Goal: Task Accomplishment & Management: Manage account settings

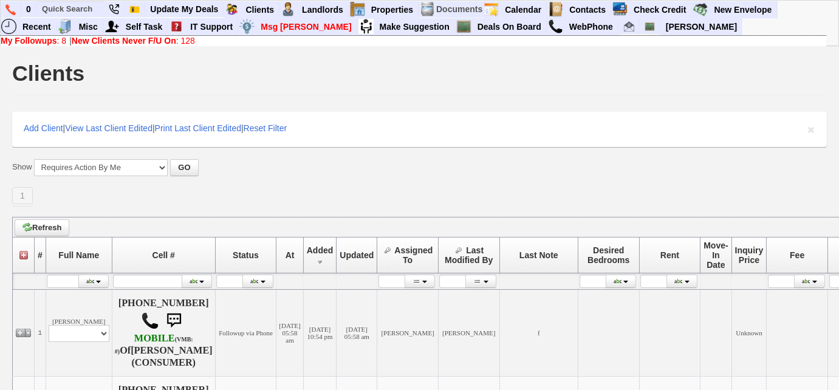
click at [109, 40] on b "New Clients Never F/U On" at bounding box center [124, 41] width 104 height 10
click at [15, 12] on img at bounding box center [10, 9] width 10 height 11
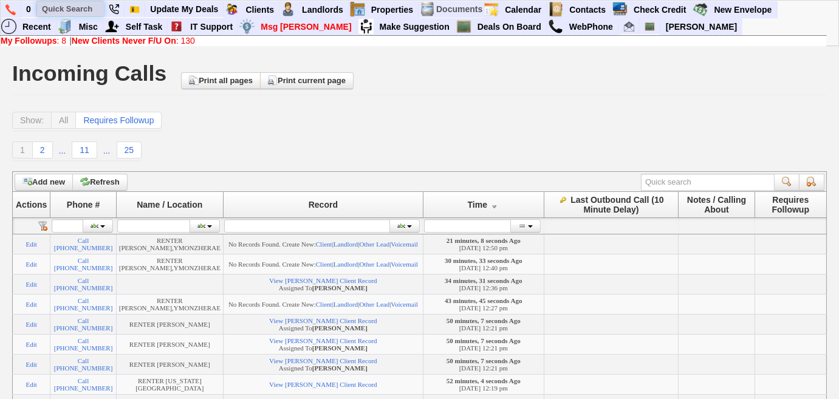
click at [73, 10] on input "text" at bounding box center [70, 8] width 67 height 15
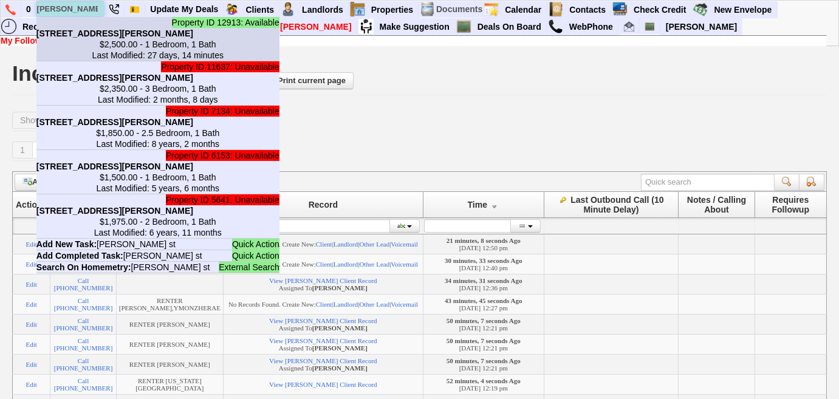
type input "gordon st"
click at [102, 34] on b "29 Gordon St - Floor: 2nd in Yonkers, NY" at bounding box center [114, 34] width 157 height 10
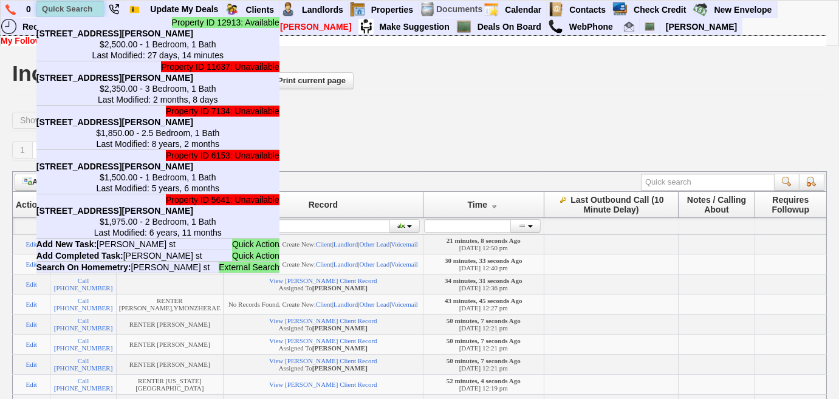
click at [81, 9] on input "text" at bounding box center [70, 8] width 67 height 15
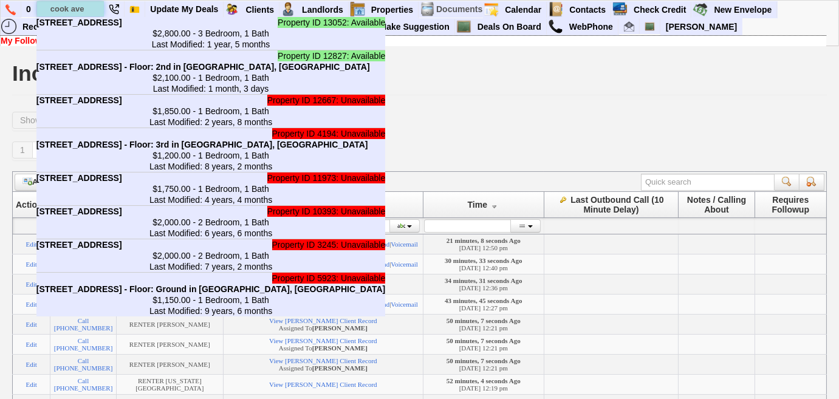
click at [50, 7] on input "cook ave" at bounding box center [70, 8] width 67 height 15
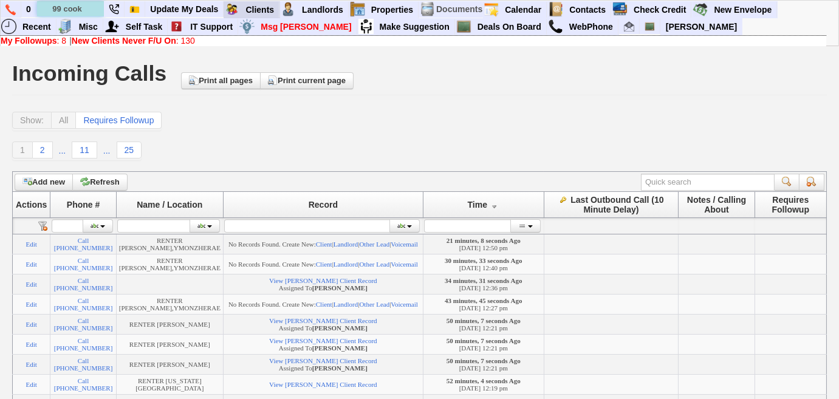
type input "99 cook"
click at [115, 42] on b "New Clients Never F/U On" at bounding box center [124, 41] width 104 height 10
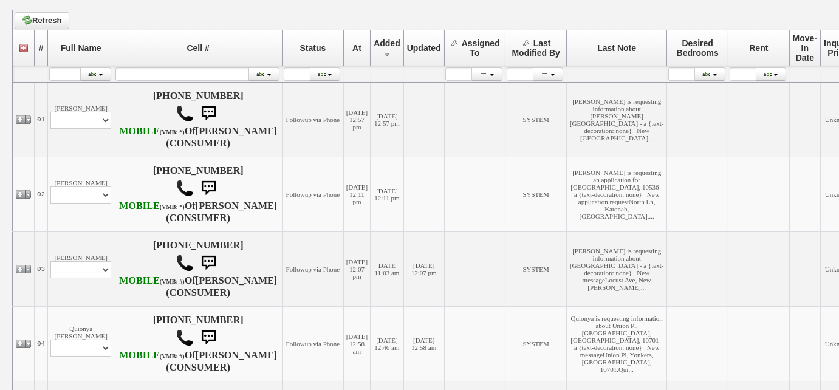
scroll to position [220, 0]
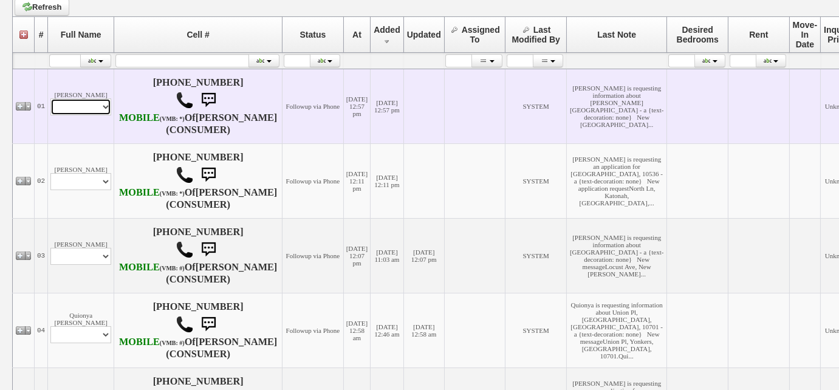
click at [105, 115] on select "Profile Edit Print Email Externally (Will Not Be Tracked In CRM) Closed Deals" at bounding box center [80, 106] width 61 height 17
select select "ChangeURL,/crm/custom/edit_client_form.php?redirect=%2Fcrm%2Fclients.php&id=167…"
click at [50, 103] on select "Profile Edit Print Email Externally (Will Not Be Tracked In CRM) Closed Deals" at bounding box center [80, 106] width 61 height 17
select select
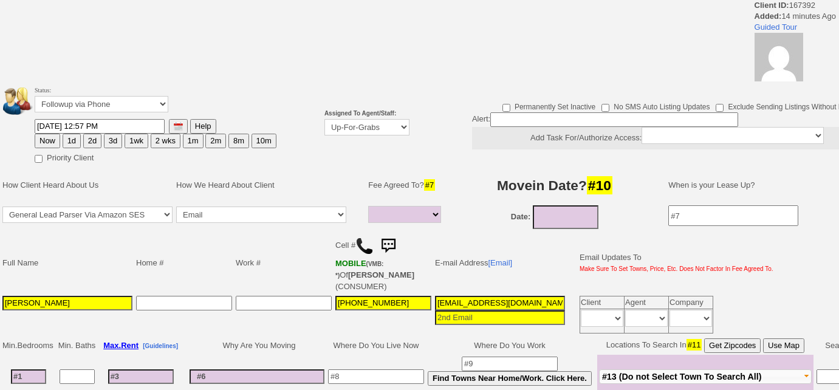
select select
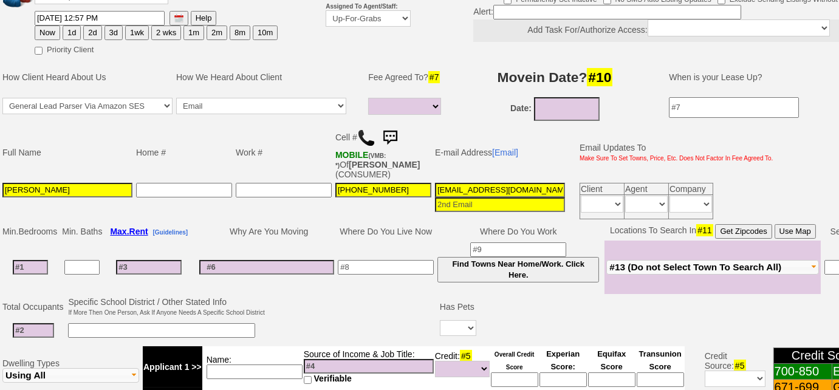
scroll to position [118, 0]
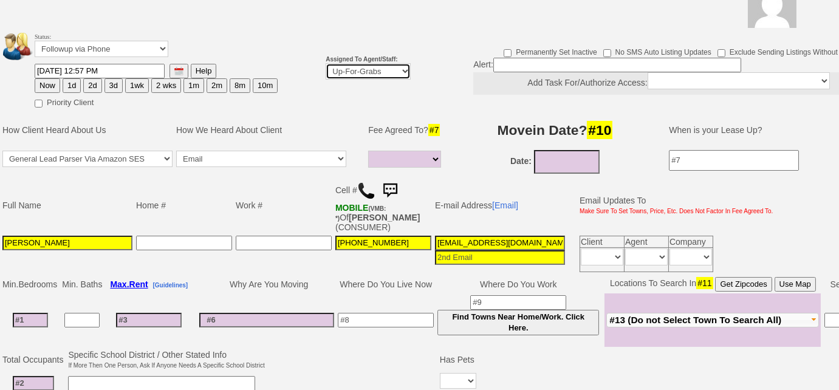
click at [370, 73] on select "Up-For-Grabs ***** STAFF ***** Bob Bruno 914-419-3579 Cristy Liberto 914-486-10…" at bounding box center [368, 71] width 85 height 16
select select "227"
click at [326, 63] on select "Up-For-Grabs ***** STAFF ***** Bob Bruno 914-419-3579 Cristy Liberto 914-486-10…" at bounding box center [368, 71] width 85 height 16
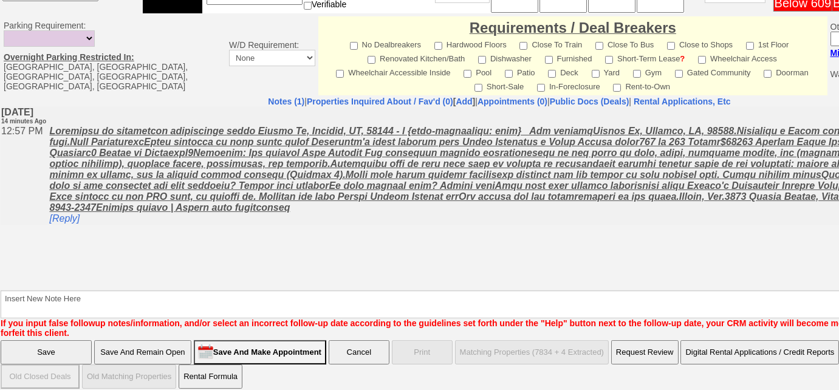
click at [173, 352] on input "Save And Remain Open" at bounding box center [142, 352] width 97 height 24
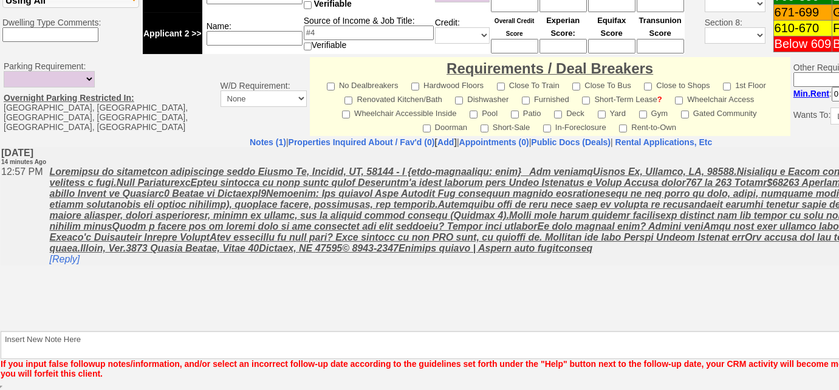
scroll to position [533, 0]
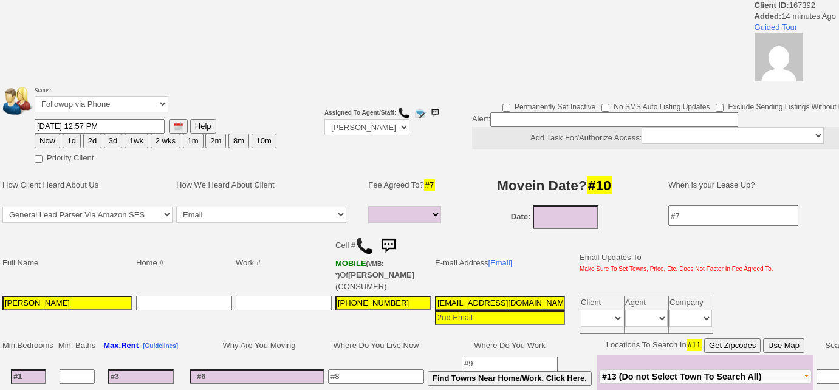
select select
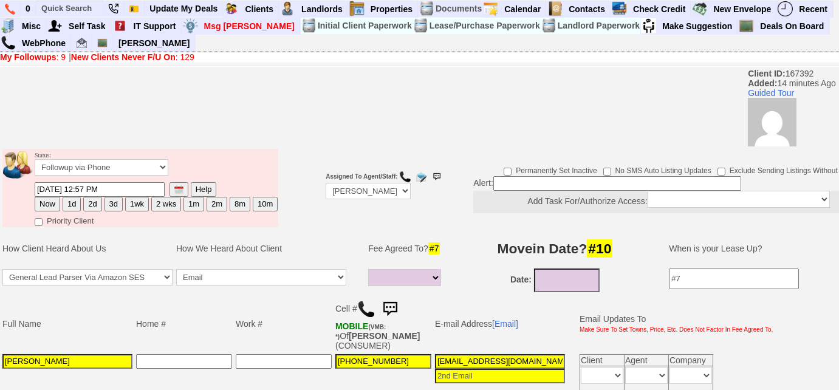
click at [186, 56] on link "New Clients Never F/U On : 129" at bounding box center [132, 57] width 123 height 10
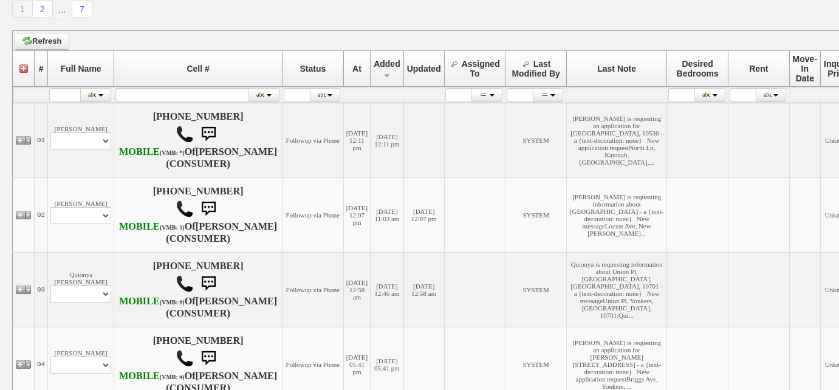
scroll to position [220, 0]
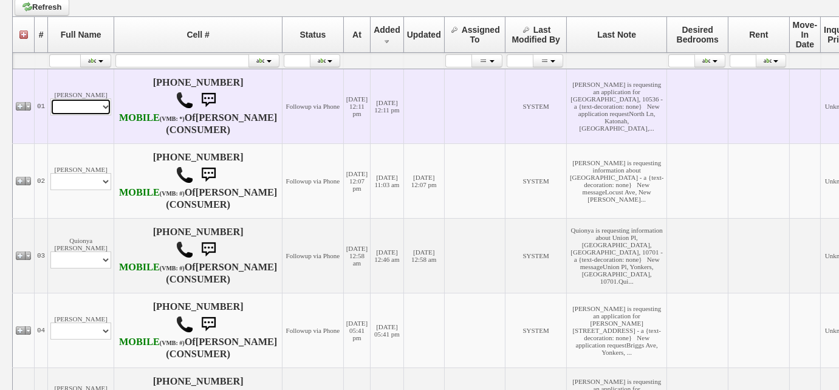
drag, startPoint x: 95, startPoint y: 111, endPoint x: 97, endPoint y: 118, distance: 7.5
click at [95, 111] on select "Profile Edit Print Email Externally (Will Not Be Tracked In CRM) Closed Deals" at bounding box center [80, 106] width 61 height 17
select select "ChangeURL,/crm/custom/edit_client_form.php?redirect=%2Fcrm%2Fclients.php&id=167…"
click at [50, 103] on select "Profile Edit Print Email Externally (Will Not Be Tracked In CRM) Closed Deals" at bounding box center [80, 106] width 61 height 17
select select
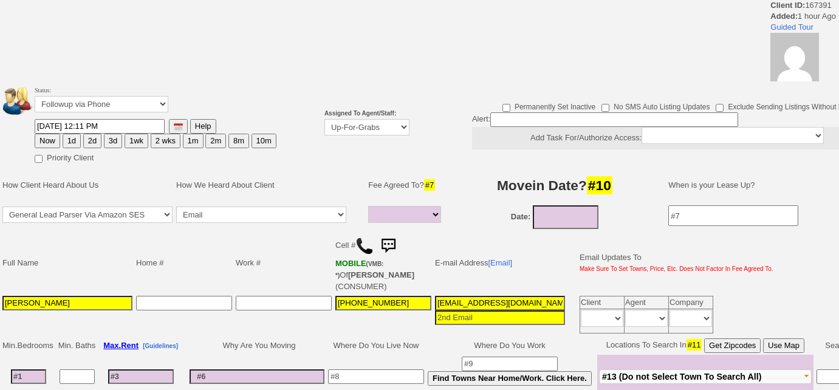
select select
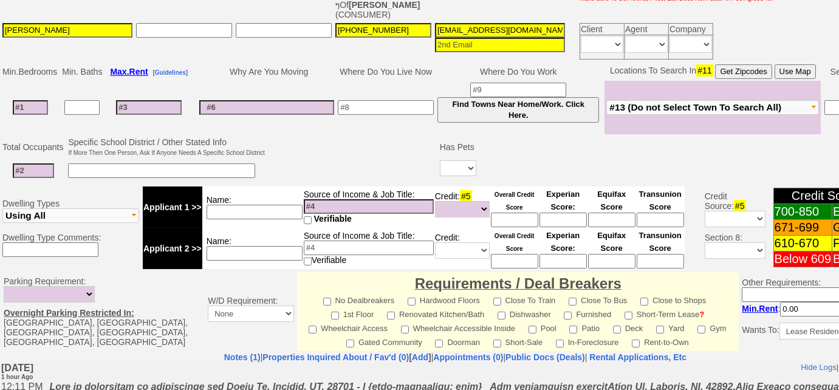
scroll to position [401, 0]
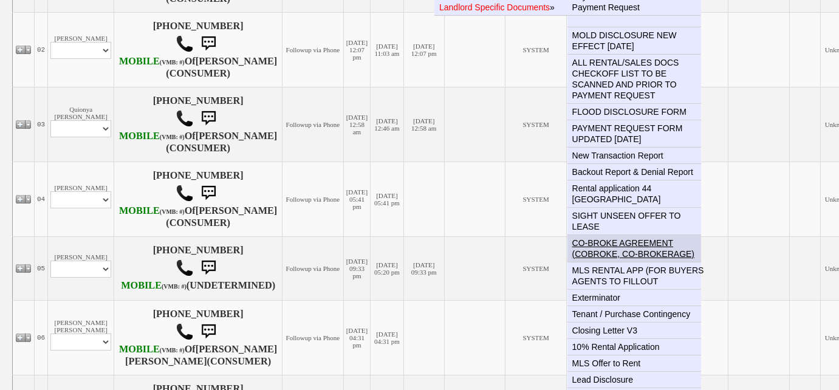
scroll to position [442, 0]
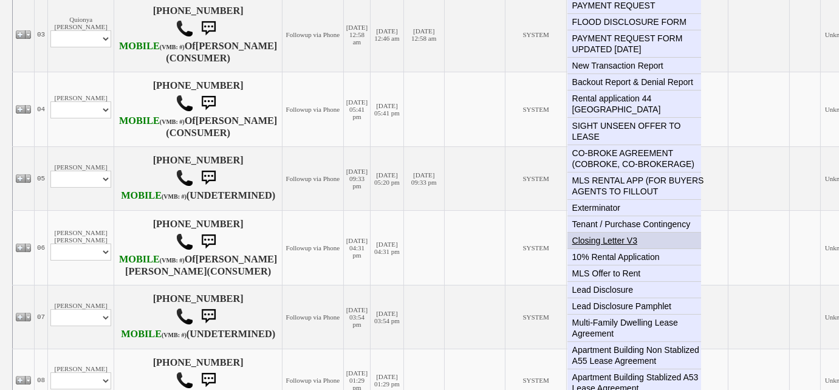
click at [621, 233] on link "Closing Letter V3" at bounding box center [638, 241] width 143 height 16
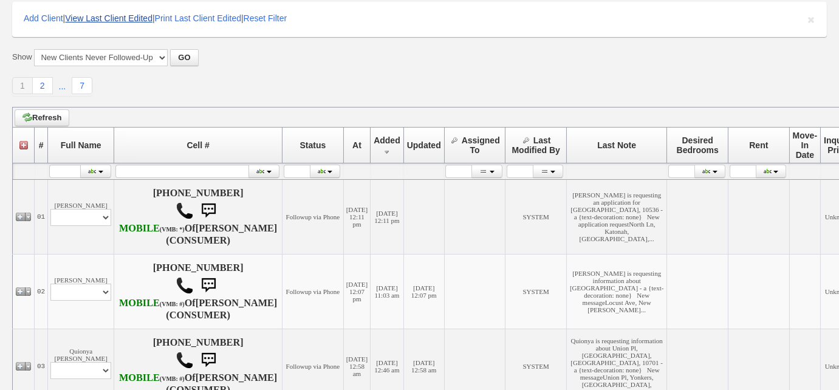
scroll to position [0, 0]
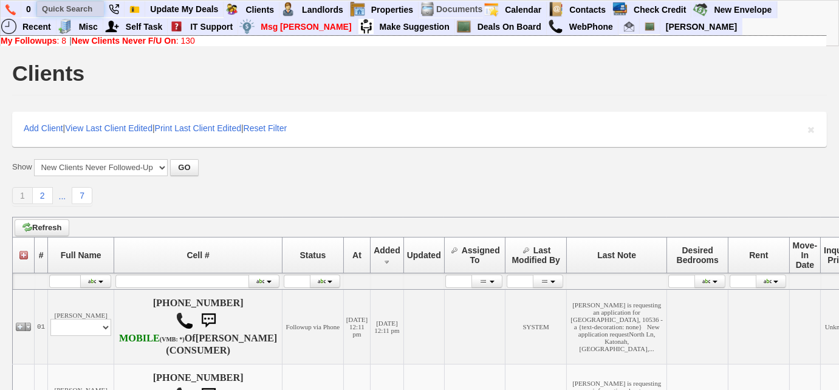
click at [89, 11] on input "text" at bounding box center [70, 8] width 67 height 15
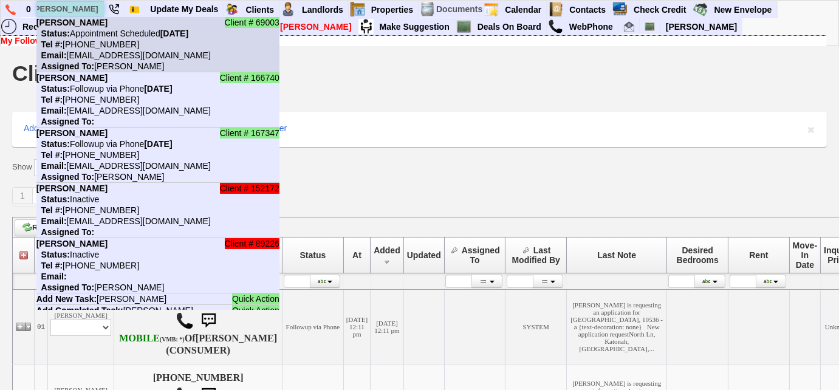
type input "stephanie roberts"
click at [110, 46] on nobr "Tel #: 914-563-1586" at bounding box center [87, 44] width 103 height 10
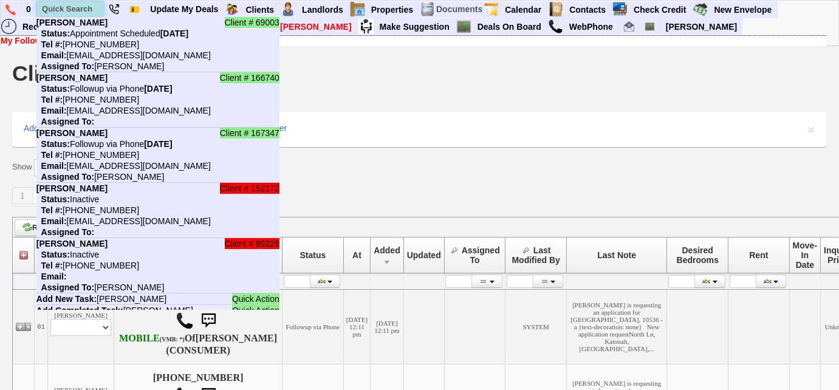
click at [77, 9] on input "text" at bounding box center [70, 8] width 67 height 15
paste input "914) 668-2253"
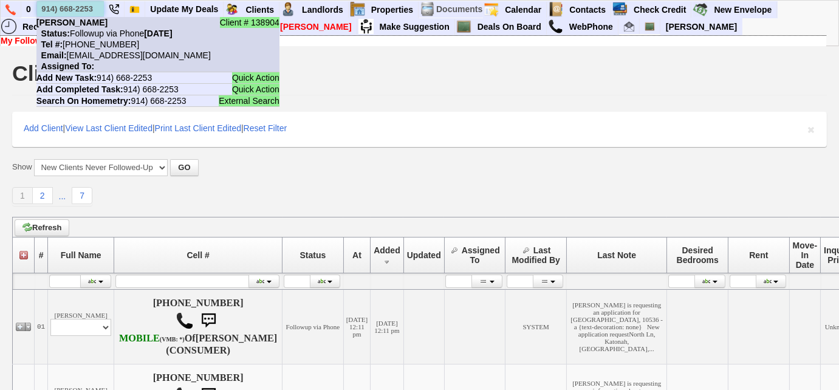
type input "914) 668-2253"
click at [95, 38] on li "Client # 138904 Shirley Miles Status: Followup via Phone Wednesday, August 20th…" at bounding box center [157, 44] width 243 height 55
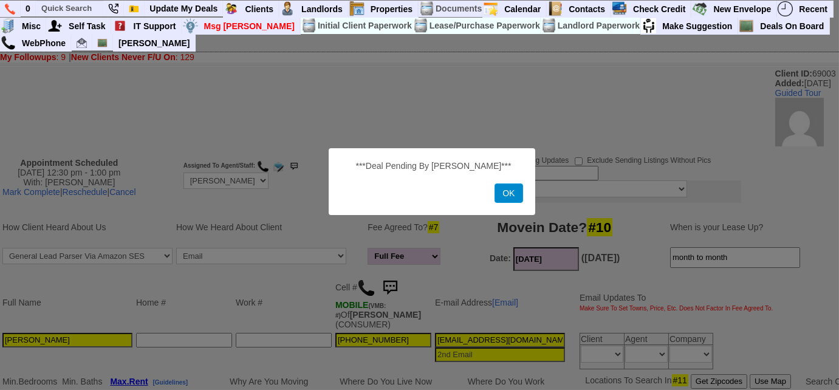
click at [496, 198] on button "OK" at bounding box center [508, 192] width 28 height 19
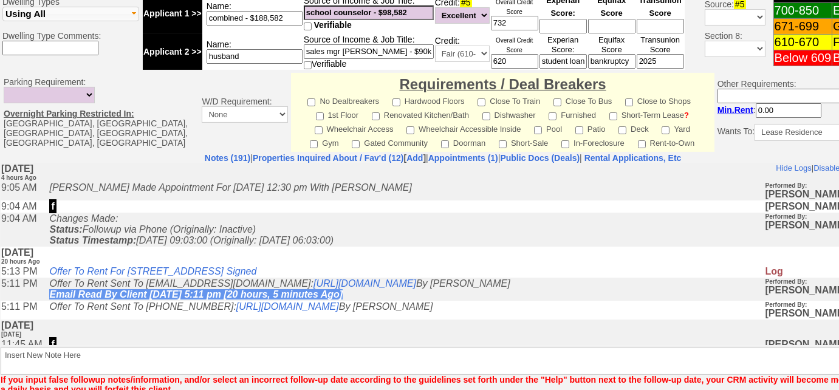
scroll to position [578, 0]
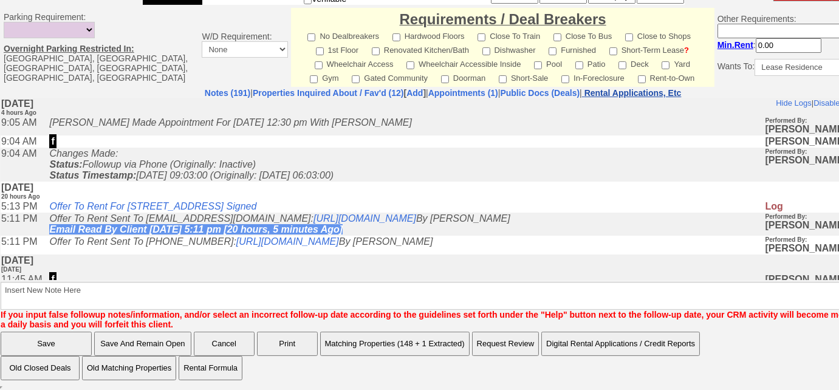
click at [657, 90] on nobr "Rental Applications, Etc" at bounding box center [632, 93] width 97 height 10
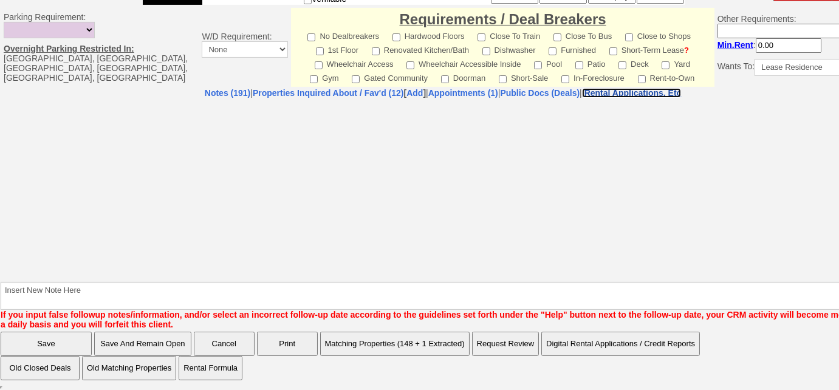
select select "100"
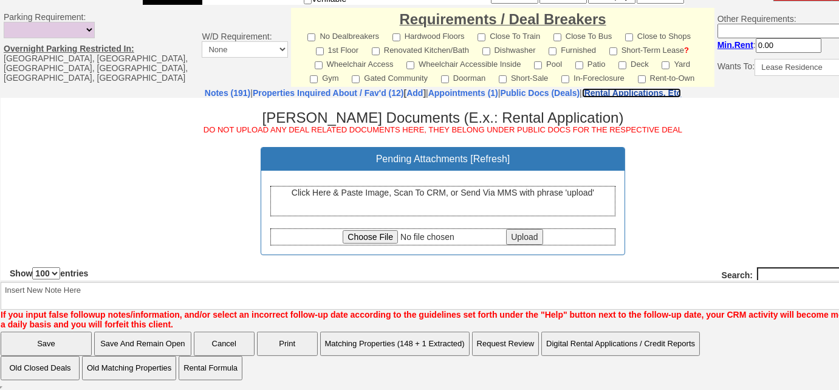
scroll to position [0, 0]
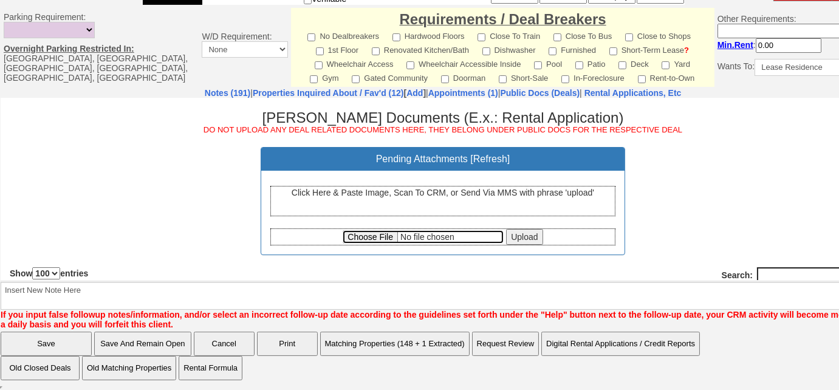
click at [369, 237] on input "file" at bounding box center [423, 236] width 161 height 13
type input "C:\fakepath\346 Columbus Avenue Tuckahoe Closing Letter.pdf"
click at [512, 239] on input "Upload" at bounding box center [524, 237] width 36 height 16
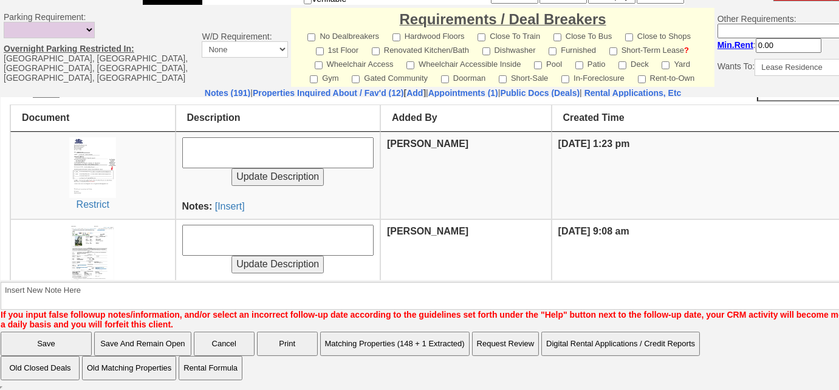
scroll to position [220, 0]
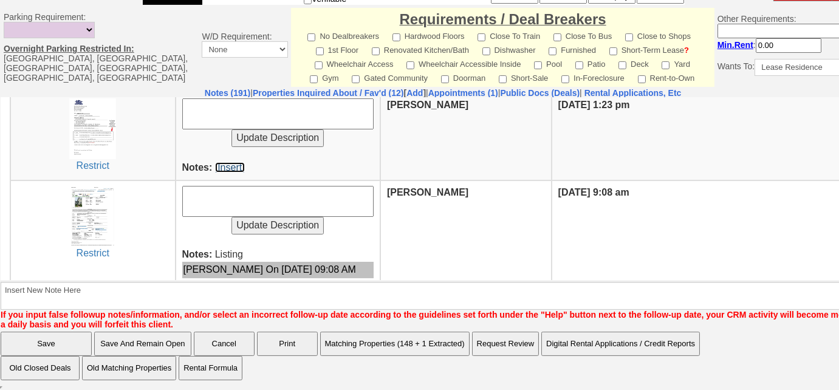
click at [230, 163] on link "[Insert]" at bounding box center [230, 167] width 30 height 10
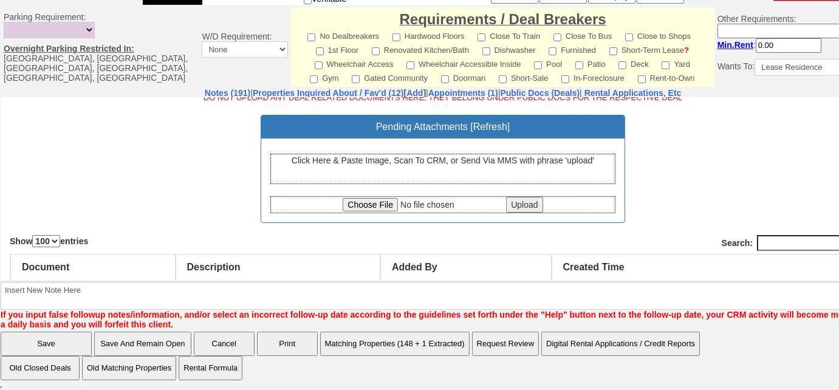
scroll to position [0, 0]
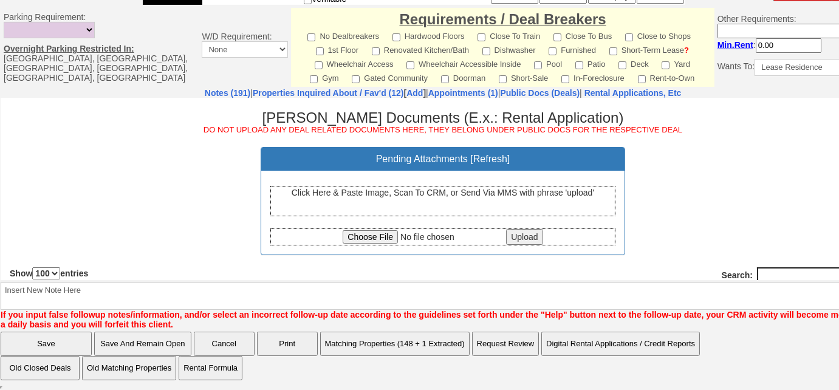
click at [426, 199] on div "Click Here & Paste Image, Scan To CRM, or Send Via MMS with phrase 'upload'" at bounding box center [442, 201] width 345 height 30
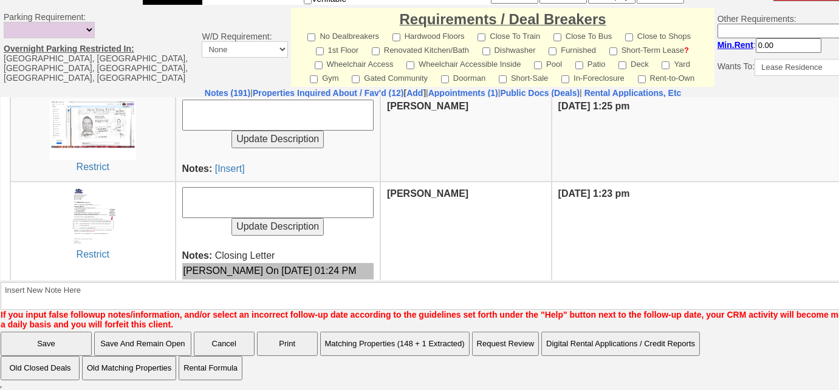
scroll to position [220, 0]
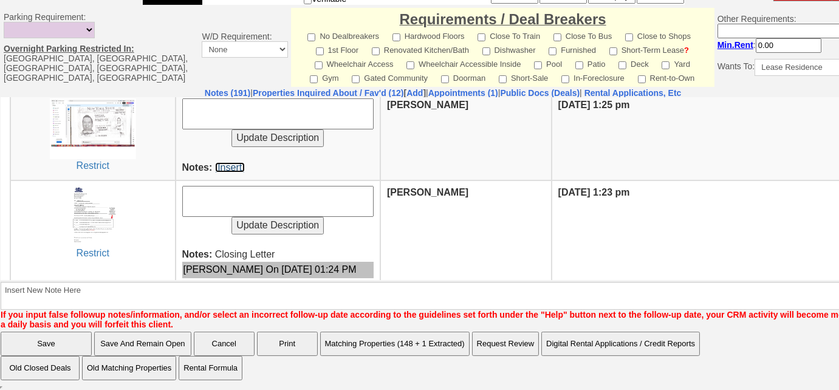
click at [228, 162] on link "[Insert]" at bounding box center [230, 167] width 30 height 10
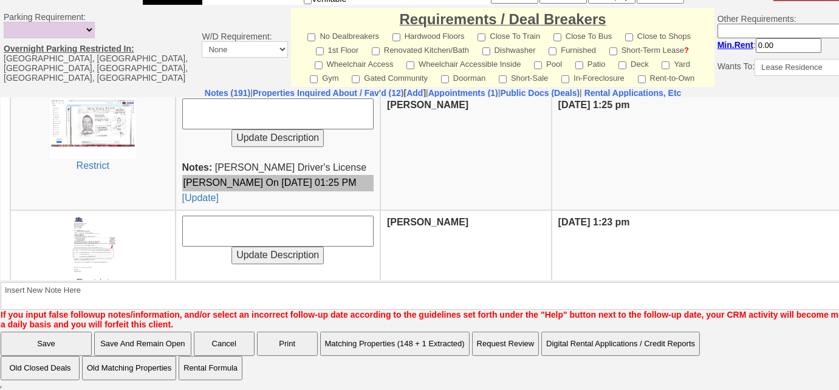
scroll to position [0, 0]
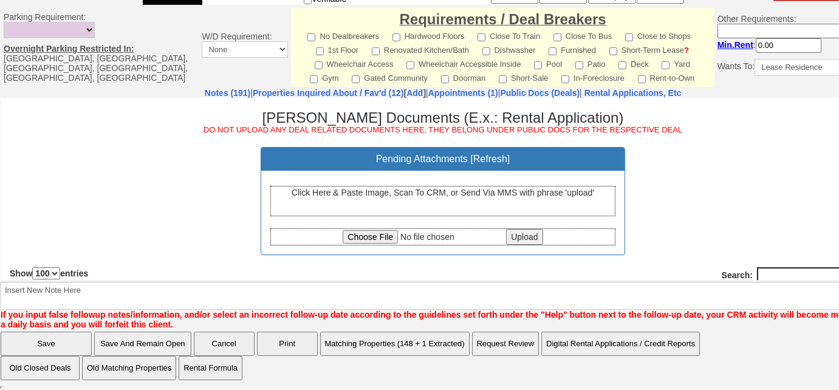
click at [445, 205] on div "Click Here & Paste Image, Scan To CRM, or Send Via MMS with phrase 'upload'" at bounding box center [442, 201] width 345 height 30
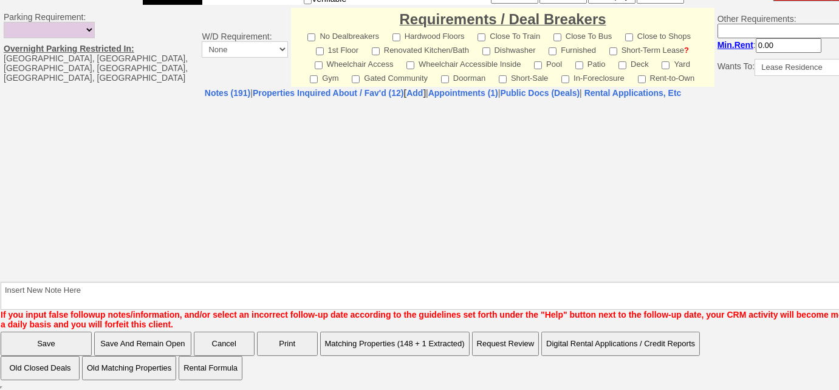
select select "100"
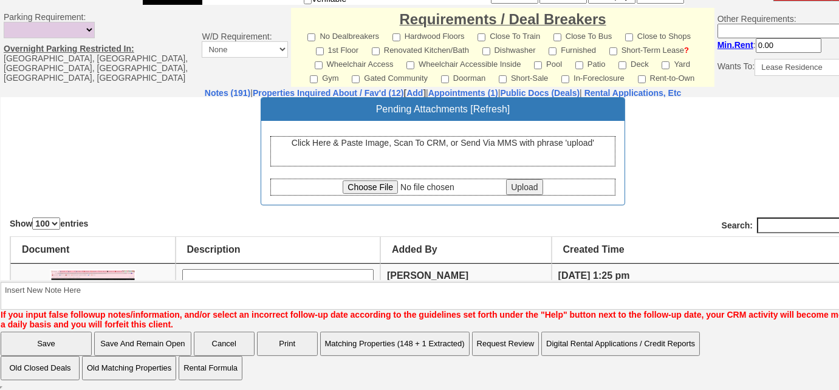
scroll to position [110, 0]
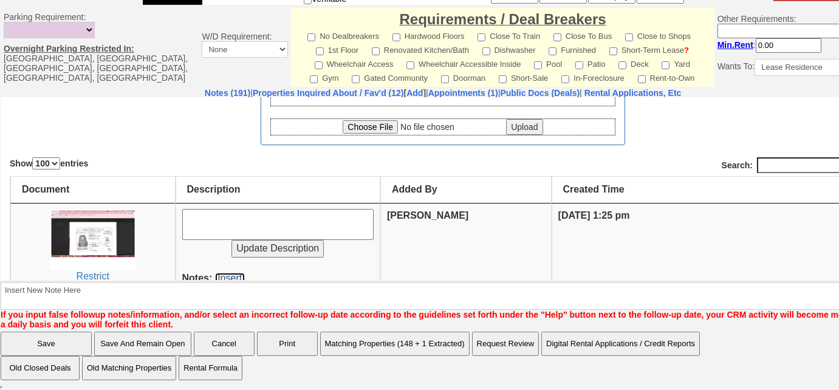
drag, startPoint x: 239, startPoint y: 271, endPoint x: 483, endPoint y: 160, distance: 267.9
click at [239, 273] on link "[Insert]" at bounding box center [230, 278] width 30 height 10
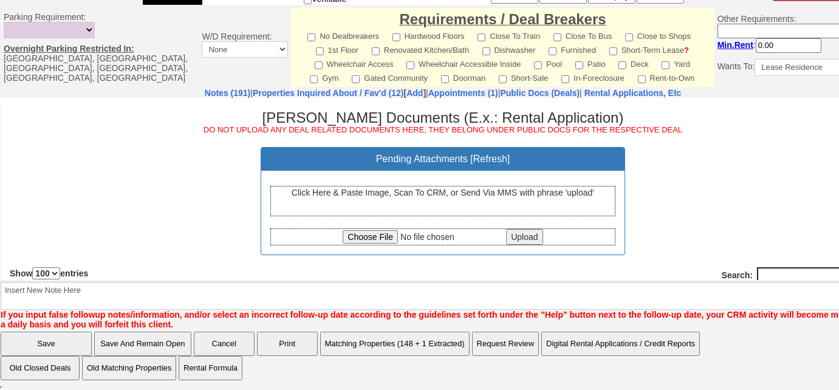
scroll to position [247, 0]
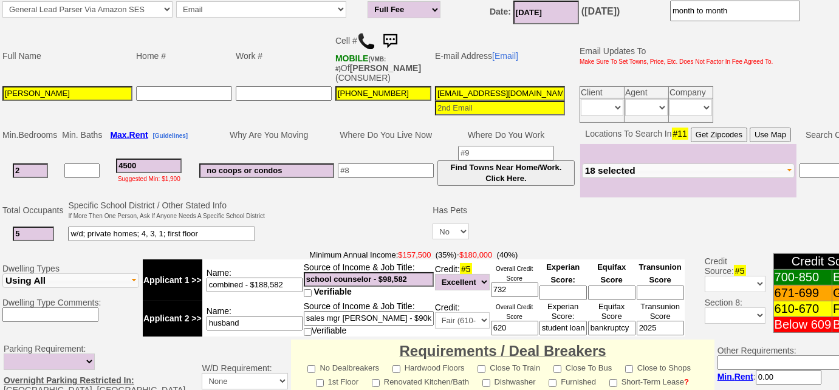
drag, startPoint x: 550, startPoint y: 94, endPoint x: 429, endPoint y: 92, distance: 120.9
click at [429, 92] on tr "Stephanie Robertson 914-563-1586 stephy.hdez01@gmail.com Client Agent Company D…" at bounding box center [388, 104] width 774 height 40
click at [551, 80] on td "E-mail Address [Email]" at bounding box center [500, 55] width 134 height 57
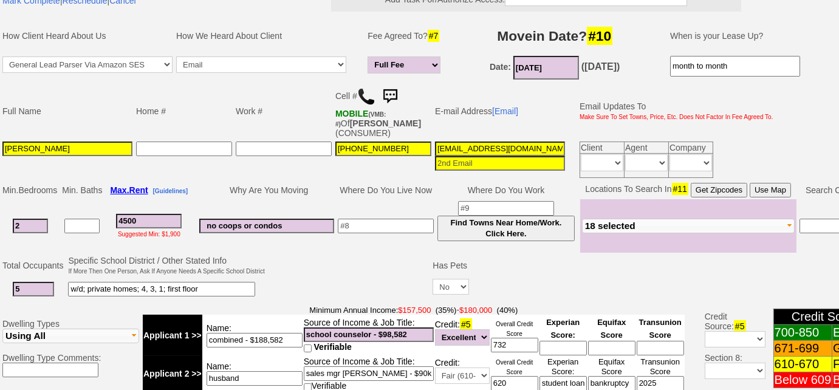
scroll to position [0, 0]
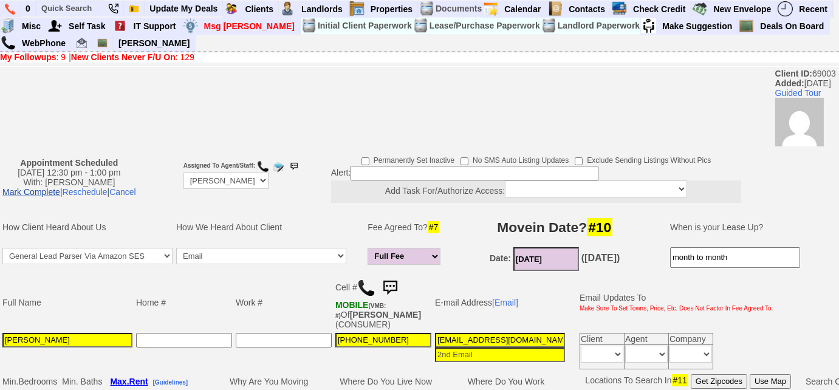
click at [60, 193] on link "Mark Complete" at bounding box center [31, 192] width 58 height 10
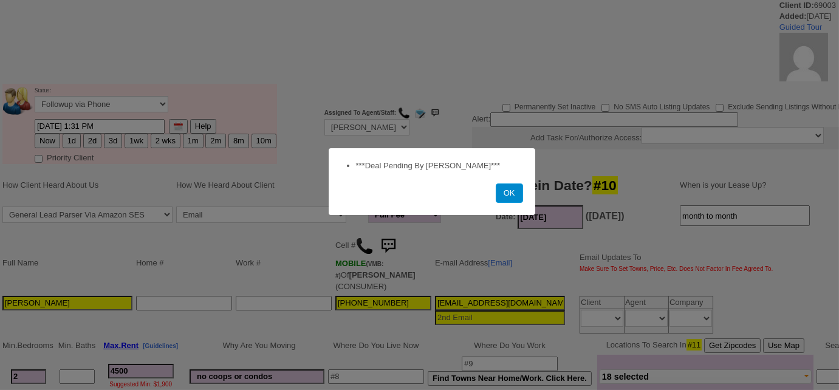
click at [513, 196] on button "OK" at bounding box center [509, 192] width 27 height 19
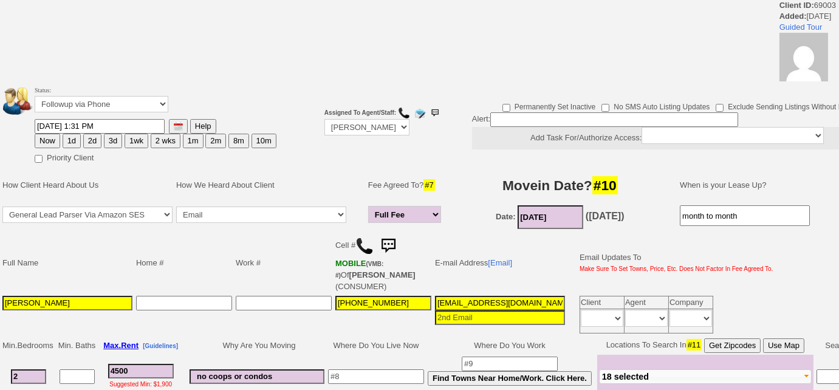
click at [90, 140] on button "2d" at bounding box center [92, 141] width 18 height 15
type input "08/22/2025 01:31 PM"
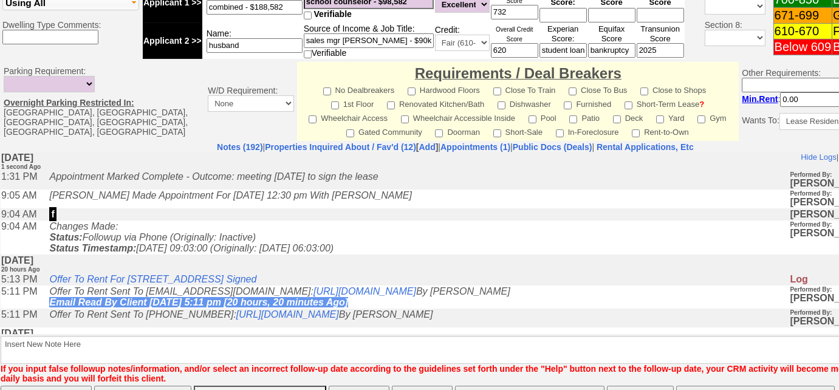
scroll to position [598, 0]
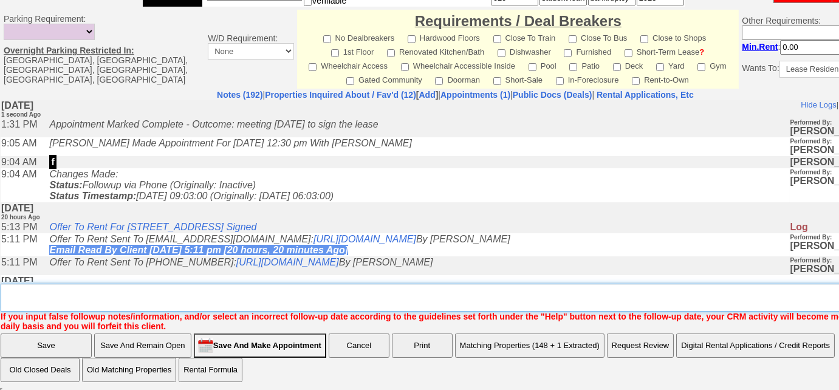
click at [211, 284] on textarea "Insert New Note Here" at bounding box center [460, 298] width 918 height 28
paste textarea "meeting on friday to sign the lease"
type textarea "meeting on friday to sign the lease"
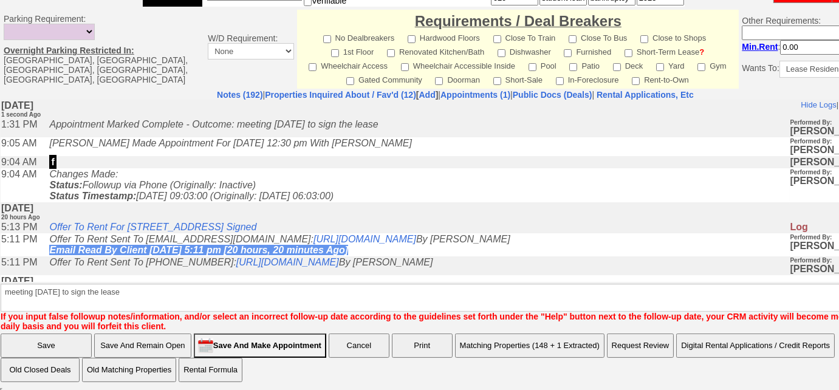
click at [63, 336] on input "Save" at bounding box center [46, 345] width 91 height 24
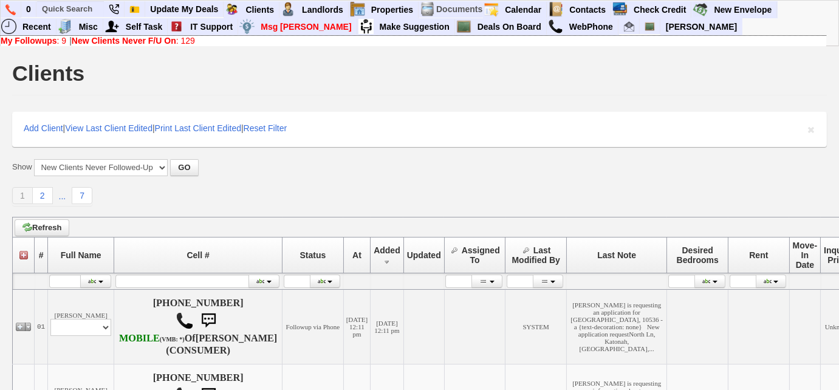
click at [58, 44] on link "My Followups : 9" at bounding box center [34, 41] width 66 height 10
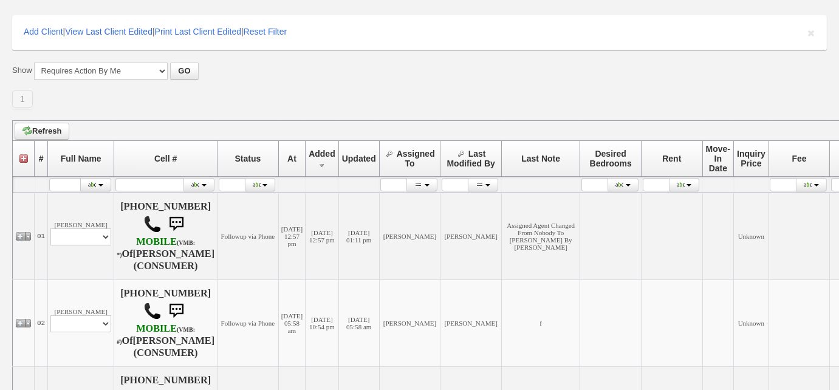
scroll to position [165, 0]
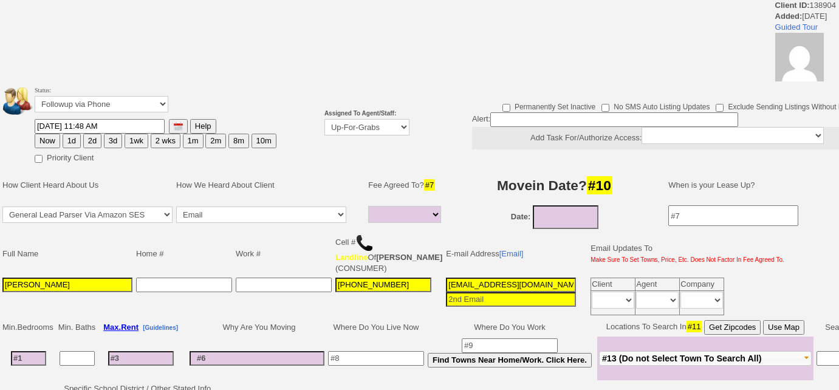
select select
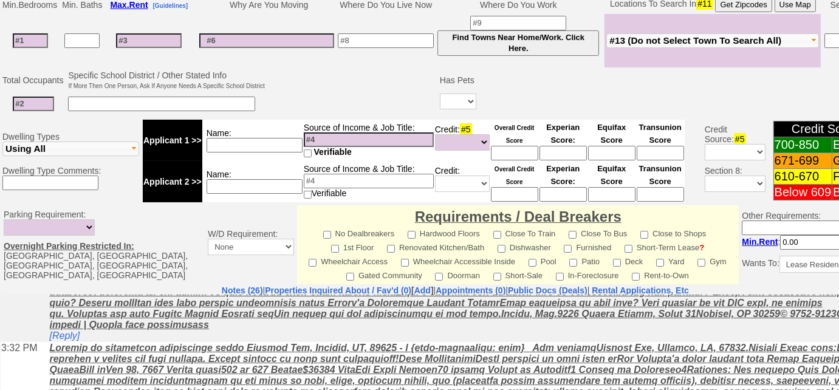
scroll to position [220, 0]
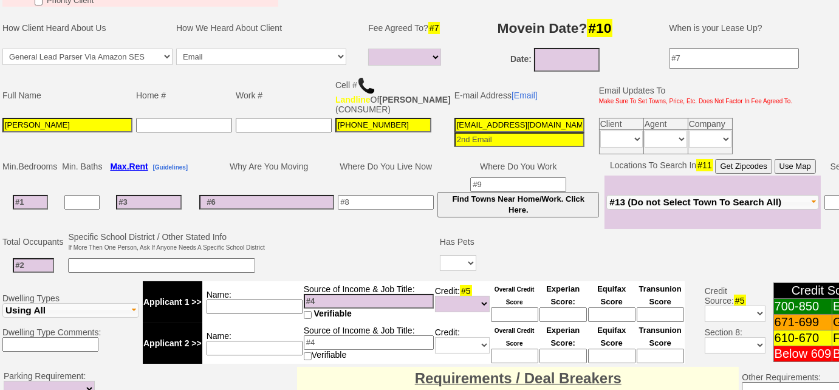
click at [368, 85] on img at bounding box center [366, 86] width 18 height 18
click at [41, 203] on input at bounding box center [30, 202] width 35 height 15
type input "3"
select select
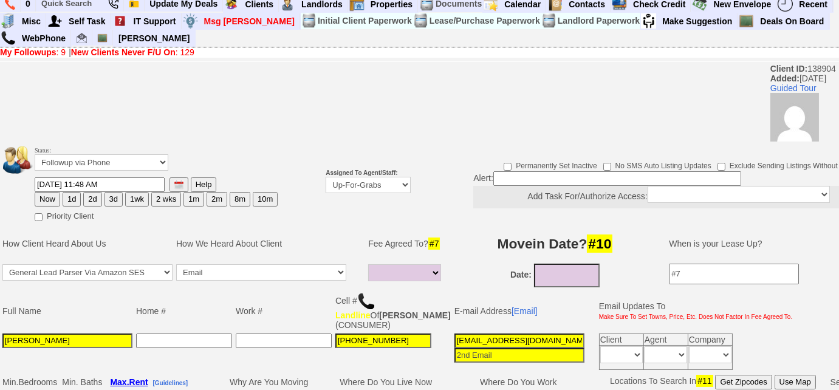
scroll to position [0, 0]
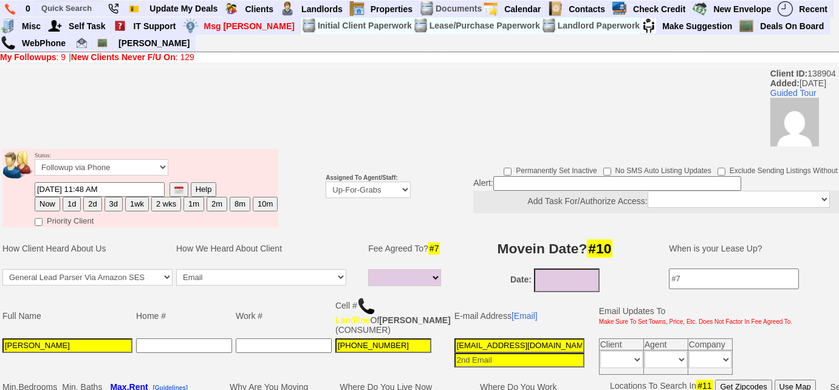
type input "3"
click at [545, 186] on input at bounding box center [617, 183] width 248 height 15
select select
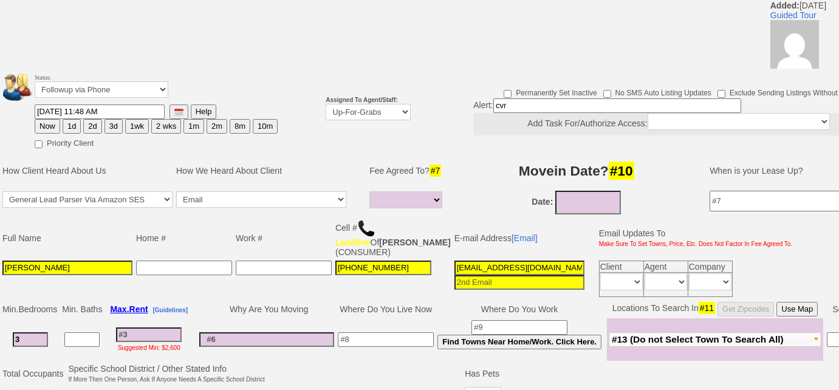
scroll to position [110, 0]
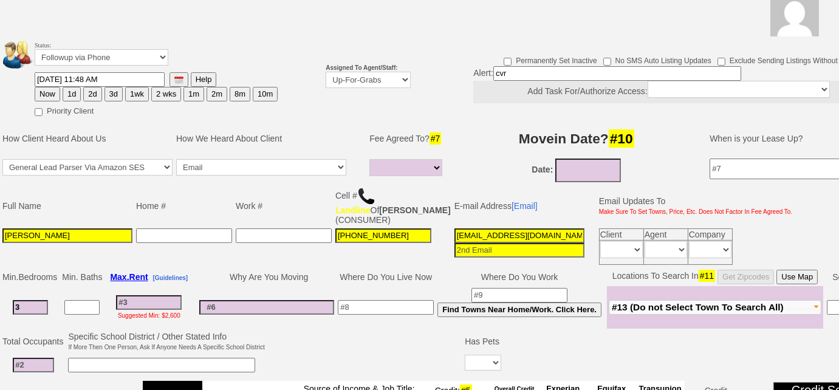
type input "cvr"
click at [157, 308] on input at bounding box center [149, 302] width 66 height 15
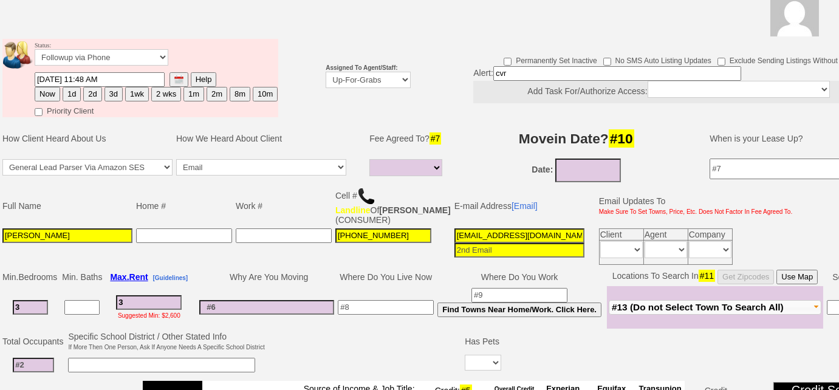
type input "32"
select select
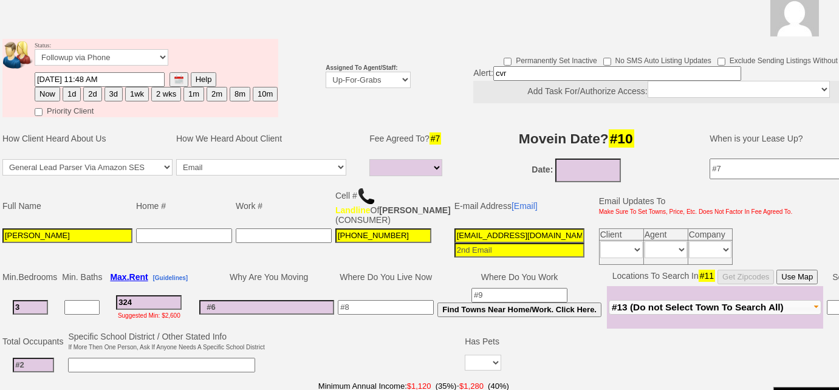
type input "3247"
select select
type input "3247"
select select
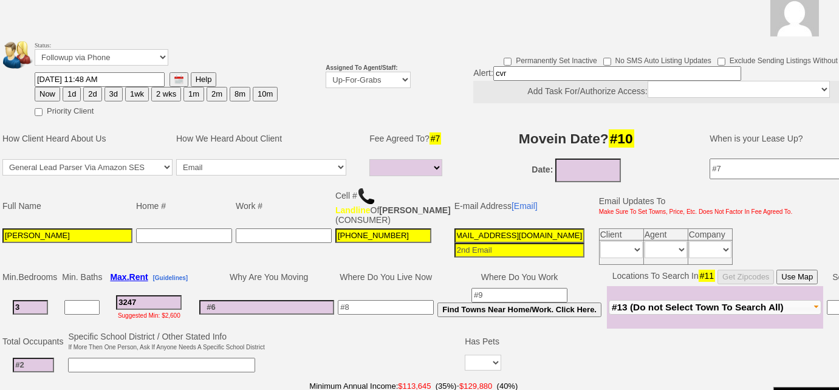
drag, startPoint x: 432, startPoint y: 244, endPoint x: 774, endPoint y: 267, distance: 342.1
click at [774, 267] on td "Full Name Home # Work # Cell # Landline Of MORRISON LOUIS (CONSUMER) E-mail Add…" at bounding box center [499, 226] width 998 height 83
click at [432, 161] on select "Full Fee Fee: $4,675.68 Total Move in Costs: $11,169.68 1 Month Fee: $3,247.00 …" at bounding box center [405, 167] width 73 height 17
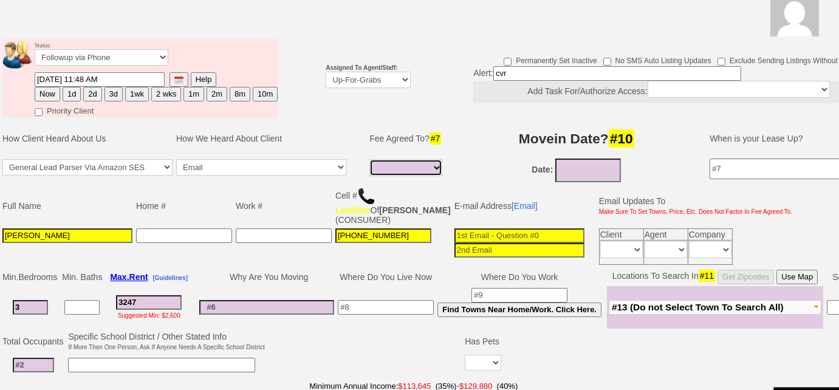
select select "Full Fee"
click at [369, 159] on select "Full Fee Fee: $4,675.68 Total Move in Costs: $11,169.68 1 Month Fee: $3,247.00 …" at bounding box center [405, 167] width 73 height 17
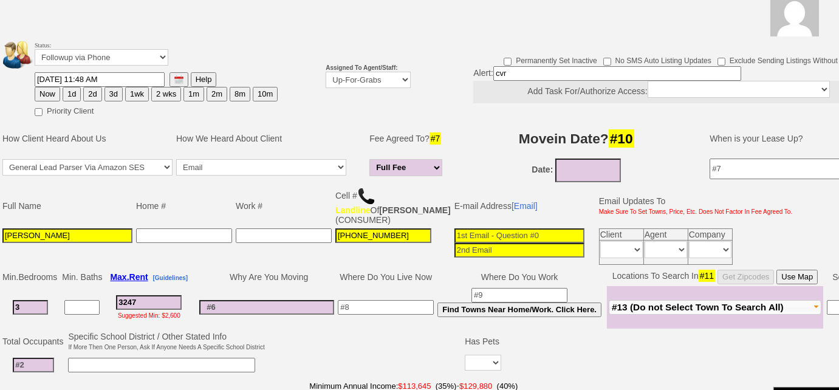
click at [141, 367] on input at bounding box center [161, 365] width 187 height 15
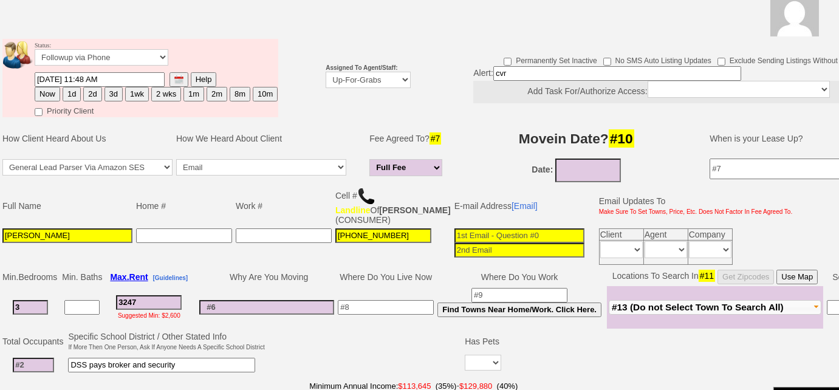
type input "DSS pays broker and security"
click at [39, 370] on input at bounding box center [33, 365] width 41 height 15
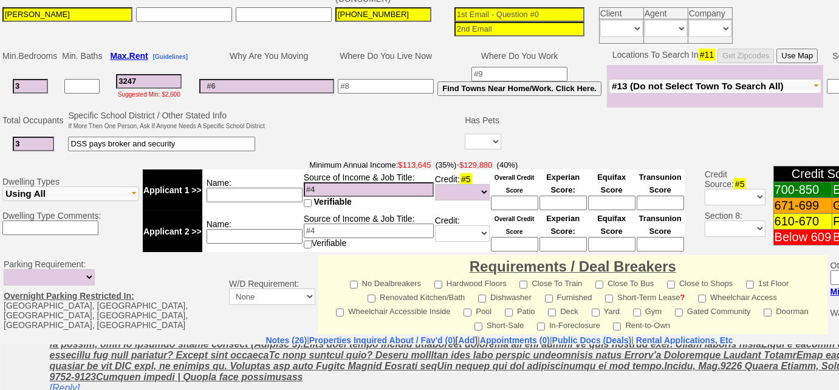
type input "3"
click at [481, 145] on select "Yes No" at bounding box center [483, 142] width 36 height 16
select select "No"
click at [465, 139] on select "Yes No" at bounding box center [483, 142] width 36 height 16
click at [173, 89] on input "3247" at bounding box center [149, 81] width 66 height 15
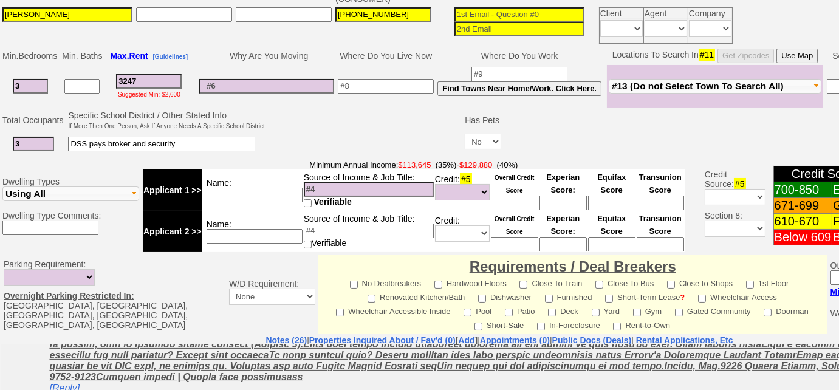
click at [650, 94] on button "#13 (Do not Select Town To Search All)" at bounding box center [715, 86] width 213 height 15
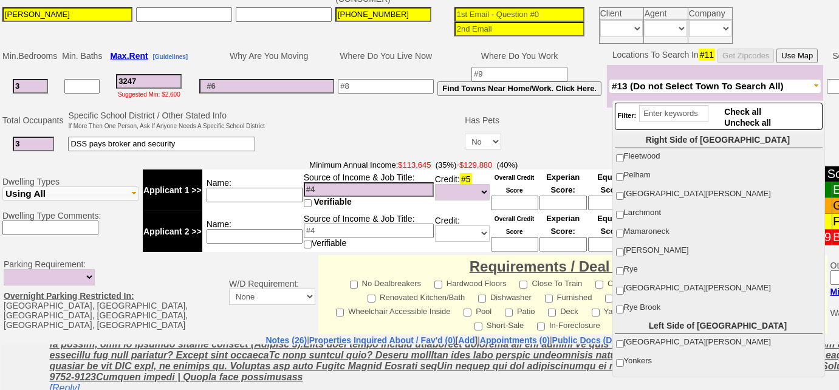
click at [394, 94] on input at bounding box center [386, 86] width 96 height 15
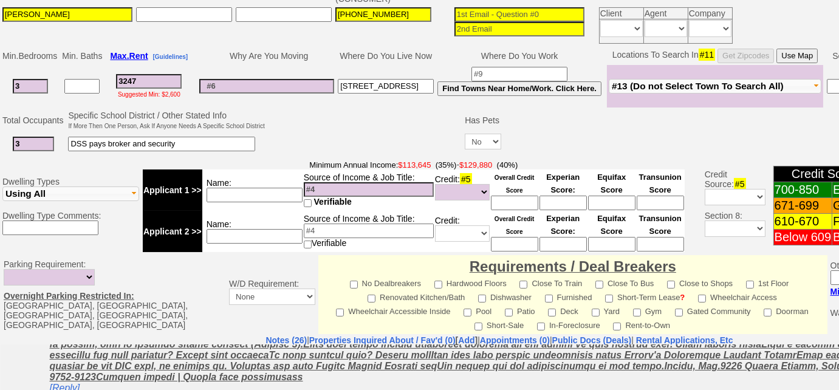
scroll to position [0, 12]
type input "426 N High Street, Fleetwood"
click at [807, 94] on button "#13 (Do not Select Town To Search All)" at bounding box center [715, 86] width 213 height 15
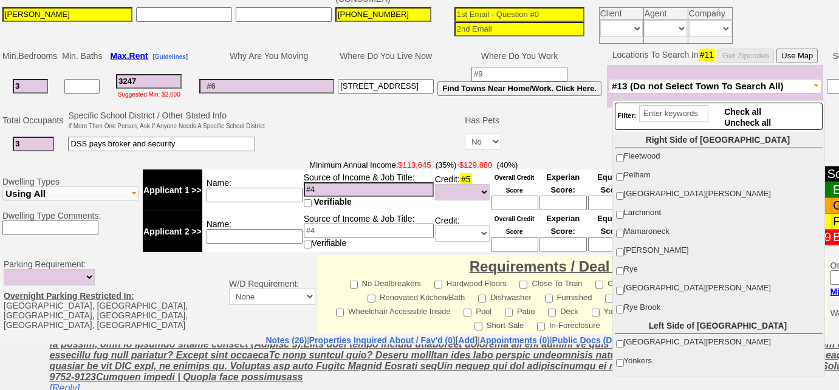
click at [214, 199] on input at bounding box center [254, 195] width 96 height 15
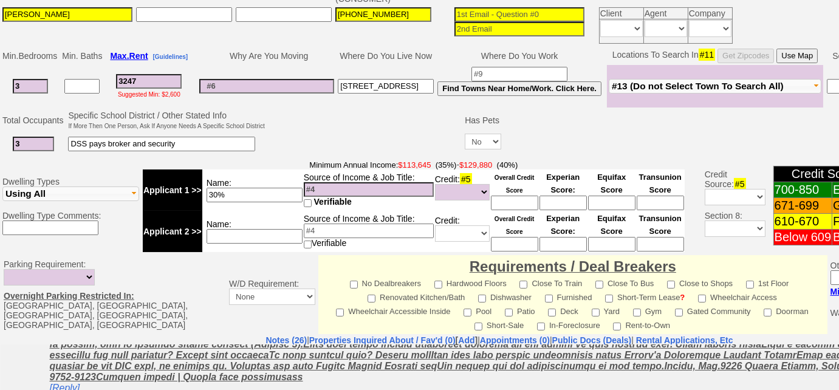
type input "30%"
click at [620, 91] on span "#13 (Do not Select Town To Search All)" at bounding box center [698, 86] width 172 height 10
click at [345, 129] on td at bounding box center [365, 133] width 197 height 48
click at [648, 94] on button "#13 (Do not Select Town To Search All)" at bounding box center [715, 86] width 213 height 15
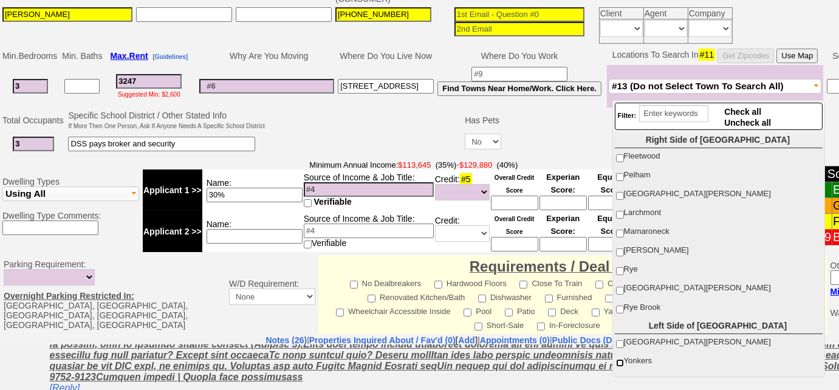
click at [620, 359] on input "Yonkers" at bounding box center [620, 363] width 8 height 8
checkbox input "true"
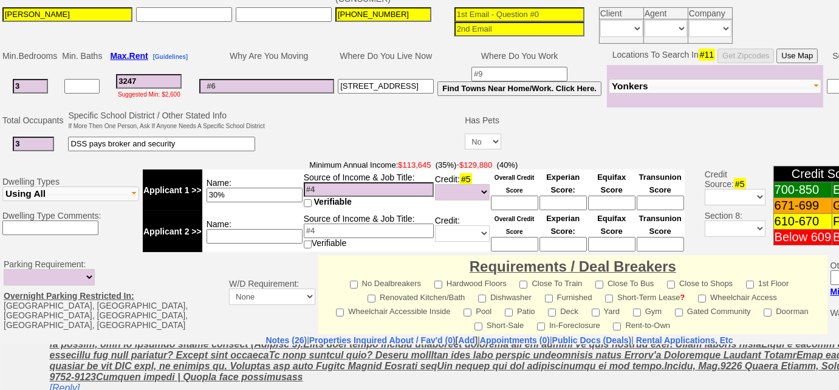
click at [377, 137] on td at bounding box center [365, 133] width 197 height 48
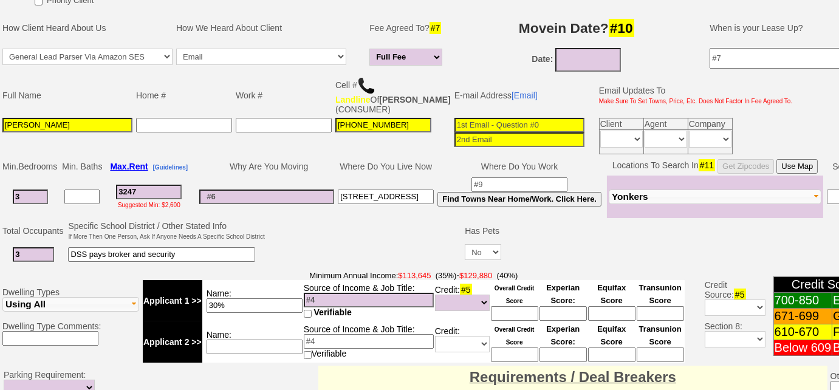
click at [496, 130] on input at bounding box center [519, 125] width 130 height 15
click at [242, 253] on td "DSS pays broker and security" at bounding box center [166, 254] width 200 height 25
click at [241, 254] on input "DSS pays broker and security" at bounding box center [161, 254] width 187 height 15
type input "DSS pays broker and security; large rooms"
click at [492, 129] on input at bounding box center [519, 125] width 130 height 15
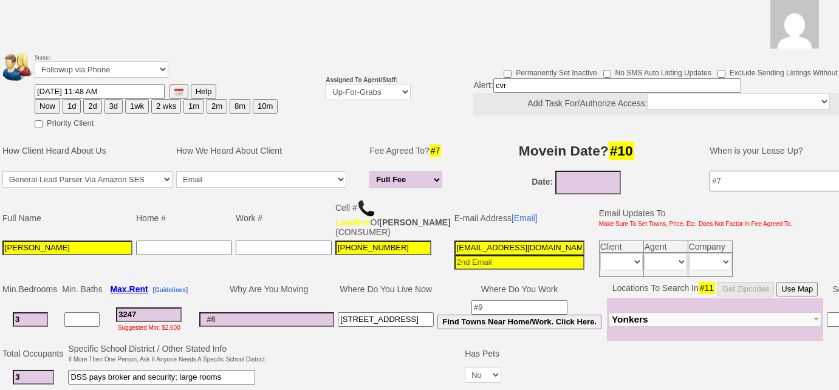
scroll to position [27, 0]
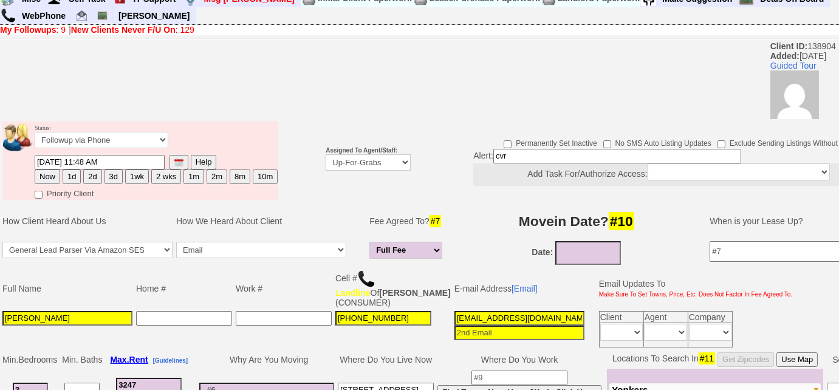
type input "milesnoel5@aol.com"
click at [107, 135] on select "Followup via Phone Followup via Email Followup When Section 8 Property Found De…" at bounding box center [102, 140] width 134 height 16
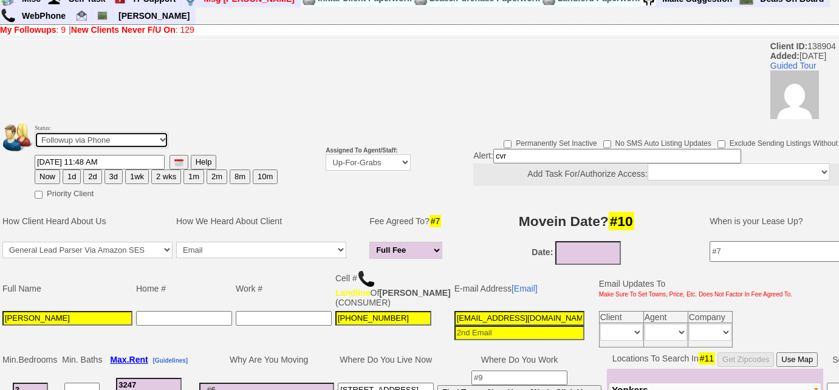
select select "Followup When Section 8 Property Found"
click at [35, 132] on select "Followup via Phone Followup via Email Followup When Section 8 Property Found De…" at bounding box center [102, 140] width 134 height 16
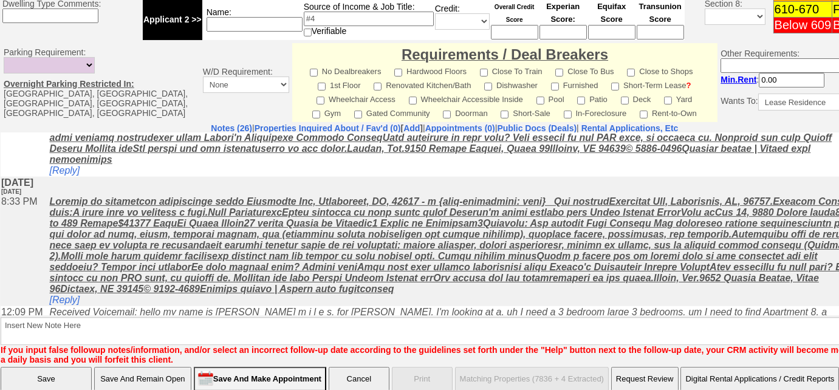
scroll to position [578, 0]
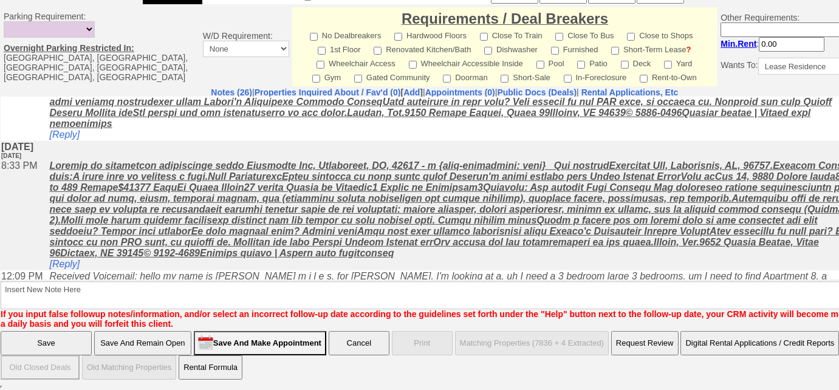
click at [18, 339] on input "Save" at bounding box center [46, 343] width 91 height 24
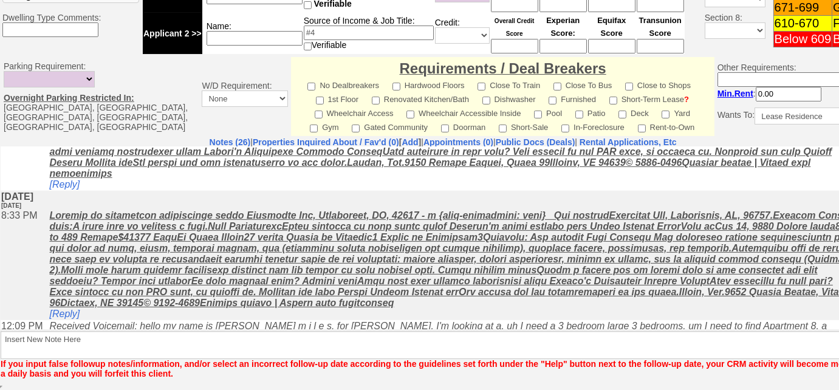
scroll to position [528, 0]
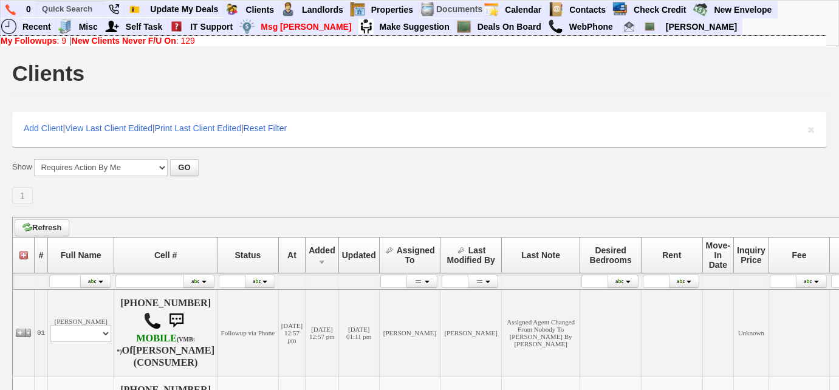
click at [61, 43] on link "My Followups : 9" at bounding box center [34, 41] width 66 height 10
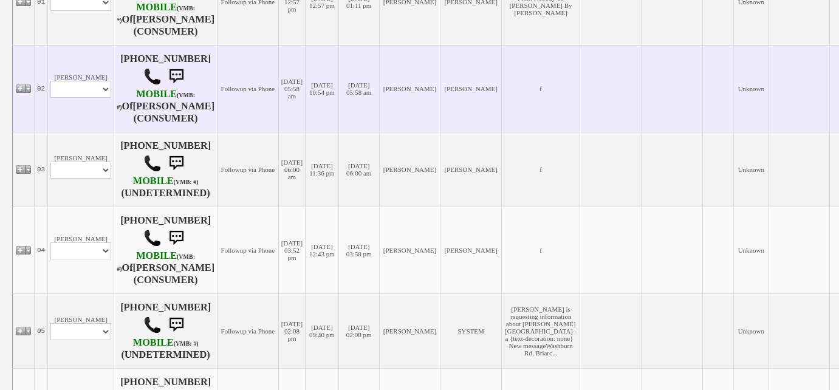
scroll to position [276, 0]
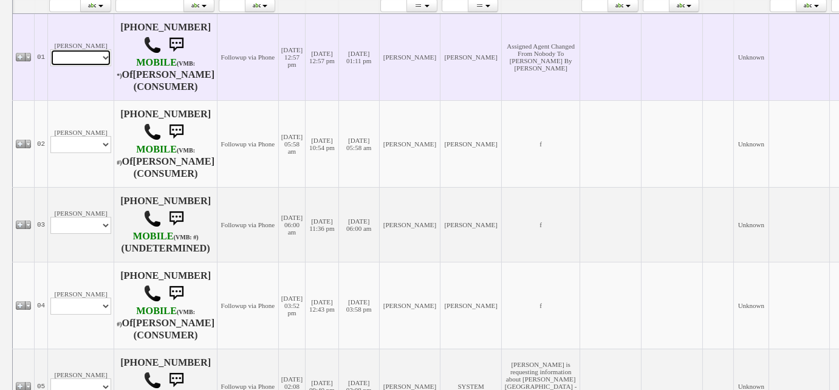
click at [103, 66] on select "Profile Edit Print Email Externally (Will Not Be Tracked In CRM) Closed Deals" at bounding box center [80, 57] width 61 height 17
select select "ChangeURL,/crm/custom/edit_client_form.php?redirect=%2Fcrm%2Fclients.php&id=167…"
click at [50, 53] on select "Profile Edit Print Email Externally (Will Not Be Tracked In CRM) Closed Deals" at bounding box center [80, 57] width 61 height 17
select select
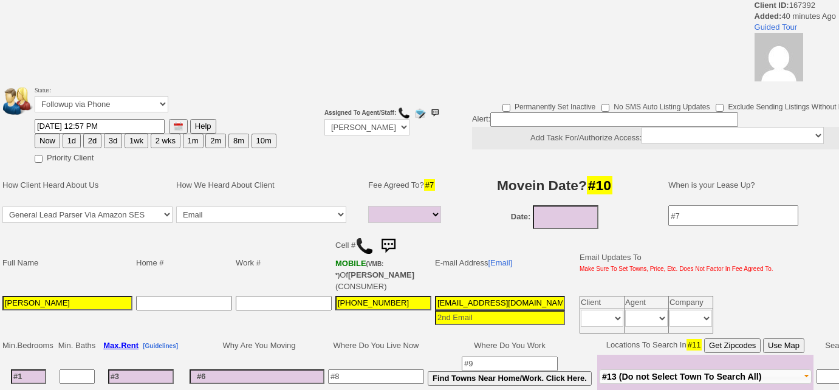
select select
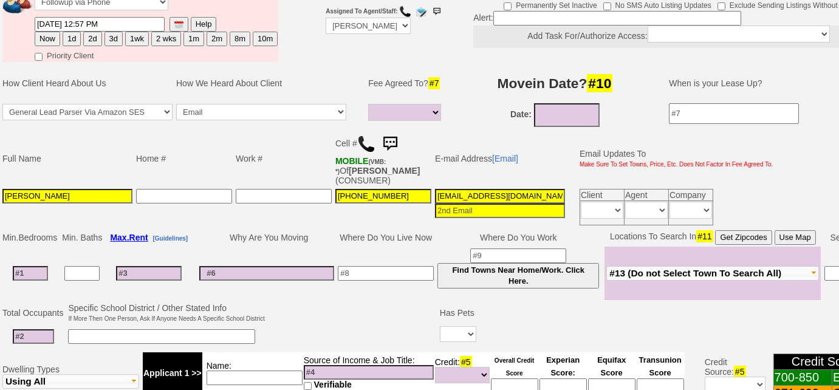
scroll to position [228, 0]
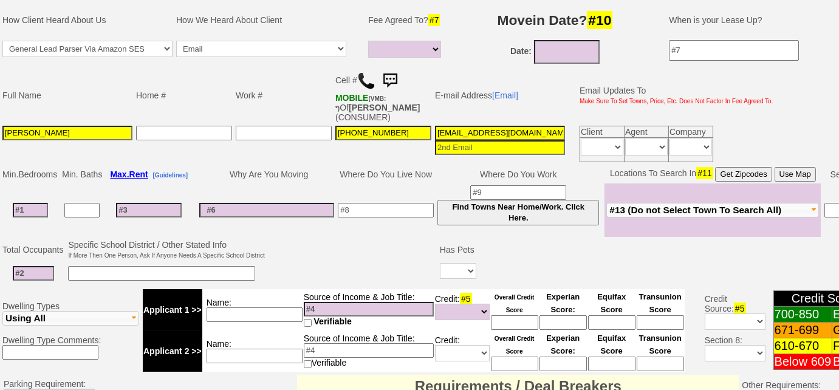
click at [370, 81] on img at bounding box center [366, 81] width 18 height 18
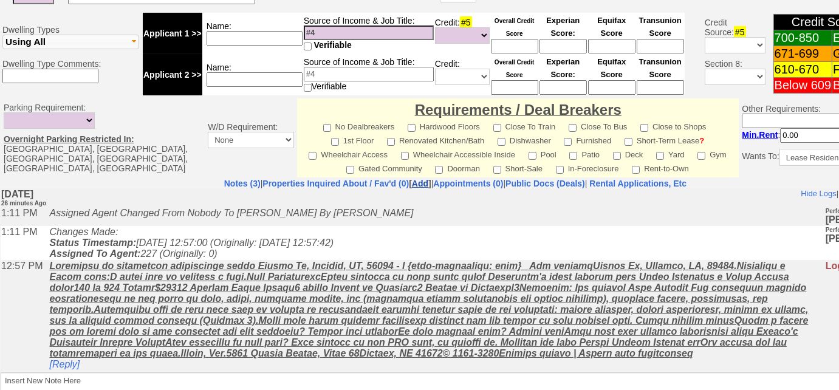
click at [412, 180] on link "Add" at bounding box center [420, 184] width 16 height 10
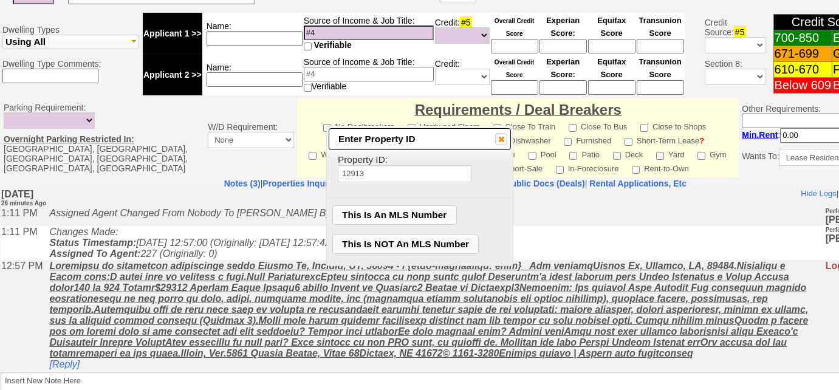
type input "12913"
click at [408, 249] on span "This Is NOT An MLS Number" at bounding box center [406, 244] width 146 height 18
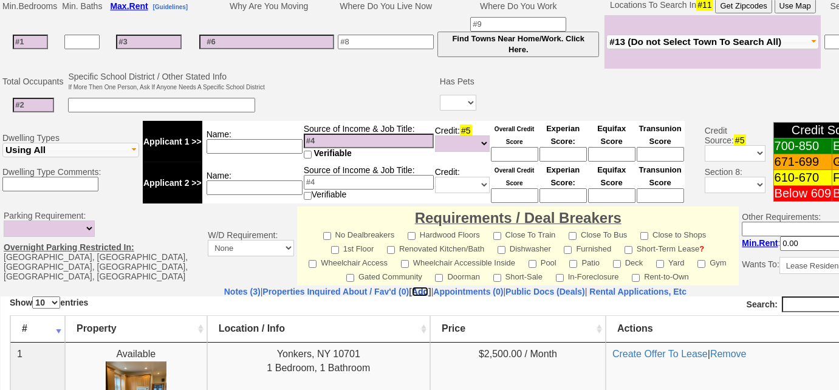
scroll to position [449, 0]
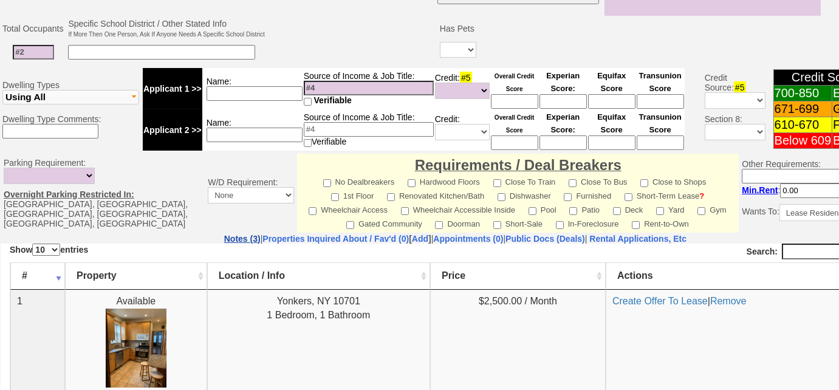
click at [224, 237] on link "Notes (3)" at bounding box center [242, 239] width 36 height 10
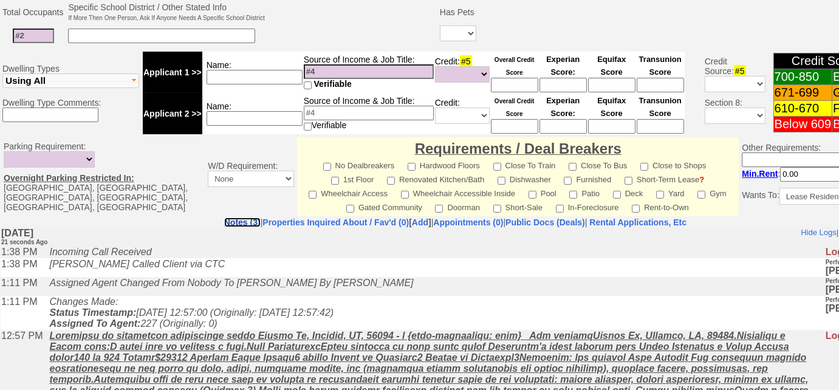
scroll to position [373, 0]
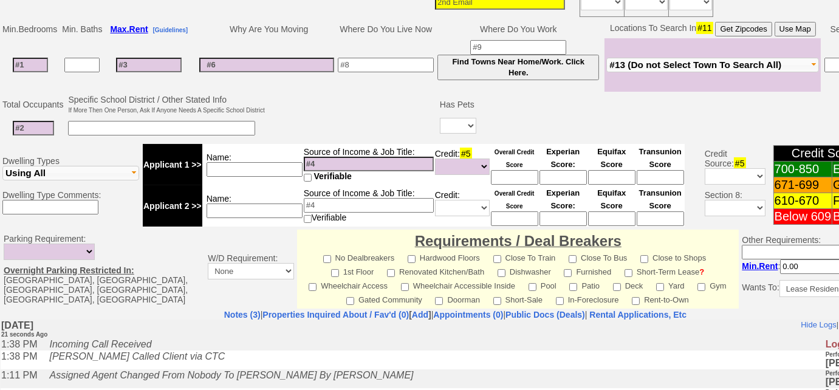
click at [720, 61] on span "#13 (Do not Select Town To Search All)" at bounding box center [695, 65] width 172 height 10
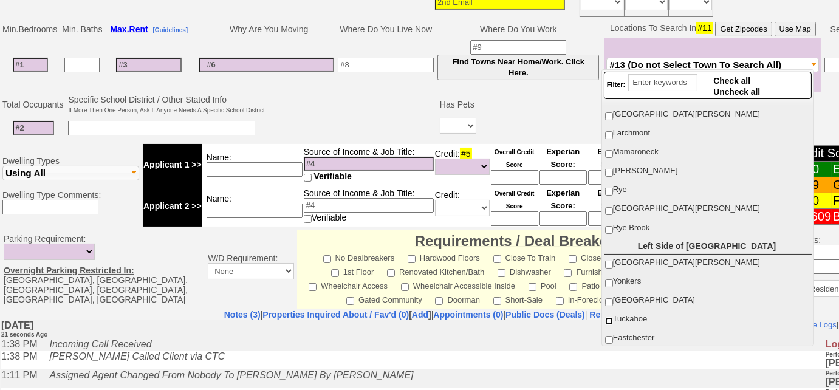
scroll to position [110, 0]
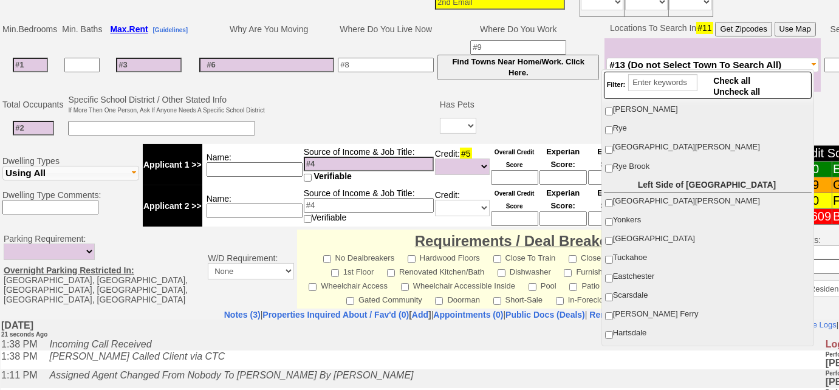
click at [608, 212] on label "Yonkers" at bounding box center [707, 220] width 206 height 16
click at [608, 218] on input "Yonkers" at bounding box center [609, 222] width 8 height 8
checkbox input "true"
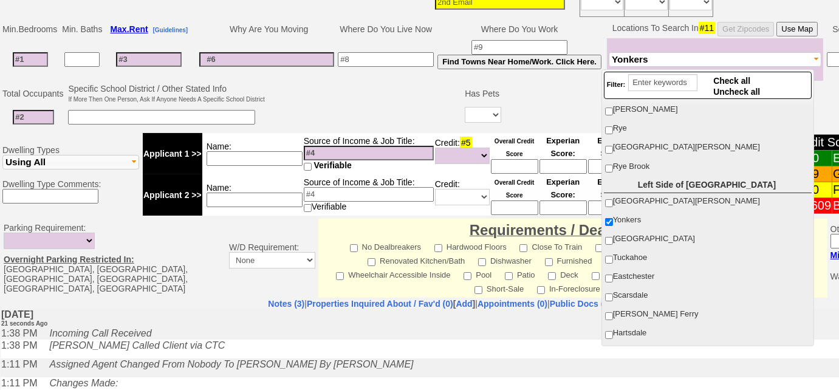
click at [340, 93] on td at bounding box center [365, 106] width 197 height 48
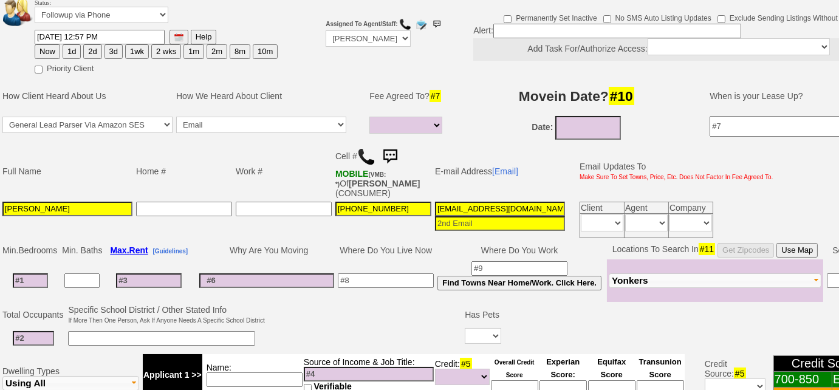
scroll to position [0, 53]
drag, startPoint x: 432, startPoint y: 205, endPoint x: 746, endPoint y: 190, distance: 314.3
click at [746, 190] on tbody "Full Name Home # Work # Cell # MOBILE (VMB: *) Of CHRISTINA BARTH (CONSUMER) E-…" at bounding box center [388, 191] width 774 height 97
click at [582, 122] on input "08/20/2025" at bounding box center [588, 128] width 66 height 24
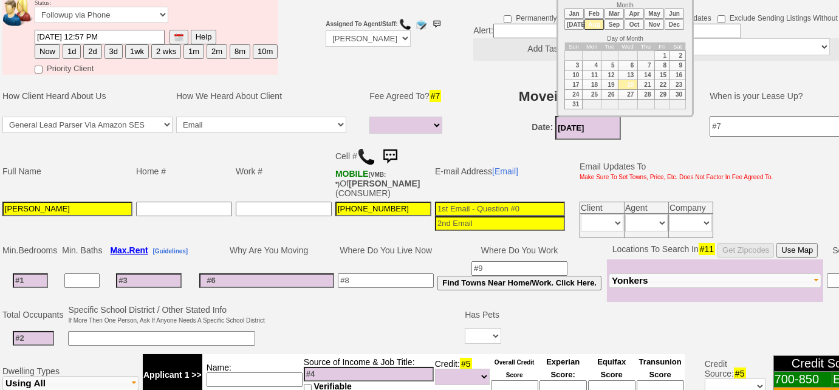
click at [616, 21] on li "Sep" at bounding box center [613, 24] width 19 height 10
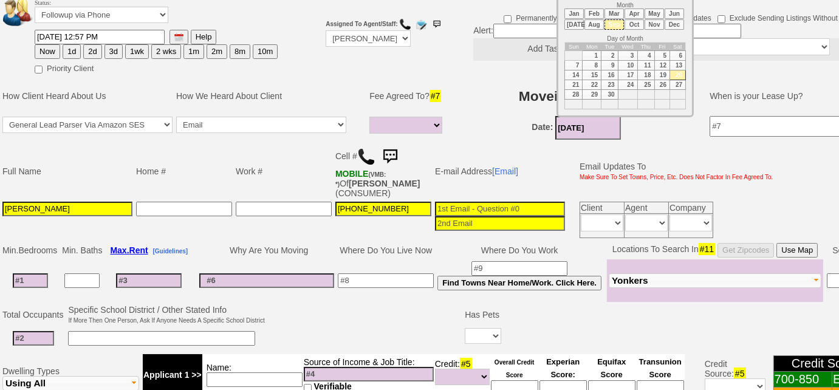
click at [594, 52] on td "1" at bounding box center [591, 56] width 19 height 10
type input "[DATE]"
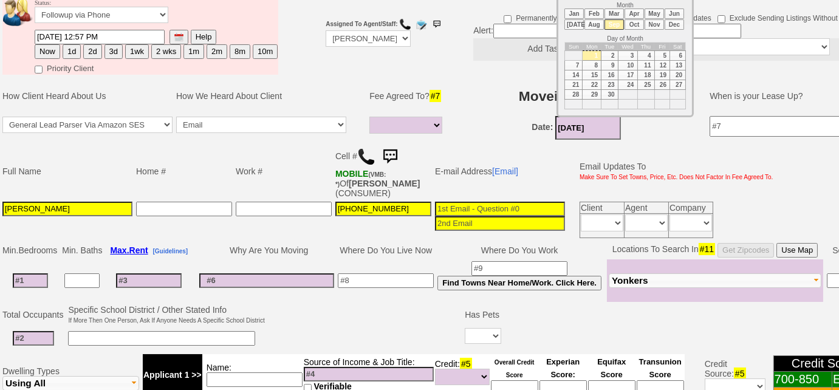
click at [389, 281] on input at bounding box center [386, 280] width 96 height 15
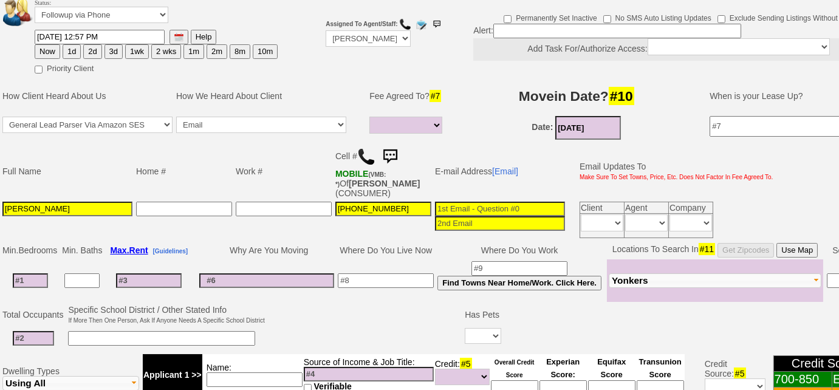
click at [736, 123] on input at bounding box center [774, 126] width 130 height 21
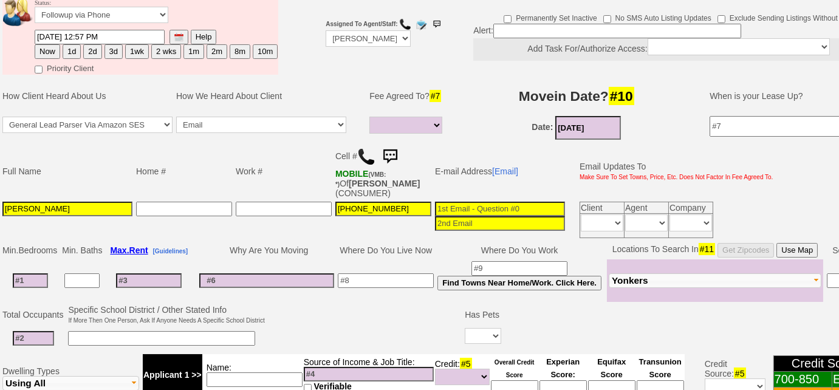
click at [414, 276] on input at bounding box center [386, 280] width 96 height 15
click at [369, 278] on input "stayign with friends" at bounding box center [386, 280] width 96 height 15
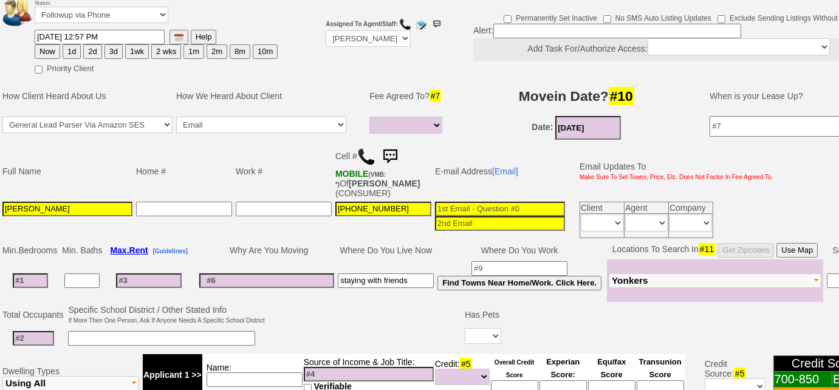
type input "staying with friends"
click at [45, 206] on input "Christina s Barth" at bounding box center [67, 209] width 130 height 15
type input "[PERSON_NAME]"
click at [34, 273] on input at bounding box center [30, 280] width 35 height 15
type input "1"
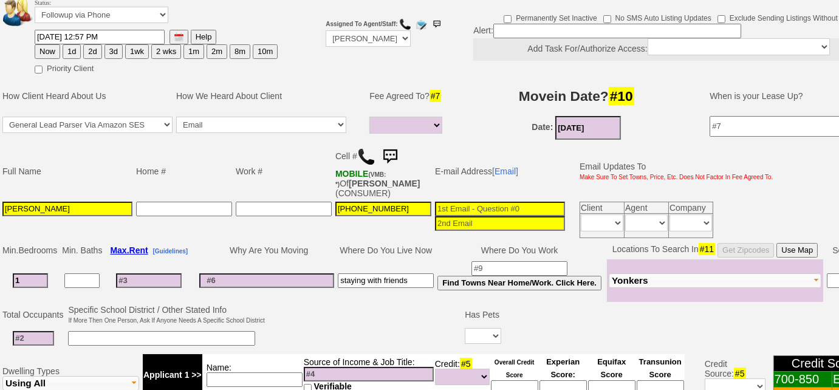
select select
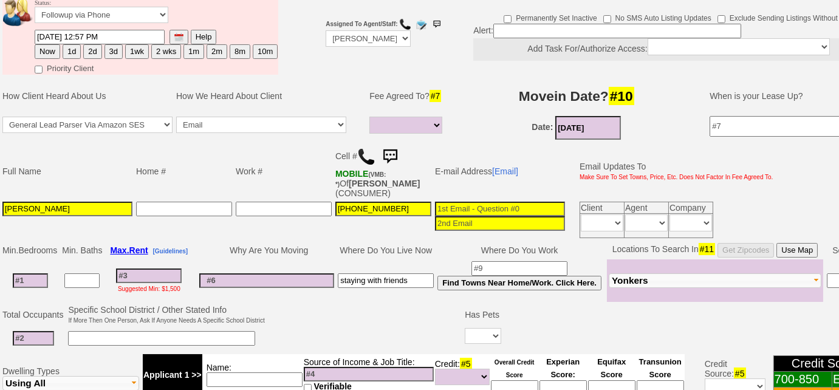
select select
type input "0"
select select
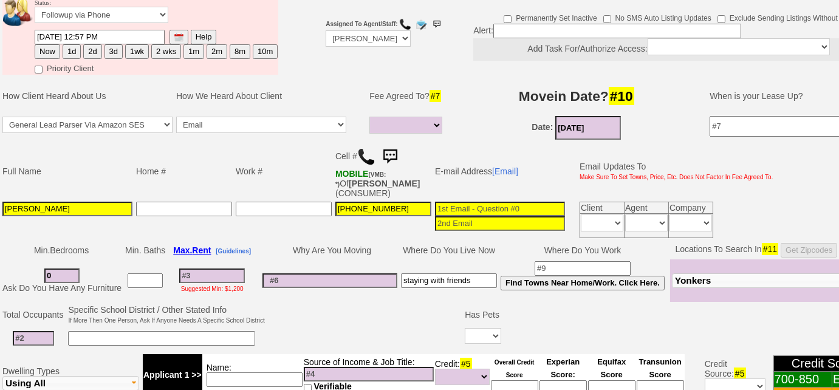
type input "0"
click at [203, 272] on input at bounding box center [212, 275] width 66 height 15
select select
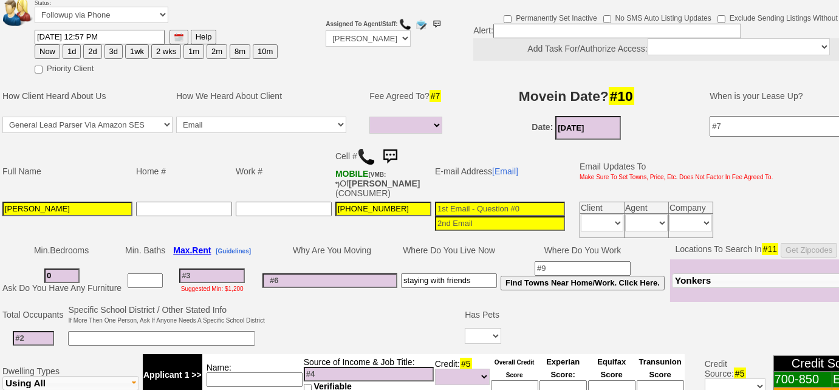
type input "3"
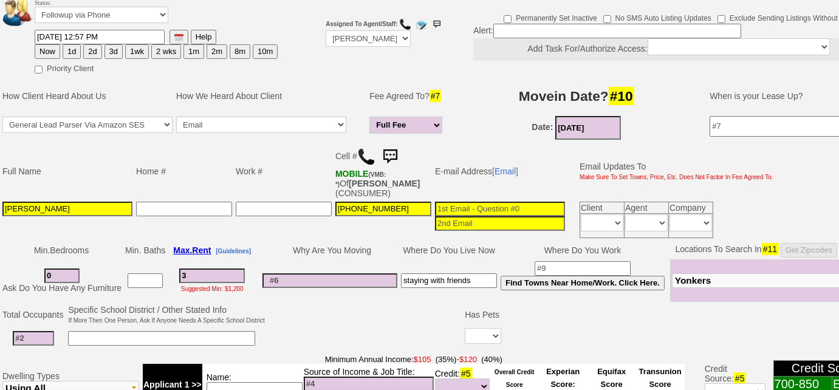
select select
type input "30"
select select
type input "3000"
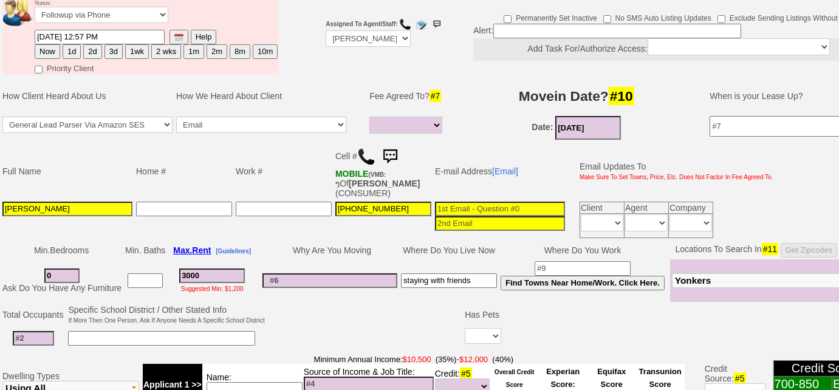
select select
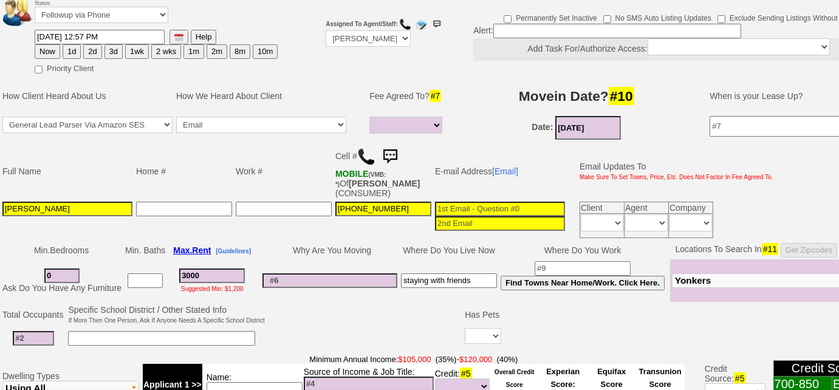
type input "3000"
click at [53, 273] on input "0" at bounding box center [61, 275] width 35 height 15
select select
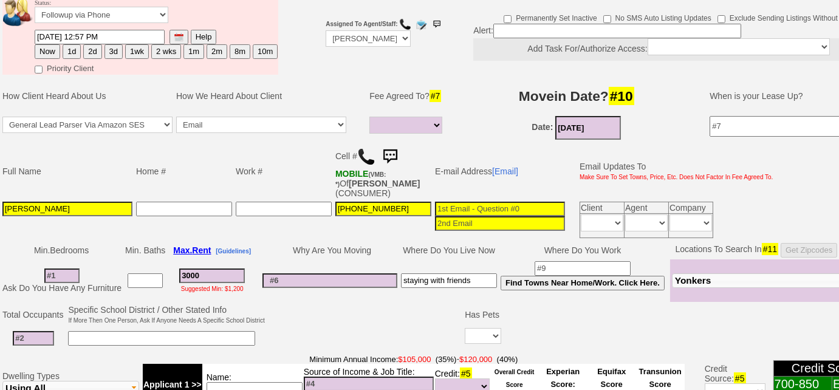
select select
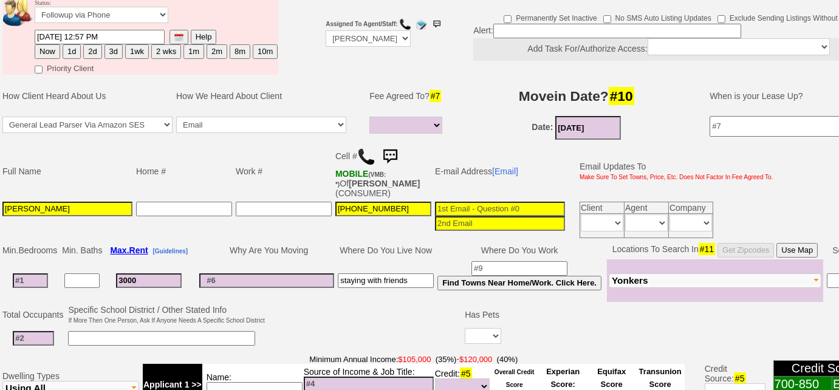
type input "2"
select select
type input "2"
select select
click at [685, 279] on button "Yonkers" at bounding box center [715, 280] width 213 height 15
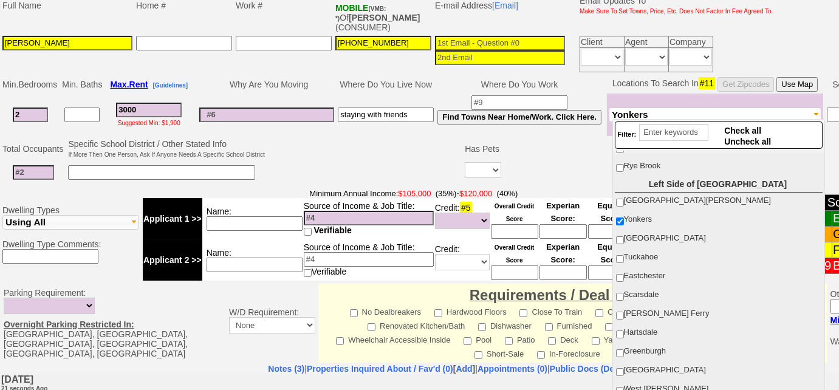
scroll to position [165, 0]
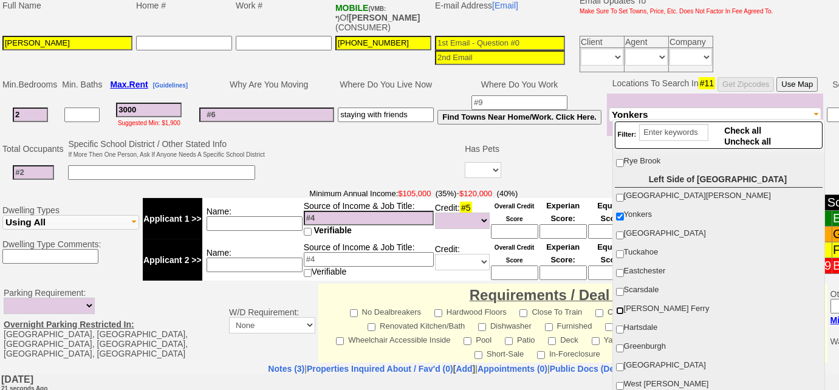
click at [621, 307] on input "Dobbs Ferry" at bounding box center [620, 311] width 8 height 8
checkbox input "true"
click at [670, 132] on input "search" at bounding box center [673, 132] width 69 height 17
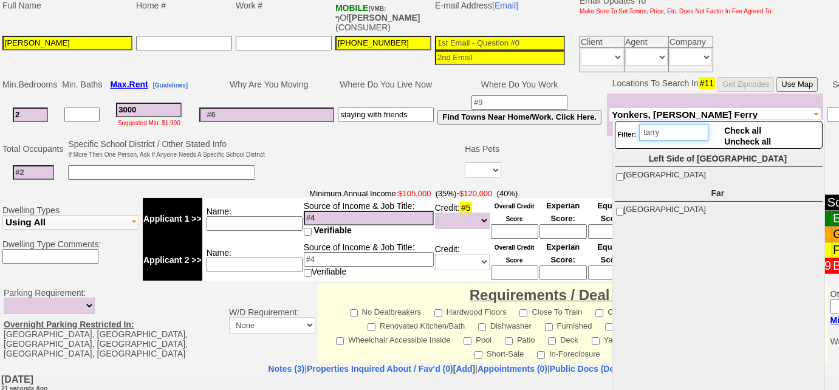
type input "tarry"
click at [618, 174] on input "[GEOGRAPHIC_DATA]" at bounding box center [620, 177] width 8 height 8
checkbox input "true"
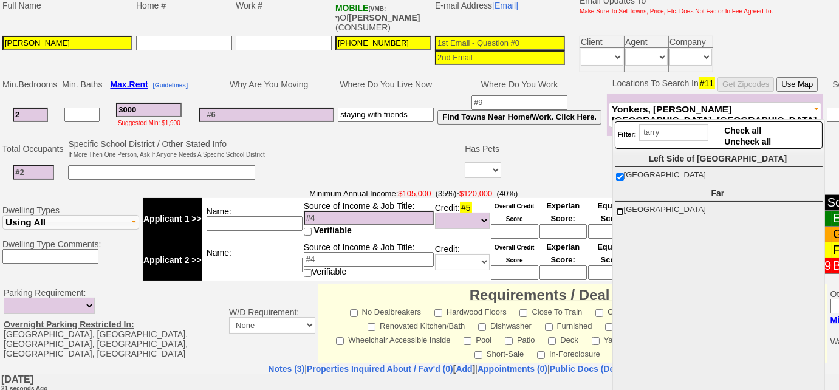
click at [616, 210] on input "North Tarrytown" at bounding box center [620, 212] width 8 height 8
checkbox input "true"
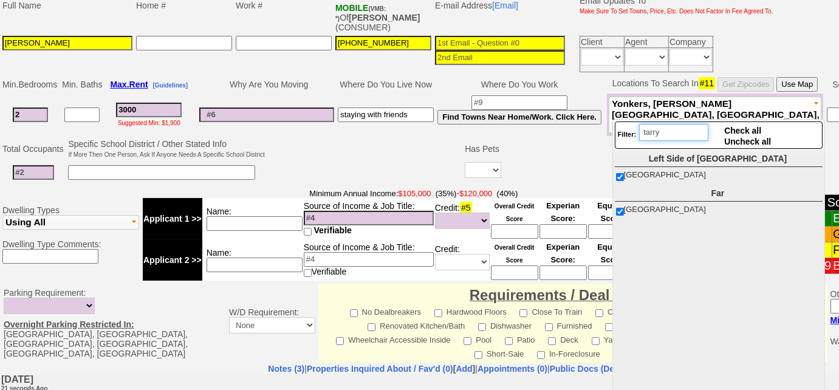
drag, startPoint x: 690, startPoint y: 134, endPoint x: 622, endPoint y: 125, distance: 68.5
click at [622, 125] on div "Filter: tarry" at bounding box center [663, 135] width 91 height 22
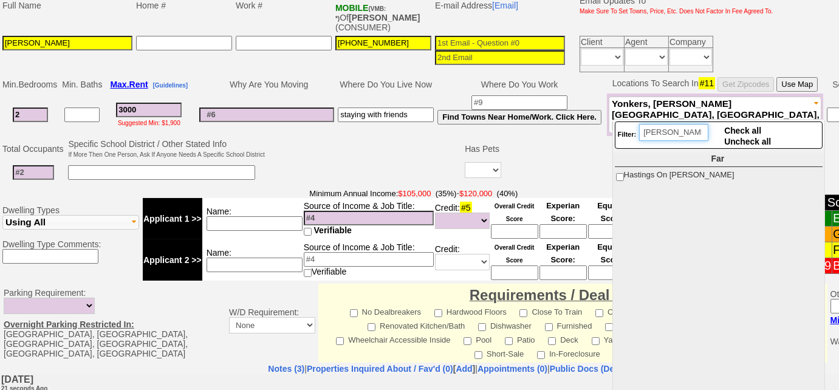
type input "hasting"
click at [616, 176] on input "Hastings On [PERSON_NAME]" at bounding box center [620, 177] width 8 height 8
checkbox input "true"
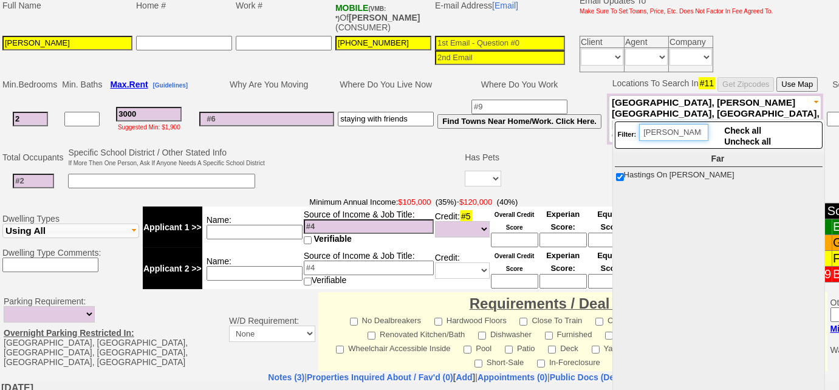
drag, startPoint x: 680, startPoint y: 130, endPoint x: 644, endPoint y: 125, distance: 35.6
click at [644, 125] on input "hasting" at bounding box center [673, 132] width 69 height 17
type input "ard"
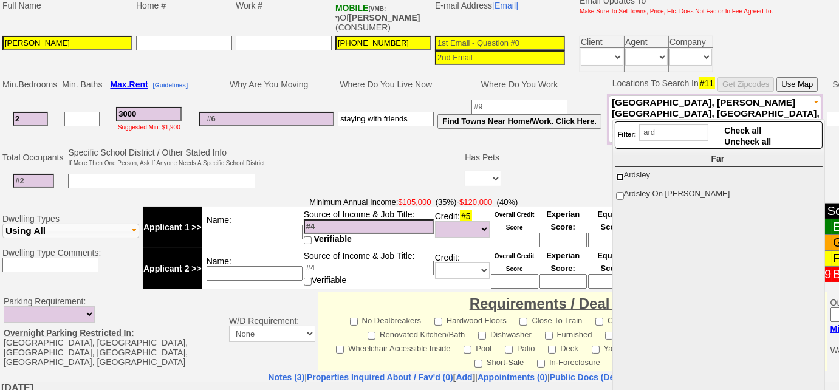
click at [619, 173] on input "Ardsley" at bounding box center [620, 177] width 8 height 8
checkbox input "true"
click at [624, 196] on span "Ardsley On [PERSON_NAME]" at bounding box center [677, 193] width 106 height 9
click at [623, 196] on input "Ardsley On [PERSON_NAME]" at bounding box center [620, 196] width 8 height 8
checkbox input "true"
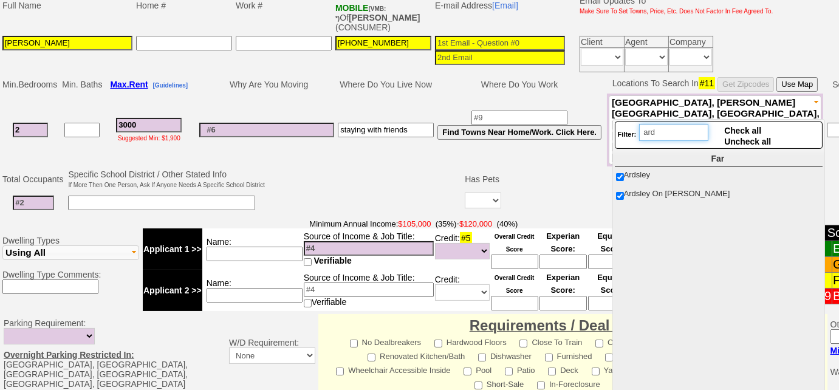
drag, startPoint x: 674, startPoint y: 131, endPoint x: 624, endPoint y: 125, distance: 50.1
click at [624, 125] on div "Filter: ard" at bounding box center [663, 135] width 91 height 22
type input "irv"
click at [621, 177] on input "Irvington" at bounding box center [620, 177] width 8 height 8
checkbox input "true"
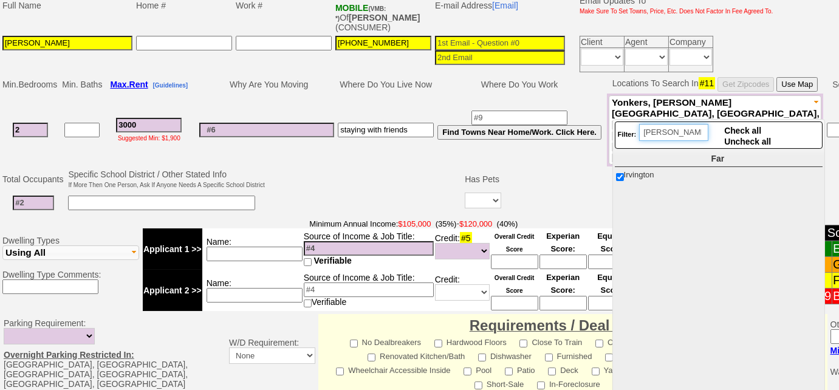
drag, startPoint x: 669, startPoint y: 132, endPoint x: 599, endPoint y: 134, distance: 69.9
click at [599, 134] on body "0 Bookmark This Page Organize Update My Deals Clients My Neglected Clients" at bounding box center [419, 189] width 839 height 1014
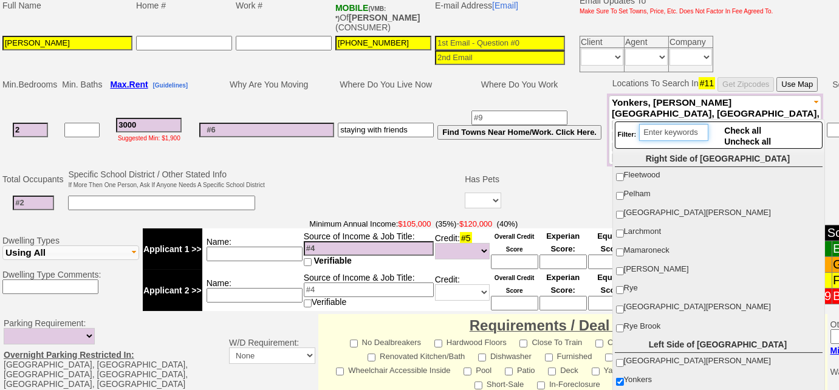
click at [677, 130] on input "search" at bounding box center [673, 132] width 69 height 17
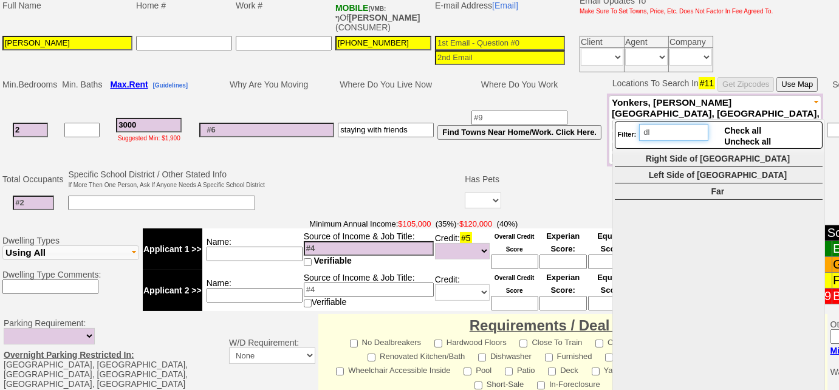
type input "d"
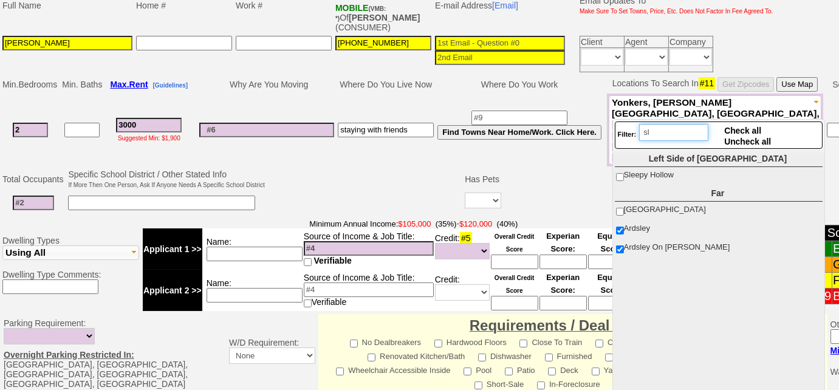
type input "sl"
click at [575, 191] on td at bounding box center [748, 203] width 491 height 25
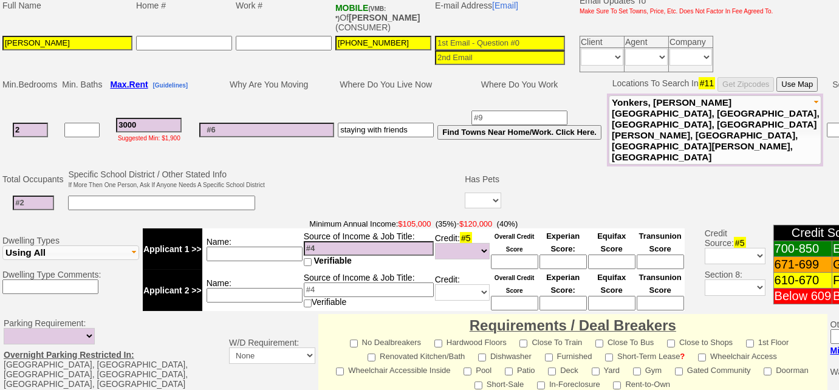
click at [713, 108] on span "Yonkers, Dobbs Ferry, Tarrytown, North Tarrytown, Hastings On Hudson, Ardsley, …" at bounding box center [716, 129] width 208 height 65
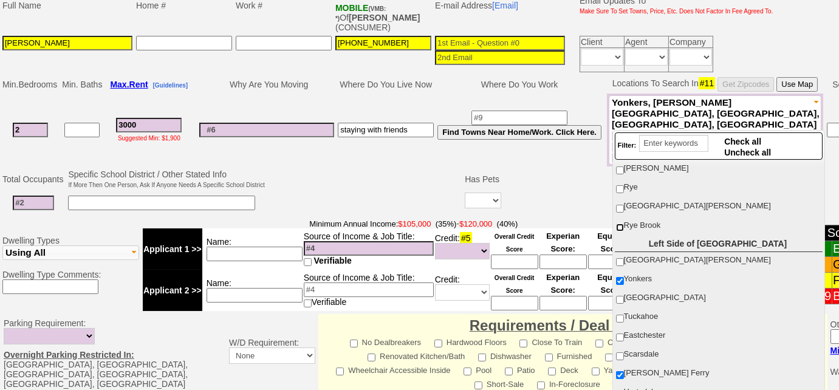
scroll to position [165, 0]
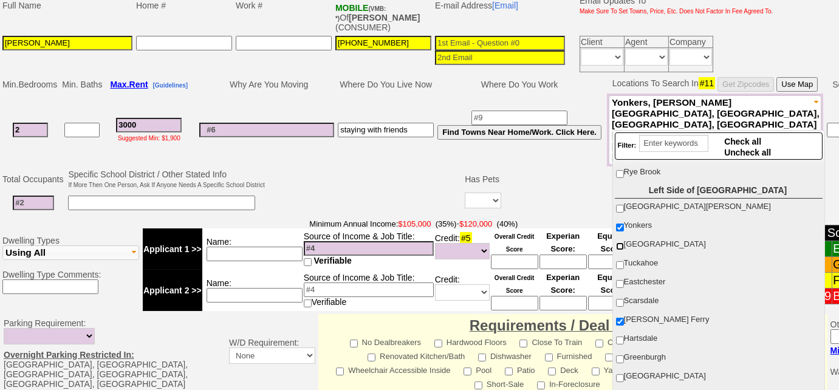
click at [619, 242] on input "[GEOGRAPHIC_DATA]" at bounding box center [620, 246] width 8 height 8
checkbox input "true"
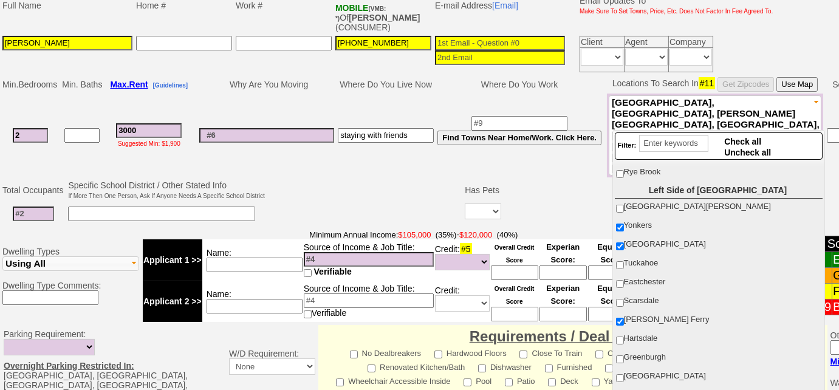
click at [619, 255] on label "Tuckahoe" at bounding box center [718, 263] width 206 height 16
click at [619, 261] on input "Tuckahoe" at bounding box center [620, 265] width 8 height 8
checkbox input "true"
click at [619, 280] on input "Eastchester" at bounding box center [620, 284] width 8 height 8
checkbox input "true"
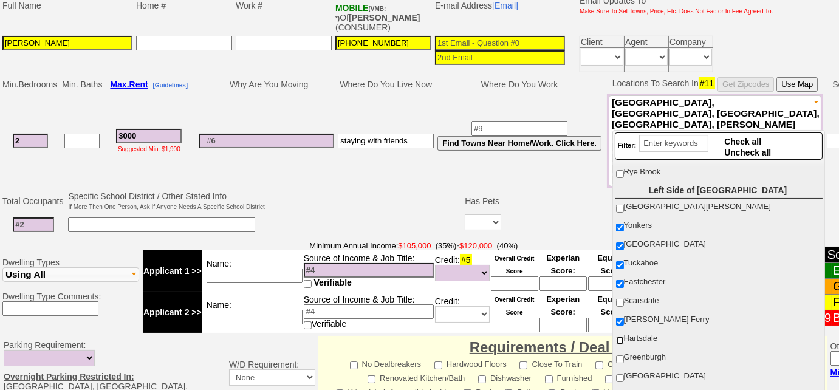
click at [622, 336] on input "Hartsdale" at bounding box center [620, 340] width 8 height 8
checkbox input "true"
click at [450, 189] on td at bounding box center [365, 213] width 197 height 48
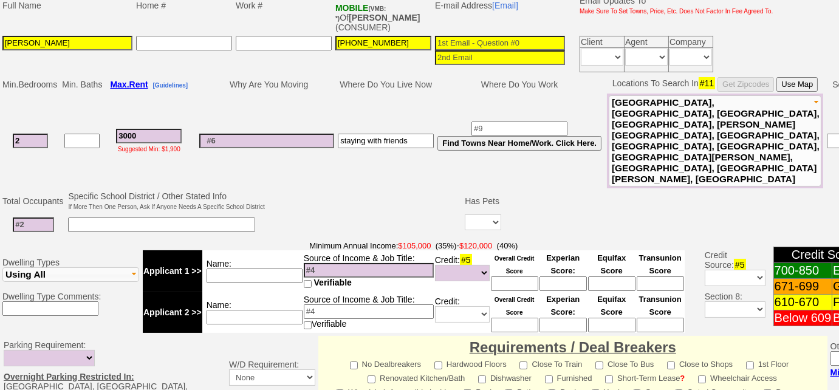
click at [225, 217] on input at bounding box center [161, 224] width 187 height 15
click at [205, 217] on input "nothing above stores" at bounding box center [161, 224] width 187 height 15
type input "nothing above stores; 1 cat; parking for 1 car"
click at [264, 134] on input at bounding box center [266, 141] width 135 height 15
type input "laundry"
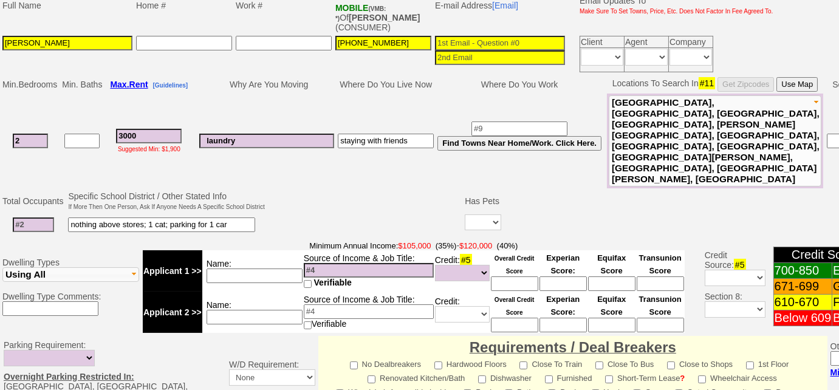
click at [21, 134] on input "2" at bounding box center [30, 141] width 35 height 15
type input "1"
select select
type input "1"
select select
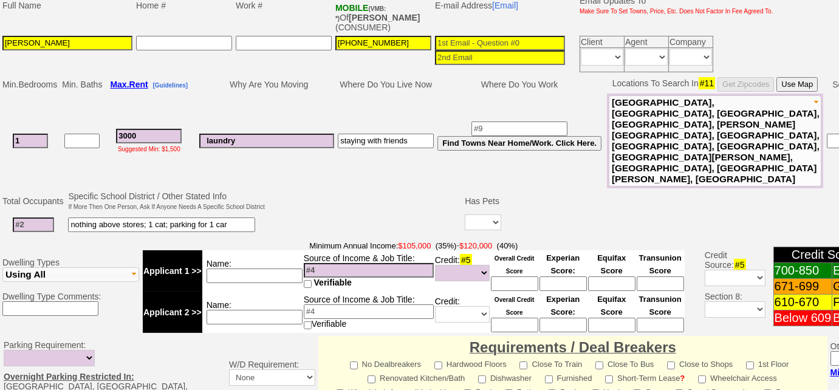
click at [35, 217] on input at bounding box center [33, 224] width 41 height 15
click at [249, 134] on input "laundry" at bounding box center [266, 141] width 135 height 15
click at [254, 134] on input "laundry in iunit" at bounding box center [266, 141] width 135 height 15
type input "laundry in unit"
click at [28, 217] on input at bounding box center [33, 224] width 41 height 15
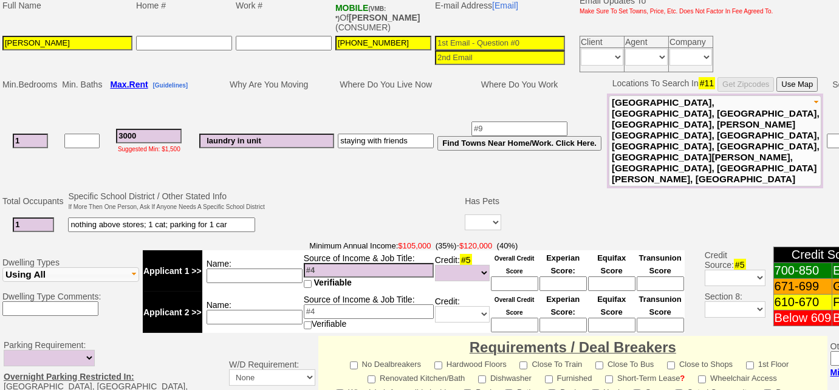
type input "1"
click at [749, 124] on span "Yonkers, Bronxville, Tuckahoe, Eastchester, Dobbs Ferry, Hartsdale, Tarrytown, …" at bounding box center [716, 140] width 208 height 87
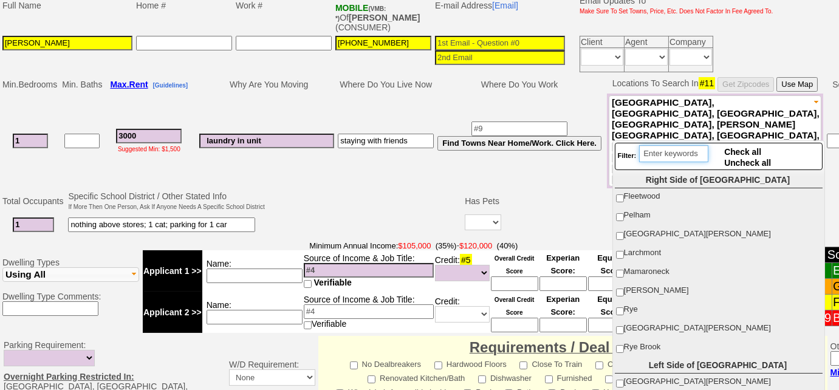
click at [659, 153] on input "search" at bounding box center [673, 153] width 69 height 17
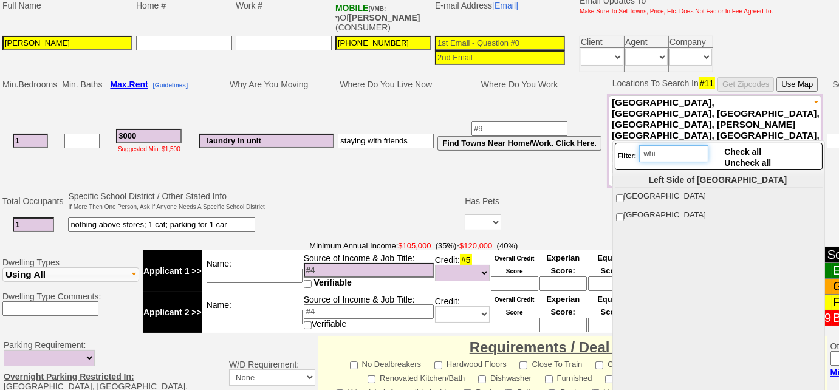
type input "whi"
click at [619, 196] on input "White Plains" at bounding box center [620, 198] width 8 height 8
checkbox input "true"
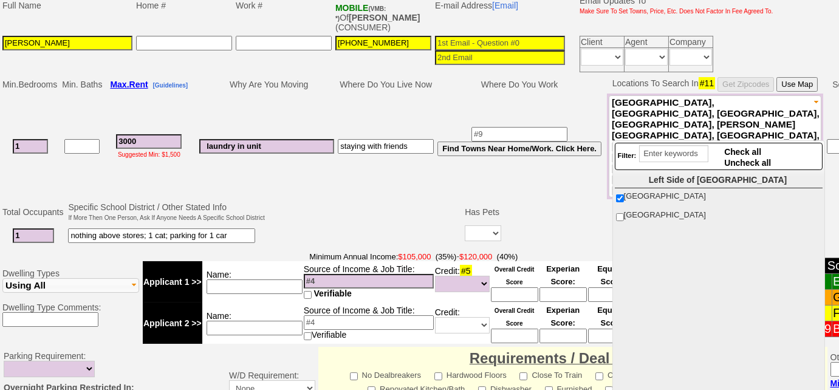
click at [386, 200] on td at bounding box center [365, 224] width 197 height 48
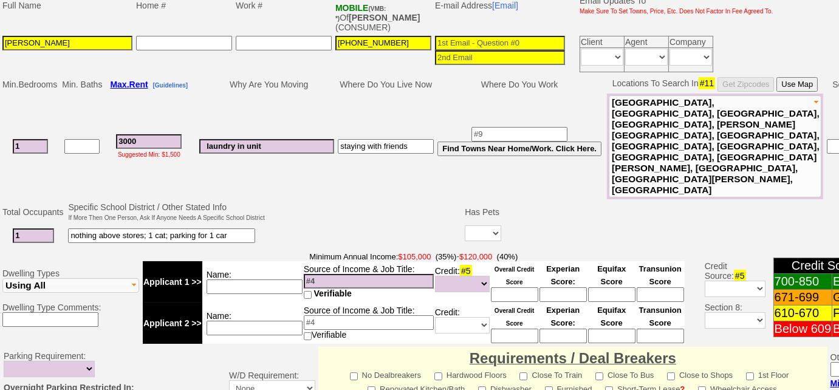
click at [332, 274] on input at bounding box center [369, 281] width 130 height 15
click at [391, 274] on input "self employed + filmamker" at bounding box center [369, 281] width 130 height 15
type input "self employed + filmmaker"
drag, startPoint x: 407, startPoint y: 222, endPoint x: 267, endPoint y: 222, distance: 139.7
click at [267, 261] on tr "Applicant 1 >> Name: Source of Income & Job Title: self employed + filmmaker Ve…" at bounding box center [414, 281] width 542 height 41
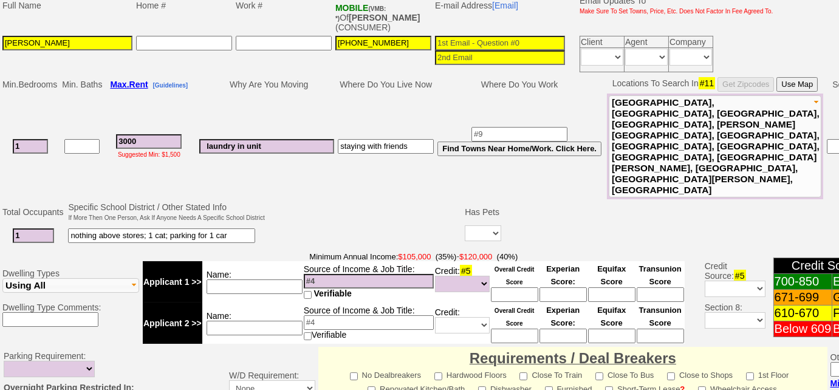
click at [266, 279] on input at bounding box center [254, 286] width 96 height 15
paste input "self employed + filmmaker"
type input "self employed + filmmaker"
click at [336, 274] on input at bounding box center [369, 281] width 130 height 15
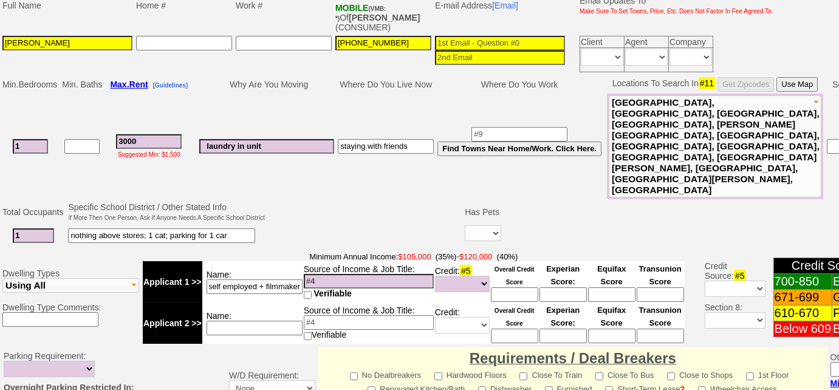
scroll to position [0, 0]
type input "$106k"
click at [475, 276] on select "Unknown Bad (Below 609) Fair (610-670) Good (671-699) Excellent (700-850) None" at bounding box center [462, 284] width 55 height 16
select select "Fair"
click at [435, 276] on select "Unknown Bad (Below 609) Fair (610-670) Good (671-699) Excellent (700-850) None" at bounding box center [462, 284] width 55 height 16
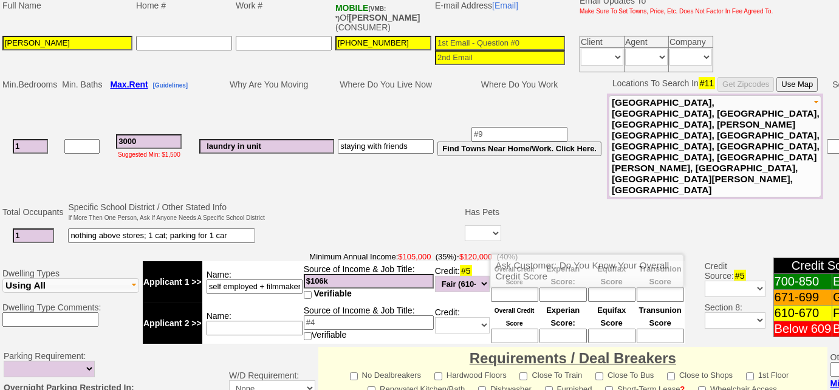
click at [518, 287] on input at bounding box center [514, 294] width 47 height 15
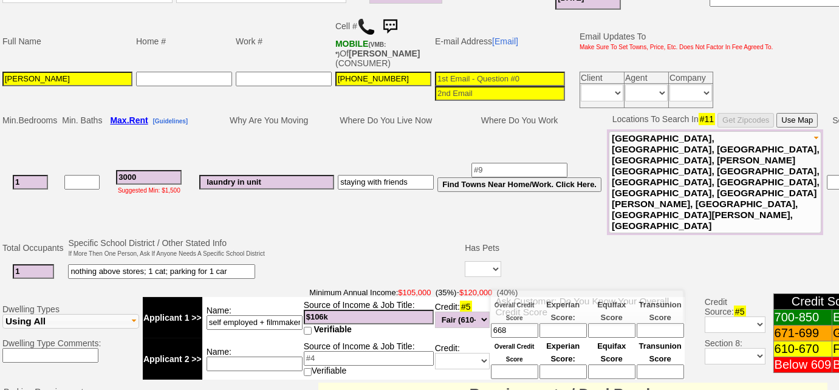
scroll to position [208, 0]
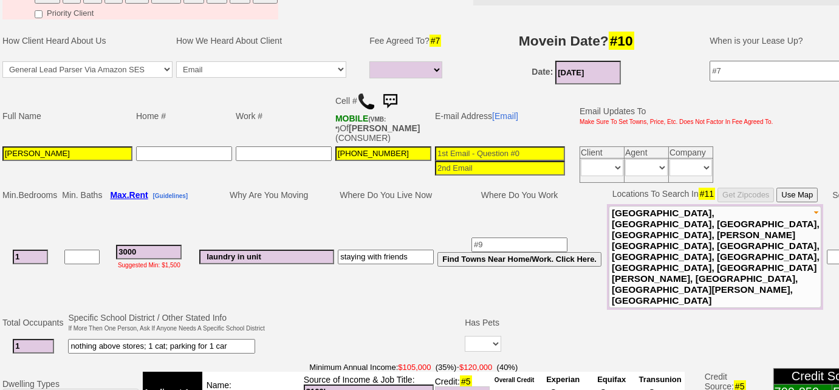
type input "668"
click at [497, 148] on input at bounding box center [500, 153] width 130 height 15
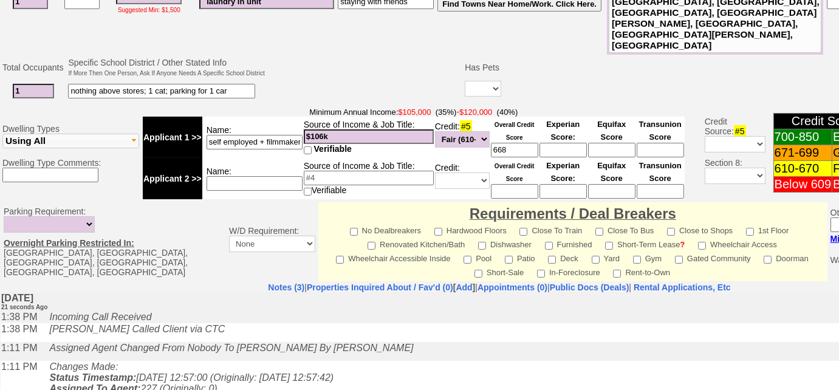
scroll to position [539, 0]
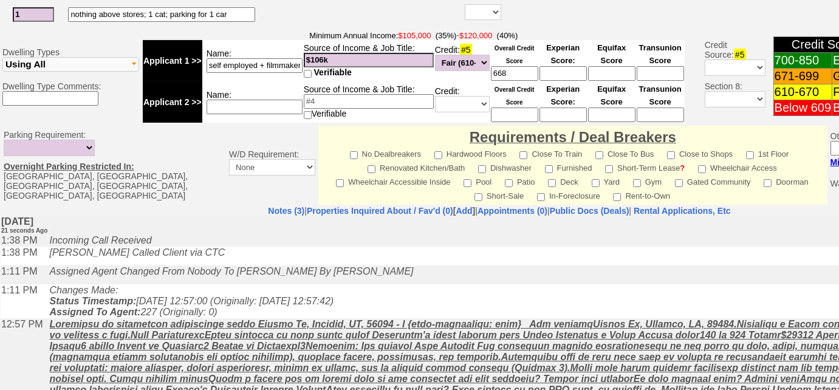
type input "barthchristina@gmail.com"
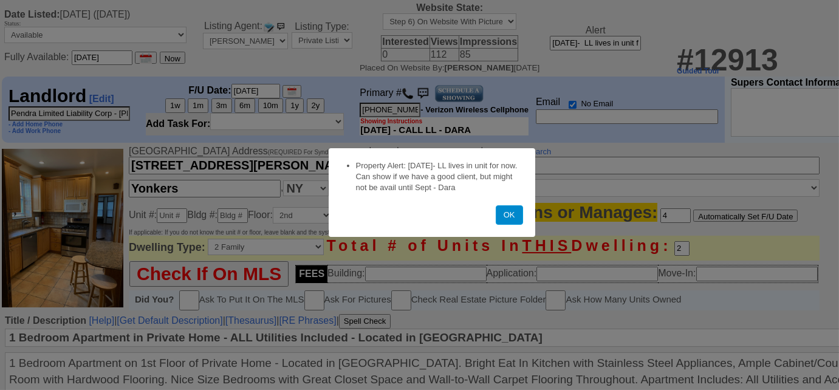
click at [508, 216] on button "OK" at bounding box center [509, 214] width 27 height 19
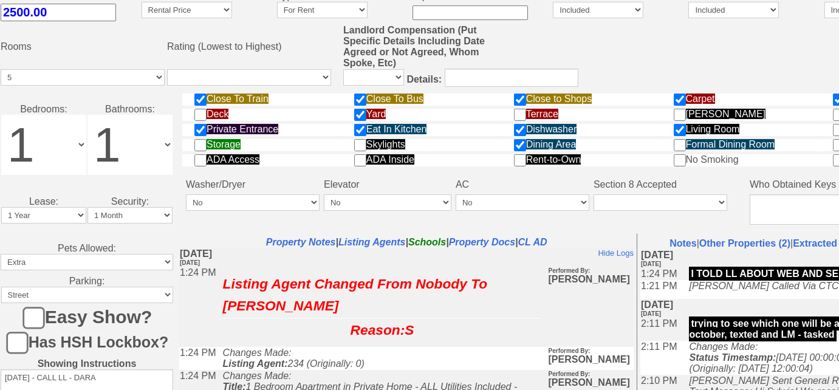
scroll to position [607, 0]
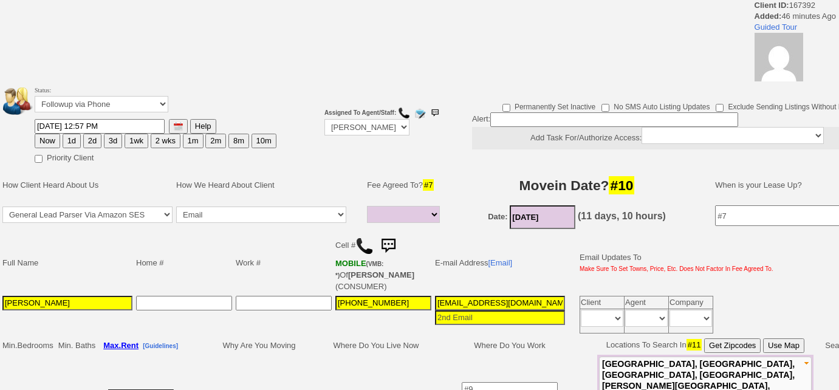
select select
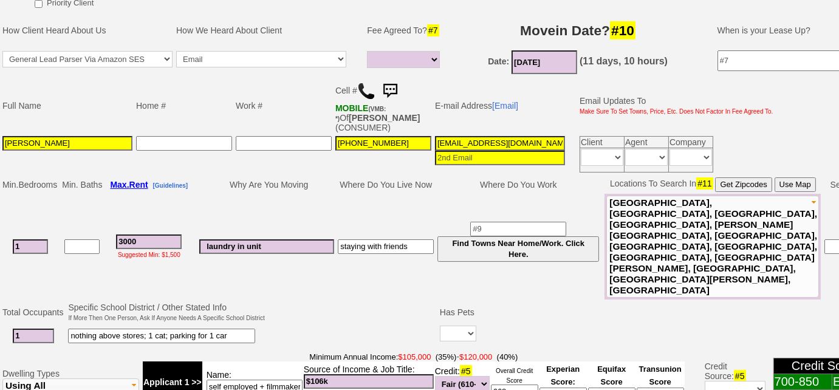
scroll to position [220, 0]
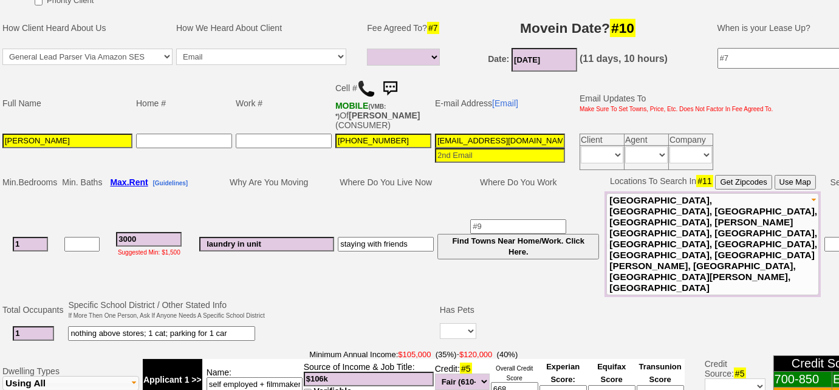
drag, startPoint x: 156, startPoint y: 268, endPoint x: 196, endPoint y: 274, distance: 39.9
drag, startPoint x: 196, startPoint y: 274, endPoint x: 355, endPoint y: 252, distance: 160.6
click at [355, 298] on td at bounding box center [352, 322] width 171 height 48
drag, startPoint x: 355, startPoint y: 251, endPoint x: 345, endPoint y: 251, distance: 9.7
drag, startPoint x: 345, startPoint y: 251, endPoint x: 300, endPoint y: 257, distance: 45.3
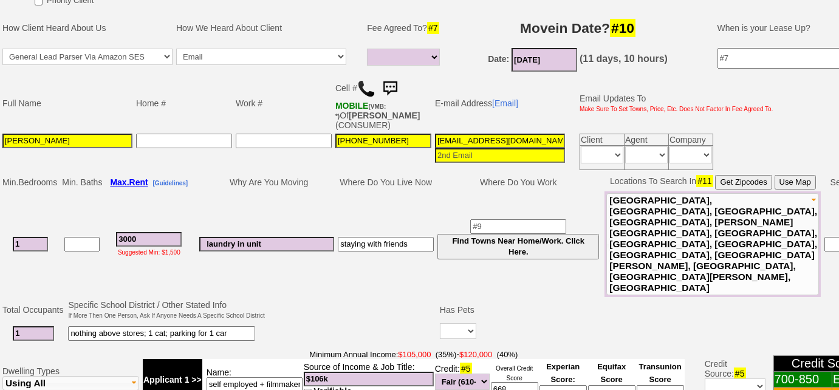
click at [300, 298] on td at bounding box center [352, 322] width 171 height 48
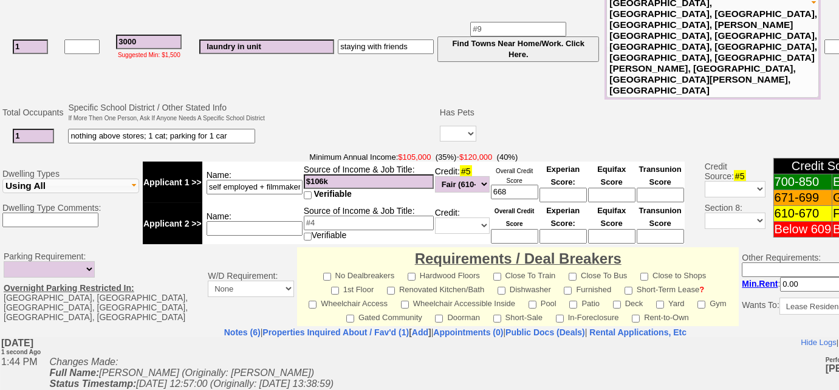
scroll to position [552, 0]
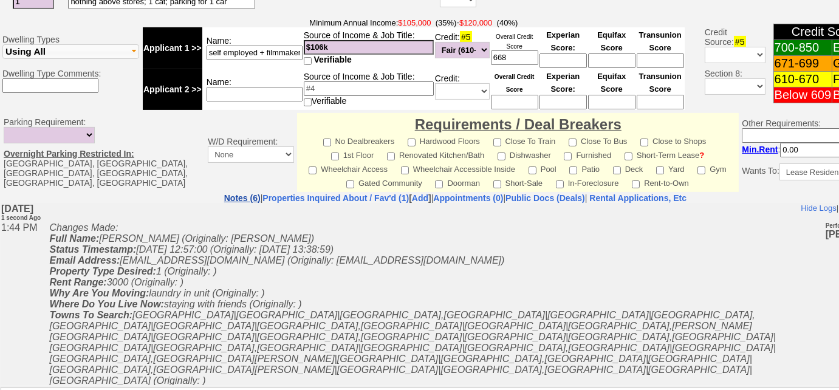
click at [224, 193] on link "Notes (6)" at bounding box center [242, 198] width 36 height 10
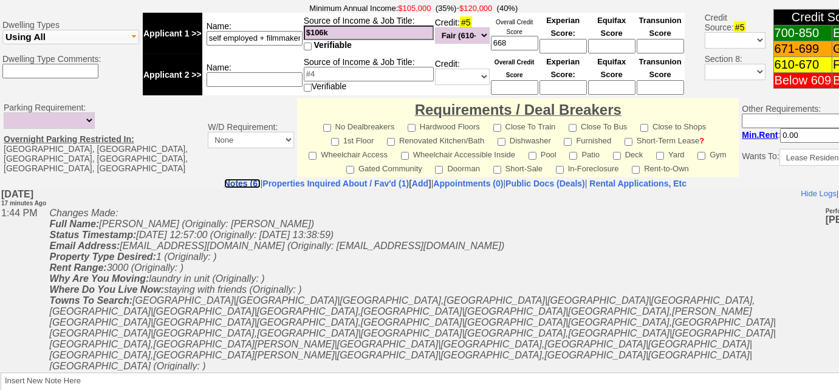
scroll to position [604, 0]
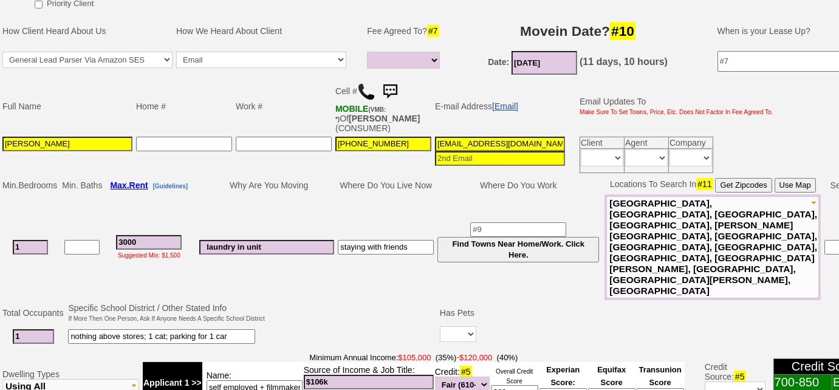
click at [508, 105] on link "[Email]" at bounding box center [505, 106] width 26 height 10
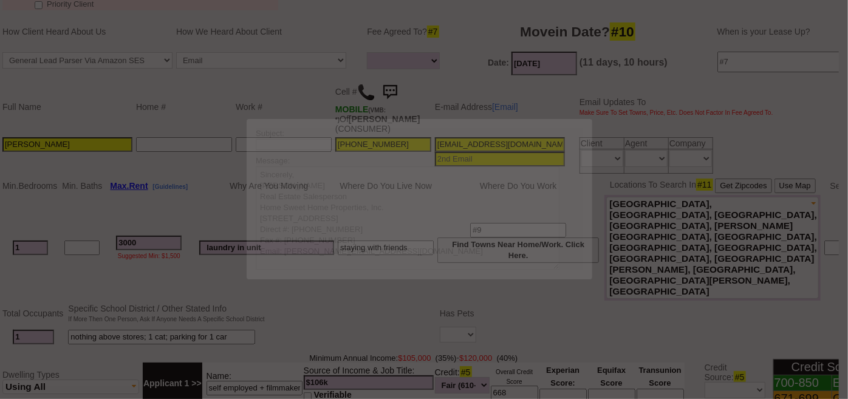
scroll to position [0, 0]
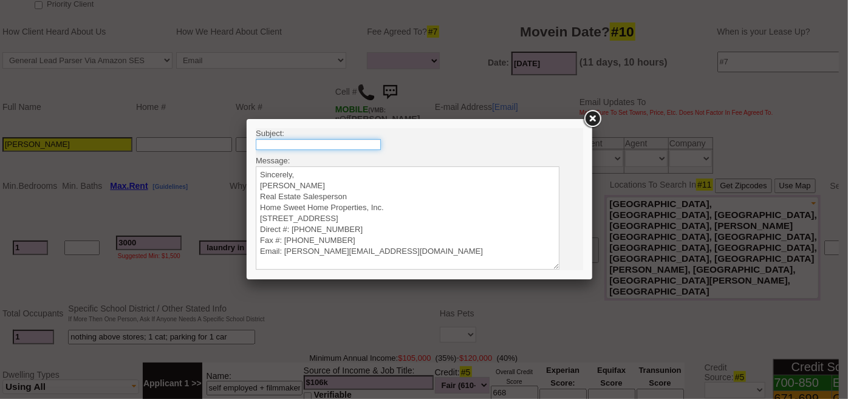
click at [284, 146] on input "text" at bounding box center [317, 143] width 125 height 11
type input "Rental Intake Form"
click at [328, 170] on textarea "Sincerely, Renata Staroselsky Real Estate Salesperson Home Sweet Home Propertie…" at bounding box center [407, 217] width 304 height 103
paste textarea "Good Afternoon Christina, It was a pleasure speaking with you! I am excited to …"
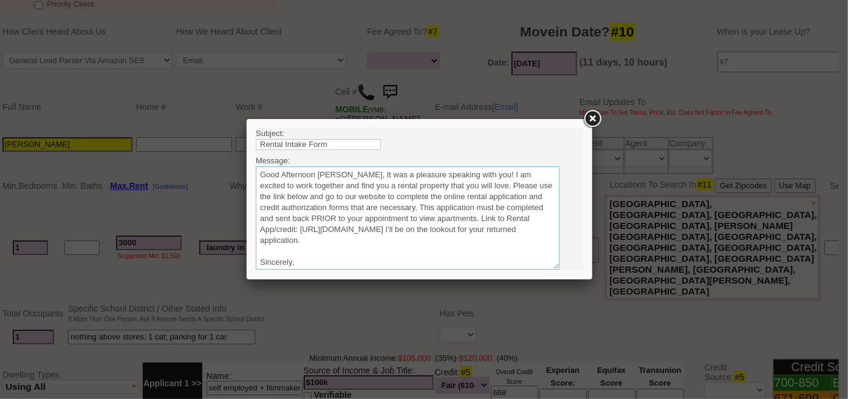
click at [352, 173] on textarea "Sincerely, Renata Staroselsky Real Estate Salesperson Home Sweet Home Propertie…" at bounding box center [407, 217] width 304 height 103
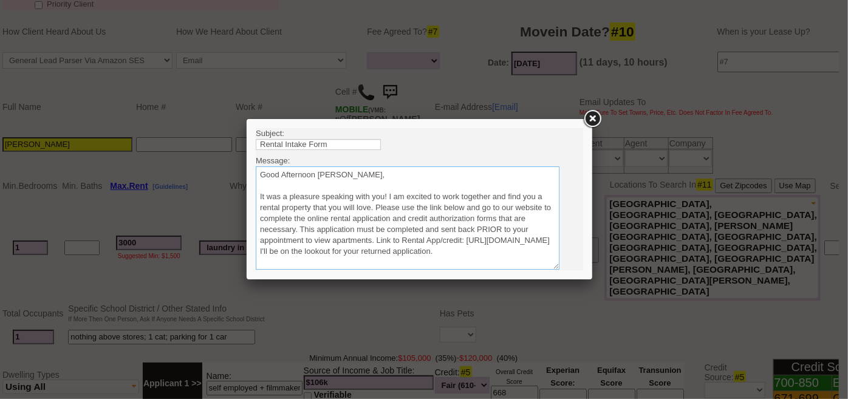
click at [375, 206] on textarea "Sincerely, Renata Staroselsky Real Estate Salesperson Home Sweet Home Propertie…" at bounding box center [407, 217] width 304 height 103
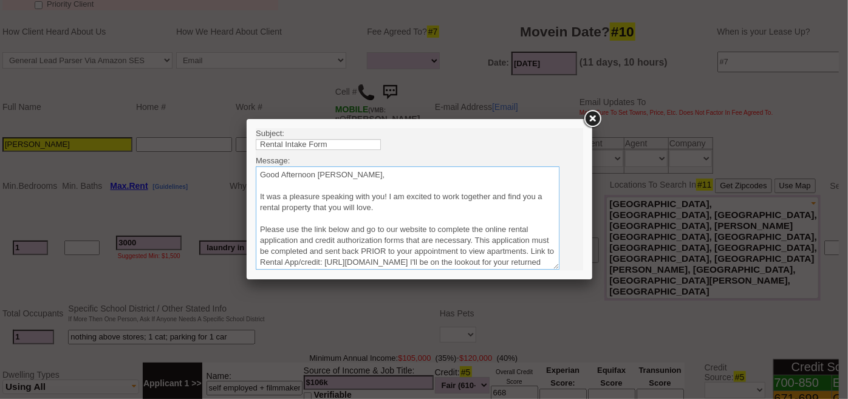
scroll to position [55, 0]
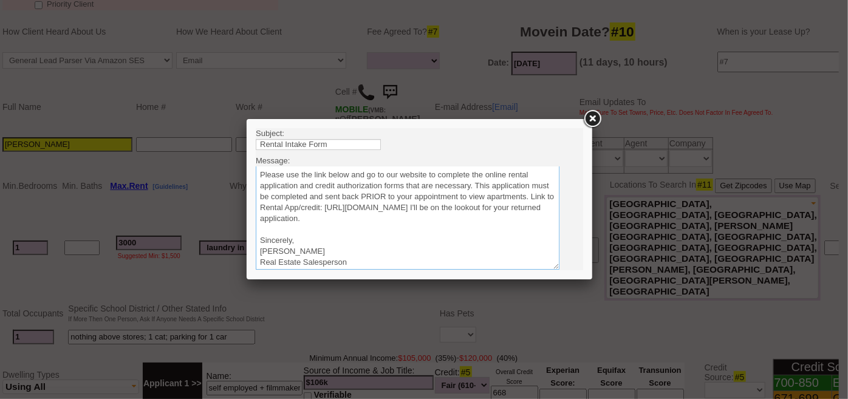
click at [519, 216] on textarea "Sincerely, Renata Staroselsky Real Estate Salesperson Home Sweet Home Propertie…" at bounding box center [407, 217] width 304 height 103
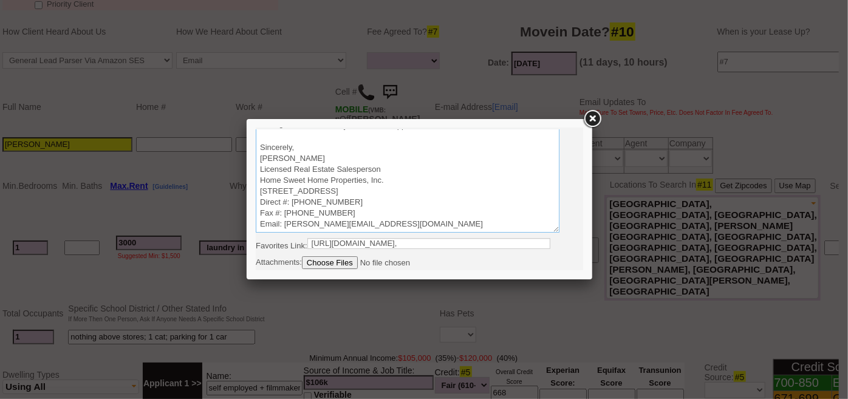
scroll to position [52, 0]
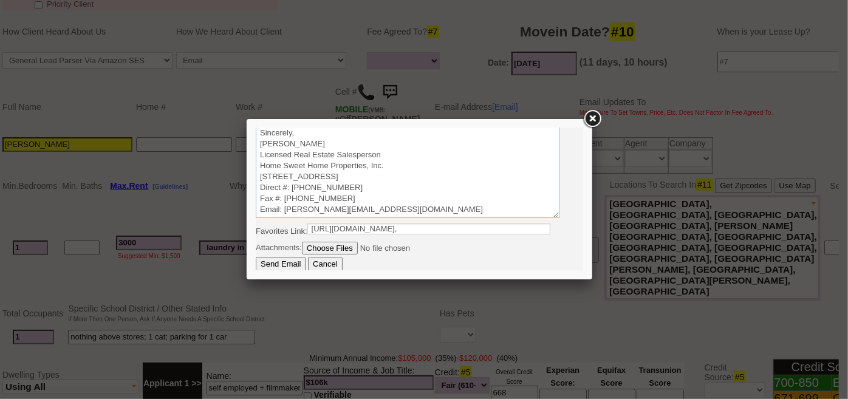
type textarea "Good Afternoon Christina, It was a pleasure speaking with you! I am excited to …"
click at [279, 267] on input "Send Email" at bounding box center [280, 263] width 50 height 15
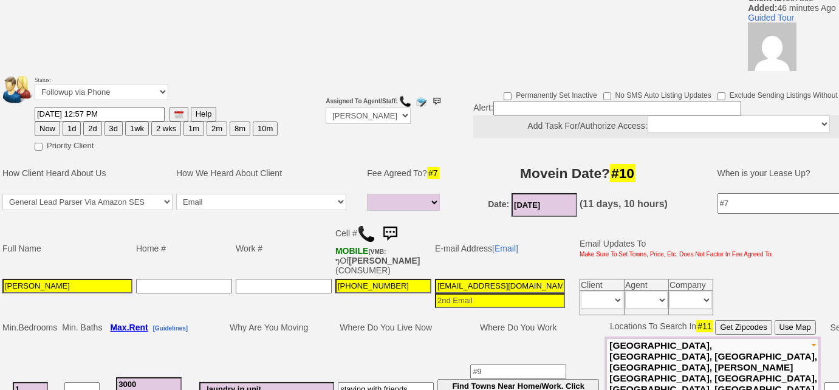
scroll to position [0, 0]
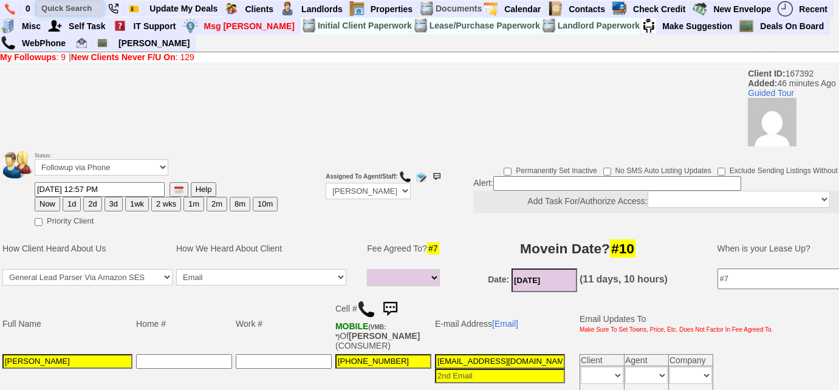
click at [80, 5] on input "text" at bounding box center [69, 8] width 67 height 15
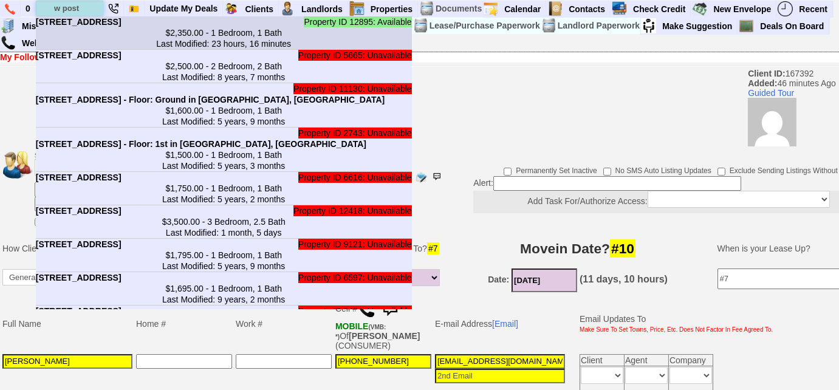
type input "w post"
click at [91, 46] on center "$2,350.00 - 1 Bedroom, 1 Bath Last Modified: 23 hours, 16 minutes" at bounding box center [224, 38] width 376 height 22
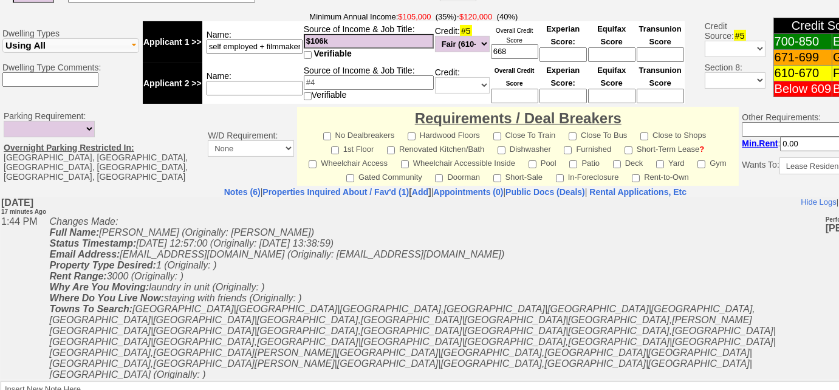
scroll to position [604, 0]
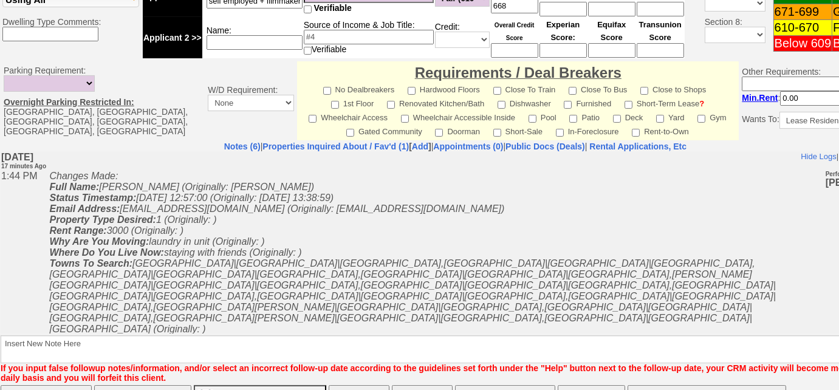
click at [510, 385] on button "Matching Properties (240)" at bounding box center [505, 397] width 101 height 24
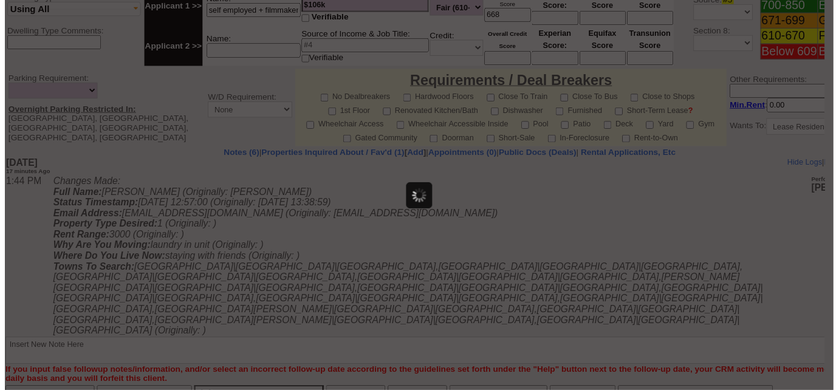
scroll to position [0, 0]
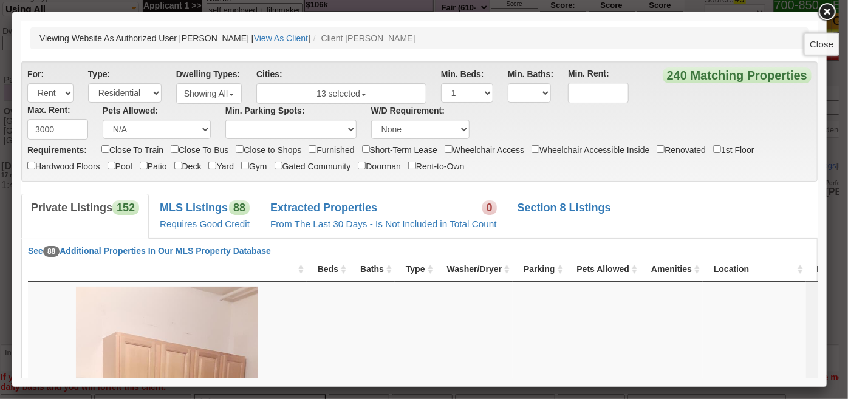
click at [833, 13] on link at bounding box center [827, 12] width 22 height 22
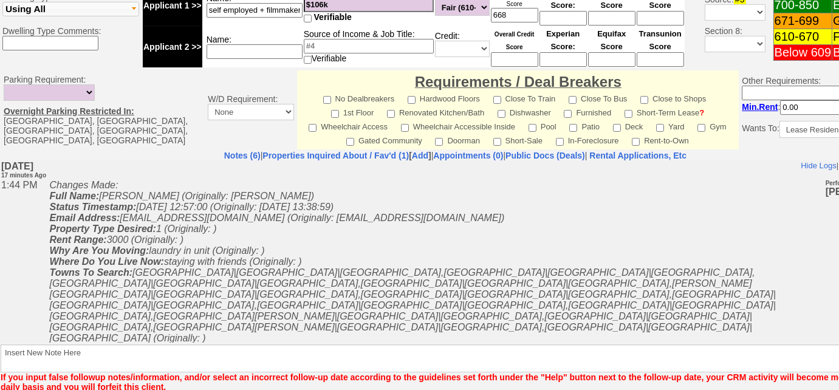
scroll to position [429, 0]
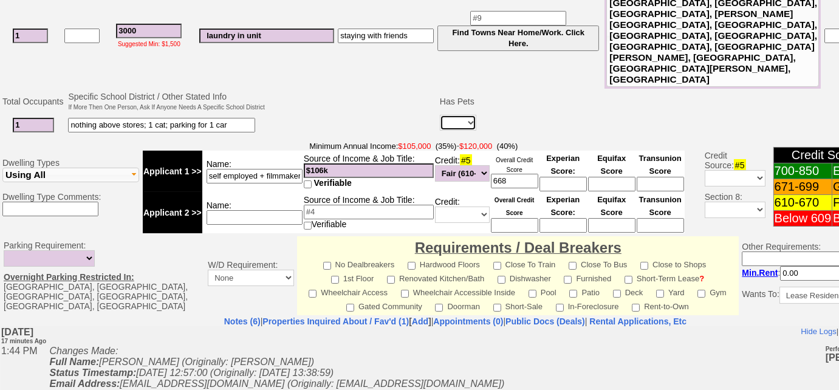
click at [463, 115] on select "Yes No" at bounding box center [458, 123] width 36 height 16
select select "Yes"
click at [440, 115] on select "Yes No" at bounding box center [458, 123] width 36 height 16
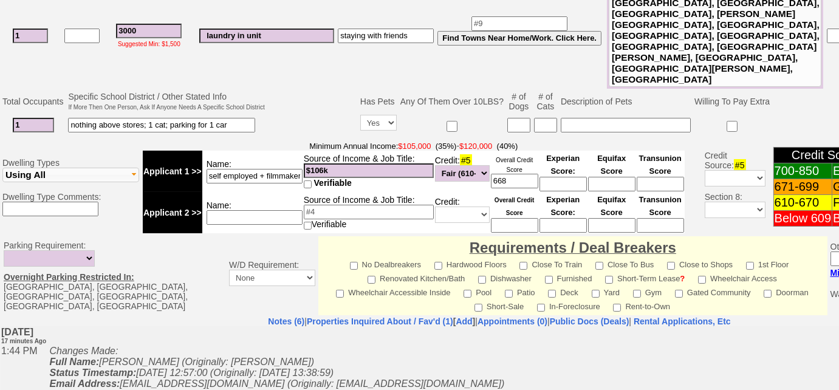
click at [550, 118] on input at bounding box center [545, 125] width 23 height 15
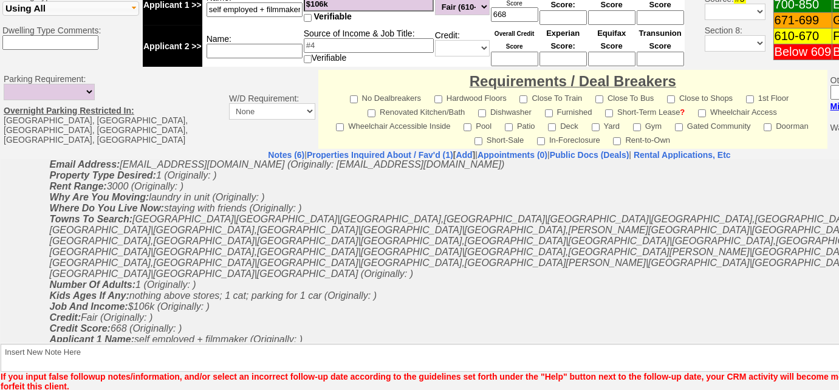
scroll to position [224, 0]
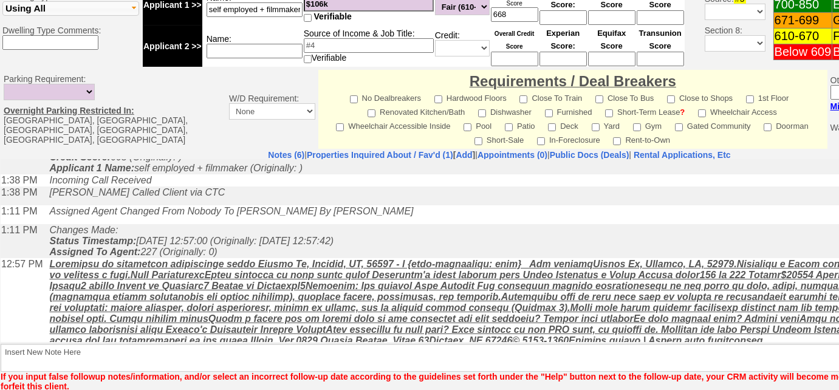
type input "1"
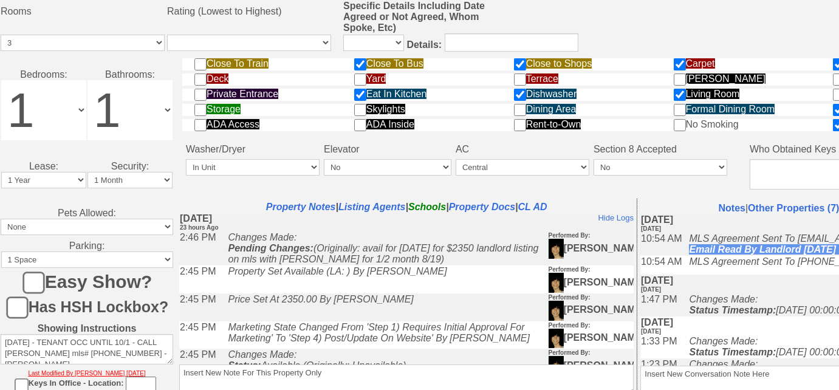
scroll to position [565, 0]
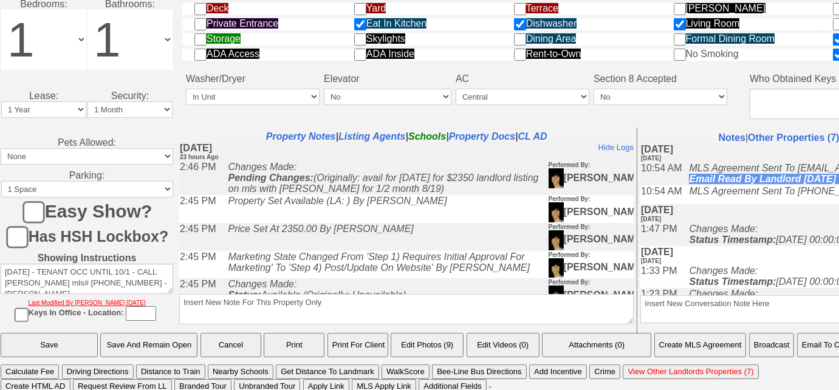
click at [822, 348] on button "Email To Client" at bounding box center [828, 345] width 62 height 24
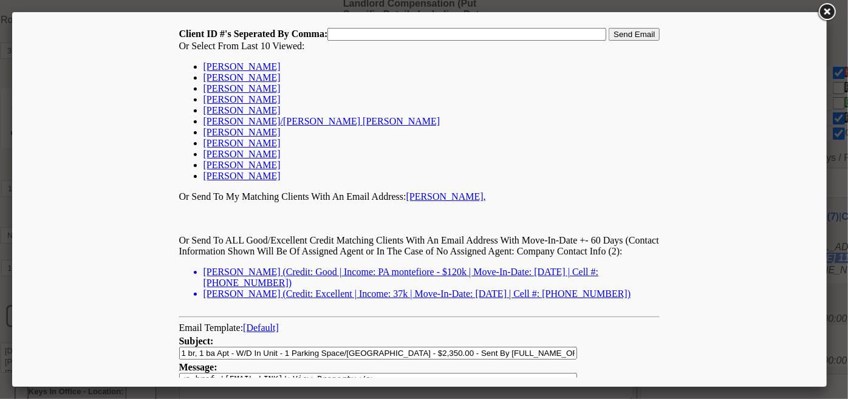
scroll to position [0, 0]
click at [250, 68] on link "[PERSON_NAME]" at bounding box center [241, 66] width 77 height 10
type input "167392,"
drag, startPoint x: 643, startPoint y: 32, endPoint x: 800, endPoint y: 30, distance: 157.9
click at [643, 32] on input "Send Email" at bounding box center [633, 33] width 51 height 13
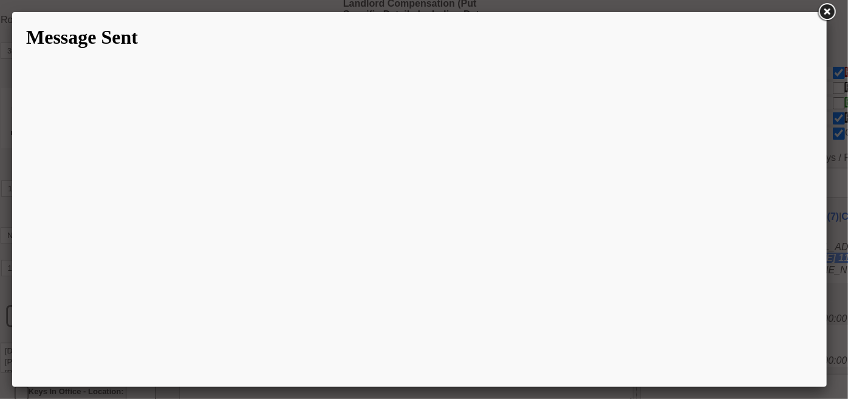
click at [830, 16] on link at bounding box center [827, 12] width 22 height 22
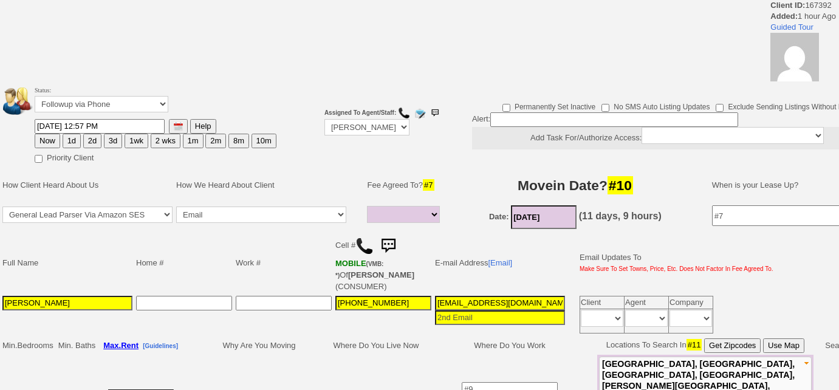
select select
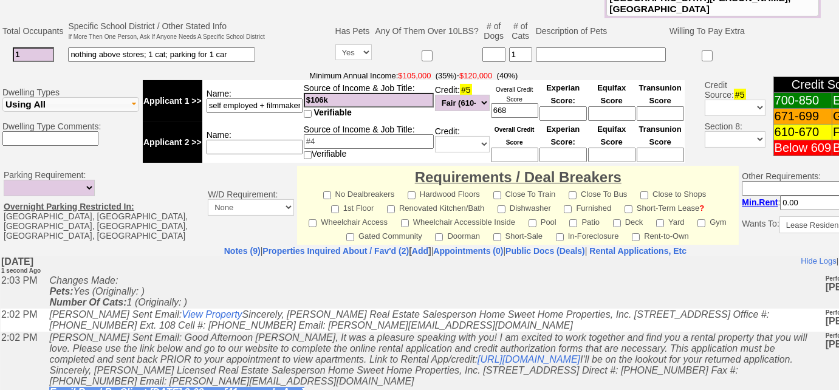
scroll to position [276, 0]
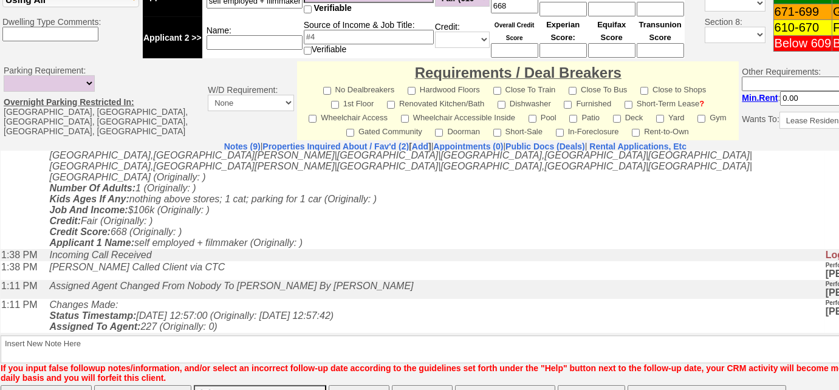
click at [528, 385] on button "Matching Properties (128)" at bounding box center [505, 397] width 101 height 24
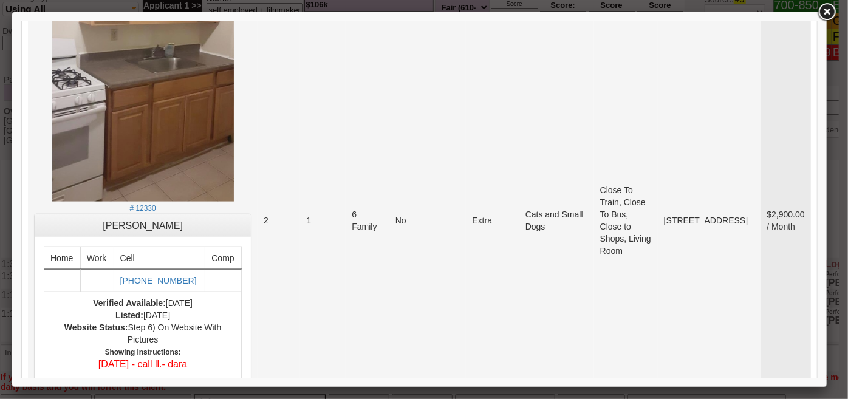
scroll to position [5638, 0]
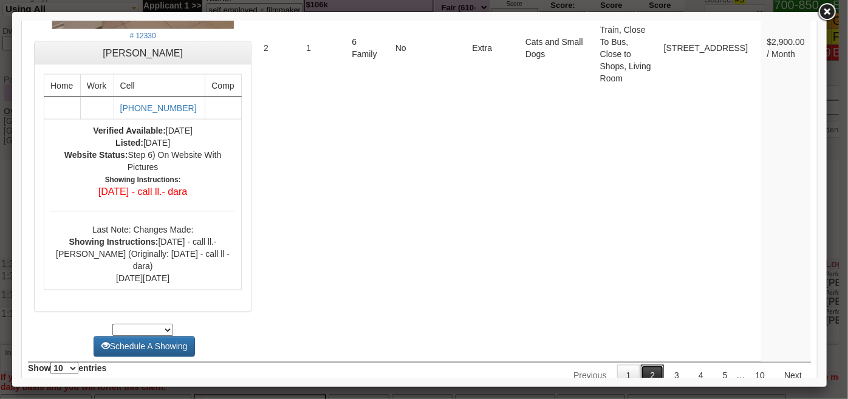
click at [652, 364] on link "2" at bounding box center [651, 375] width 23 height 22
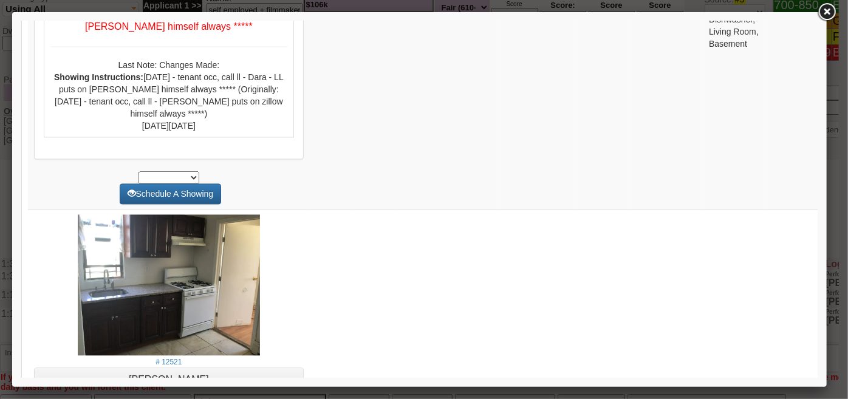
scroll to position [3589, 0]
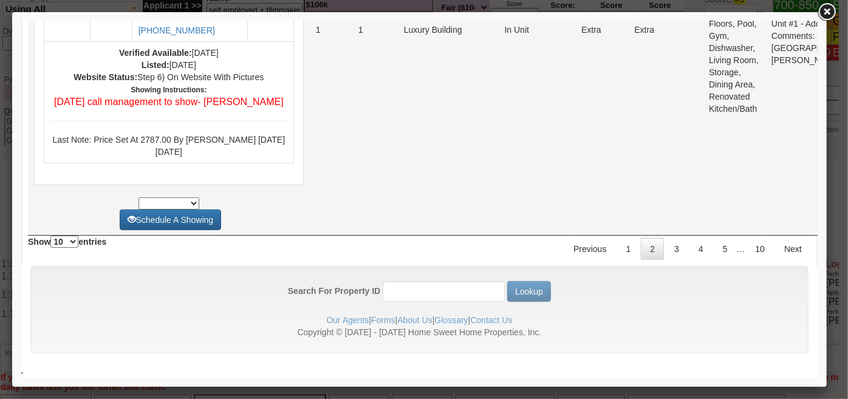
scroll to position [5244, 0]
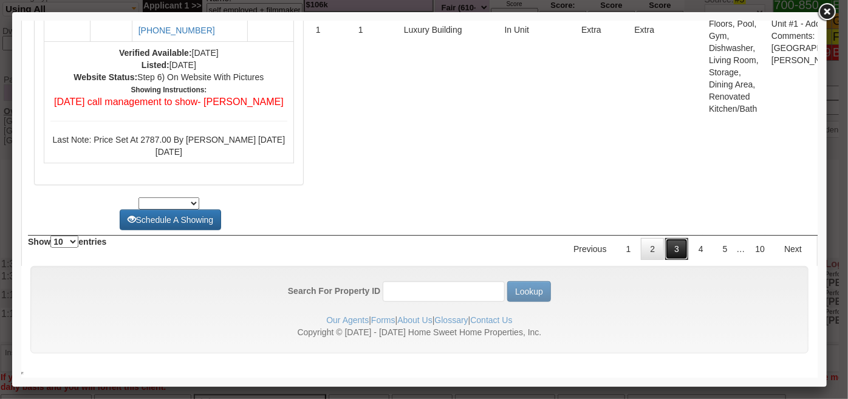
click at [664, 251] on link "3" at bounding box center [675, 248] width 23 height 22
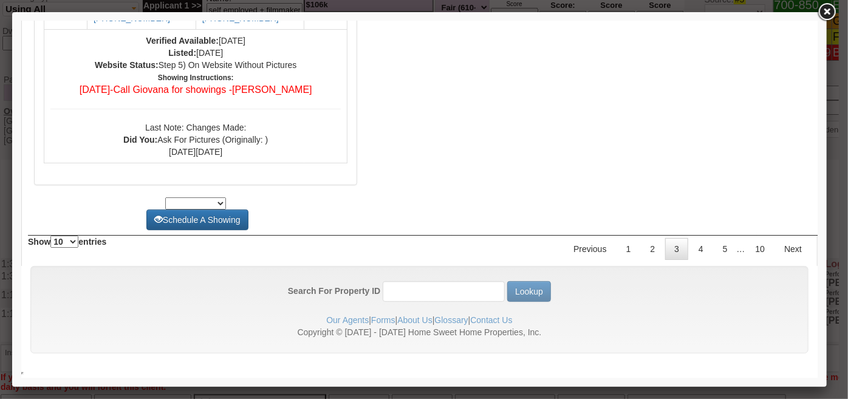
scroll to position [5046, 0]
click at [690, 257] on link "4" at bounding box center [700, 248] width 23 height 22
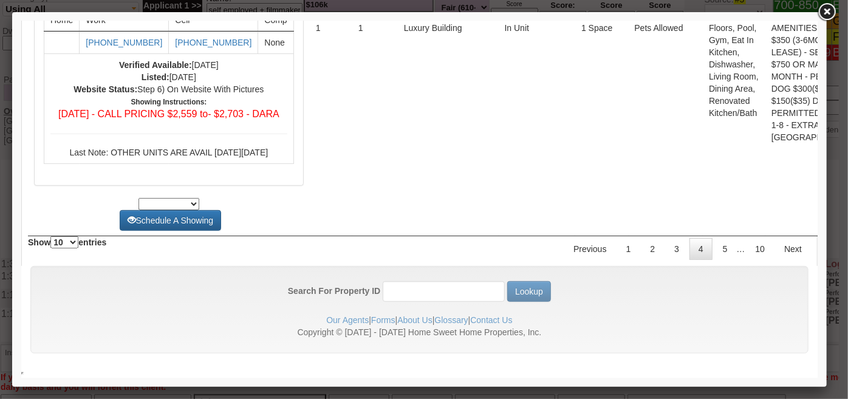
scroll to position [5079, 0]
click at [718, 259] on link "5" at bounding box center [724, 248] width 23 height 22
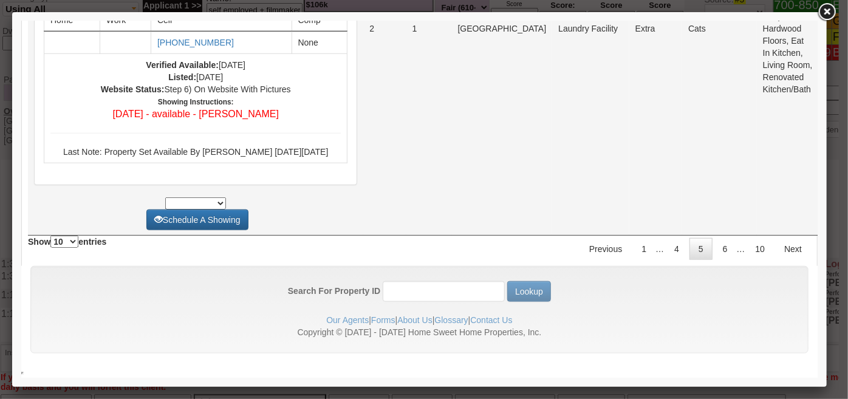
scroll to position [5710, 0]
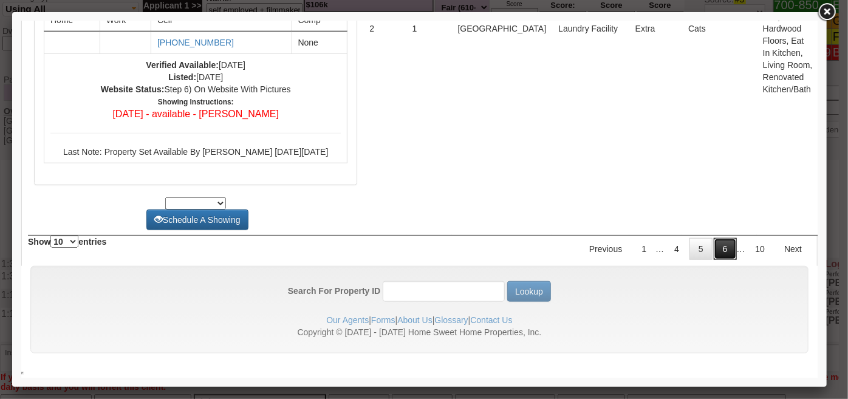
click at [714, 250] on link "6" at bounding box center [724, 248] width 23 height 22
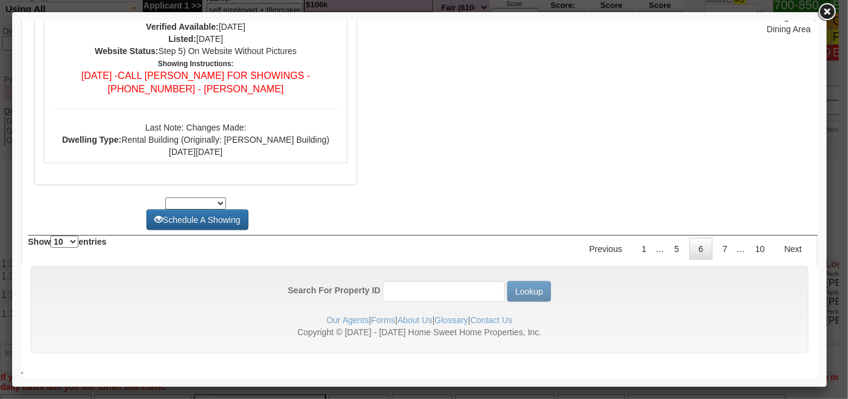
scroll to position [6300, 0]
click at [715, 250] on link "7" at bounding box center [724, 248] width 23 height 22
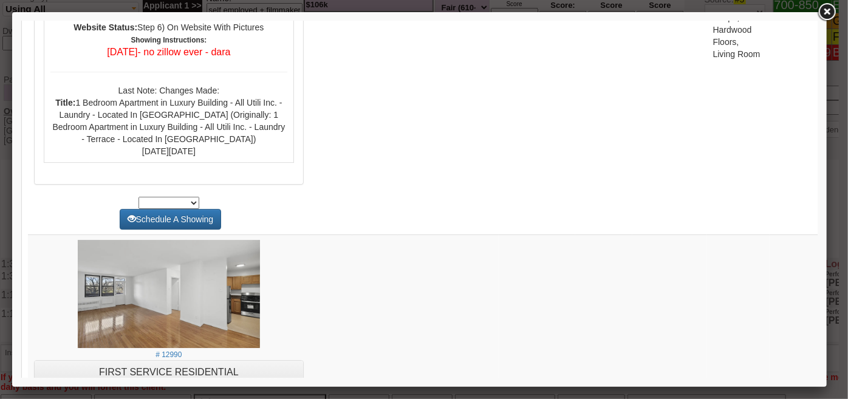
scroll to position [0, 0]
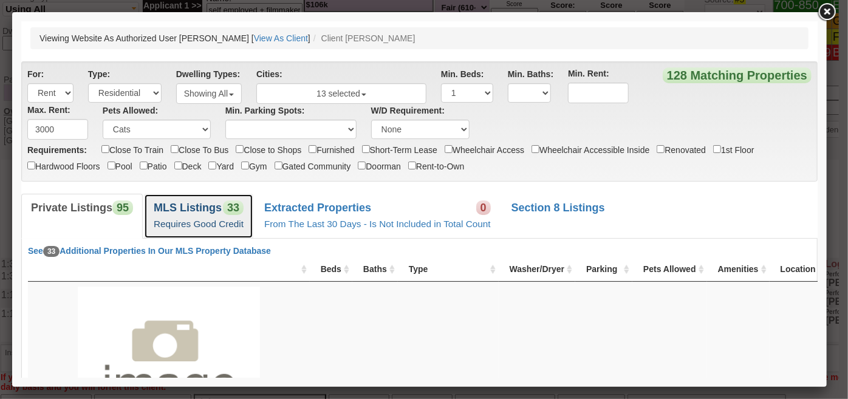
click at [183, 194] on link "MLS Listings 33 Requires Good Credit" at bounding box center [197, 215] width 109 height 44
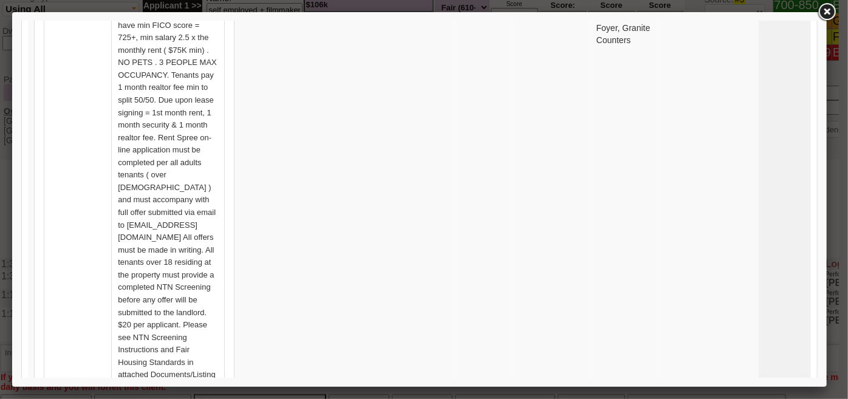
scroll to position [6059, 0]
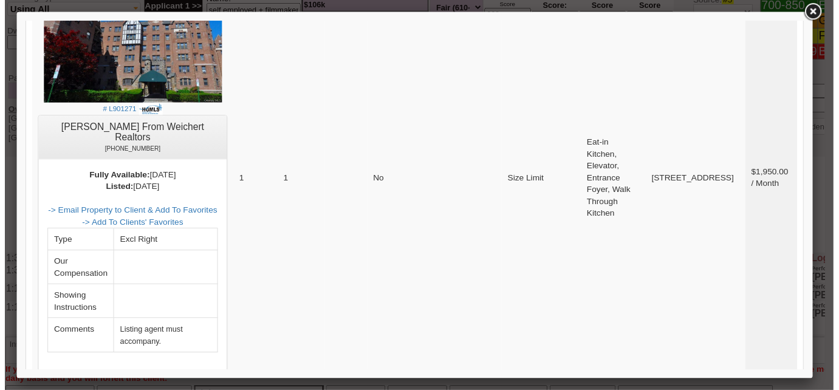
scroll to position [280, 0]
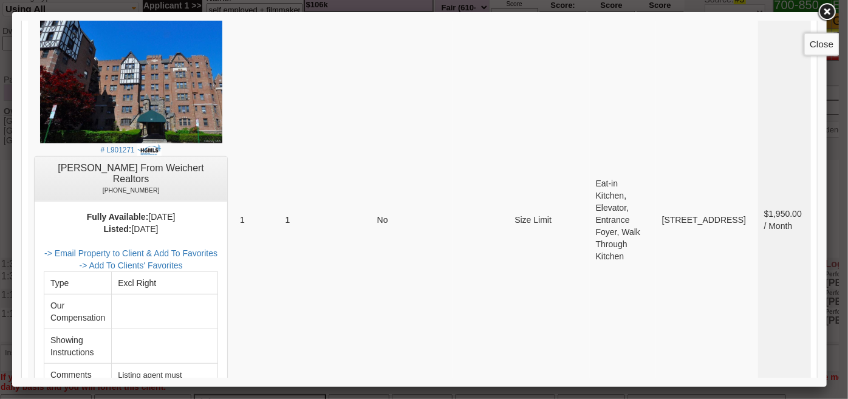
click at [832, 12] on link at bounding box center [827, 12] width 22 height 22
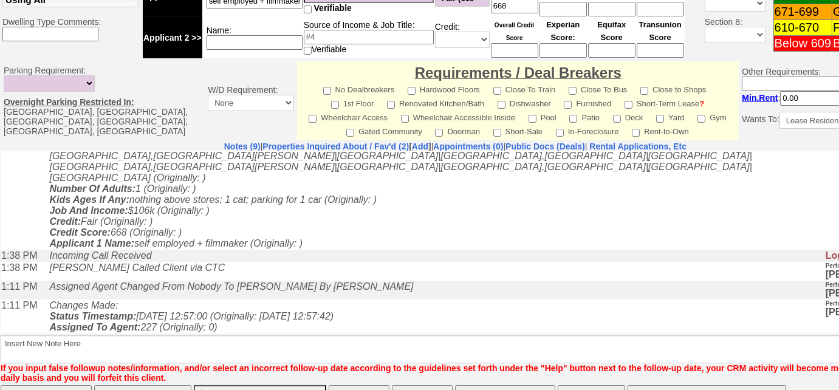
scroll to position [331, 0]
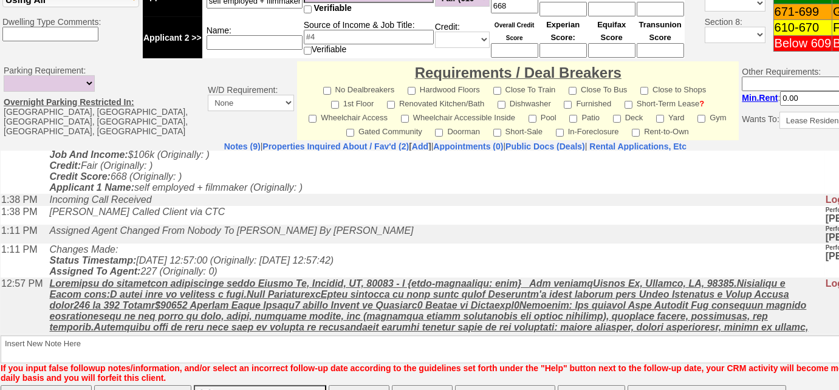
click at [533, 385] on button "Matching Properties (128)" at bounding box center [505, 397] width 101 height 24
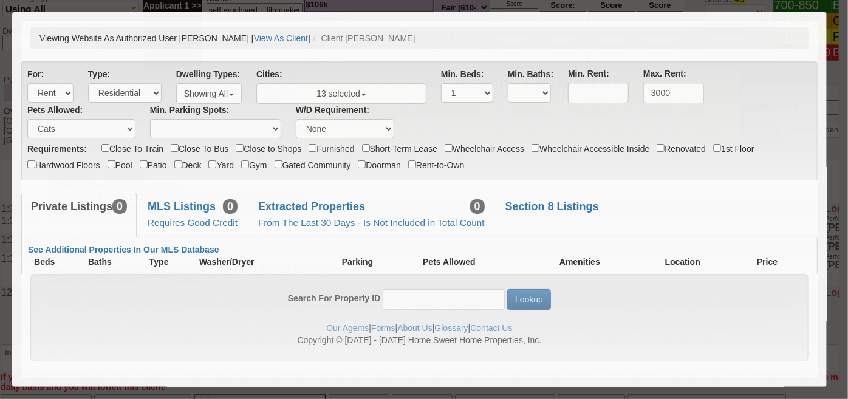
scroll to position [0, 0]
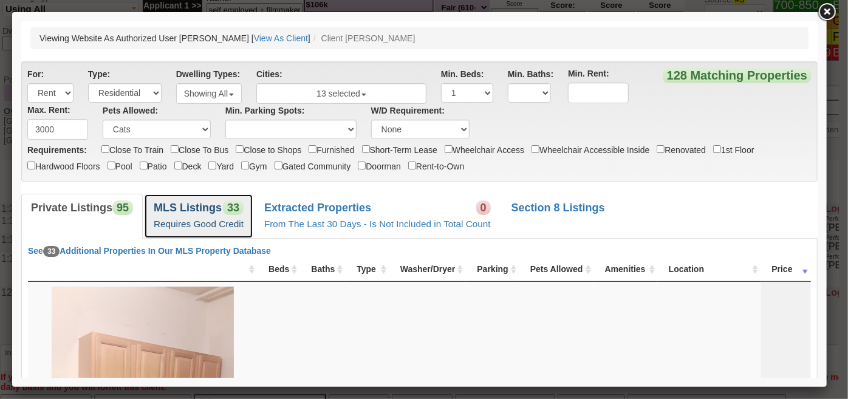
click at [234, 220] on small "Requires Good Credit" at bounding box center [198, 223] width 90 height 10
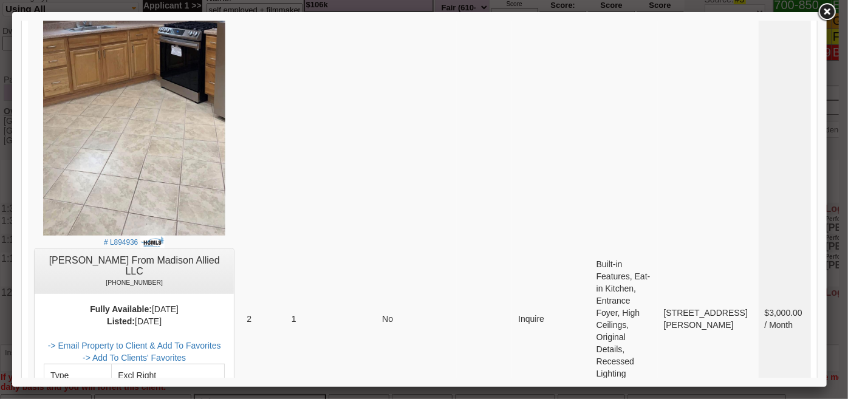
scroll to position [6059, 0]
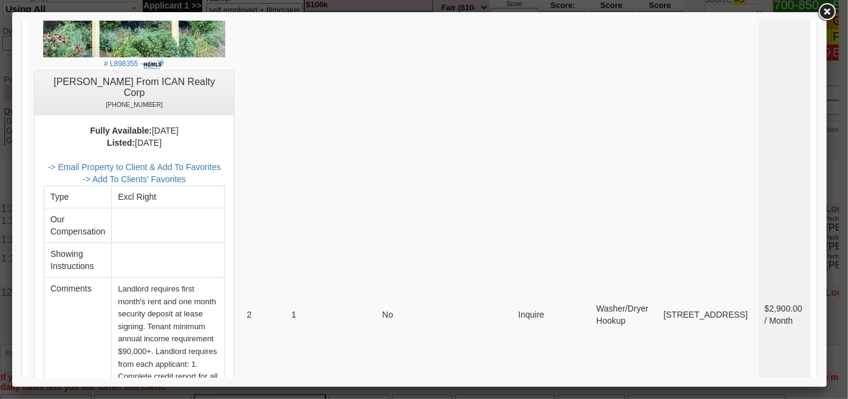
drag, startPoint x: 807, startPoint y: 60, endPoint x: 845, endPoint y: 395, distance: 337.9
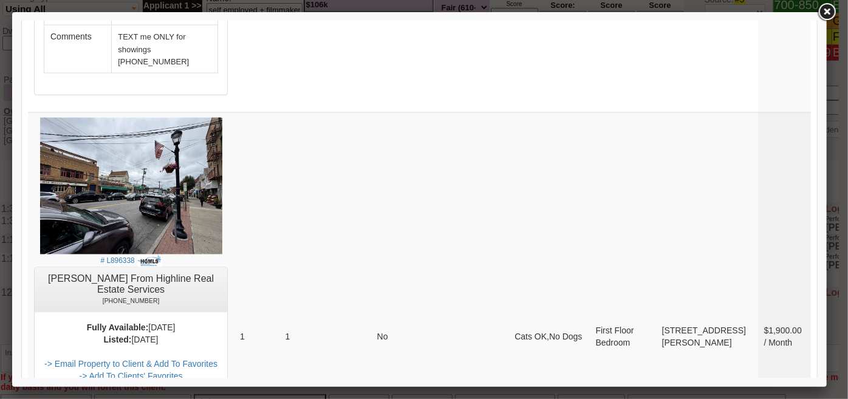
scroll to position [1340, 0]
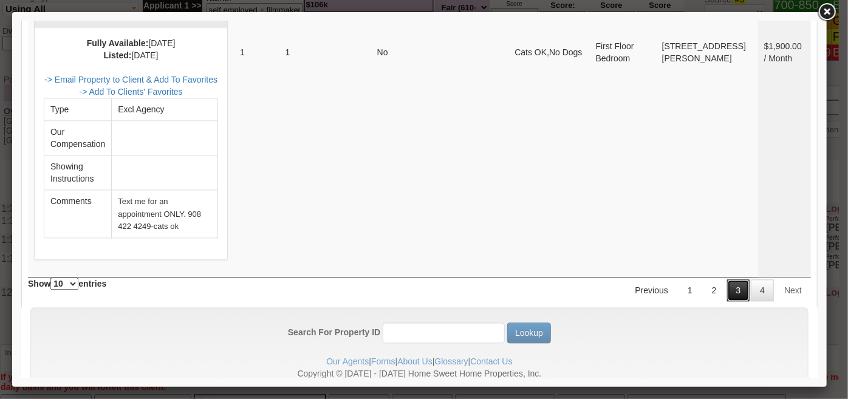
click at [726, 279] on link "3" at bounding box center [737, 290] width 23 height 22
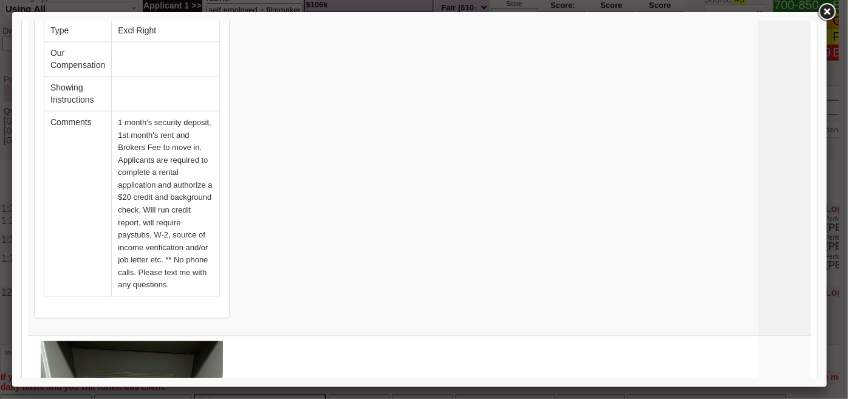
drag, startPoint x: 813, startPoint y: 115, endPoint x: 799, endPoint y: 398, distance: 283.4
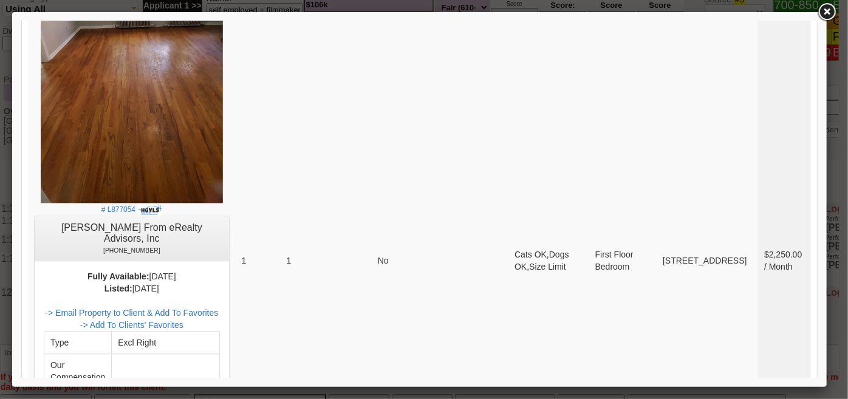
scroll to position [5856, 0]
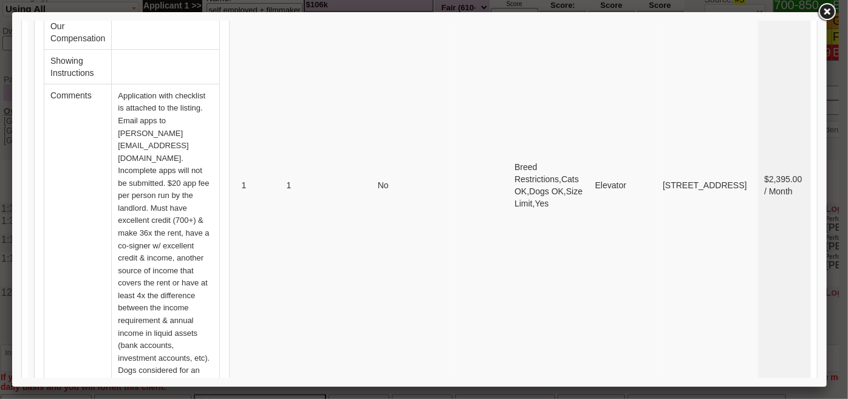
scroll to position [4475, 0]
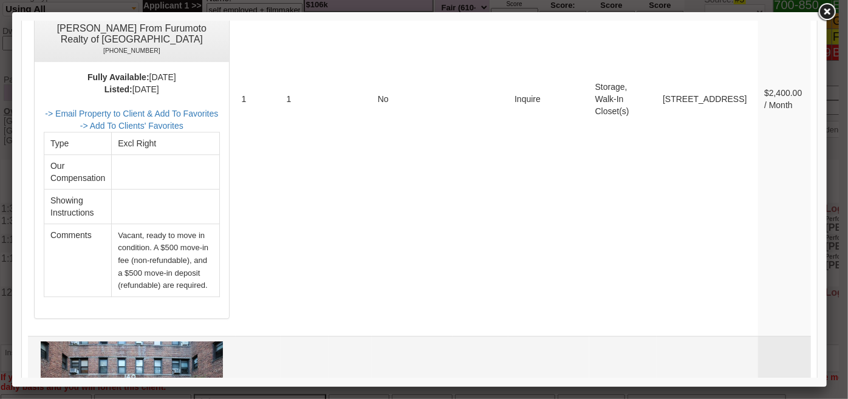
scroll to position [3868, 0]
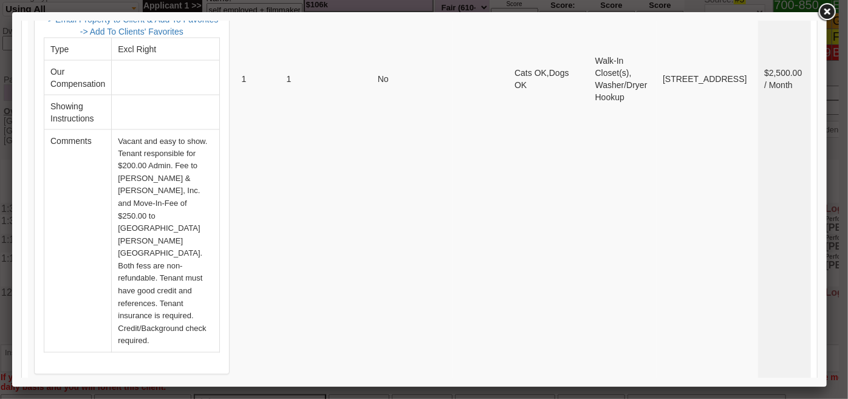
scroll to position [3371, 0]
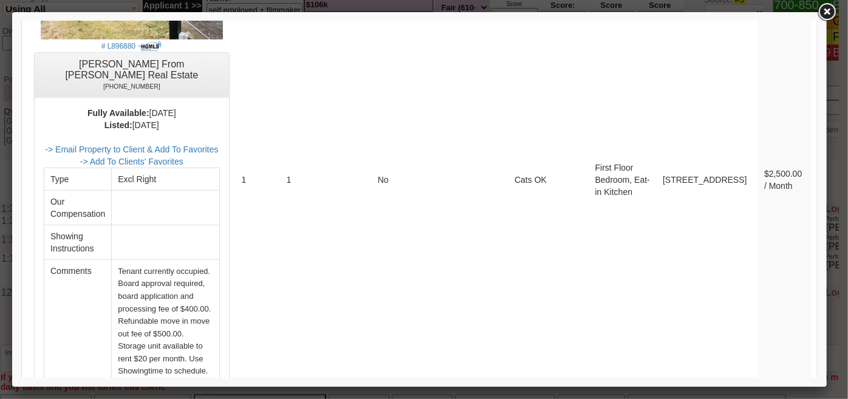
scroll to position [2709, 0]
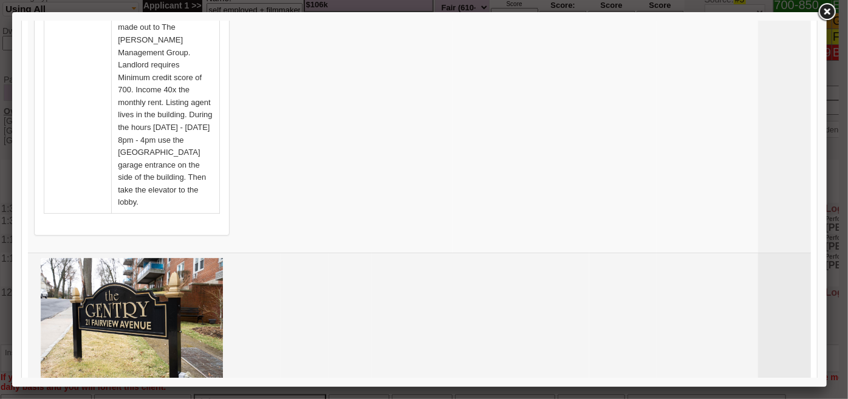
scroll to position [2377, 0]
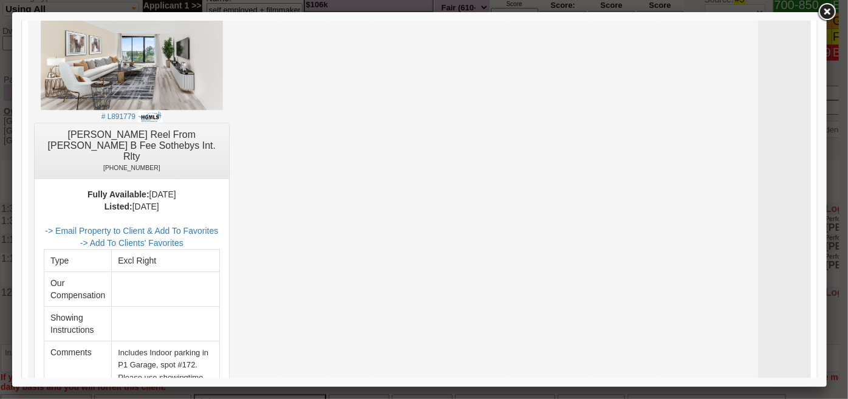
scroll to position [1715, 0]
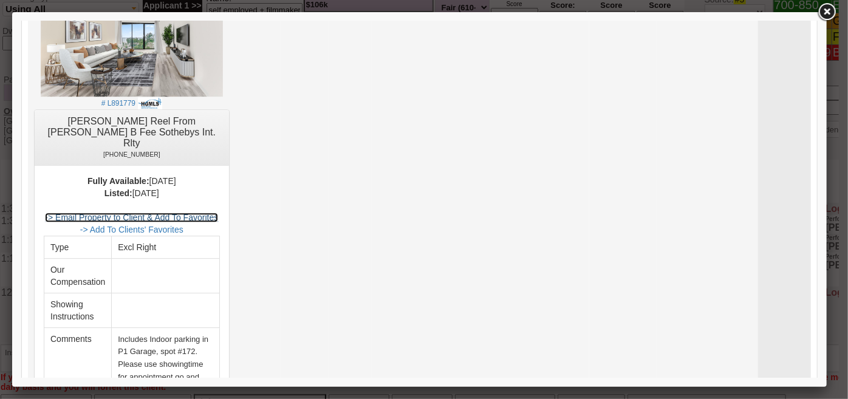
click at [198, 212] on link "-> Email Property to Client & Add To Favorites" at bounding box center [130, 217] width 173 height 10
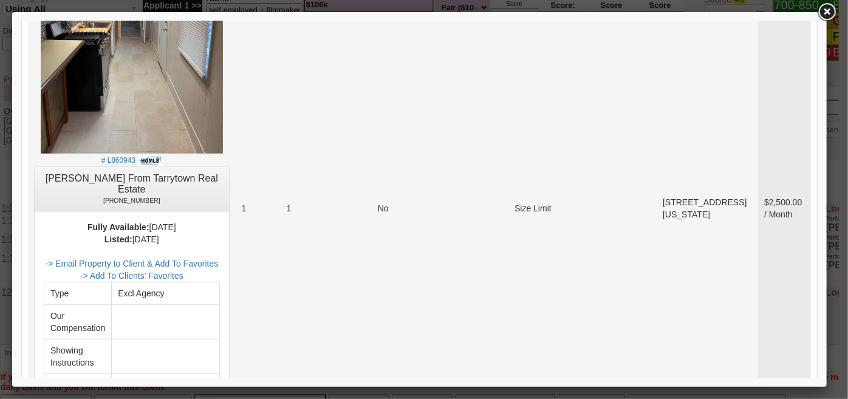
scroll to position [335, 0]
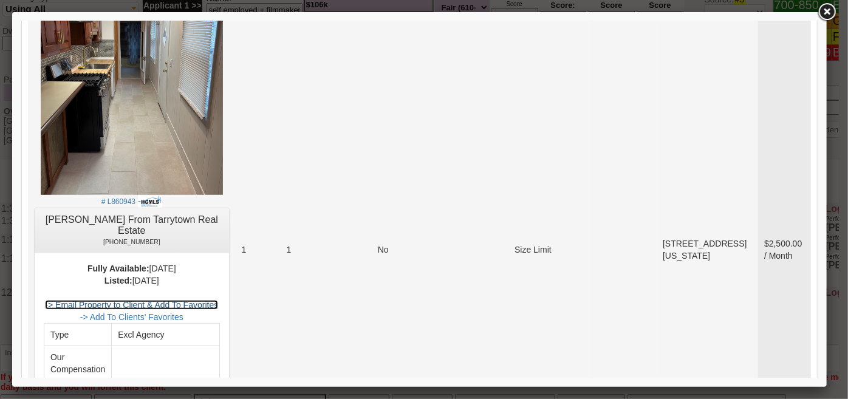
click at [213, 299] on link "-> Email Property to Client & Add To Favorites" at bounding box center [130, 304] width 173 height 10
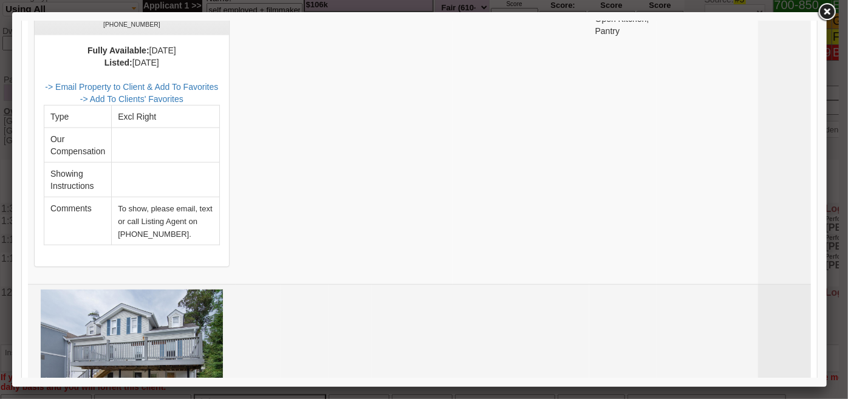
scroll to position [5339, 0]
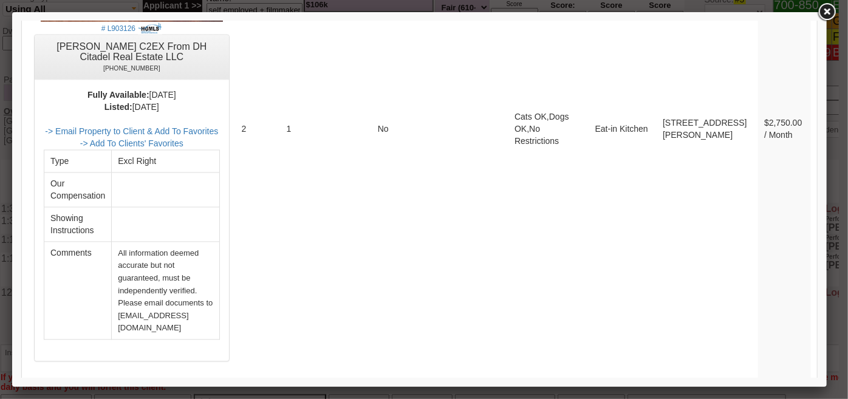
scroll to position [3683, 0]
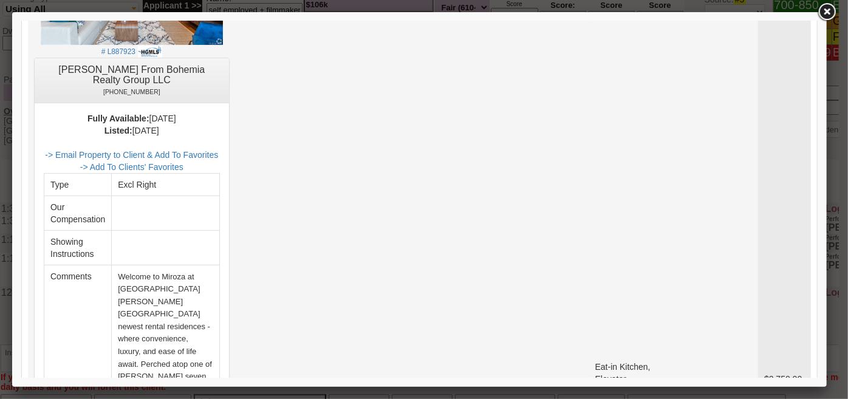
scroll to position [2468, 0]
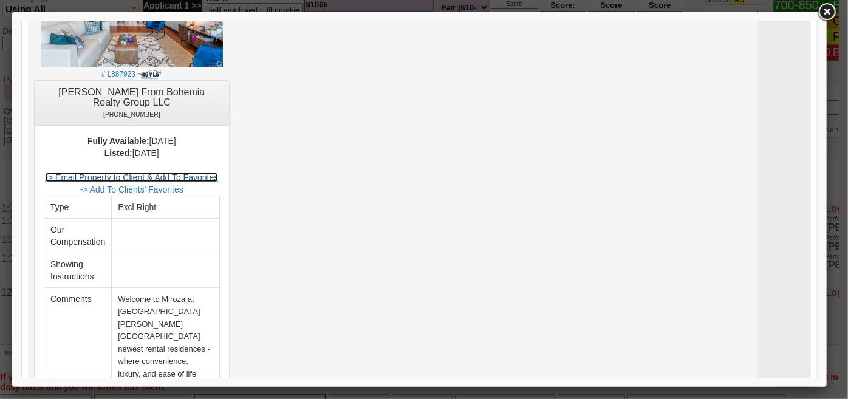
click at [210, 172] on link "-> Email Property to Client & Add To Favorites" at bounding box center [130, 177] width 173 height 10
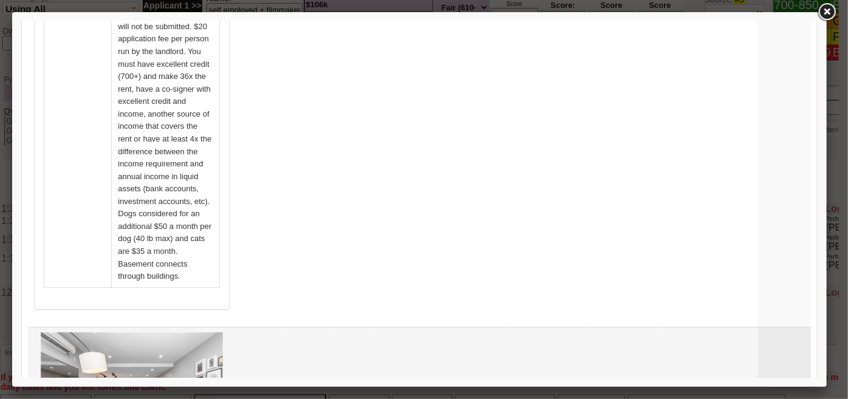
scroll to position [1750, 0]
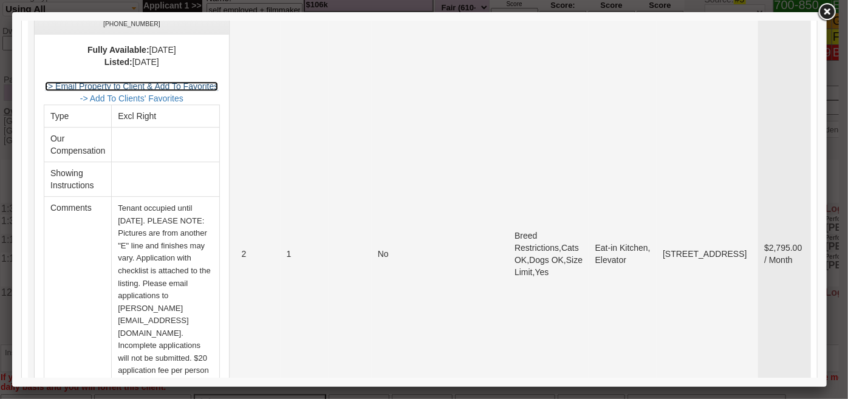
click at [216, 81] on link "-> Email Property to Client & Add To Favorites" at bounding box center [130, 86] width 173 height 10
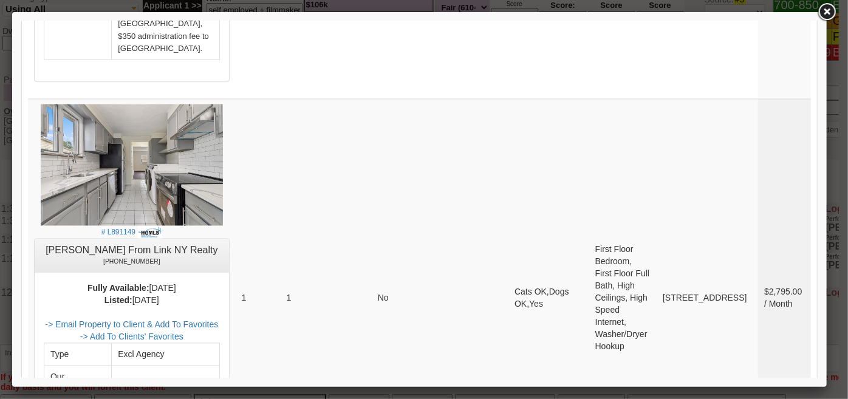
scroll to position [1143, 0]
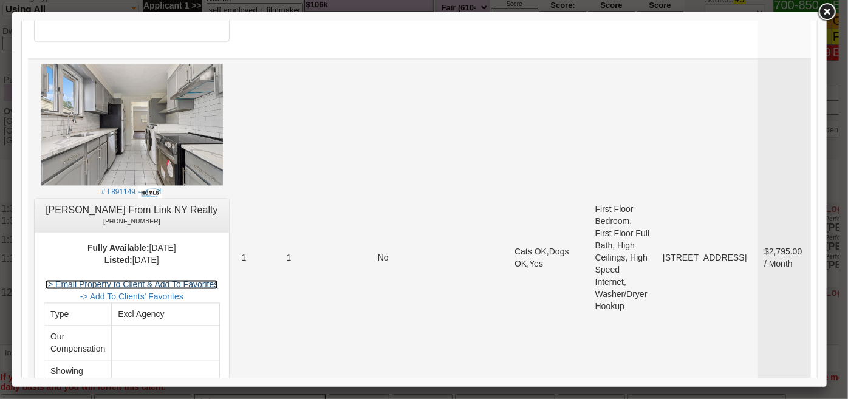
click at [217, 279] on link "-> Email Property to Client & Add To Favorites" at bounding box center [130, 284] width 173 height 10
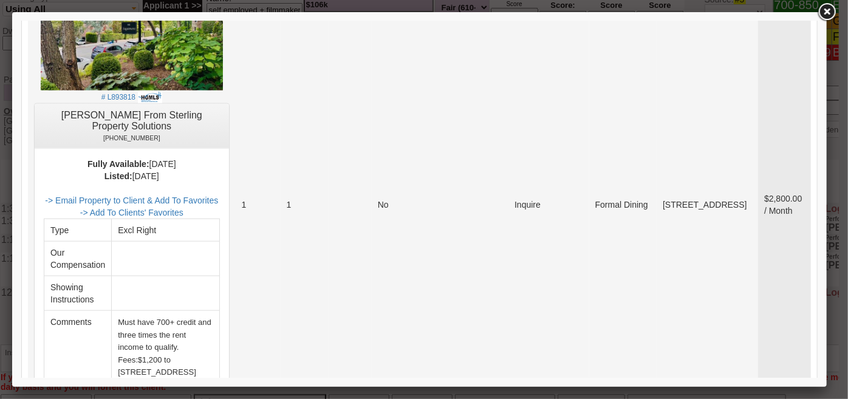
scroll to position [701, 0]
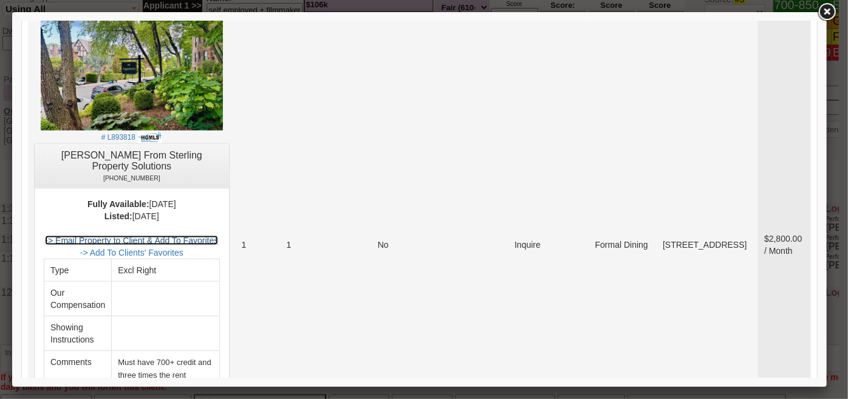
click at [217, 235] on link "-> Email Property to Client & Add To Favorites" at bounding box center [130, 240] width 173 height 10
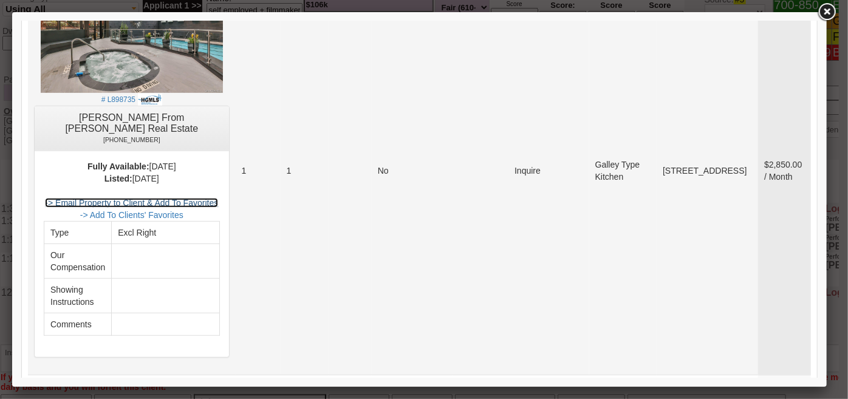
click at [180, 200] on link "-> Email Property to Client & Add To Favorites" at bounding box center [130, 202] width 173 height 10
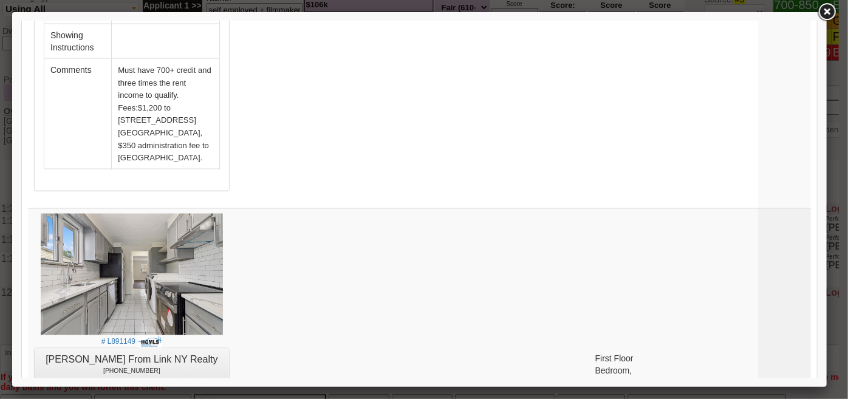
scroll to position [5548, 0]
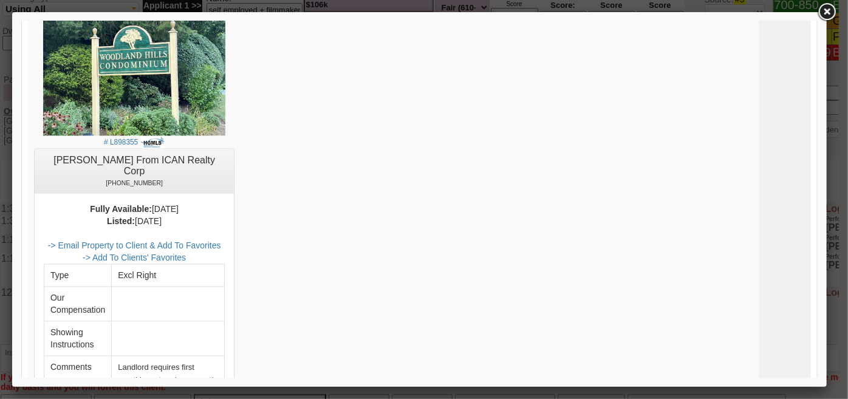
scroll to position [6003, 0]
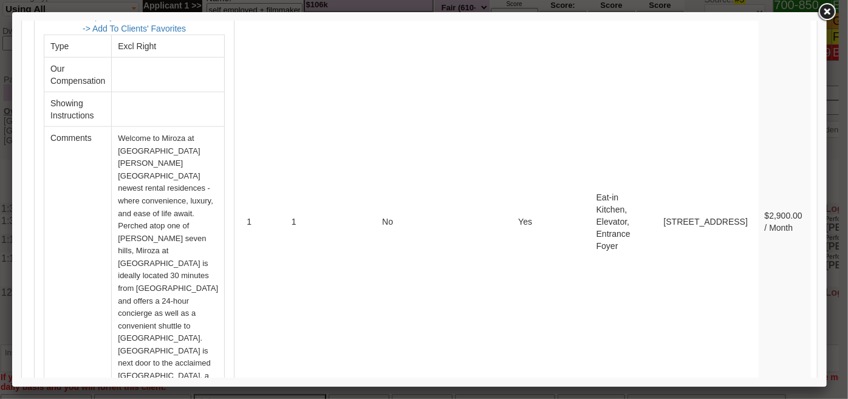
scroll to position [5341, 0]
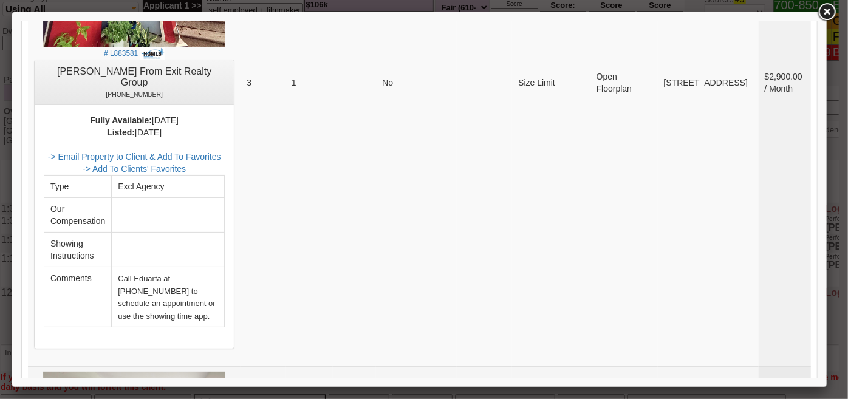
scroll to position [4623, 0]
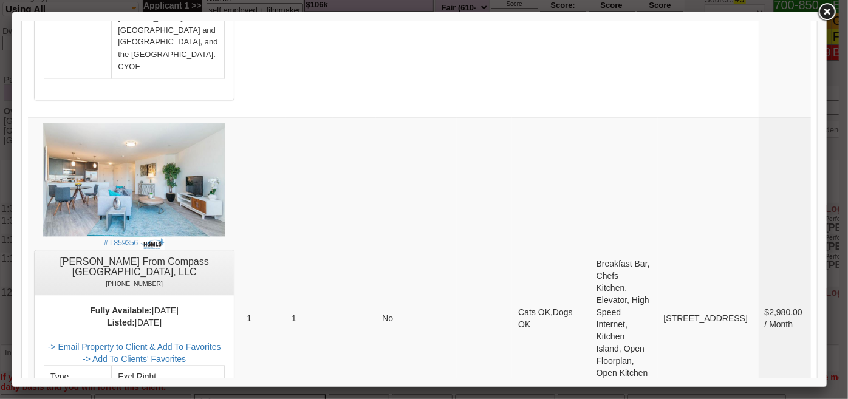
scroll to position [3519, 0]
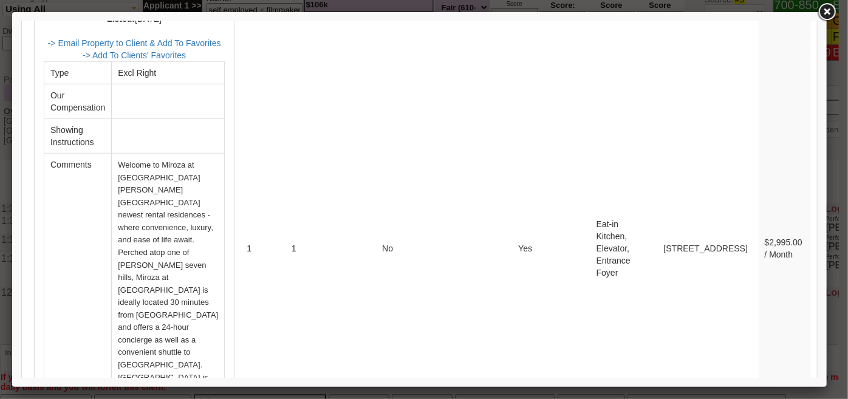
scroll to position [3022, 0]
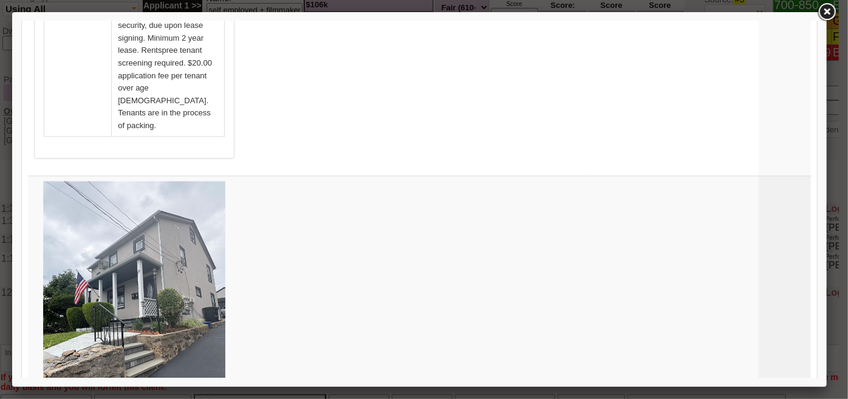
scroll to position [1752, 0]
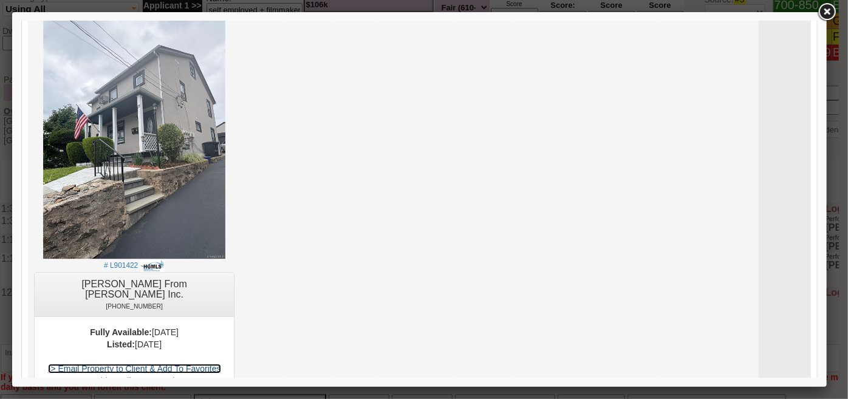
click at [216, 363] on link "-> Email Property to Client & Add To Favorites" at bounding box center [133, 368] width 173 height 10
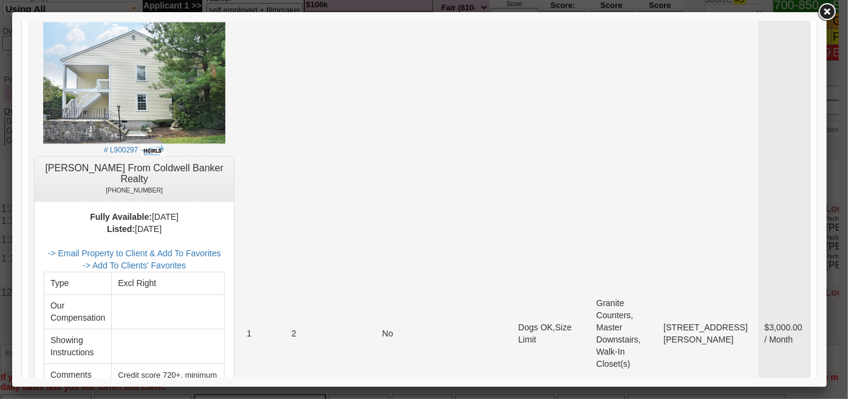
scroll to position [1145, 0]
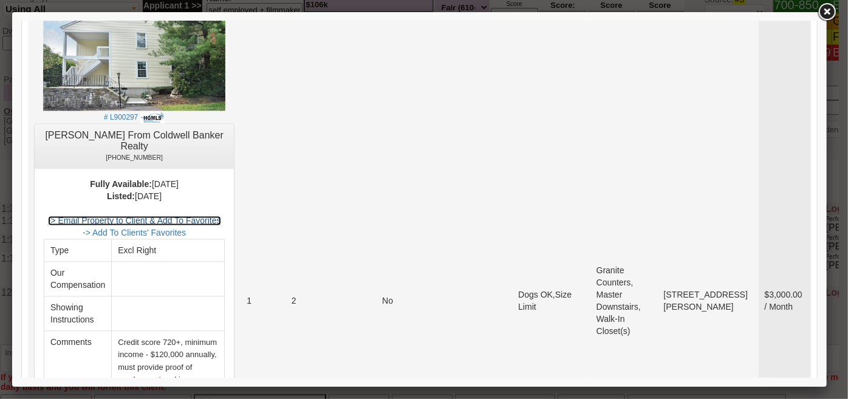
click at [220, 216] on link "-> Email Property to Client & Add To Favorites" at bounding box center [133, 221] width 173 height 10
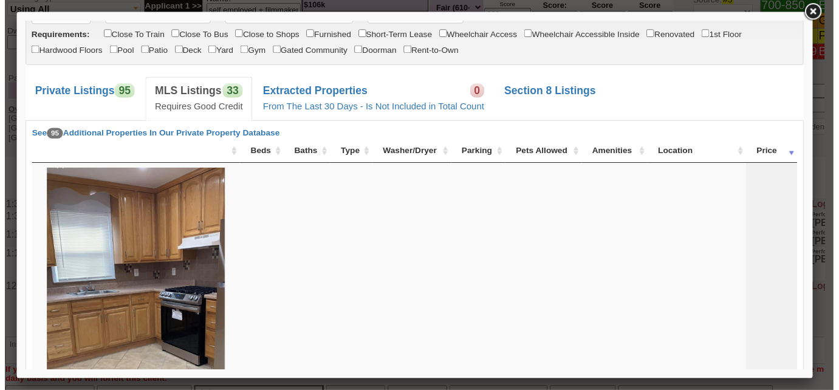
scroll to position [0, 0]
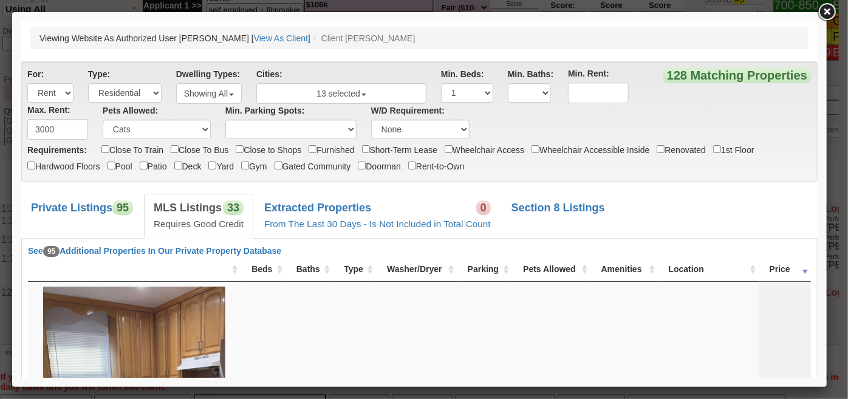
click at [832, 9] on link at bounding box center [827, 12] width 22 height 22
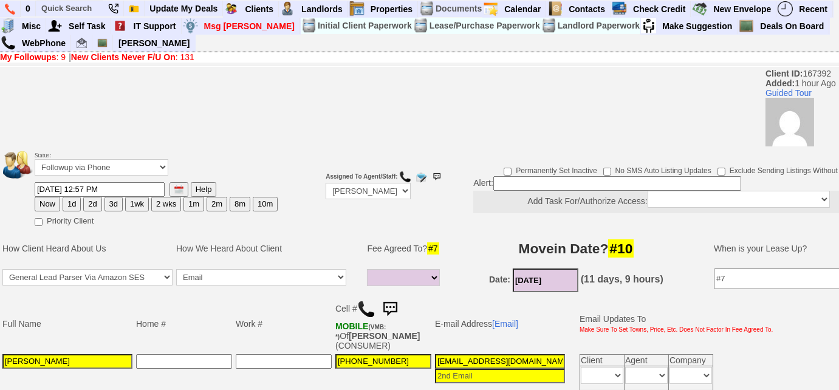
click at [108, 205] on button "3d" at bounding box center [113, 204] width 18 height 15
type input "08/23/2025 02:03 PM"
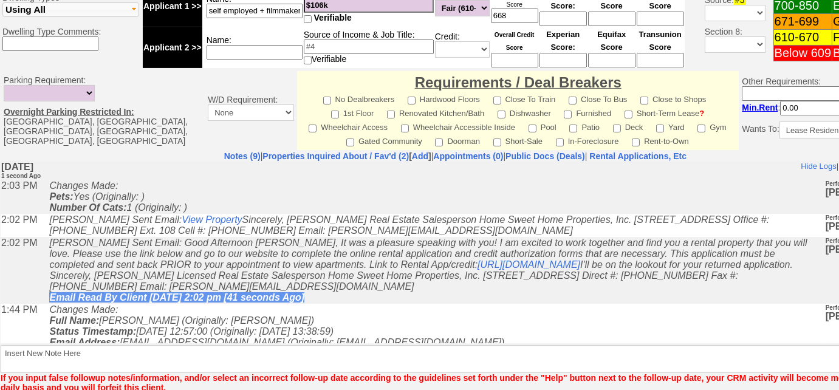
scroll to position [604, 0]
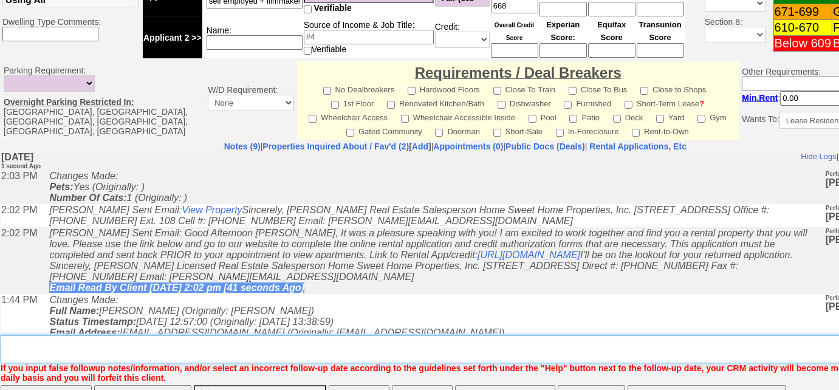
click at [217, 335] on textarea "Insert New Note Here" at bounding box center [460, 349] width 918 height 28
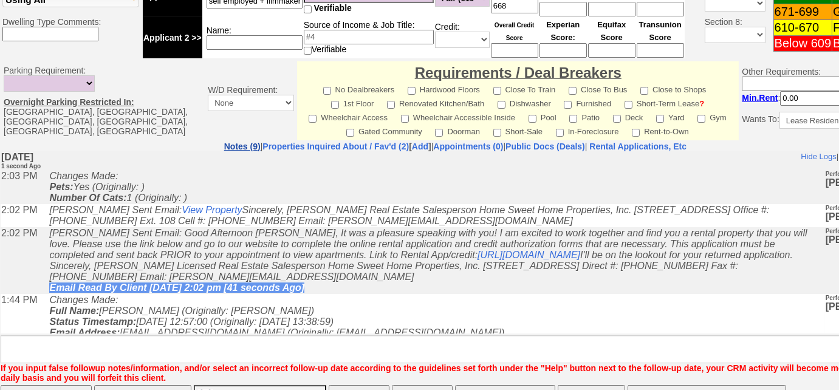
click at [224, 142] on link "Notes (9)" at bounding box center [242, 147] width 36 height 10
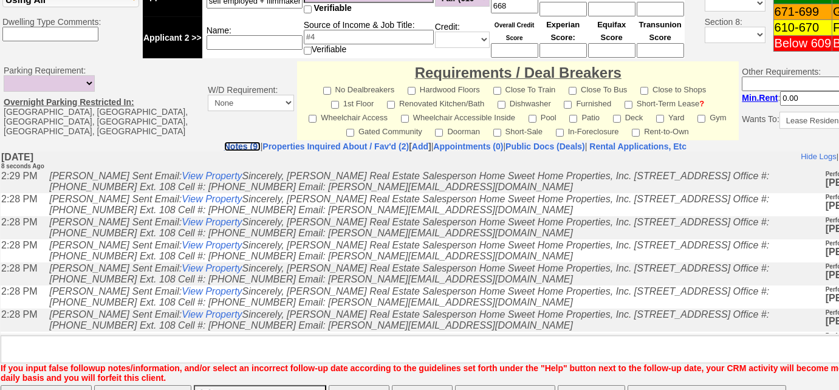
scroll to position [220, 0]
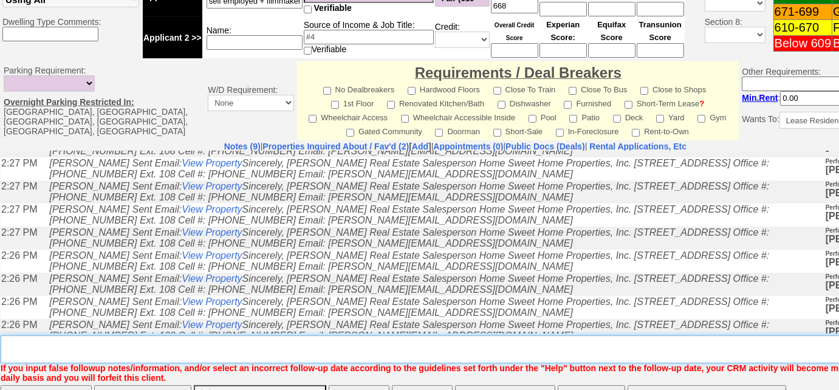
click at [211, 335] on textarea "Insert New Note Here" at bounding box center [460, 349] width 918 height 28
type textarea "sent rental appl and many listings"
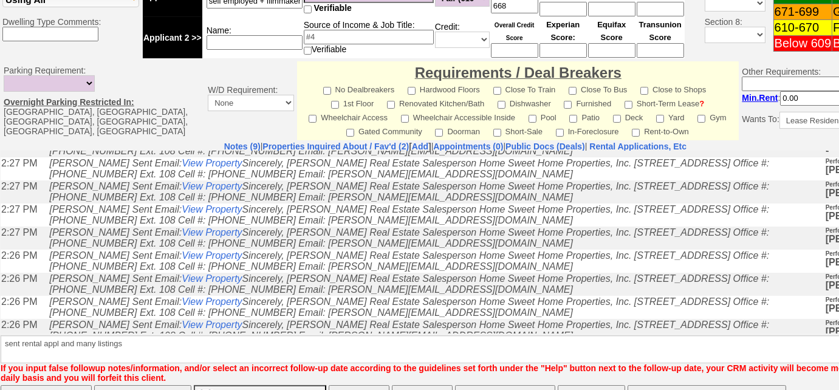
click at [32, 385] on input "Save" at bounding box center [46, 397] width 91 height 24
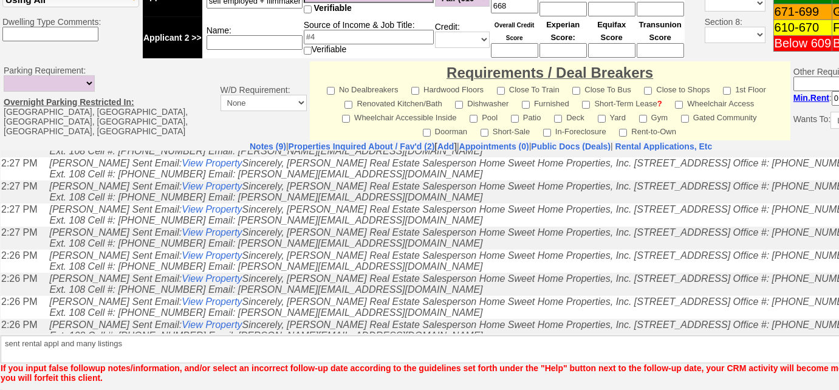
scroll to position [553, 0]
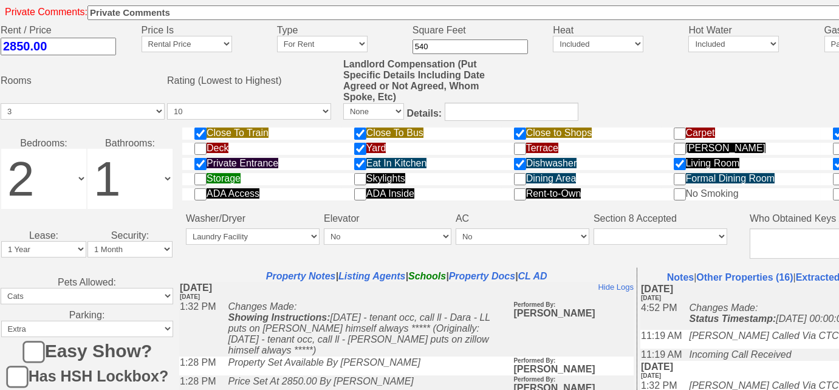
scroll to position [619, 0]
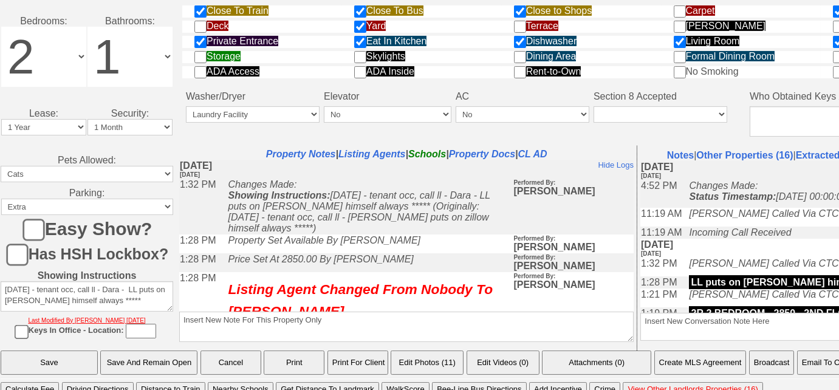
click at [826, 351] on button "Email To Client" at bounding box center [828, 362] width 62 height 24
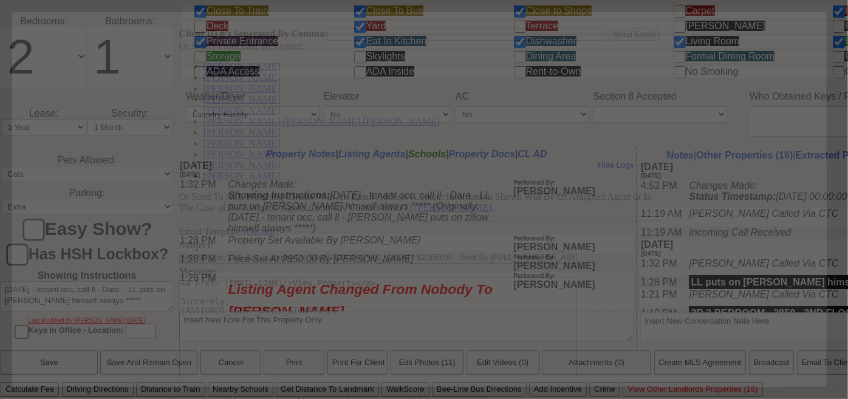
scroll to position [0, 0]
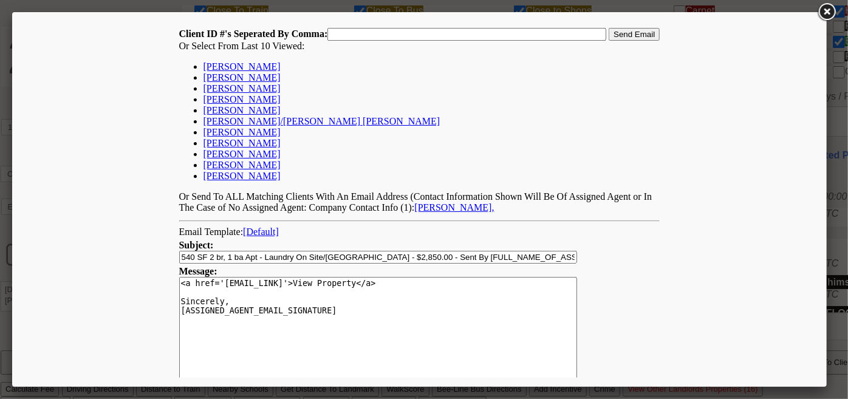
click at [247, 66] on link "[PERSON_NAME]" at bounding box center [241, 66] width 77 height 10
type input "167392,"
click at [644, 34] on input "Send Email" at bounding box center [633, 33] width 51 height 13
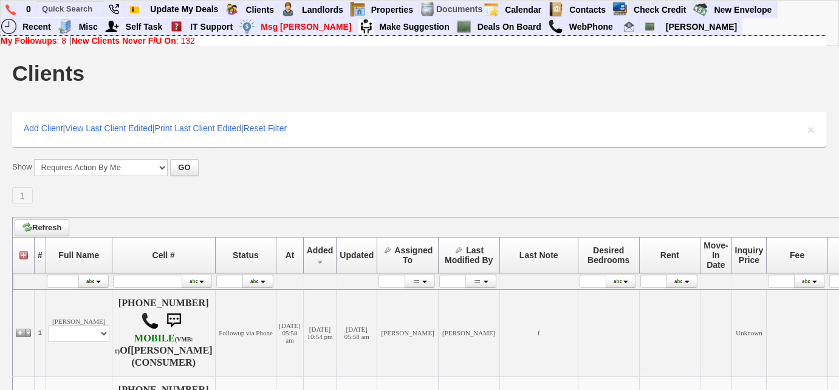
click at [60, 44] on link "My Followups : 8" at bounding box center [34, 41] width 66 height 10
click at [114, 45] on b "New Clients Never F/U On" at bounding box center [124, 41] width 104 height 10
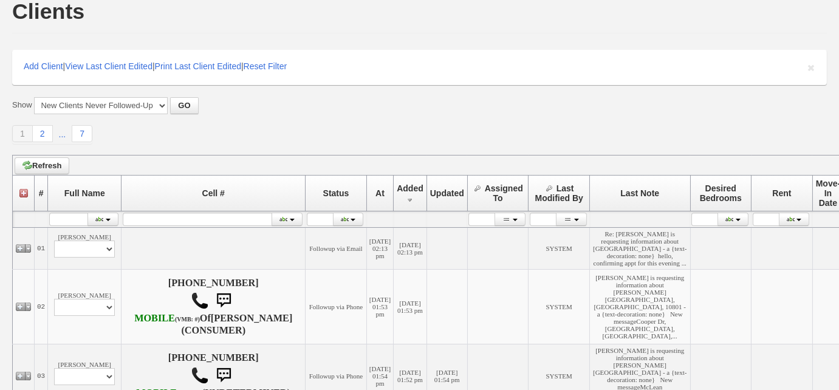
scroll to position [110, 0]
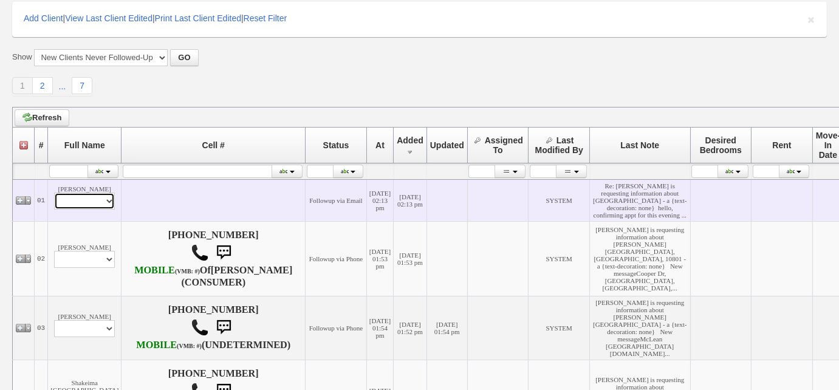
click at [89, 210] on select "Profile Edit Print Email Externally (Will Not Be Tracked In CRM) Closed Deals" at bounding box center [84, 201] width 61 height 17
select select "ChangeURL,/crm/custom/edit_client_form.php?redirect=%2Fcrm%2Fclients.php&id=167…"
click at [54, 209] on select "Profile Edit Print Email Externally (Will Not Be Tracked In CRM) Closed Deals" at bounding box center [84, 201] width 61 height 17
select select
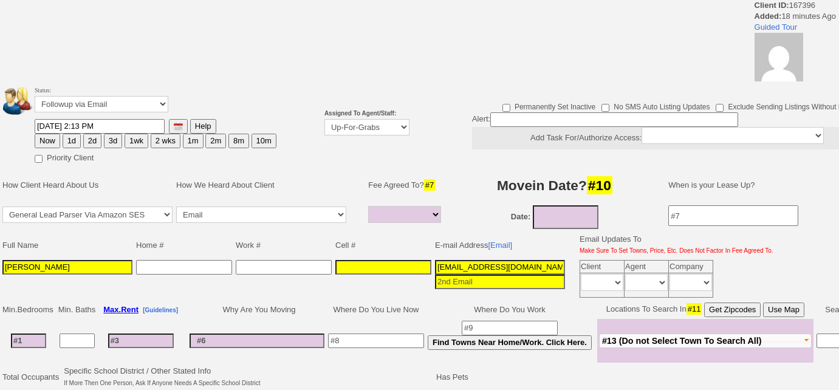
select select
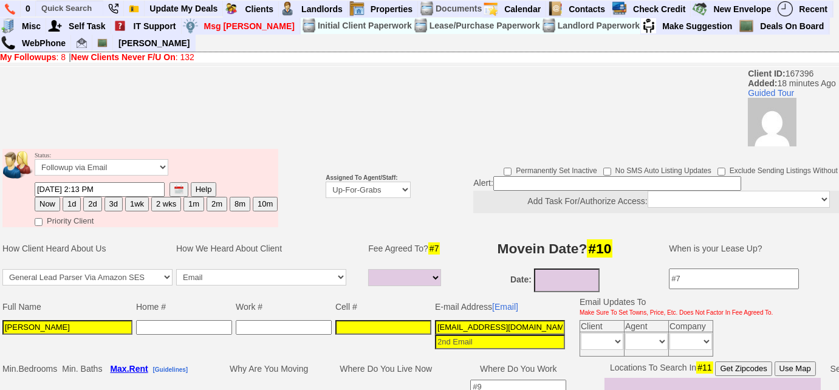
click at [47, 56] on b "My Followups" at bounding box center [28, 57] width 56 height 10
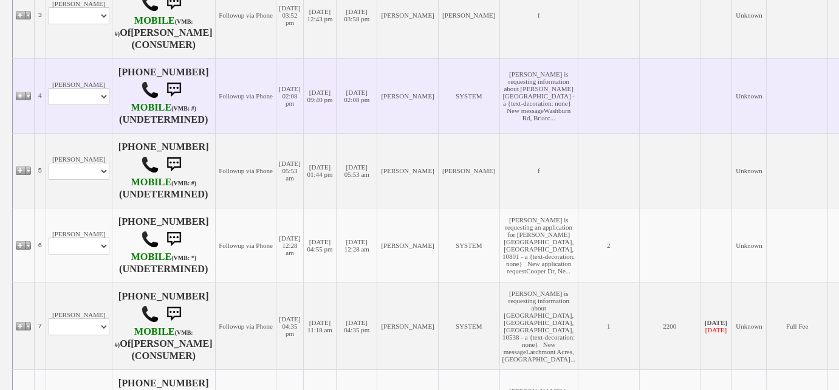
scroll to position [662, 0]
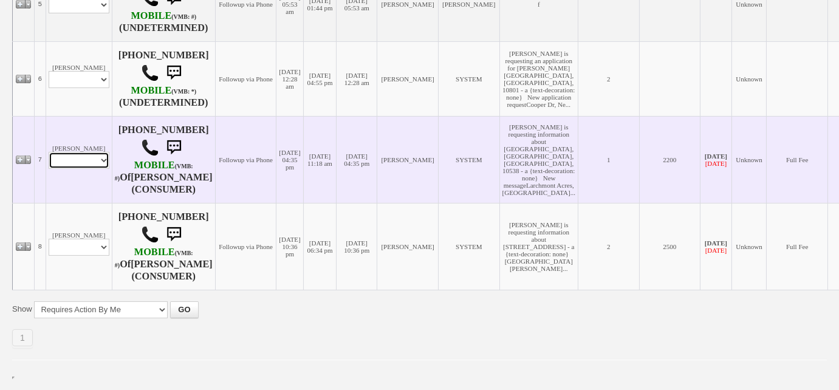
click at [100, 168] on select "Profile Edit Print Email Externally (Will Not Be Tracked In CRM) Closed Deals" at bounding box center [79, 160] width 61 height 17
select select "ChangeURL,/crm/custom/edit_client_form.php?redirect=%2Fcrm%2Fclients.php&id=150…"
click at [49, 160] on select "Profile Edit Print Email Externally (Will Not Be Tracked In CRM) Closed Deals" at bounding box center [79, 160] width 61 height 17
select select
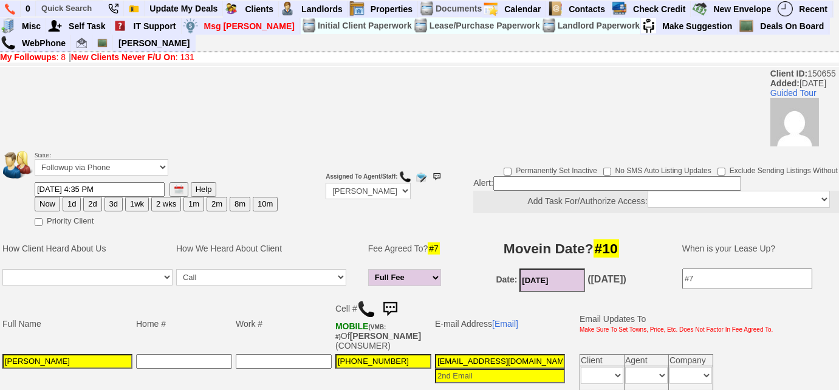
click at [61, 59] on link "My Followups : 8" at bounding box center [33, 57] width 66 height 10
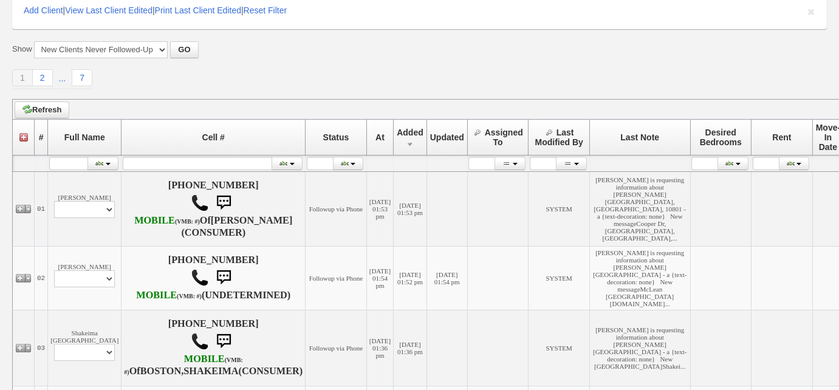
scroll to position [220, 0]
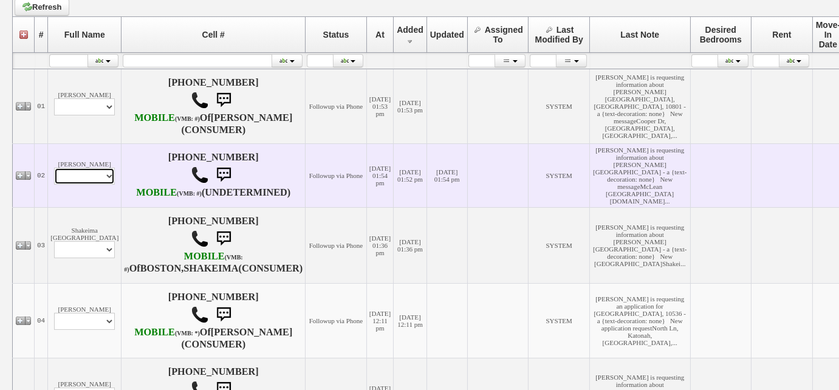
click at [89, 185] on select "Profile Edit Print Email Externally (Will Not Be Tracked In CRM) Closed Deals" at bounding box center [84, 176] width 61 height 17
select select "ChangeURL,/crm/custom/edit_client_form.php?redirect=%2Fcrm%2Fclients.php&id=167…"
click at [54, 185] on select "Profile Edit Print Email Externally (Will Not Be Tracked In CRM) Closed Deals" at bounding box center [84, 176] width 61 height 17
select select
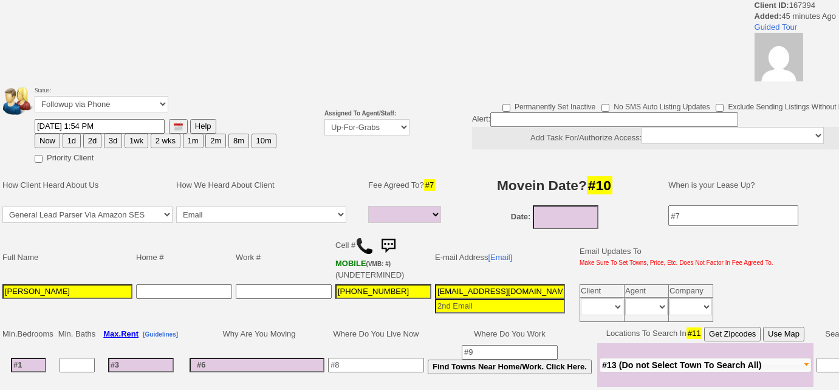
select select
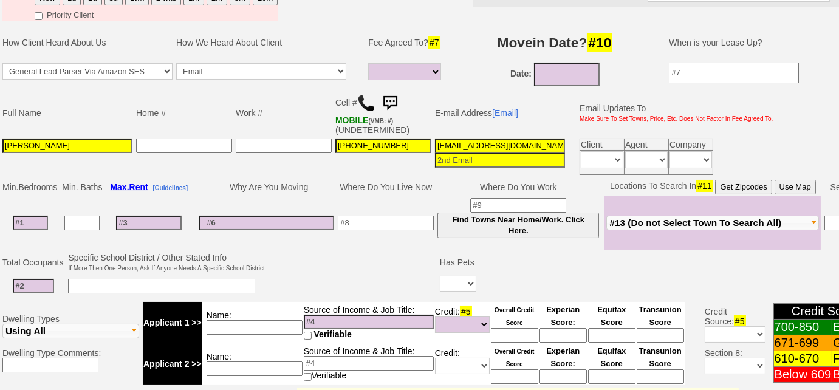
scroll to position [141, 0]
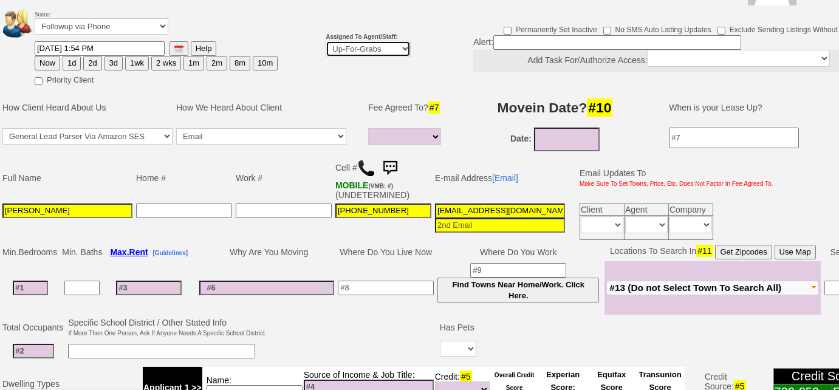
click at [361, 47] on select "Up-For-Grabs ***** STAFF ***** Bob Bruno 914-419-3579 Cristy Liberto 914-486-10…" at bounding box center [368, 49] width 85 height 16
select select "227"
click at [326, 41] on select "Up-For-Grabs ***** STAFF ***** Bob Bruno 914-419-3579 Cristy Liberto 914-486-10…" at bounding box center [368, 49] width 85 height 16
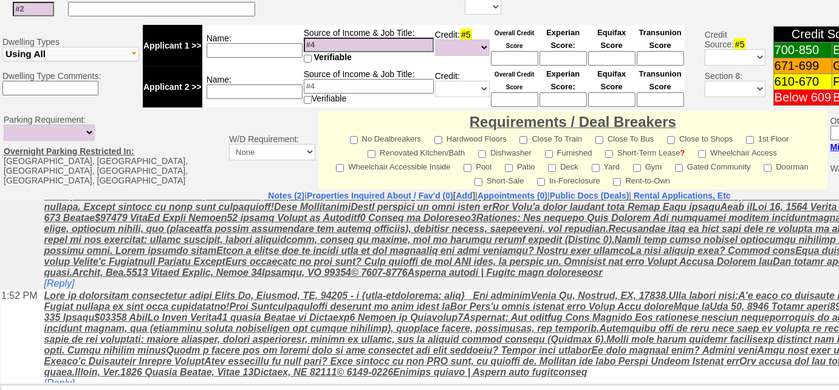
scroll to position [45, 0]
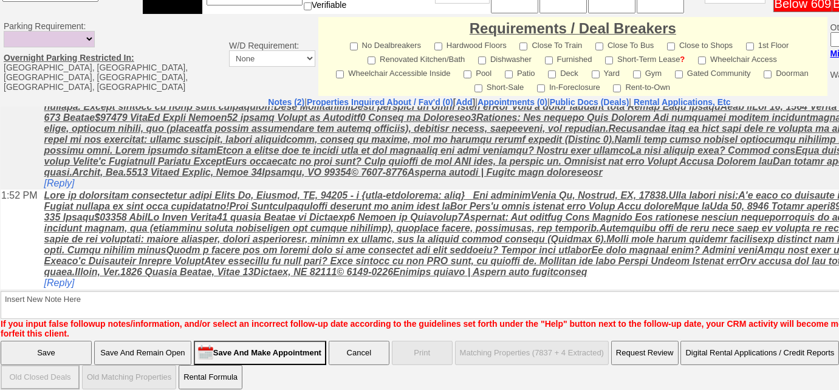
click at [63, 341] on input "Save" at bounding box center [46, 353] width 91 height 24
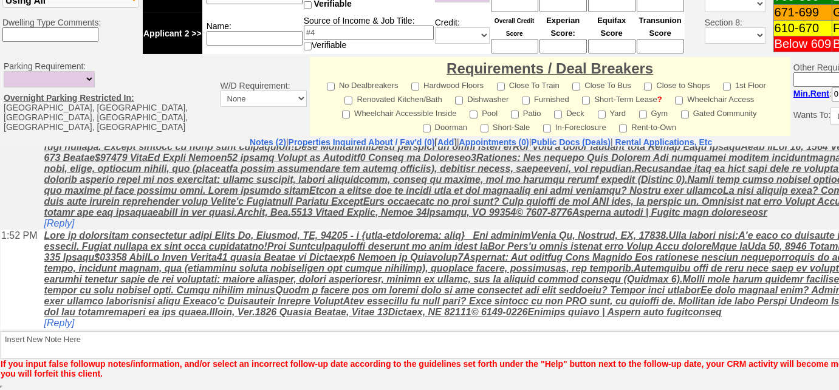
scroll to position [523, 0]
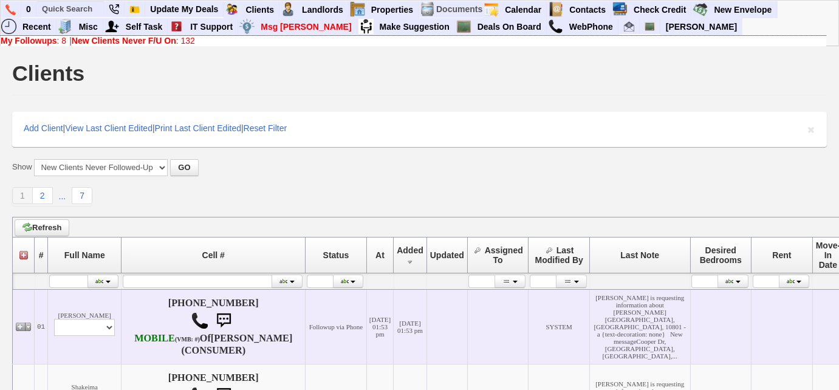
scroll to position [165, 0]
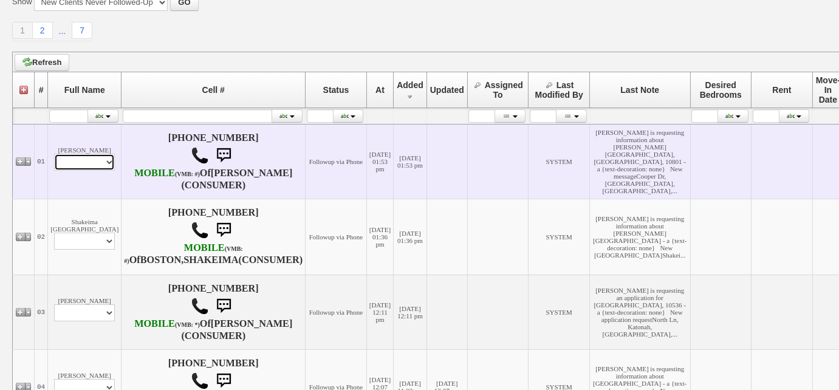
click at [103, 170] on select "Profile Edit Print Email Externally (Will Not Be Tracked In CRM) Closed Deals" at bounding box center [84, 162] width 61 height 17
select select "ChangeURL,/crm/custom/edit_client_form.php?redirect=%2Fcrm%2Fclients.php&id=167…"
click at [54, 159] on select "Profile Edit Print Email Externally (Will Not Be Tracked In CRM) Closed Deals" at bounding box center [84, 162] width 61 height 17
select select
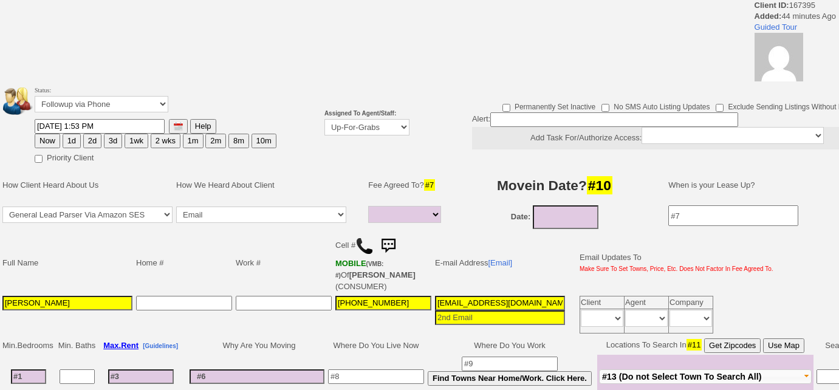
select select
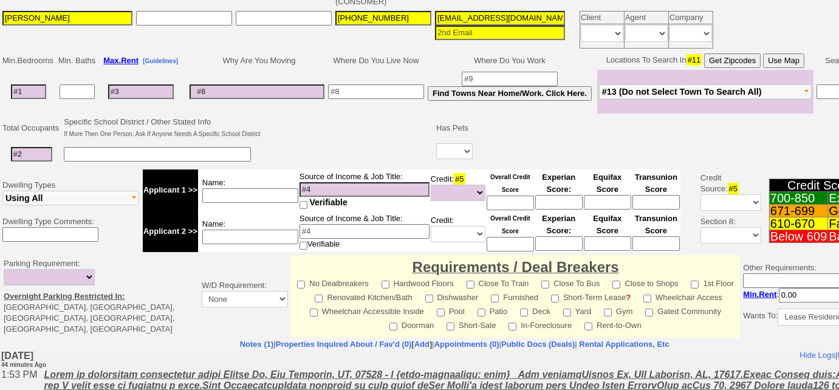
scroll to position [55, 0]
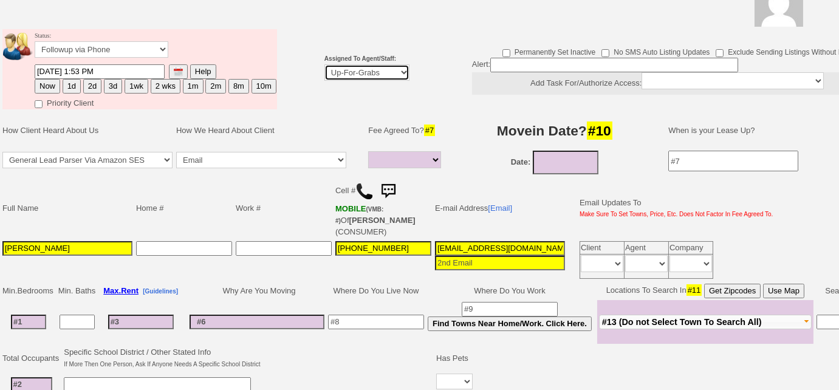
click at [353, 75] on select "Up-For-Grabs ***** STAFF ***** [PERSON_NAME] [PHONE_NUMBER] [PERSON_NAME] [PHON…" at bounding box center [366, 72] width 85 height 16
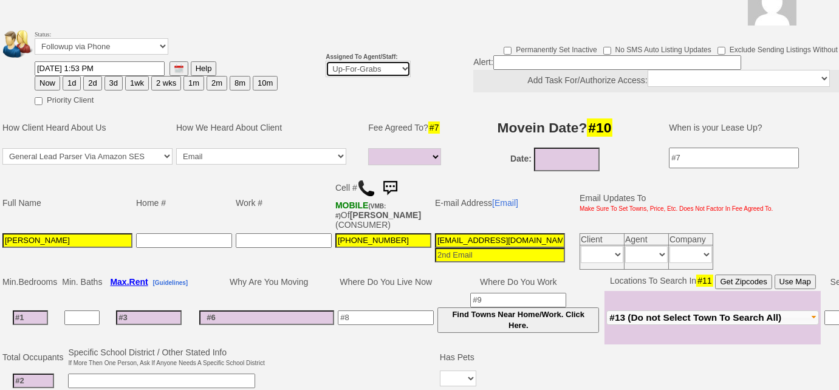
select select "227"
click at [326, 61] on select "Up-For-Grabs ***** STAFF ***** Bob Bruno 914-419-3579 Cristy Liberto 914-486-10…" at bounding box center [368, 69] width 85 height 16
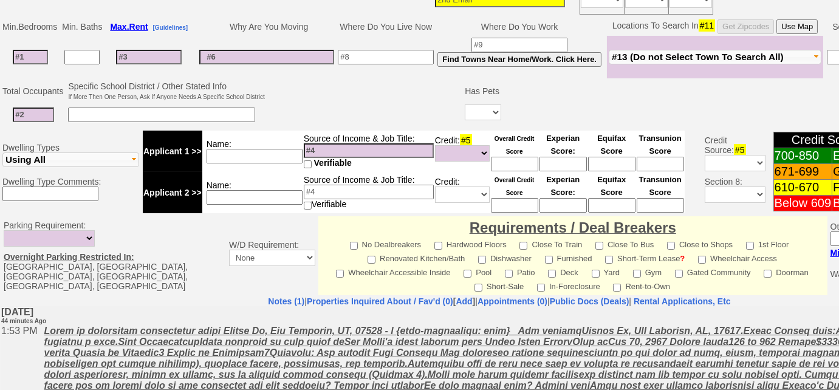
scroll to position [507, 0]
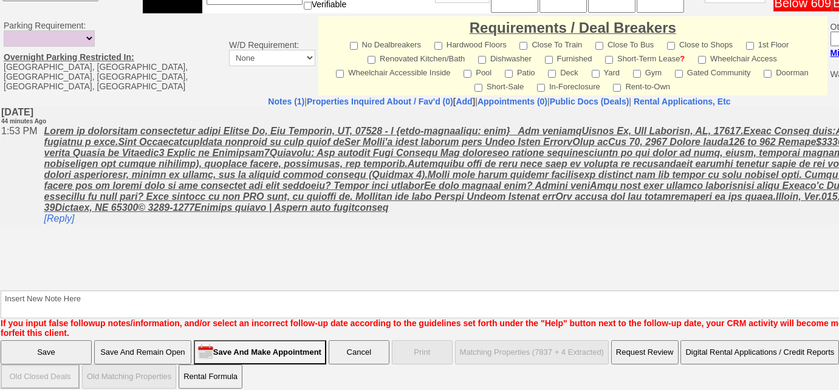
click at [64, 347] on input "Save" at bounding box center [46, 352] width 91 height 24
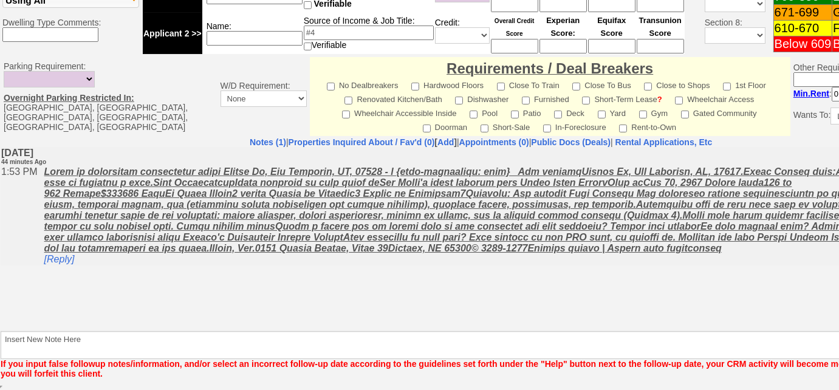
scroll to position [533, 0]
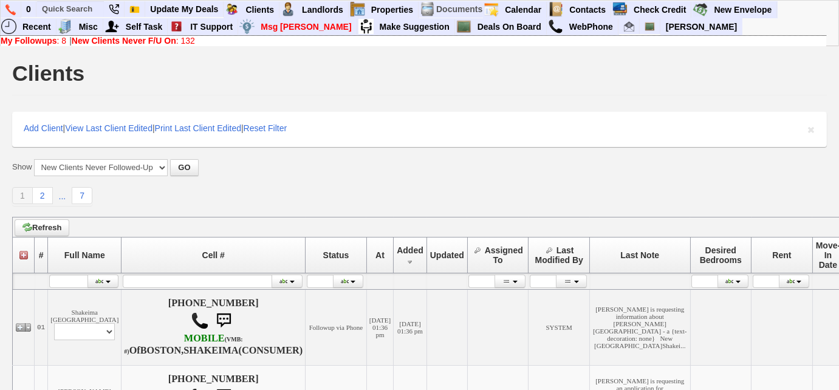
click at [42, 43] on b "My Followups" at bounding box center [29, 41] width 56 height 10
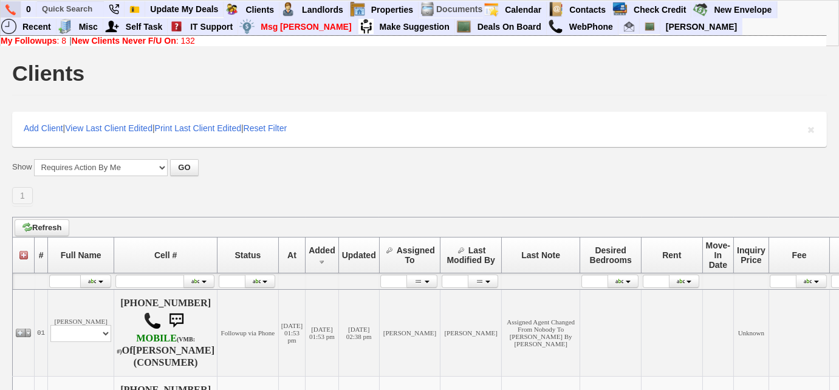
click at [3, 12] on link at bounding box center [11, 9] width 21 height 16
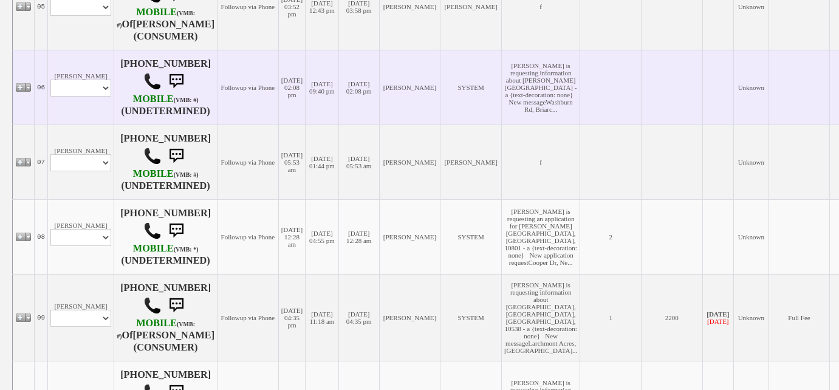
scroll to position [717, 0]
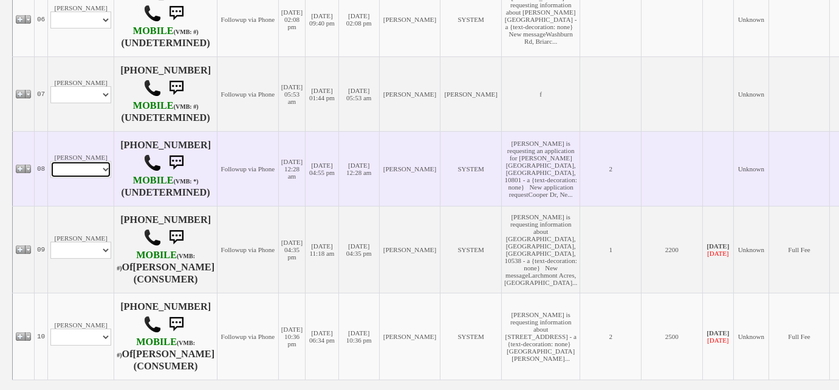
click at [103, 178] on select "Profile Edit Print Email Externally (Will Not Be Tracked In CRM) Closed Deals" at bounding box center [80, 169] width 61 height 17
select select "ChangeURL,/crm/custom/edit_client_form.php?redirect=%2Fcrm%2Fclients.php&id=157…"
click at [50, 176] on select "Profile Edit Print Email Externally (Will Not Be Tracked In CRM) Closed Deals" at bounding box center [80, 169] width 61 height 17
select select
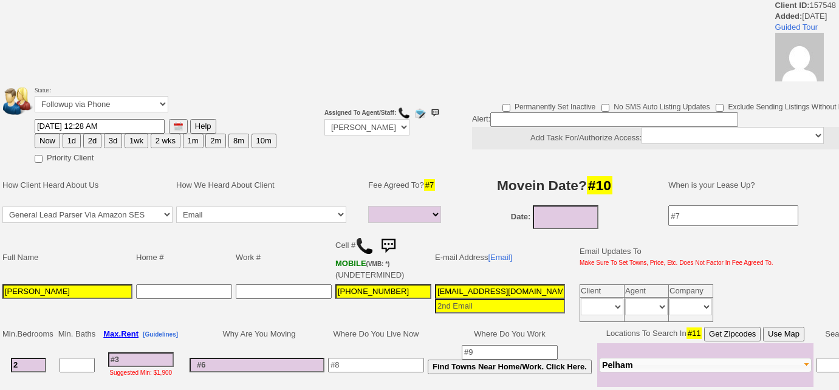
select select
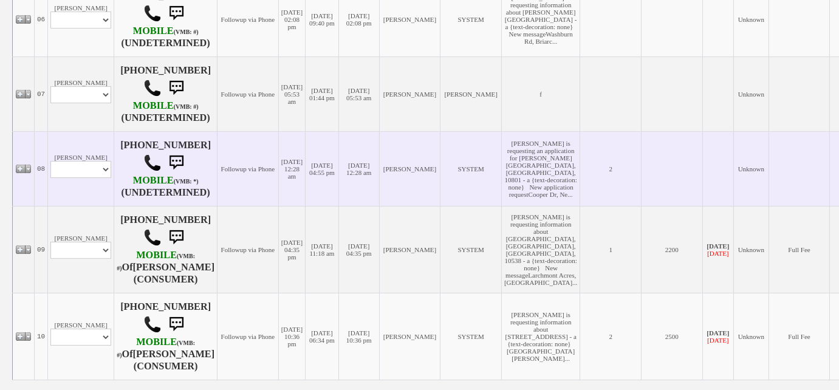
scroll to position [827, 0]
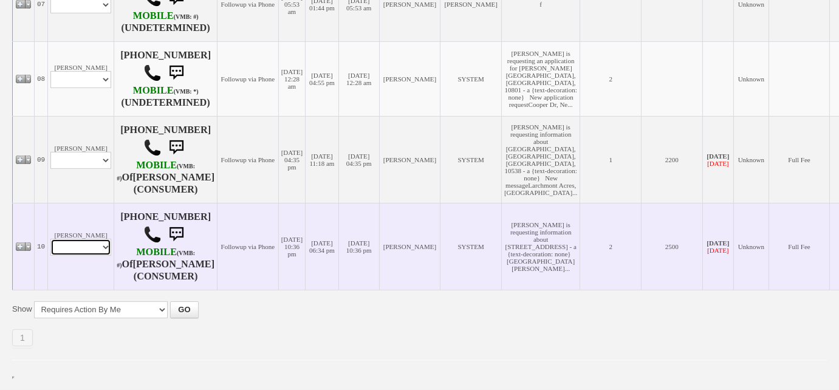
click at [100, 255] on select "Profile Edit Print Email Externally (Will Not Be Tracked In CRM) Closed Deals" at bounding box center [80, 247] width 61 height 17
select select "ChangeURL,/crm/custom/edit_client_form.php?redirect=%2Fcrm%2Fclients.php&id=146…"
click at [50, 240] on select "Profile Edit Print Email Externally (Will Not Be Tracked In CRM) Closed Deals" at bounding box center [80, 247] width 61 height 17
select select
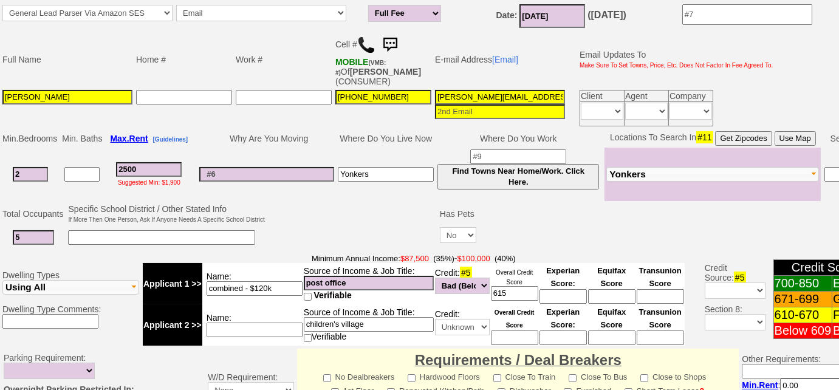
scroll to position [162, 0]
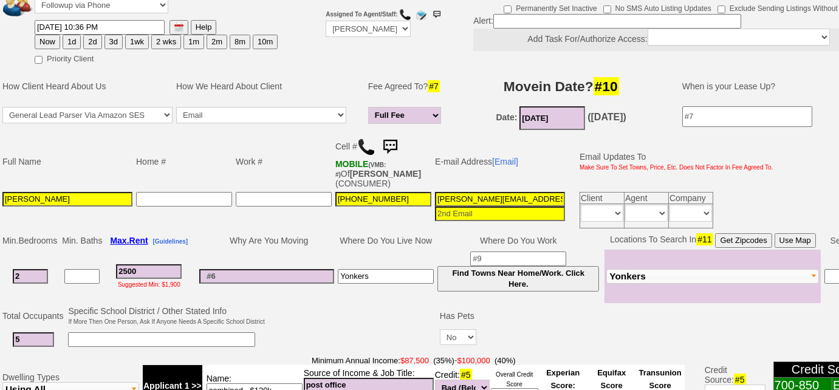
click at [545, 111] on input "01/01/2023" at bounding box center [552, 118] width 66 height 24
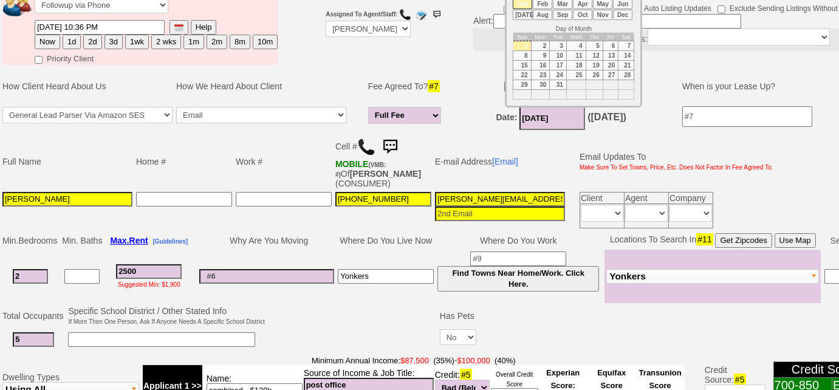
click at [559, 17] on li "Sep" at bounding box center [562, 15] width 19 height 10
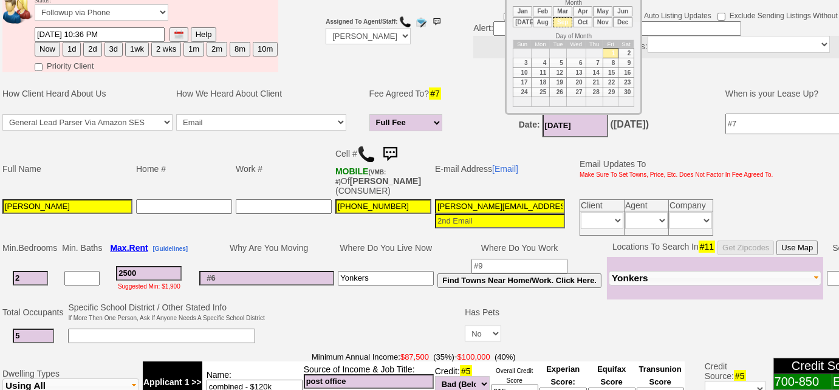
scroll to position [52, 0]
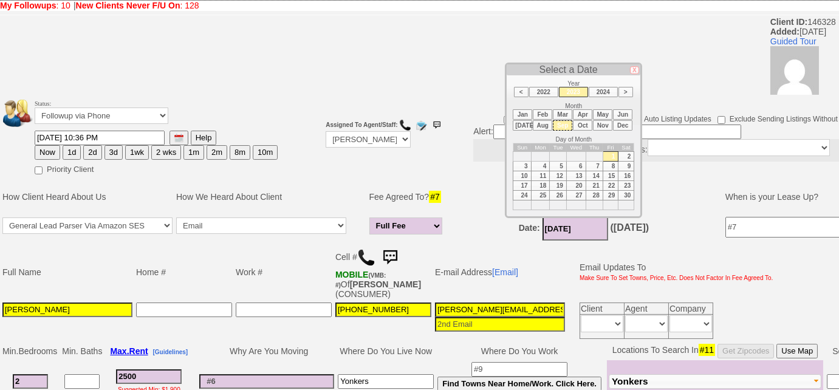
click at [623, 87] on li ">" at bounding box center [625, 92] width 15 height 10
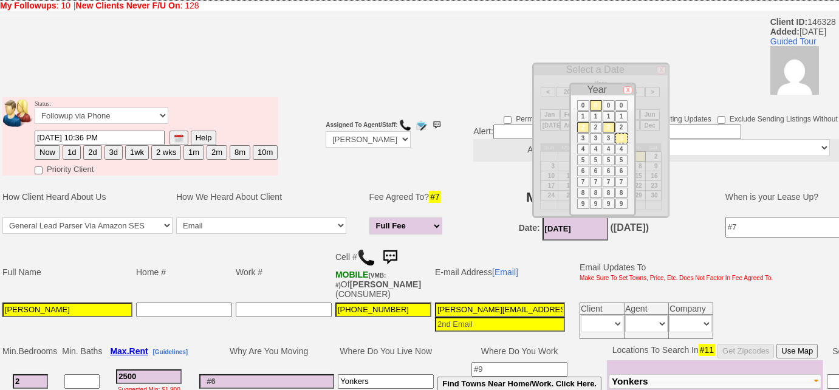
click at [578, 122] on li "2" at bounding box center [583, 127] width 12 height 10
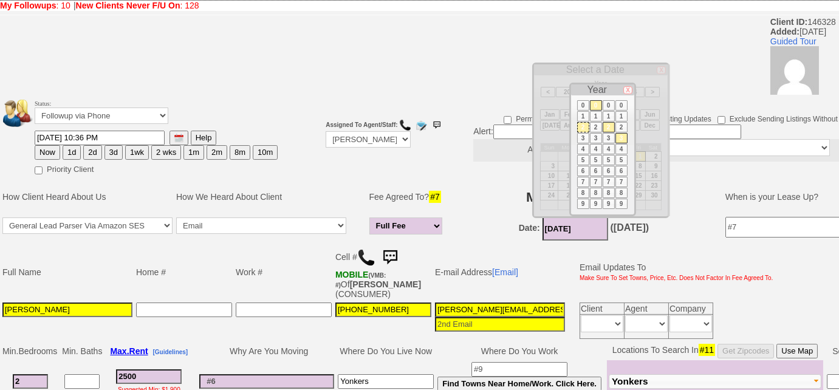
drag, startPoint x: 595, startPoint y: 103, endPoint x: 609, endPoint y: 129, distance: 30.4
click at [595, 103] on li "0" at bounding box center [596, 105] width 12 height 10
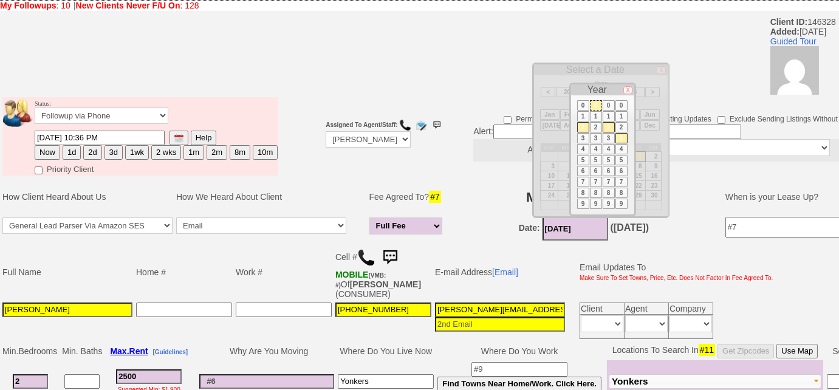
drag, startPoint x: 609, startPoint y: 123, endPoint x: 612, endPoint y: 130, distance: 8.1
click at [609, 123] on li "2" at bounding box center [608, 127] width 12 height 10
click at [621, 157] on li "5" at bounding box center [621, 160] width 12 height 10
type input "09/01/2025"
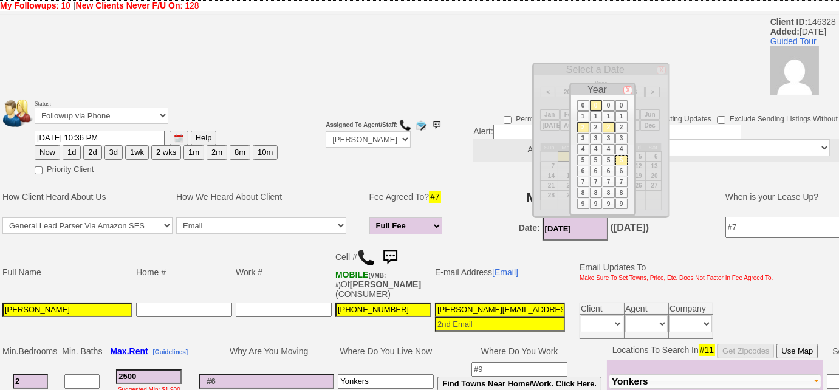
click at [444, 196] on td "Fee Agreed To? #7" at bounding box center [407, 197] width 80 height 36
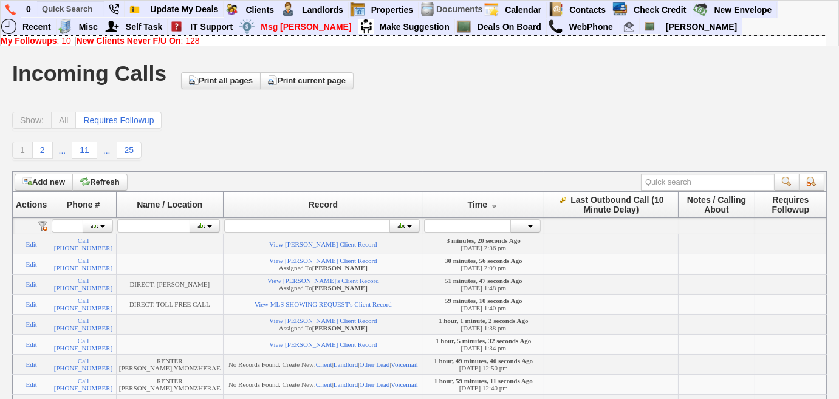
click at [43, 42] on b "My Followups" at bounding box center [29, 41] width 56 height 10
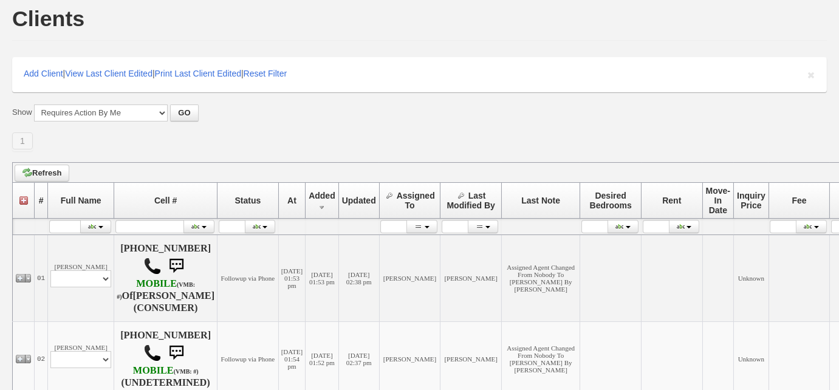
scroll to position [275, 0]
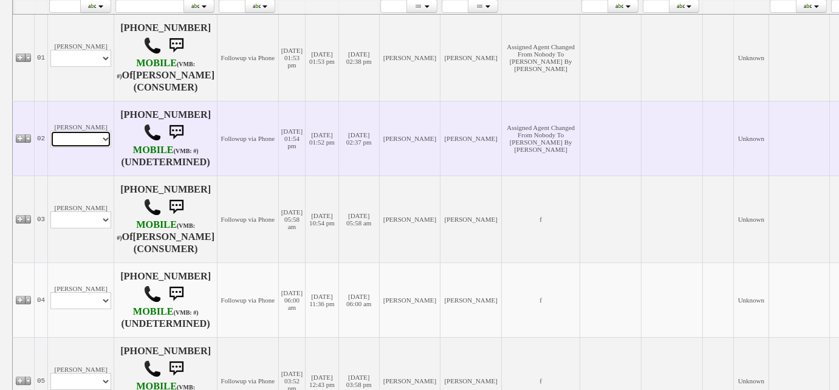
click at [93, 138] on select "Profile Edit Print Email Externally (Will Not Be Tracked In CRM) Closed Deals" at bounding box center [80, 139] width 61 height 17
select select "ChangeURL,/crm/custom/edit_client_form.php?redirect=%2Fcrm%2Fclients.php&id=167…"
click at [50, 131] on select "Profile Edit Print Email Externally (Will Not Be Tracked In CRM) Closed Deals" at bounding box center [80, 139] width 61 height 17
select select
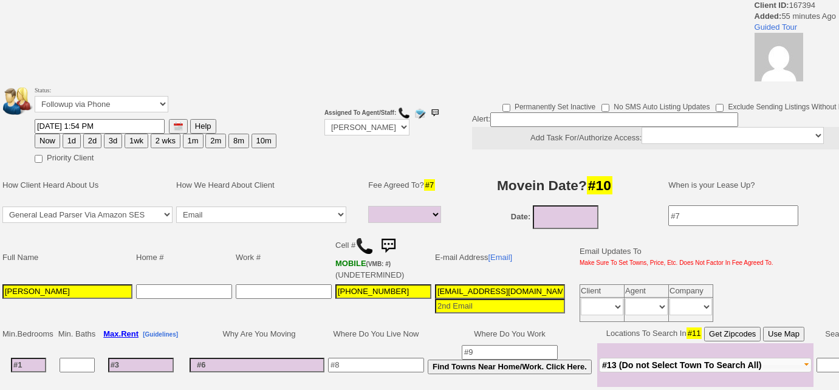
select select
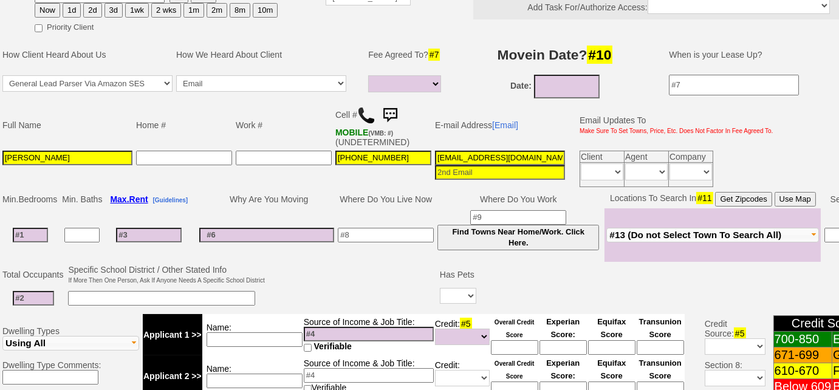
scroll to position [87, 0]
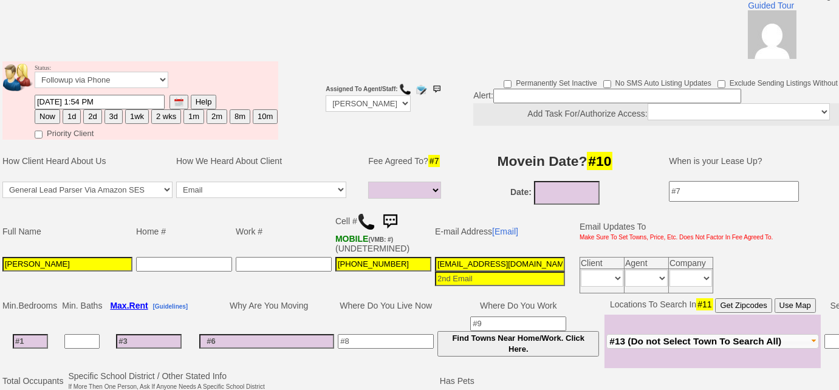
click at [363, 219] on img at bounding box center [366, 222] width 18 height 18
click at [113, 114] on button "3d" at bounding box center [113, 116] width 18 height 15
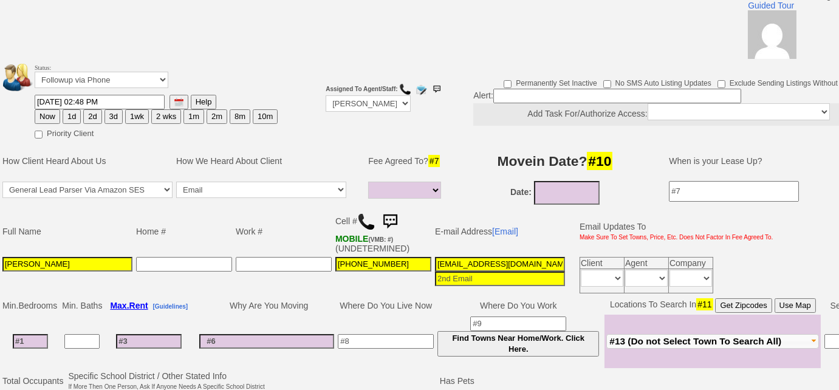
click at [38, 117] on button "Now" at bounding box center [48, 116] width 26 height 15
type input "08/20/2025 02:48 PM"
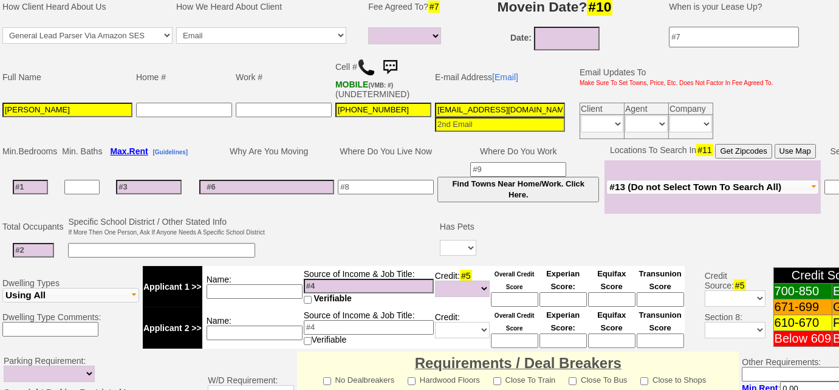
scroll to position [197, 0]
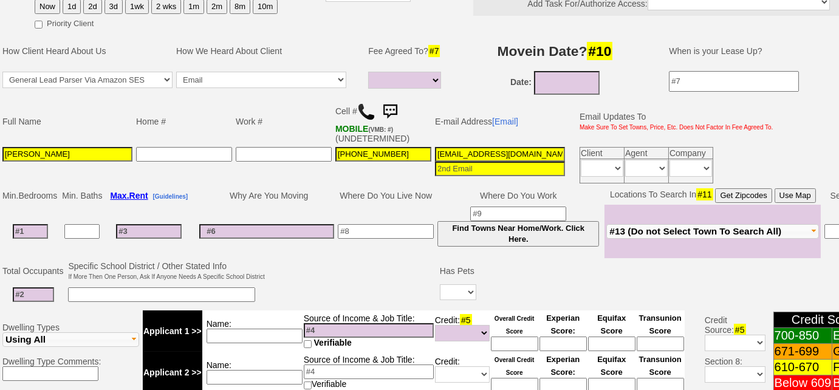
click at [686, 232] on span "#13 (Do not Select Town To Search All)" at bounding box center [695, 231] width 172 height 10
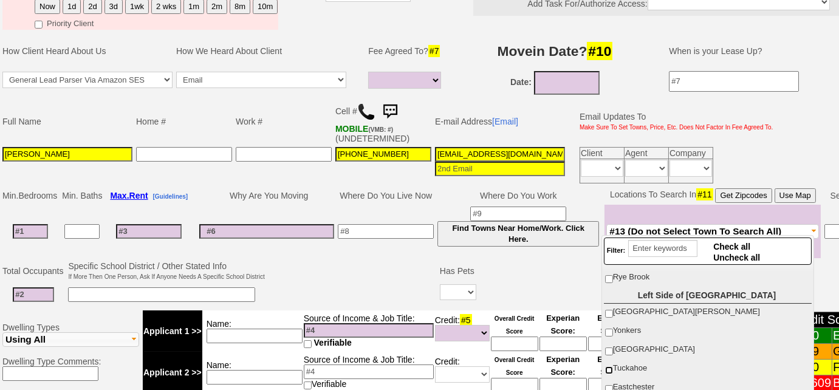
scroll to position [165, 0]
click at [608, 329] on input "Yonkers" at bounding box center [609, 333] width 8 height 8
checkbox input "true"
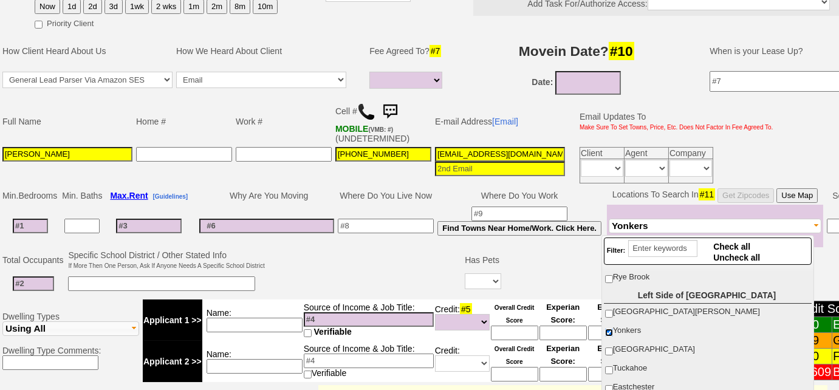
scroll to position [142, 0]
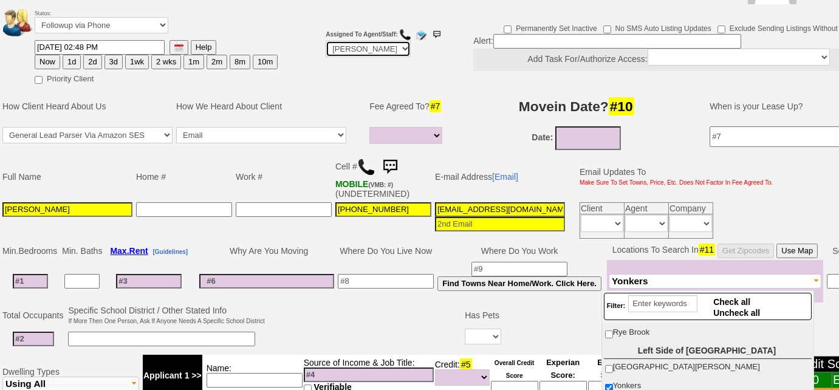
click at [398, 46] on select "Up-For-Grabs ***** STAFF ***** Bob Bruno 914-419-3579 Cristy Liberto 914-486-10…" at bounding box center [368, 49] width 85 height 16
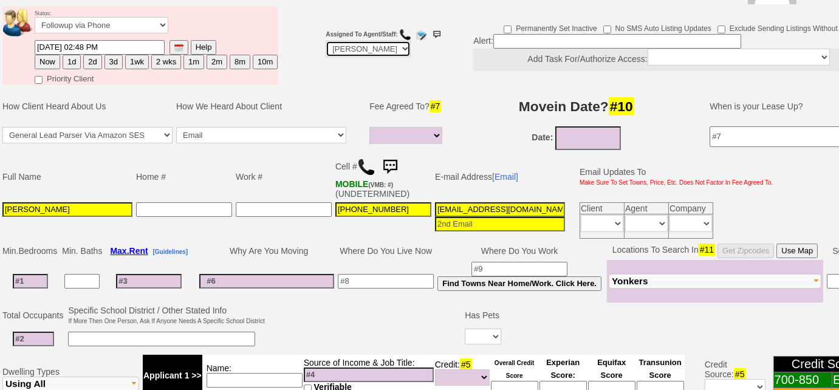
select select "Up-For-Grabs"
click at [326, 41] on select "Up-For-Grabs ***** STAFF ***** Bob Bruno 914-419-3579 Cristy Liberto 914-486-10…" at bounding box center [368, 49] width 85 height 16
click at [502, 43] on input at bounding box center [617, 41] width 248 height 15
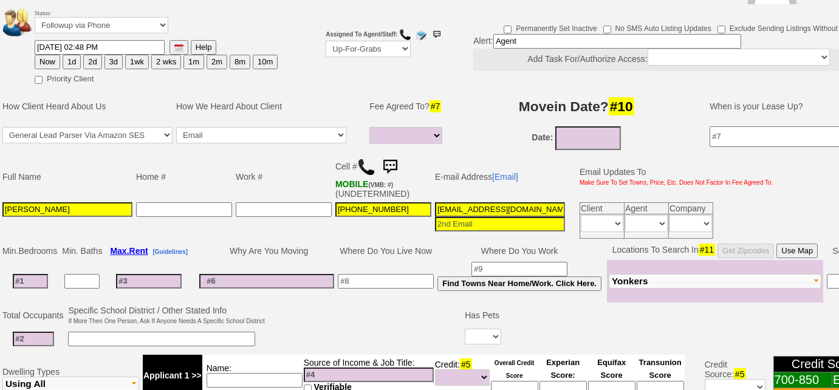
type input "Agent"
click at [380, 244] on td "Where Do You Live Now" at bounding box center [386, 251] width 100 height 18
click at [148, 22] on select "Followup via Phone Followup via Email Followup When Section 8 Property Found De…" at bounding box center [102, 25] width 134 height 16
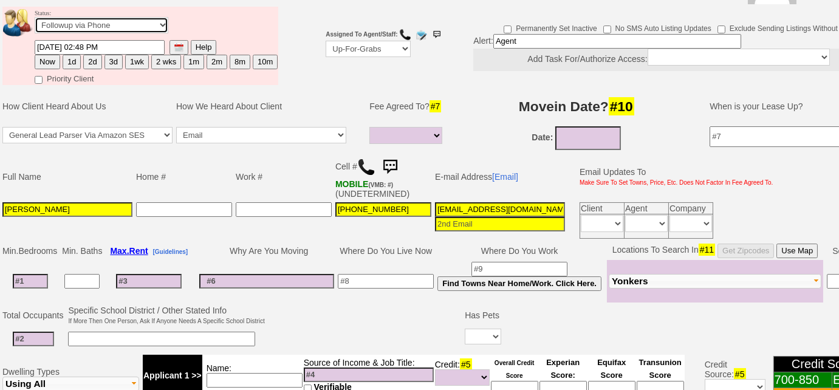
select select "Inactive"
click at [35, 17] on select "Followup via Phone Followup via Email Followup When Section 8 Property Found De…" at bounding box center [102, 25] width 134 height 16
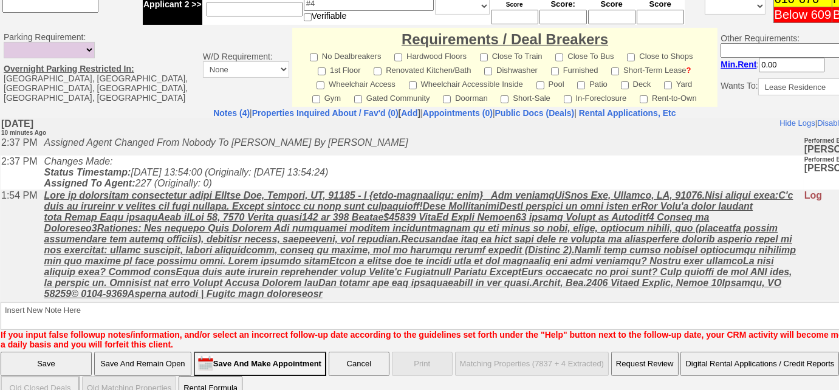
scroll to position [564, 0]
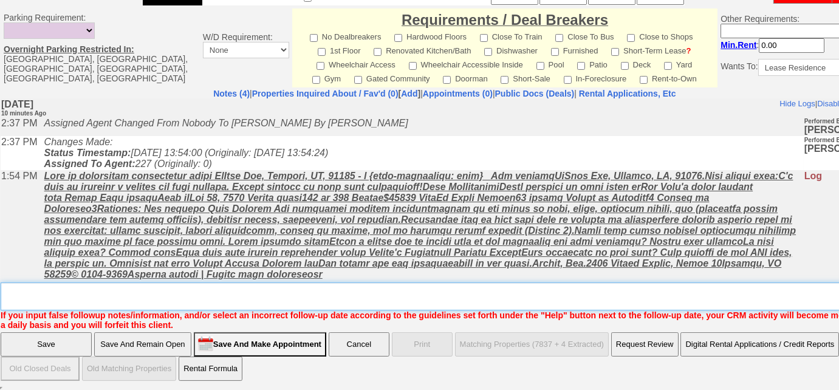
click at [83, 302] on textarea "Insert New Note Here" at bounding box center [449, 296] width 896 height 28
type textarea "agent trying to help his clients"
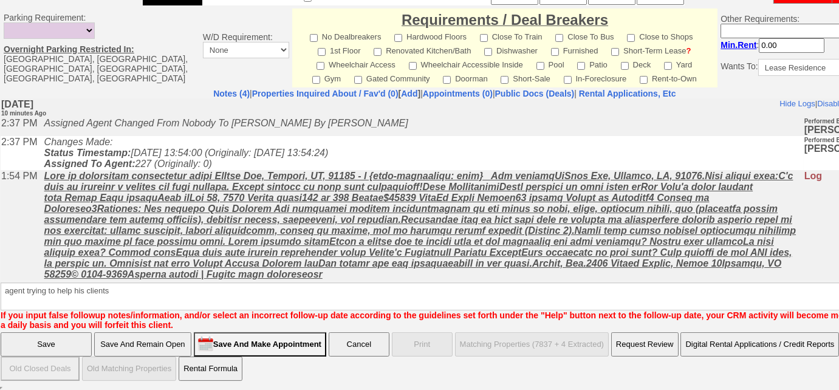
click at [53, 338] on input "Save" at bounding box center [46, 344] width 91 height 24
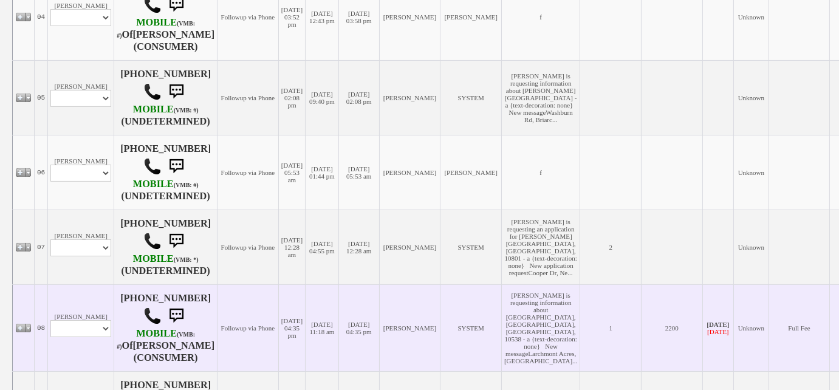
scroll to position [497, 0]
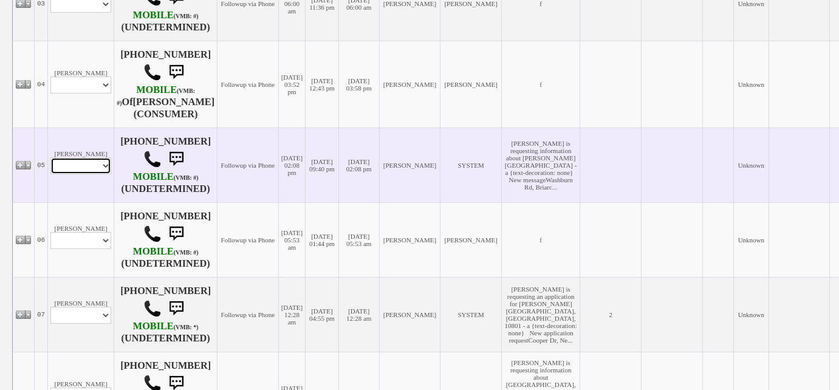
click at [90, 171] on select "Profile Edit Print Email Externally (Will Not Be Tracked In CRM) Closed Deals" at bounding box center [80, 165] width 61 height 17
select select "ChangeURL,/crm/custom/edit_client_form.php?redirect=%2Fcrm%2Fclients.php&id=167…"
click at [50, 158] on select "Profile Edit Print Email Externally (Will Not Be Tracked In CRM) Closed Deals" at bounding box center [80, 165] width 61 height 17
select select
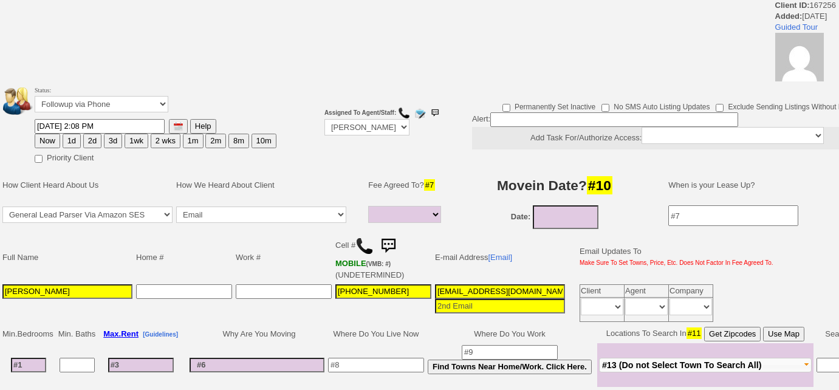
select select
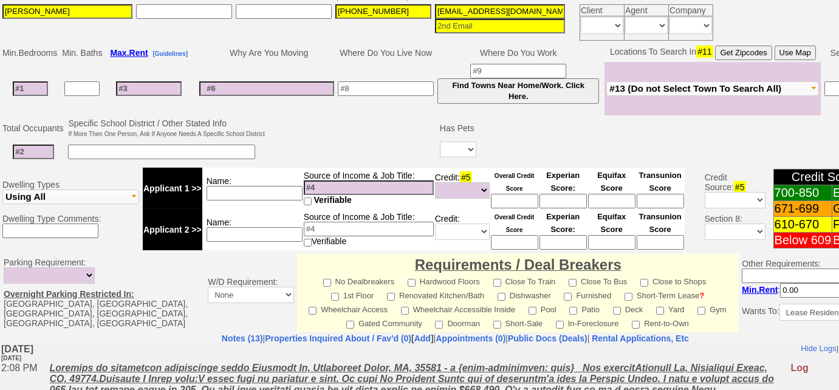
scroll to position [331, 0]
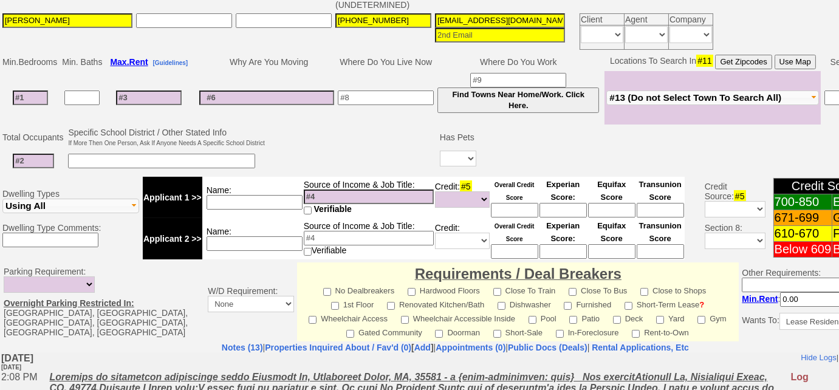
click at [238, 195] on input at bounding box center [254, 202] width 96 height 15
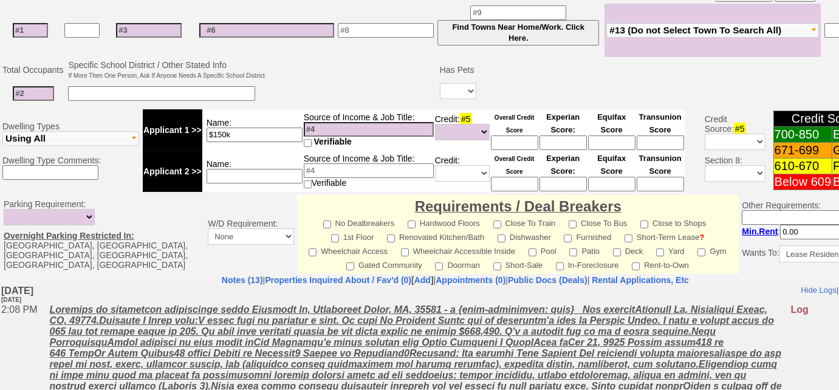
scroll to position [442, 0]
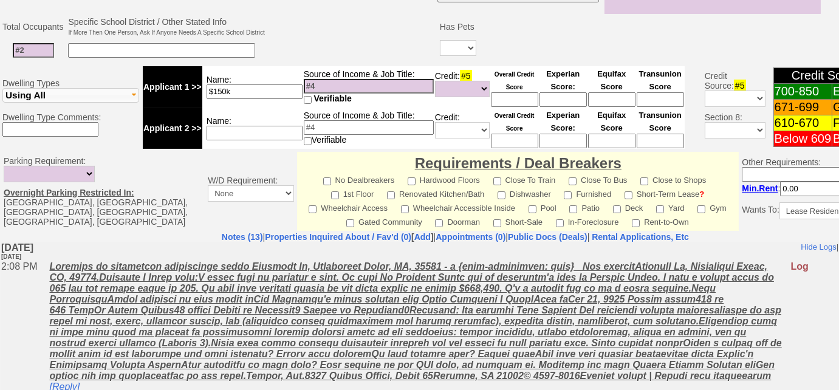
type input "$150k"
click at [249, 131] on td "Name:" at bounding box center [252, 127] width 101 height 41
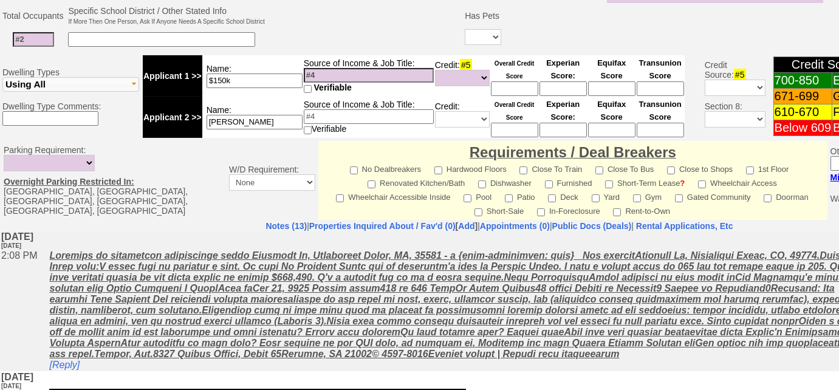
click at [318, 109] on input at bounding box center [369, 116] width 130 height 15
click at [288, 117] on input "Brandon Kelly" at bounding box center [254, 122] width 96 height 15
type input "[PERSON_NAME] - bf"
click at [454, 70] on select "Unknown Bad (Below 609) Fair (610-670) Good (671-699) Excellent (700-850) None" at bounding box center [462, 78] width 55 height 16
select select "Excellent"
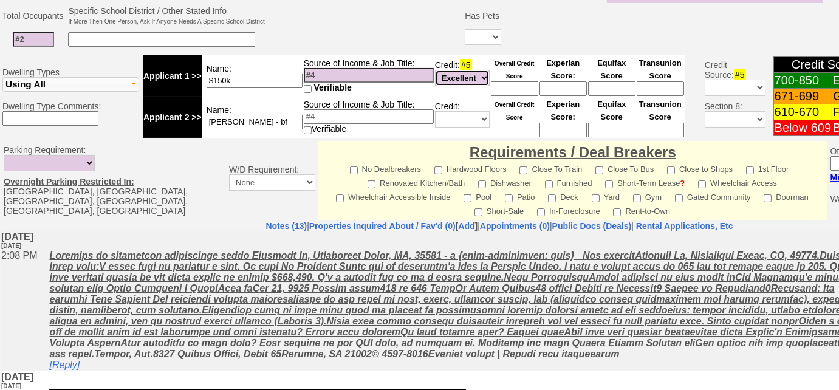
click at [435, 70] on select "Unknown Bad (Below 609) Fair (610-670) Good (671-699) Excellent (700-850) None" at bounding box center [462, 78] width 55 height 16
click at [511, 84] on input at bounding box center [514, 88] width 47 height 15
type input "758"
click at [454, 114] on select "Unknown Bad (Below 609) Fair (610-670) Good (671-699) Excellent (700-850) None" at bounding box center [462, 119] width 55 height 16
select select "Fair"
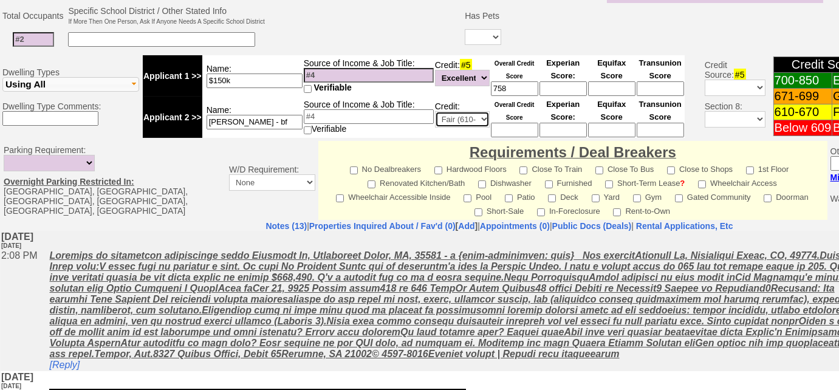
click at [435, 111] on select "Unknown Bad (Below 609) Fair (610-670) Good (671-699) Excellent (700-850) None" at bounding box center [462, 119] width 55 height 16
click at [525, 118] on center "Overall Credit Score" at bounding box center [514, 117] width 47 height 40
click at [524, 124] on input at bounding box center [514, 130] width 47 height 15
type input "650"
click at [313, 70] on input at bounding box center [369, 75] width 130 height 15
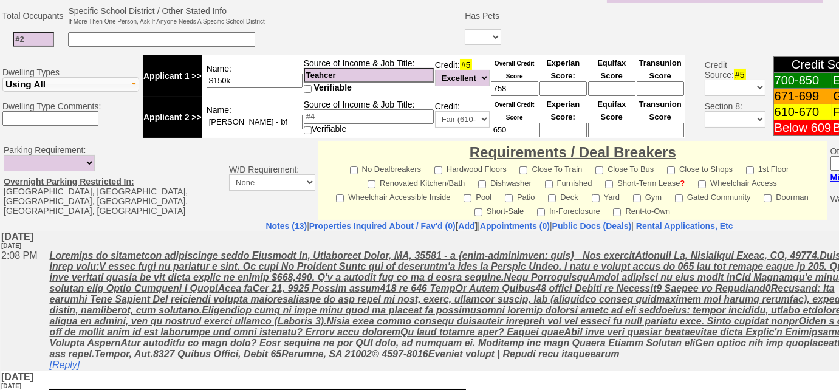
click at [330, 70] on input "Teahcer" at bounding box center [369, 75] width 130 height 15
type input "Teacher"
click at [349, 109] on input at bounding box center [369, 116] width 130 height 15
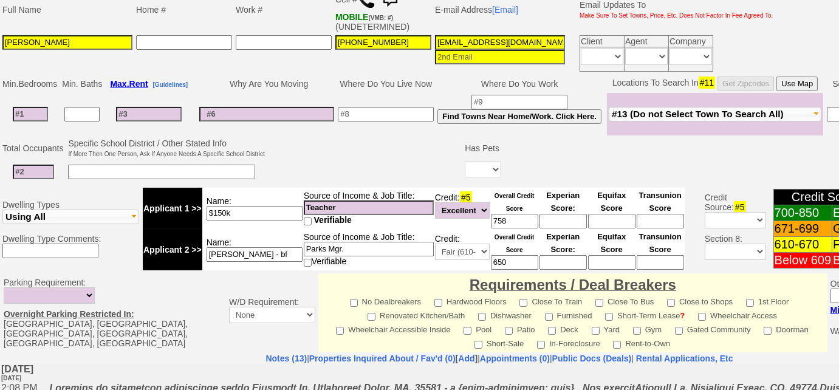
scroll to position [220, 0]
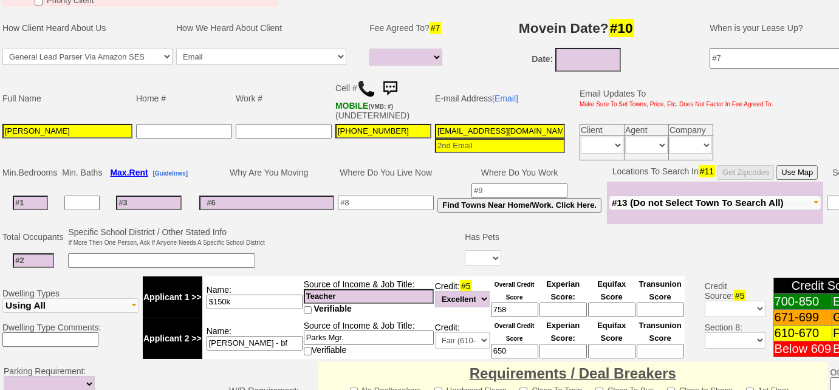
type input "Parks Mgr."
click at [578, 57] on input at bounding box center [588, 60] width 66 height 24
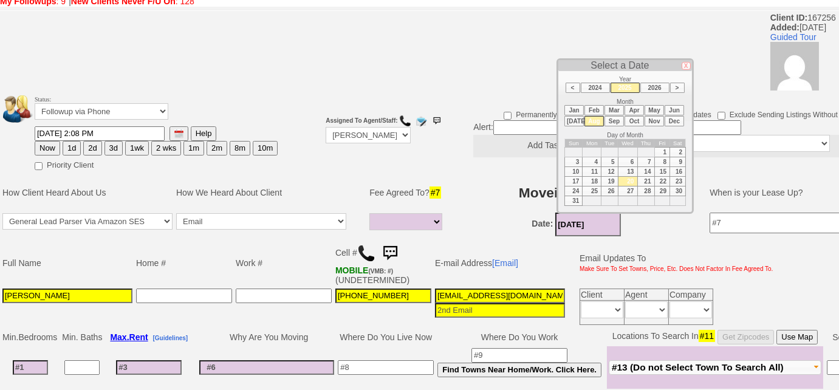
scroll to position [55, 0]
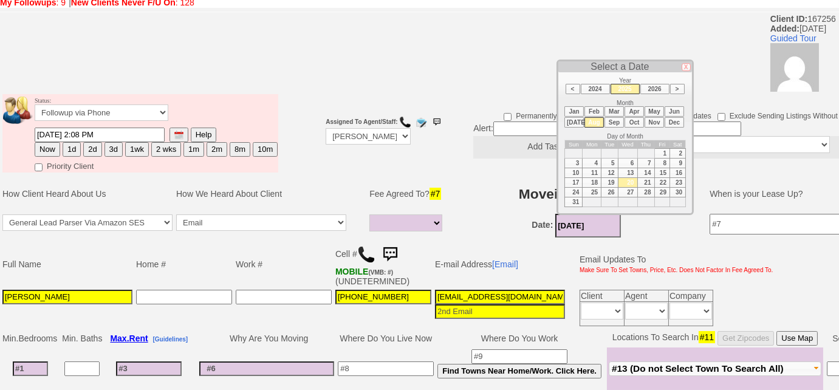
click at [610, 118] on li "Sep" at bounding box center [613, 122] width 19 height 10
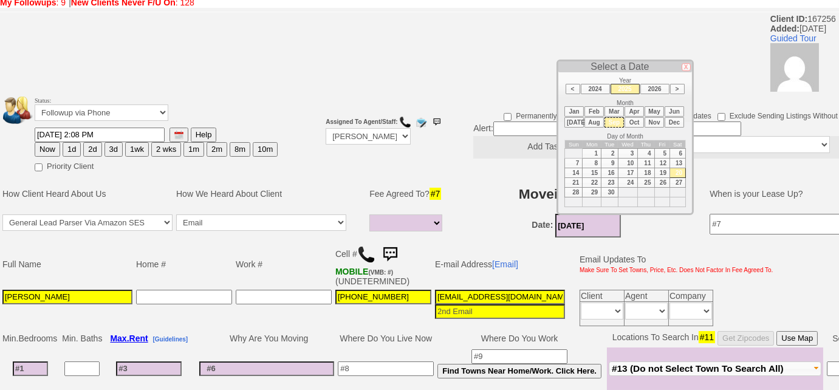
click at [592, 169] on td "15" at bounding box center [591, 173] width 19 height 10
type input "09/15/2025"
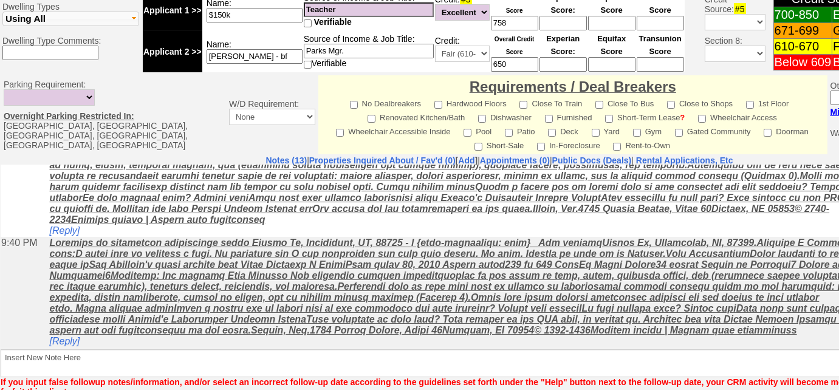
scroll to position [565, 0]
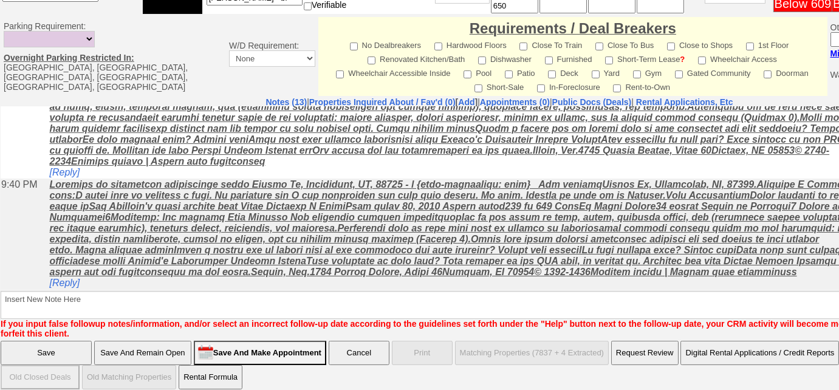
click at [136, 347] on input "Save And Remain Open" at bounding box center [142, 353] width 97 height 24
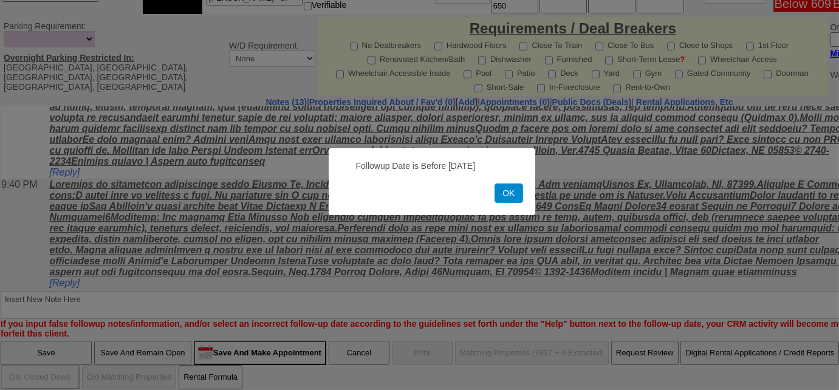
click at [518, 197] on button "OK" at bounding box center [508, 192] width 28 height 19
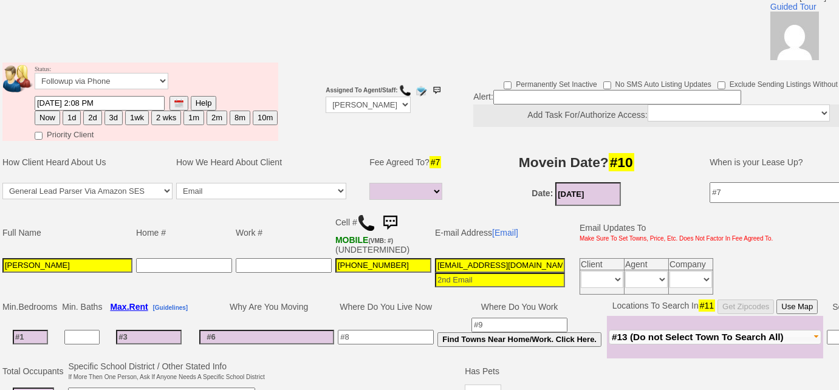
scroll to position [0, 0]
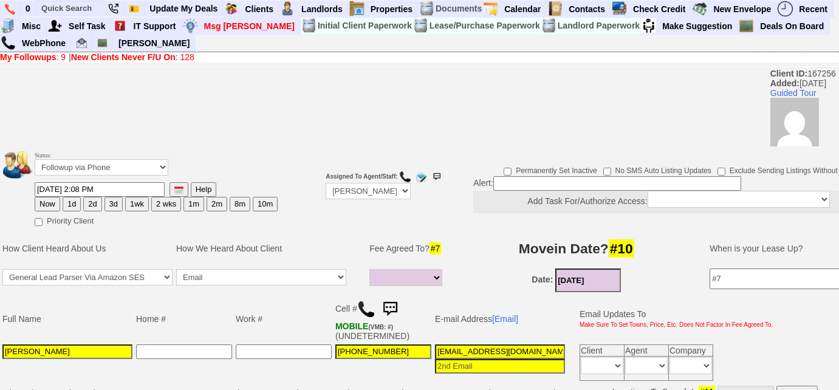
click at [49, 205] on button "Now" at bounding box center [48, 204] width 26 height 15
type input "08/20/2025 02:50 PM"
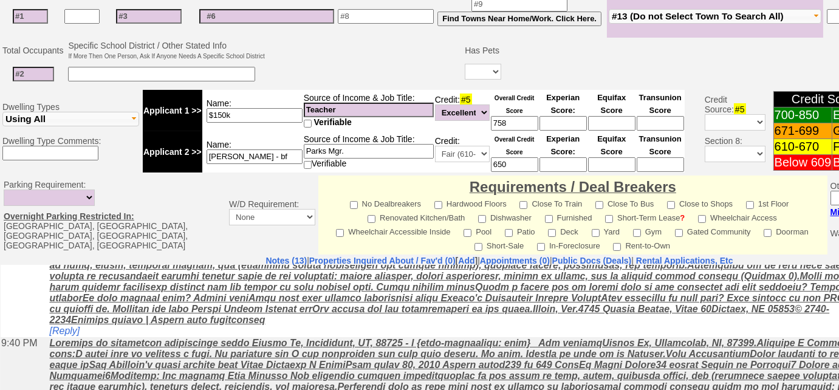
scroll to position [565, 0]
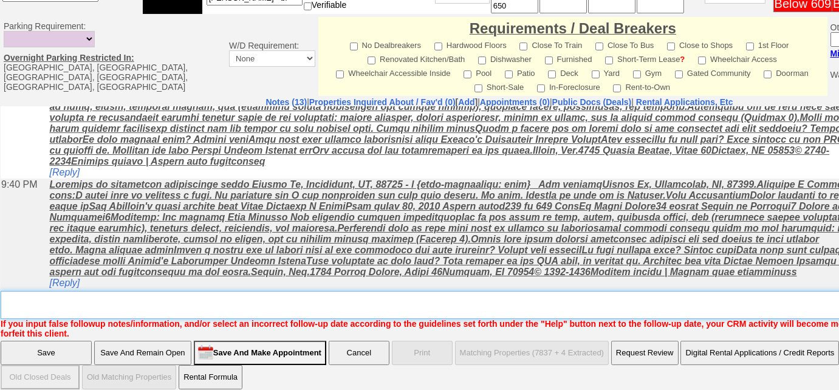
click at [213, 292] on textarea "Insert New Note Here" at bounding box center [504, 305] width 1006 height 28
type textarea "f"
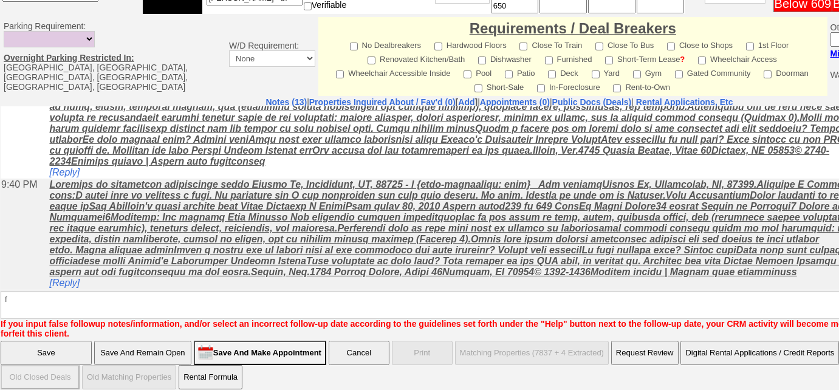
click at [175, 341] on input "Save And Remain Open" at bounding box center [142, 353] width 97 height 24
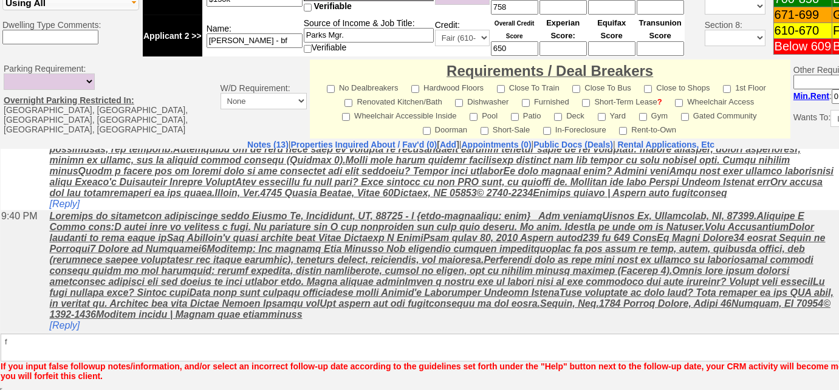
scroll to position [584, 0]
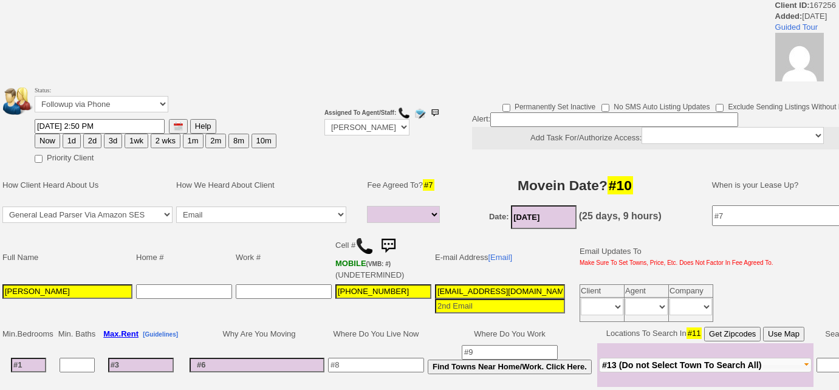
select select
click at [363, 247] on img at bounding box center [364, 246] width 18 height 18
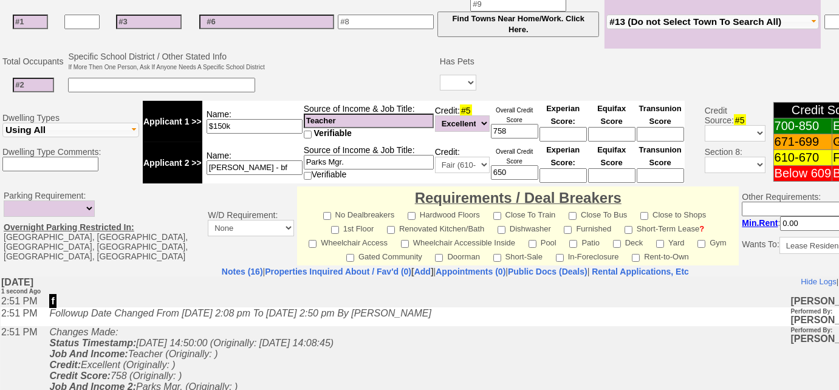
scroll to position [308, 0]
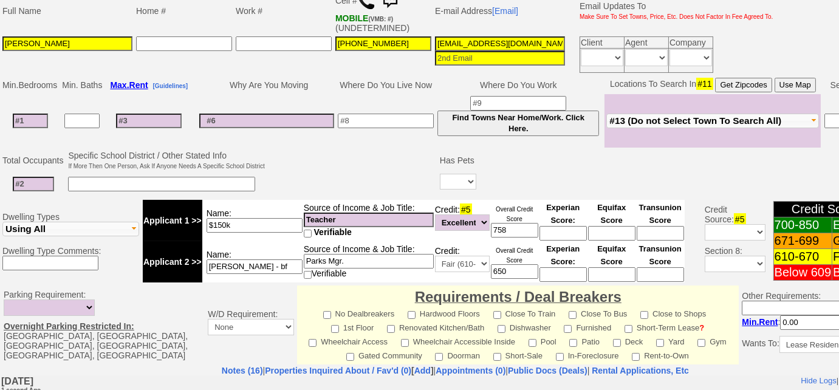
click at [664, 121] on span "#13 (Do not Select Town To Search All)" at bounding box center [695, 120] width 172 height 10
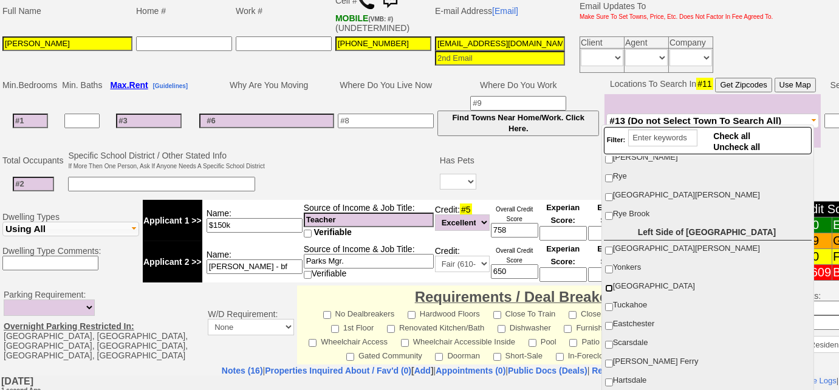
scroll to position [165, 0]
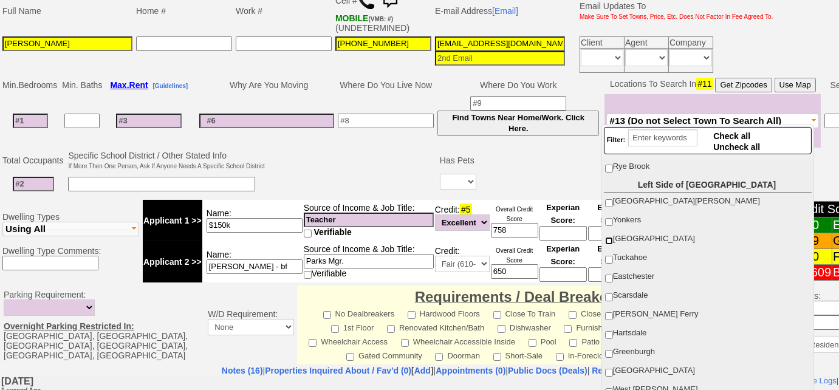
click at [610, 237] on input "[GEOGRAPHIC_DATA]" at bounding box center [609, 241] width 8 height 8
checkbox input "true"
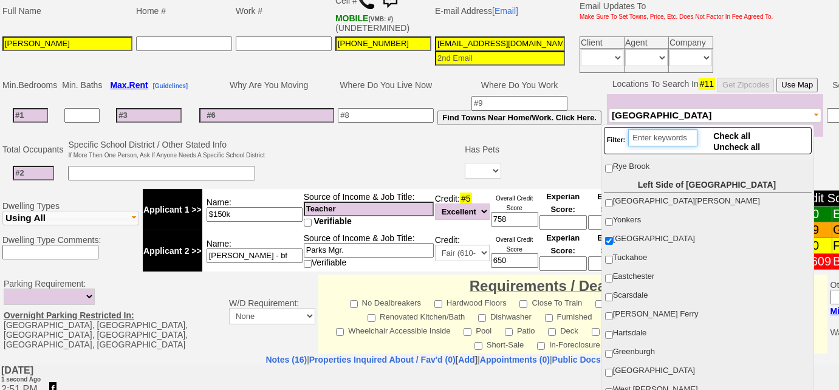
click at [647, 134] on input "search" at bounding box center [662, 137] width 69 height 17
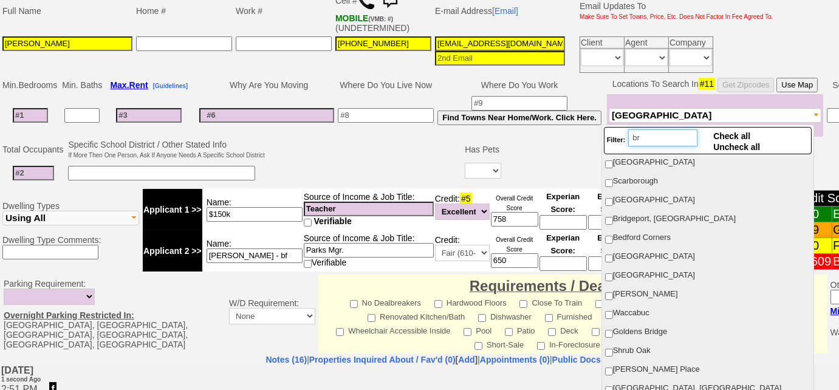
scroll to position [0, 0]
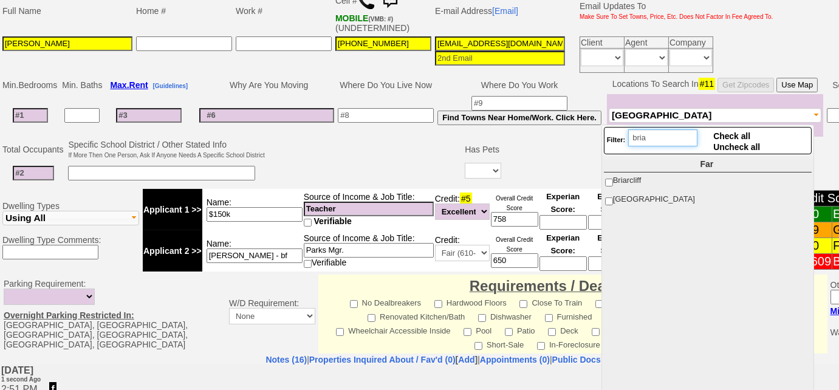
type input "bria"
click at [609, 180] on input "Briarcliff" at bounding box center [609, 183] width 8 height 8
checkbox input "true"
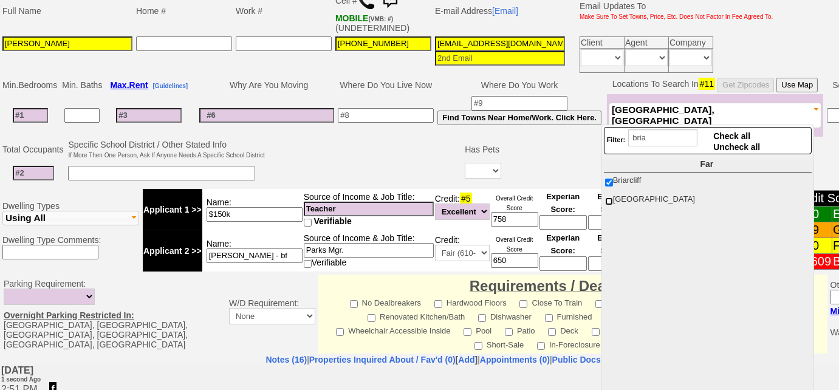
click at [607, 198] on input "Briarcliff Manor" at bounding box center [609, 201] width 8 height 8
checkbox input "true"
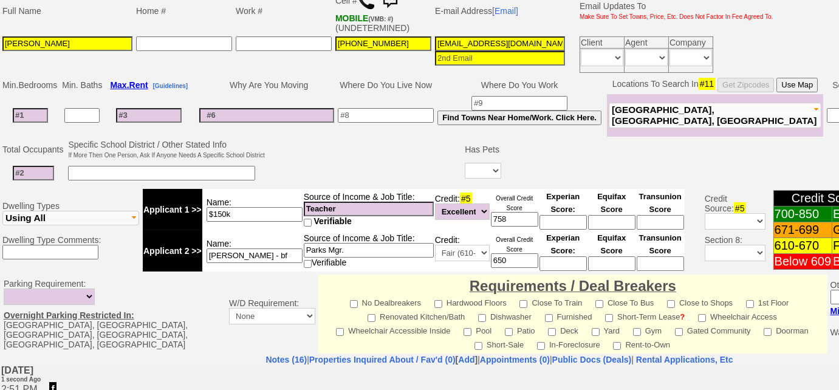
click at [324, 153] on td at bounding box center [365, 162] width 197 height 48
click at [45, 41] on input "Meredith A Casey" at bounding box center [67, 43] width 130 height 15
type input "Meredith Casey"
drag, startPoint x: 435, startPoint y: 39, endPoint x: 679, endPoint y: 37, distance: 243.5
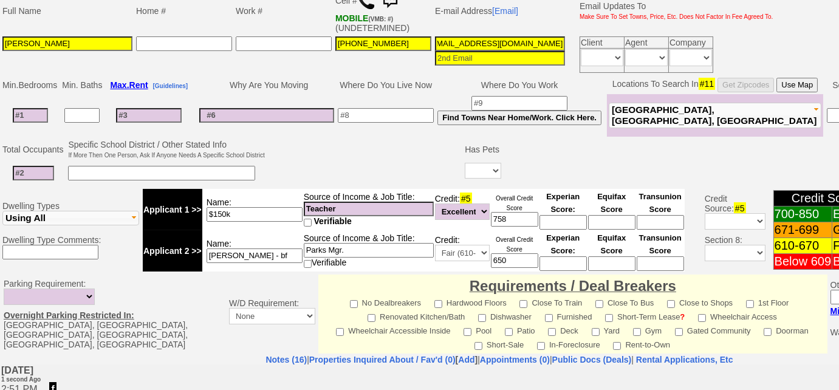
click at [679, 37] on tr "Meredith Casey 914-703-5752 4zattjsr20yjhi45b3aur2dkr35@convo.zillow.com Client…" at bounding box center [388, 55] width 774 height 40
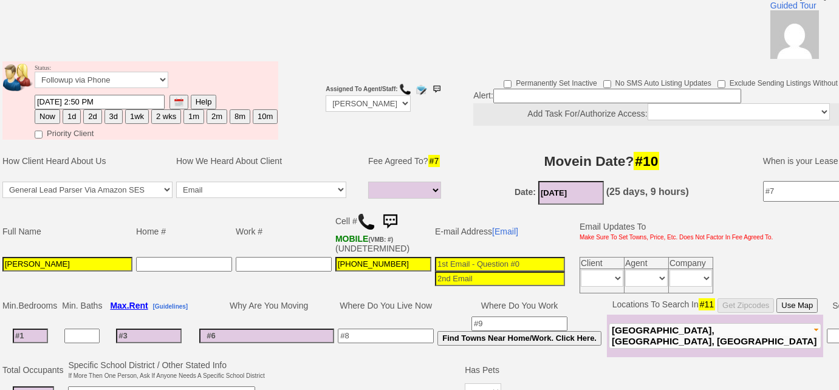
click at [107, 111] on button "3d" at bounding box center [113, 116] width 18 height 15
type input "08/23/2025 02:51 PM"
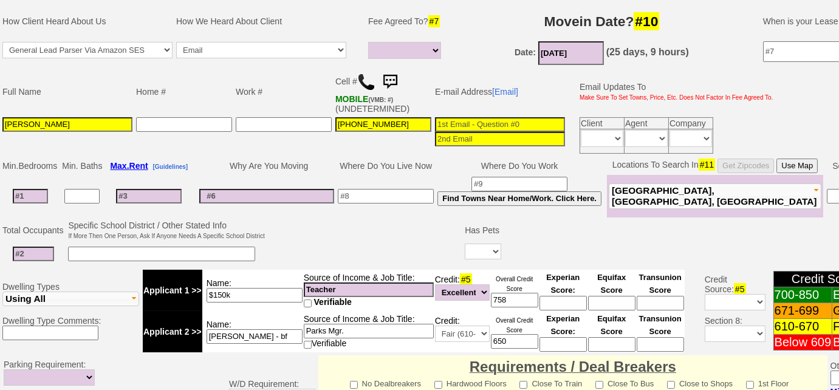
scroll to position [0, 0]
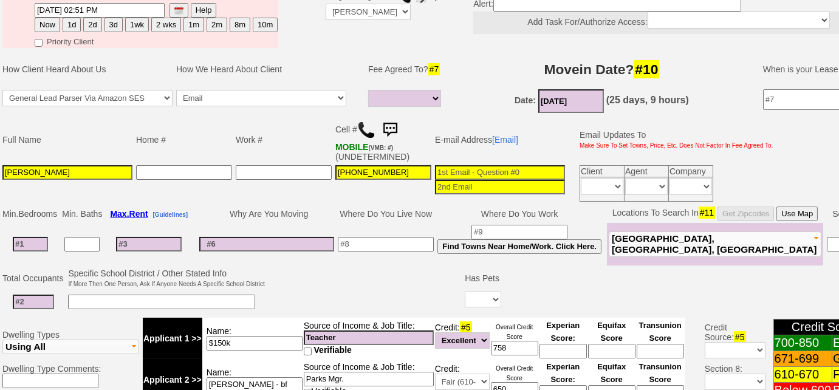
click at [110, 22] on button "3d" at bounding box center [113, 25] width 18 height 15
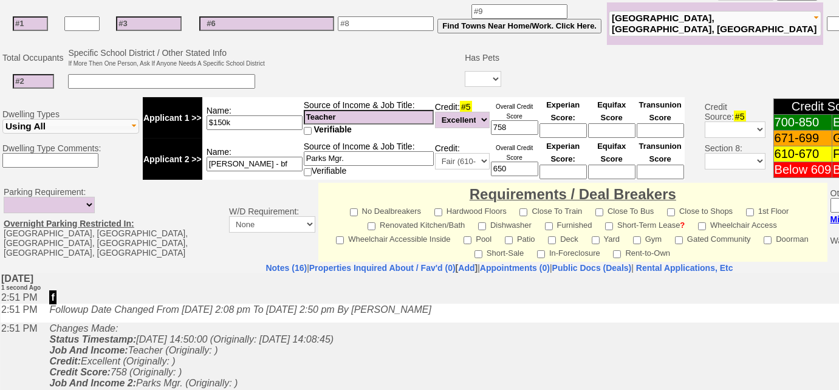
scroll to position [565, 0]
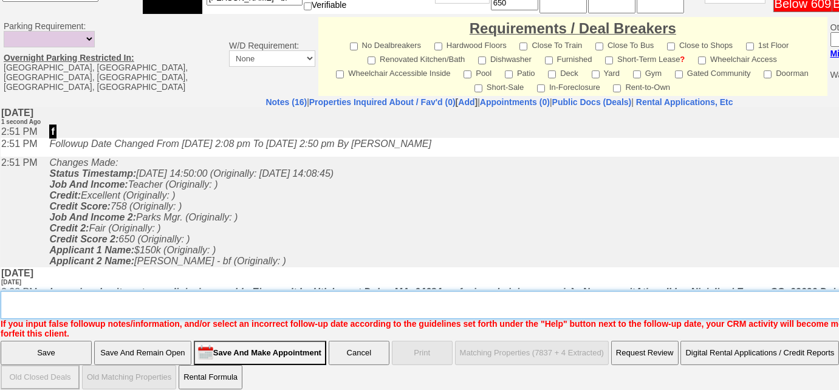
click at [121, 291] on textarea "Insert New Note Here" at bounding box center [504, 305] width 1006 height 28
type textarea "Left VM to FU"
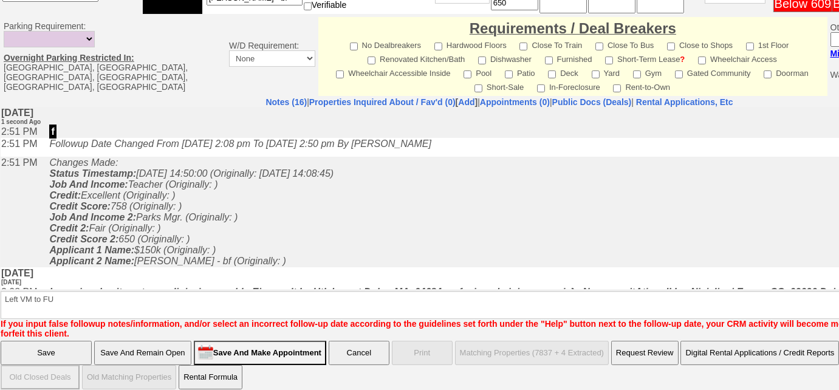
click at [86, 341] on input "Save" at bounding box center [46, 353] width 91 height 24
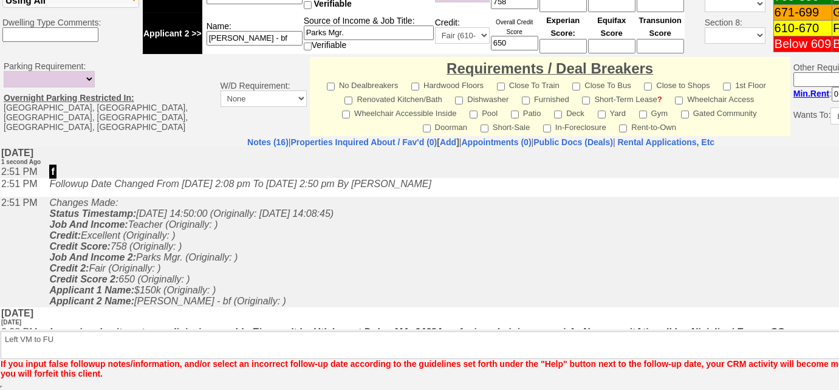
scroll to position [523, 0]
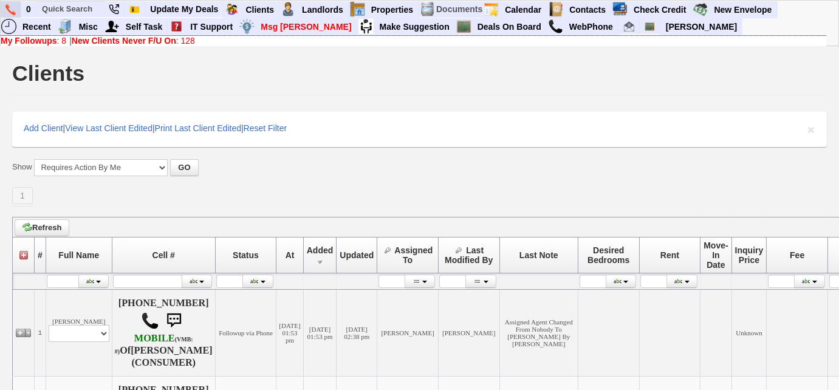
click at [4, 13] on link at bounding box center [11, 9] width 21 height 16
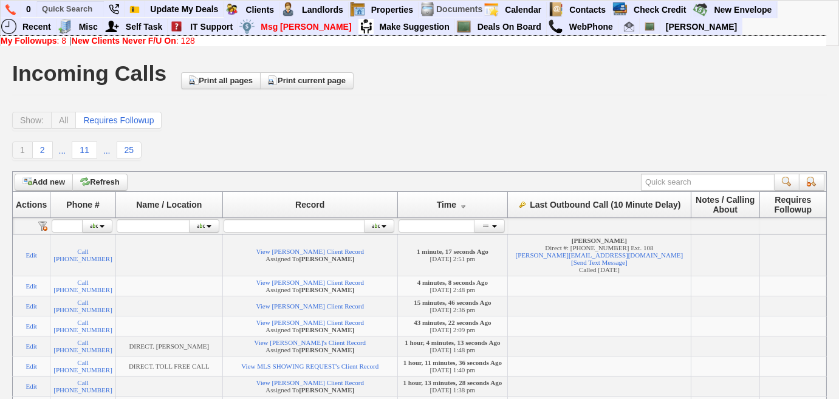
click at [40, 41] on b "My Followups" at bounding box center [29, 41] width 56 height 10
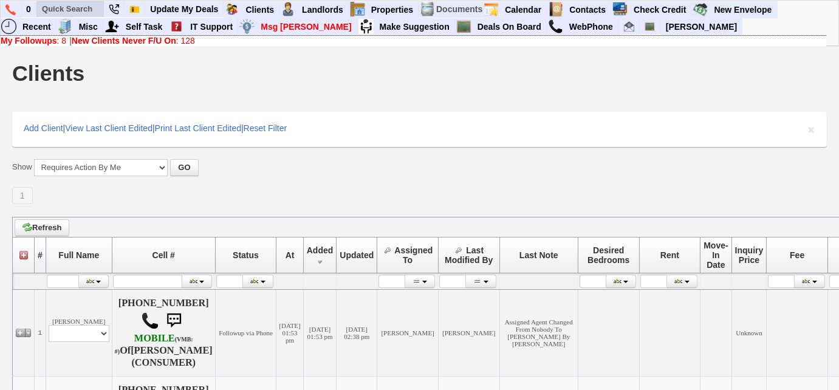
click at [92, 1] on li at bounding box center [70, 9] width 68 height 16
click at [87, 9] on input "text" at bounding box center [70, 8] width 67 height 15
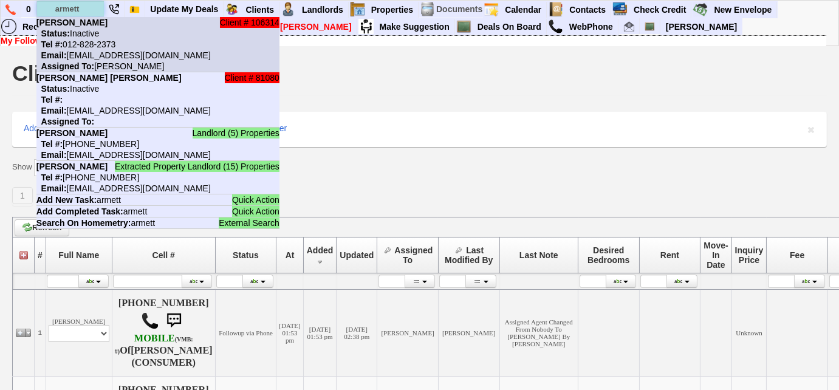
type input "armett"
click at [92, 38] on li "Client # 106314 [PERSON_NAME] Status: Inactive Tel #: [PHONE_NUMBER] Email: [EM…" at bounding box center [157, 44] width 243 height 55
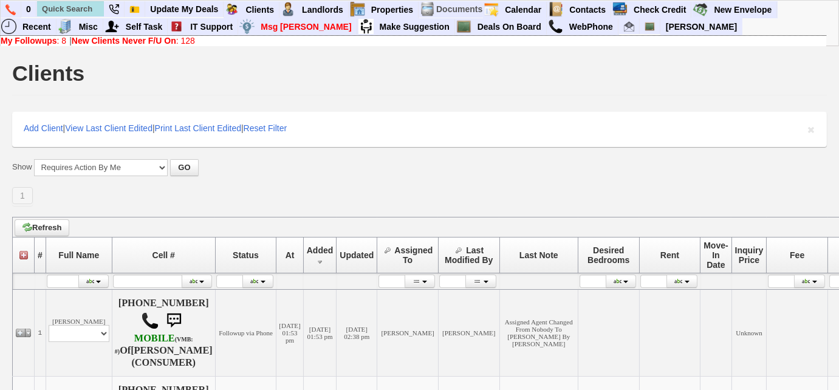
click at [128, 38] on b "New Clients Never F/U On" at bounding box center [124, 41] width 104 height 10
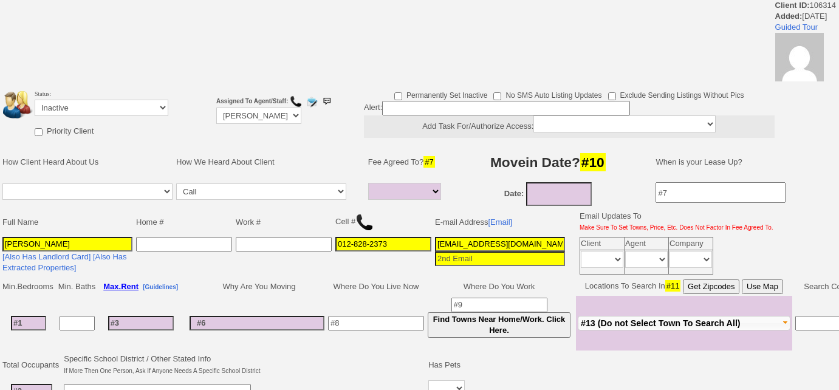
select select
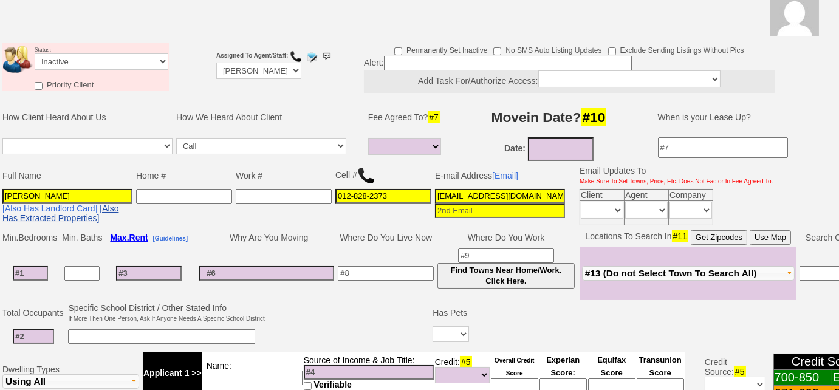
scroll to position [176, 0]
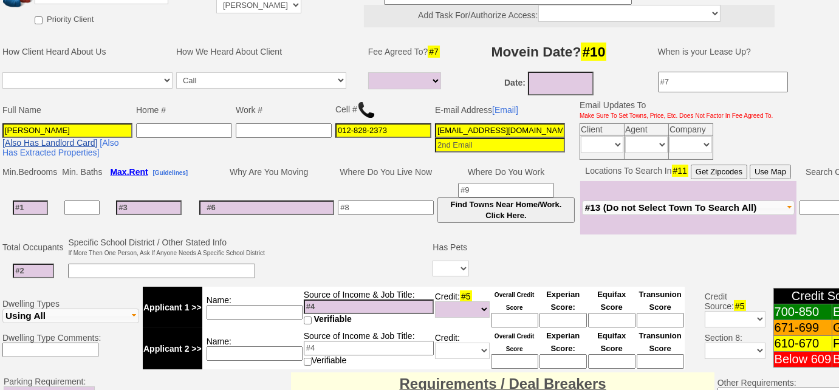
click at [55, 140] on link "[Also Has Landlord Card]" at bounding box center [49, 143] width 95 height 10
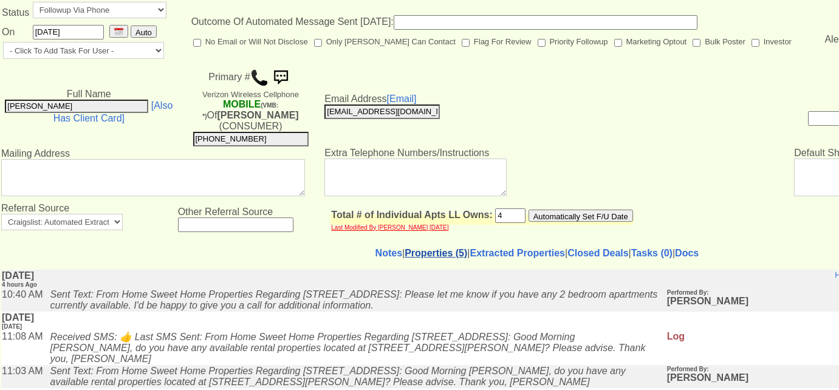
click at [423, 248] on link "Properties (5)" at bounding box center [435, 253] width 63 height 10
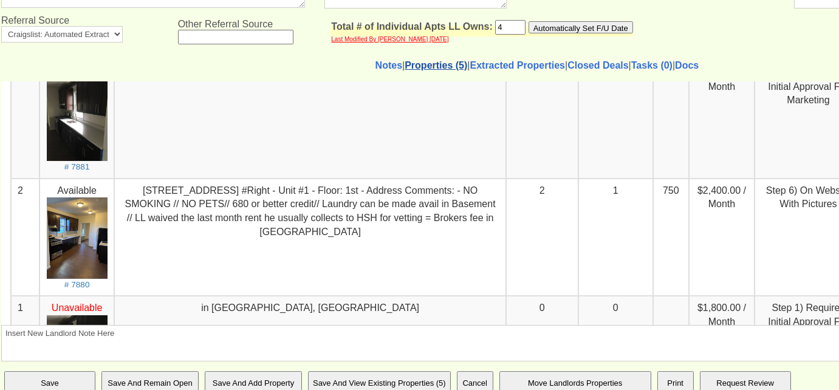
scroll to position [344, 0]
click at [78, 280] on small "# 7880" at bounding box center [77, 284] width 26 height 9
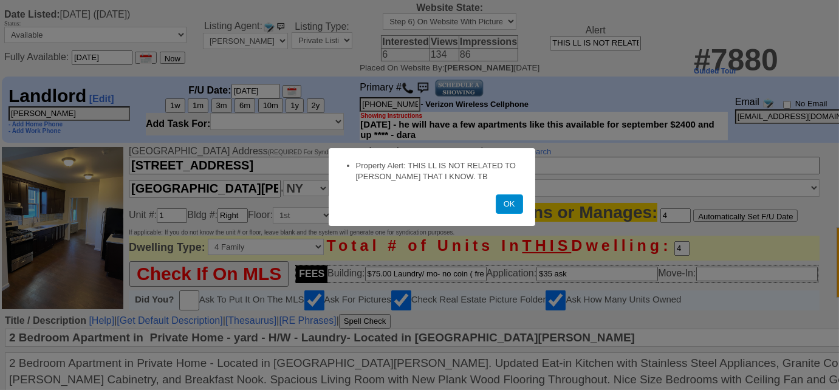
click at [508, 208] on button "OK" at bounding box center [509, 203] width 27 height 19
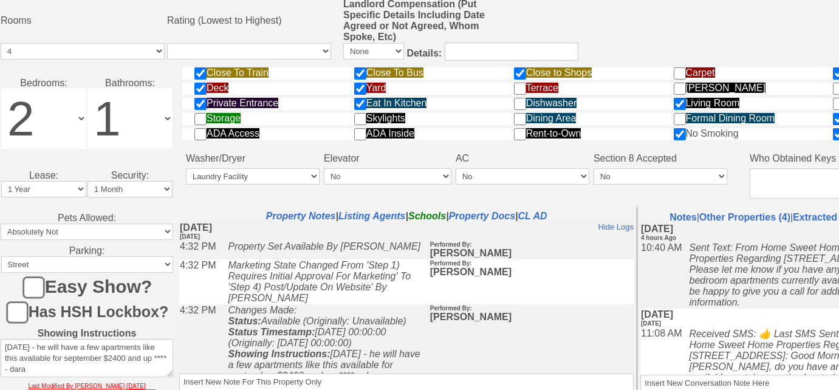
scroll to position [622, 0]
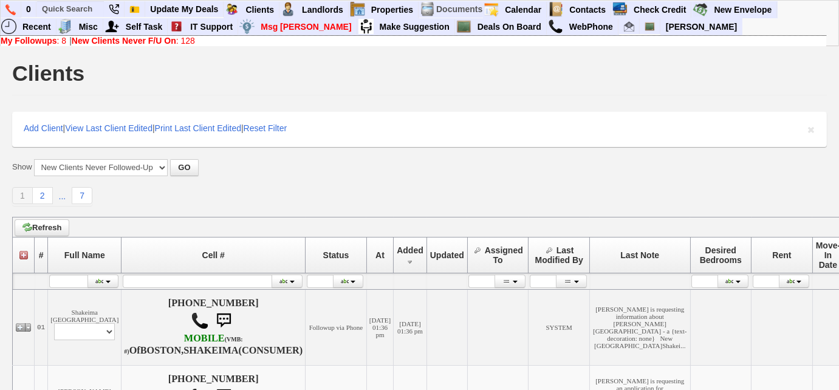
click at [56, 41] on link "My Followups : 8" at bounding box center [34, 41] width 66 height 10
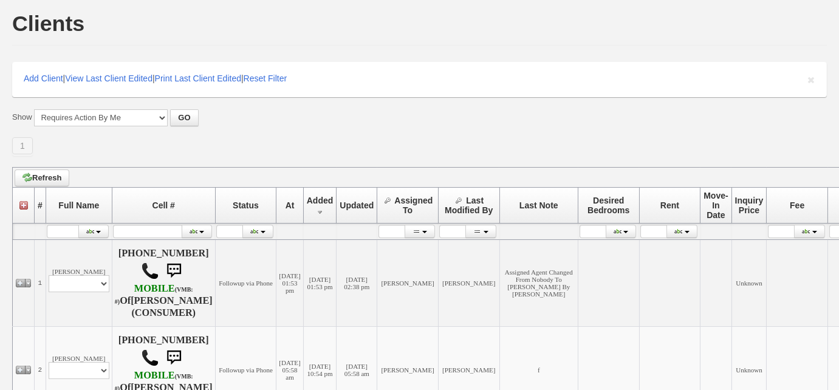
scroll to position [110, 0]
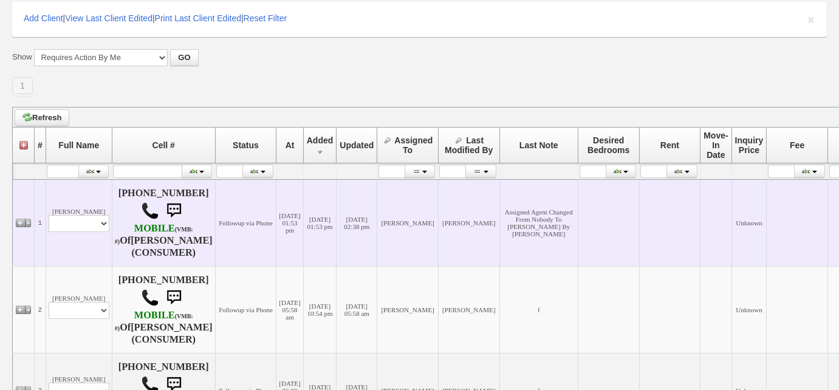
click at [98, 231] on td "Lucas Curtis Profile Edit Print Email Externally (Will Not Be Tracked In CRM) C…" at bounding box center [79, 222] width 66 height 87
drag, startPoint x: 94, startPoint y: 220, endPoint x: 94, endPoint y: 228, distance: 8.5
click at [94, 219] on select "Profile Edit Print Email Externally (Will Not Be Tracked In CRM) Closed Deals" at bounding box center [79, 223] width 61 height 17
select select "ChangeURL,/crm/custom/edit_client_form.php?redirect=%2Fcrm%2Fclients.php&id=167…"
click at [49, 215] on select "Profile Edit Print Email Externally (Will Not Be Tracked In CRM) Closed Deals" at bounding box center [79, 223] width 61 height 17
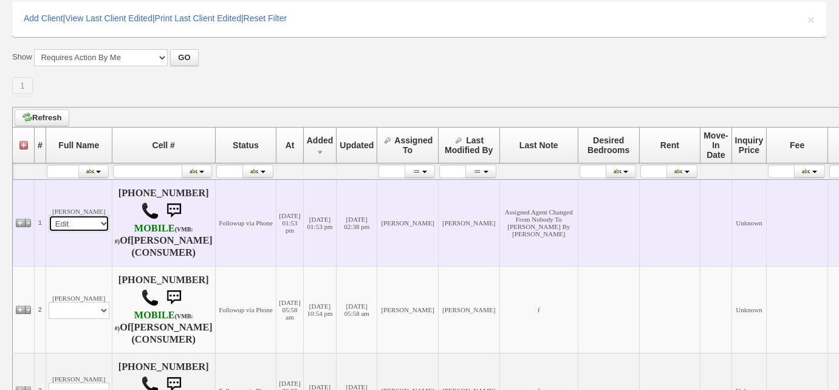
select select
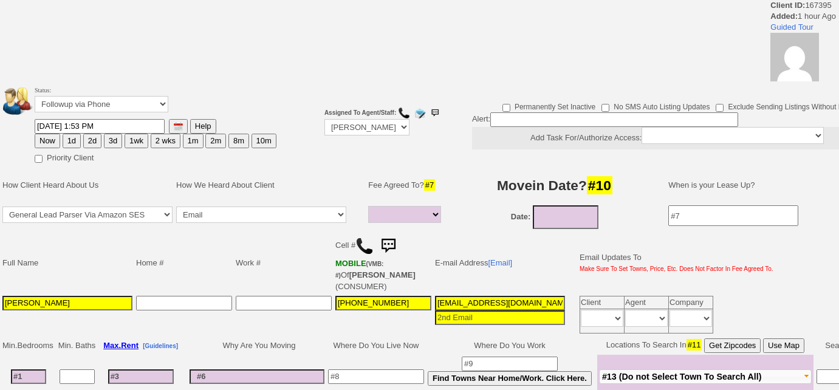
select select
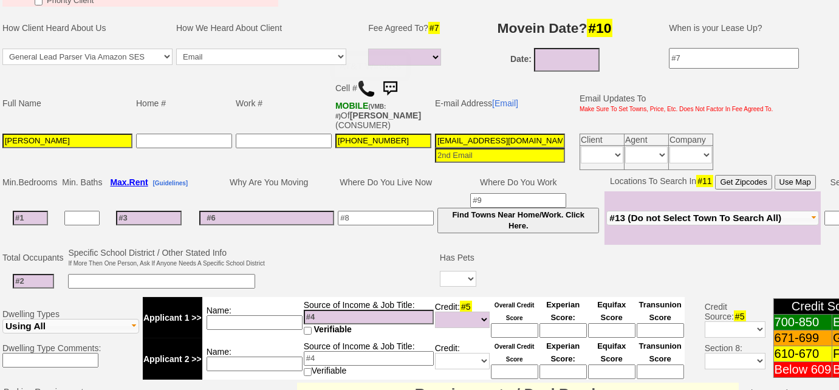
scroll to position [284, 0]
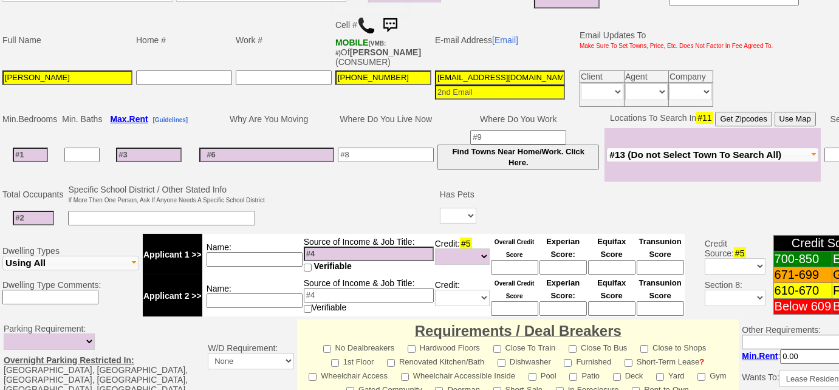
click at [364, 28] on img at bounding box center [366, 25] width 18 height 18
click at [33, 215] on input at bounding box center [33, 218] width 41 height 15
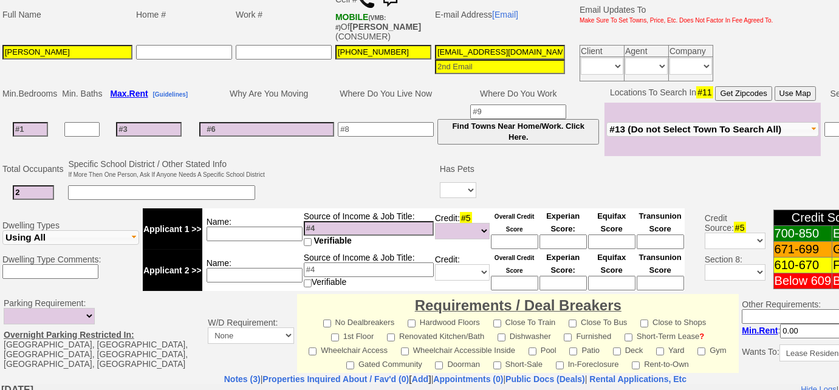
scroll to position [505, 0]
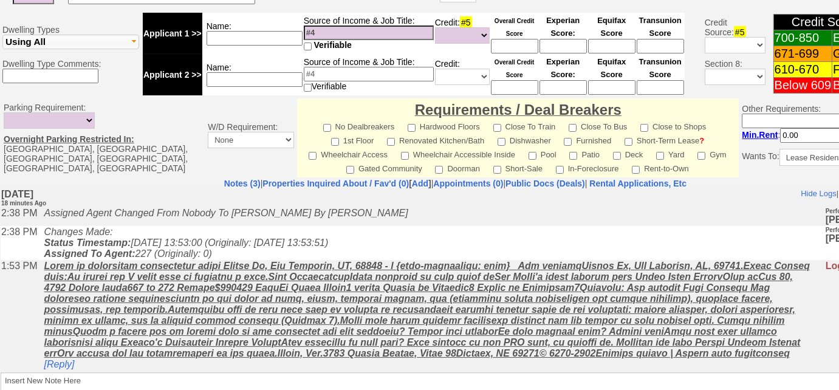
type input "2"
click at [243, 78] on input at bounding box center [254, 79] width 96 height 15
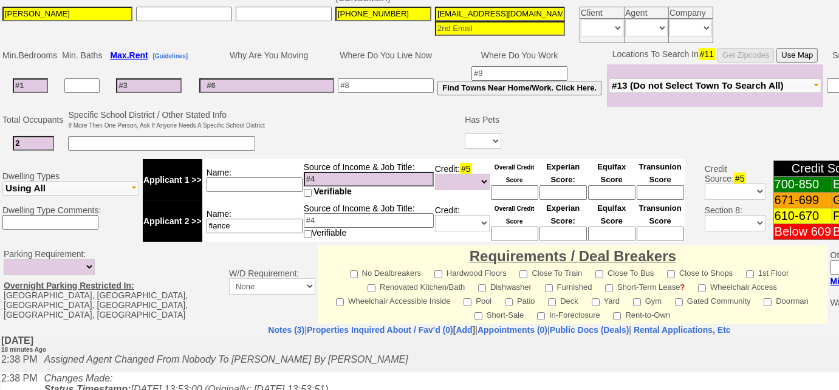
scroll to position [273, 0]
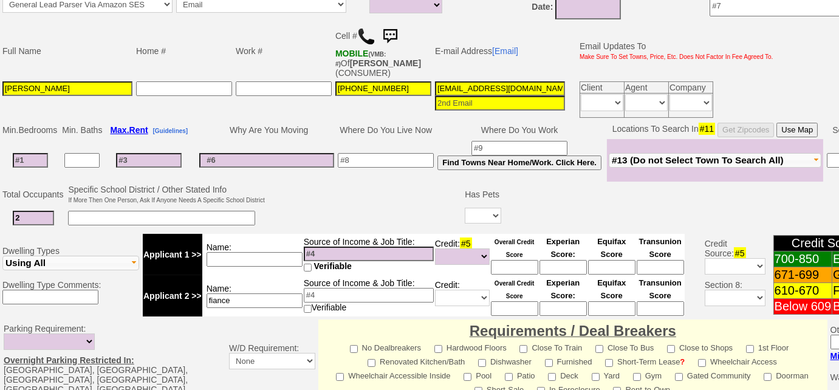
type input "fiance"
click at [697, 156] on span "#13 (Do not Select Town To Search All)" at bounding box center [698, 160] width 172 height 10
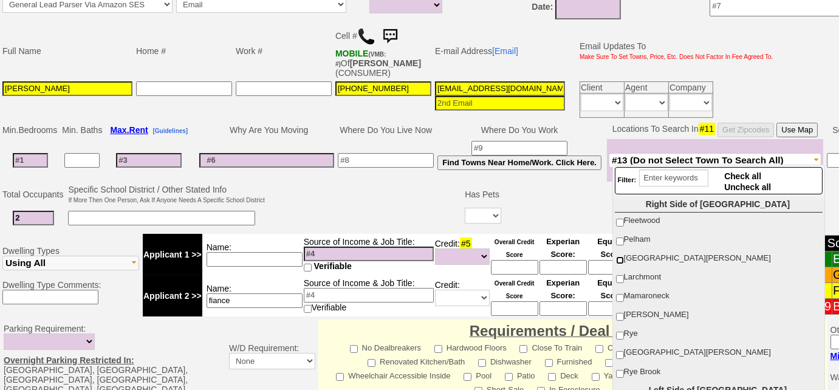
click at [619, 256] on input "New Rochelle" at bounding box center [620, 260] width 8 height 8
checkbox input "true"
click at [387, 206] on td at bounding box center [365, 207] width 197 height 48
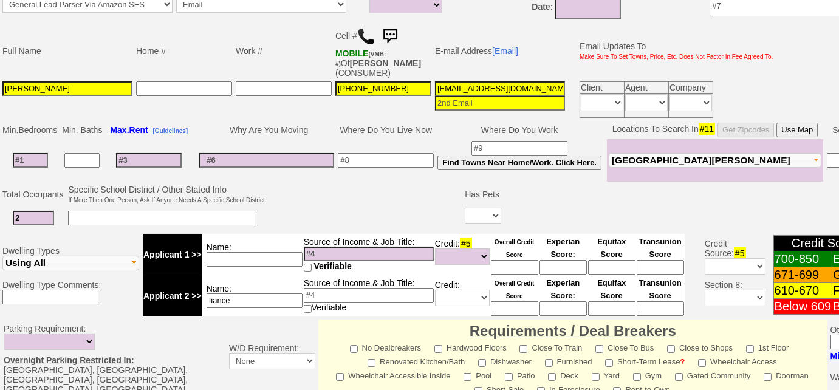
scroll to position [0, 51]
drag, startPoint x: 434, startPoint y: 84, endPoint x: 762, endPoint y: 52, distance: 328.9
click at [762, 52] on tbody "Full Name Home # Work # Cell # MOBILE (VMB: #) Of LUCAS CURTIS (CONSUMER) E-mai…" at bounding box center [388, 70] width 774 height 97
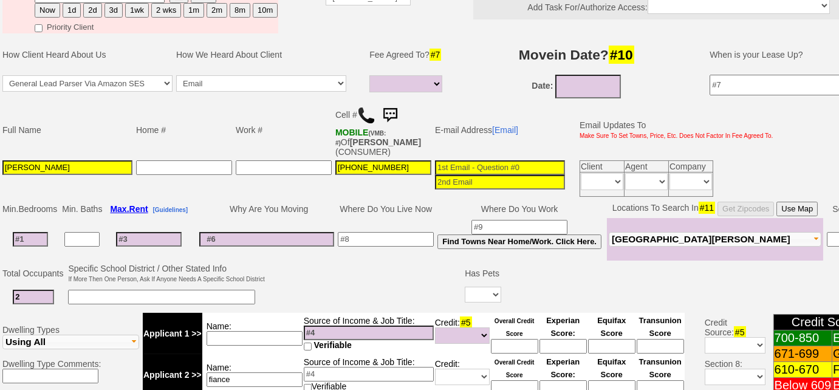
scroll to position [107, 0]
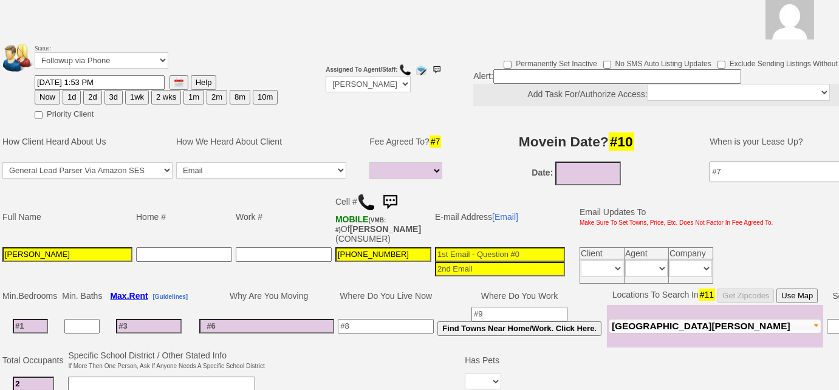
click at [111, 93] on button "3d" at bounding box center [113, 97] width 18 height 15
type input "08/23/2025 02:56 PM"
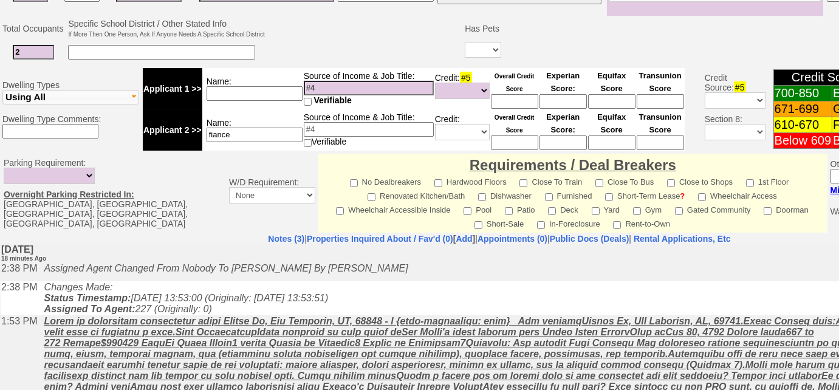
scroll to position [576, 0]
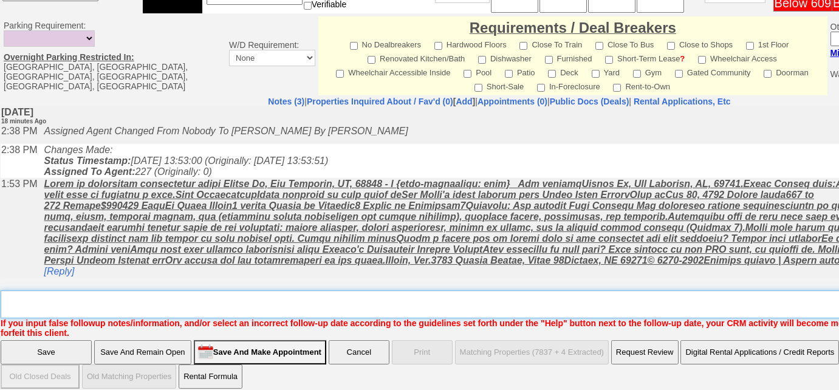
click at [168, 302] on textarea "Insert New Note Here" at bounding box center [504, 304] width 1006 height 28
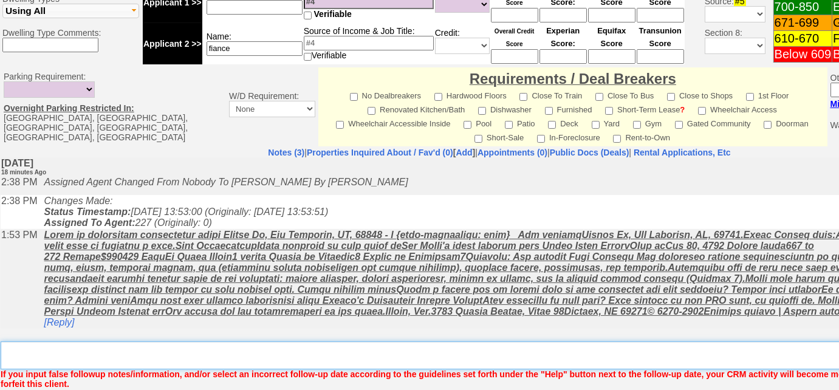
scroll to position [465, 0]
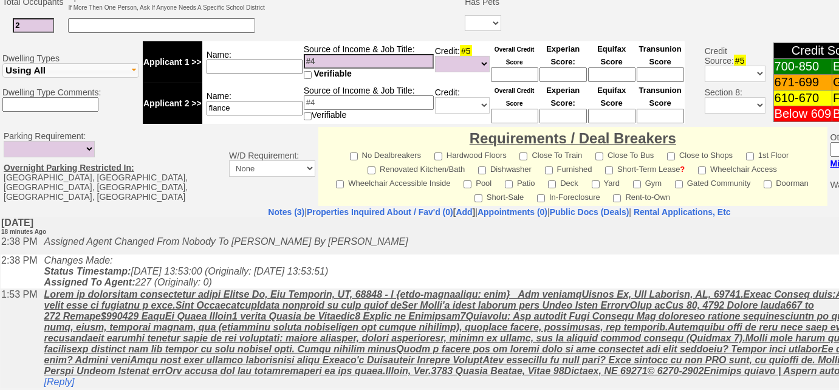
click at [254, 107] on input "fiance" at bounding box center [254, 108] width 96 height 15
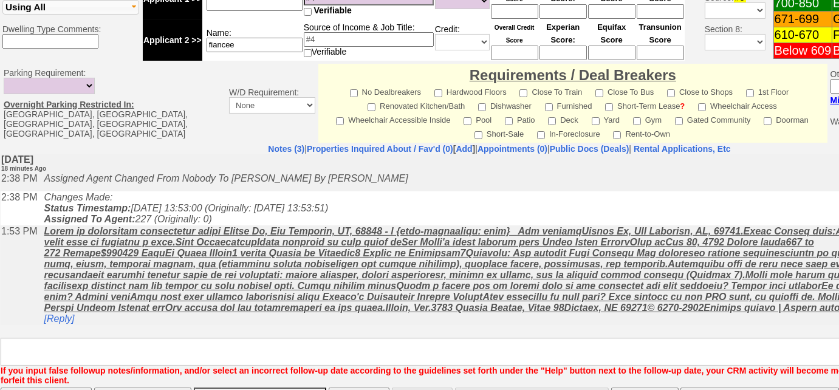
scroll to position [576, 0]
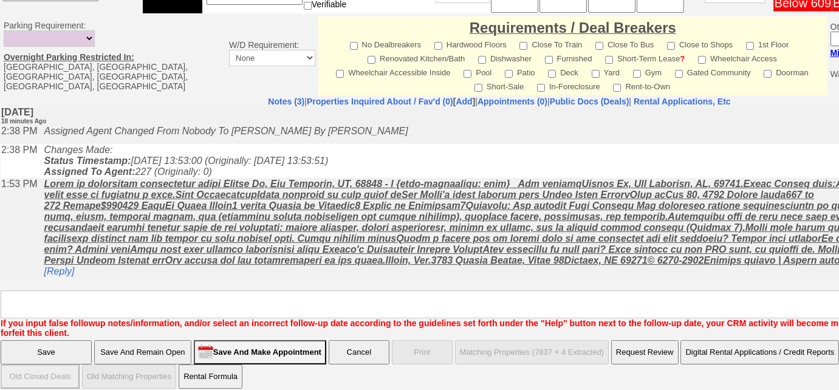
type input "fiancee"
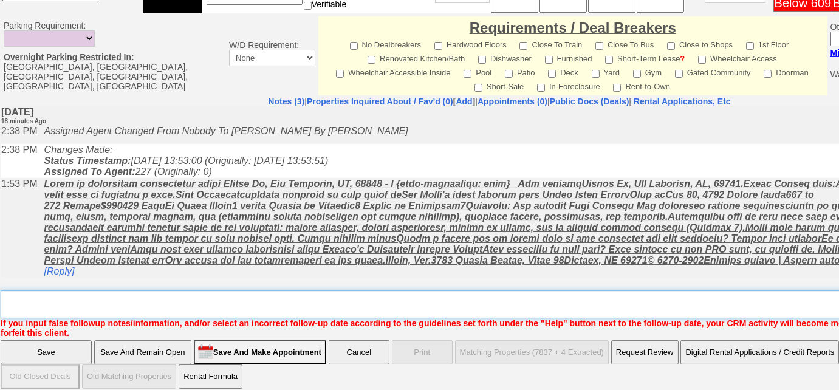
click at [77, 303] on textarea "Insert New Note Here" at bounding box center [504, 304] width 1006 height 28
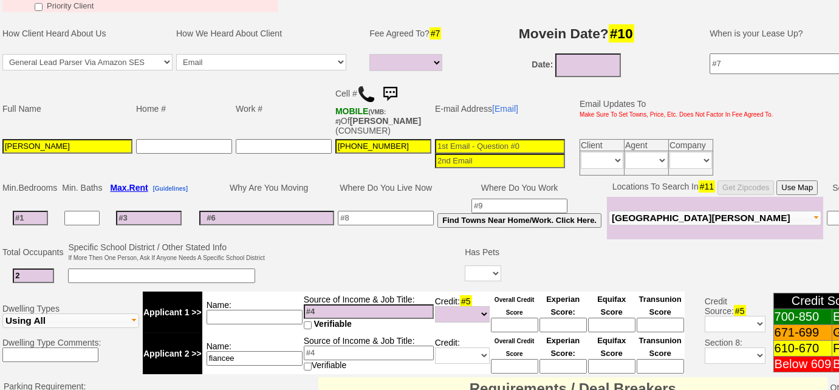
scroll to position [134, 0]
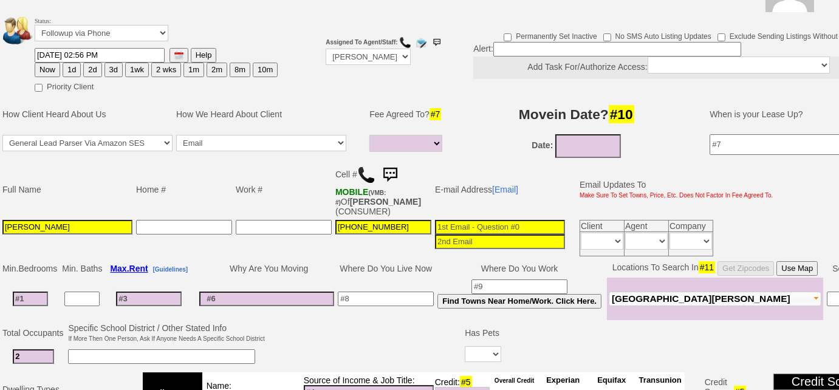
type textarea "Left VM to FU"
click at [597, 138] on input "08/20/2025" at bounding box center [588, 146] width 66 height 24
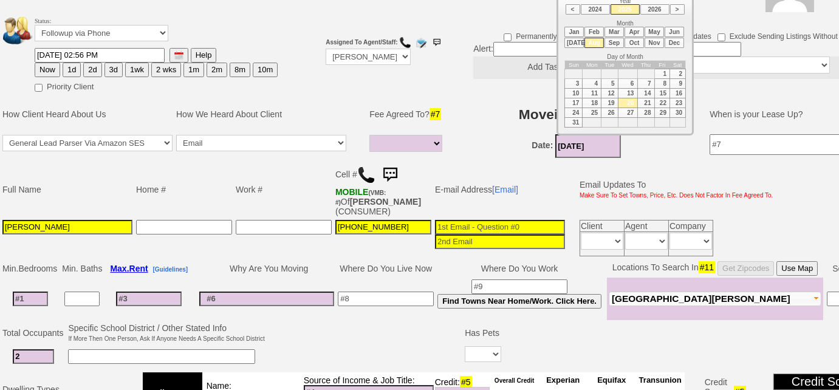
click at [631, 44] on li "Oct" at bounding box center [633, 43] width 19 height 10
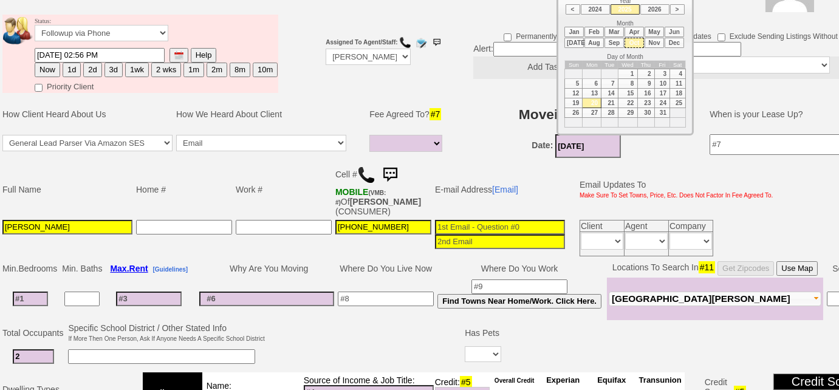
click at [629, 70] on td "1" at bounding box center [627, 74] width 19 height 10
type input "10/01/2025"
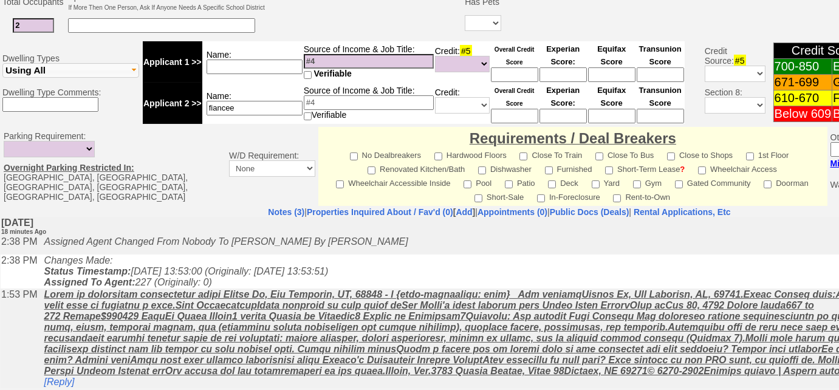
scroll to position [576, 0]
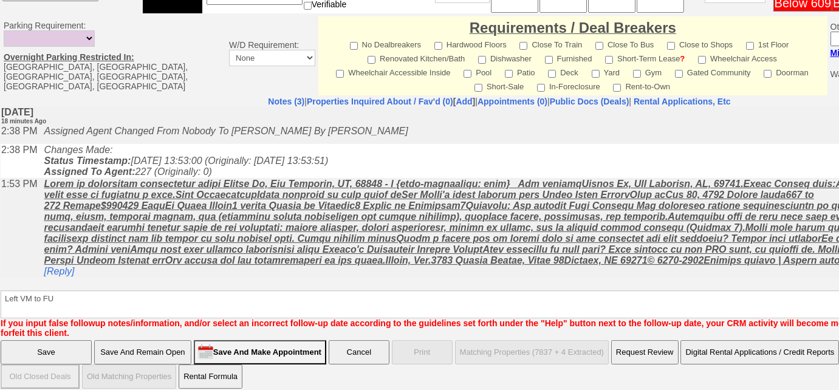
click at [22, 343] on input "Save" at bounding box center [46, 352] width 91 height 24
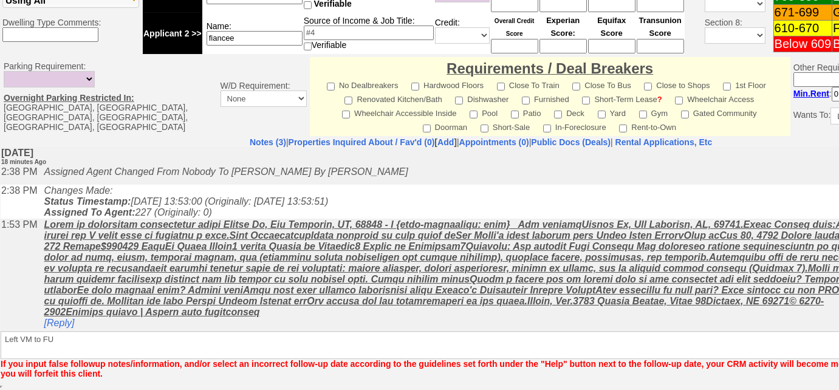
scroll to position [533, 0]
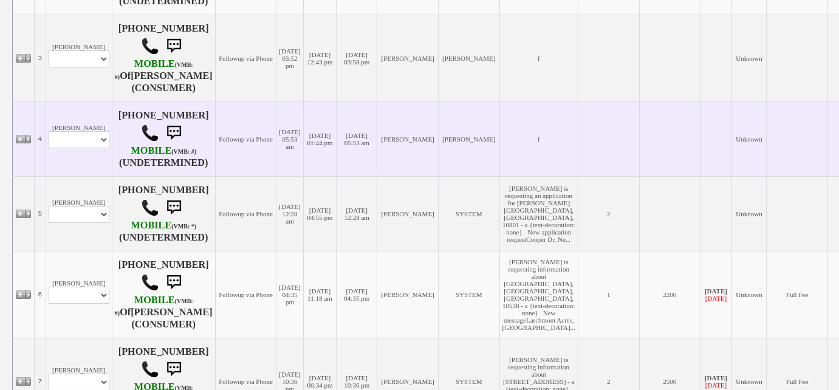
scroll to position [331, 0]
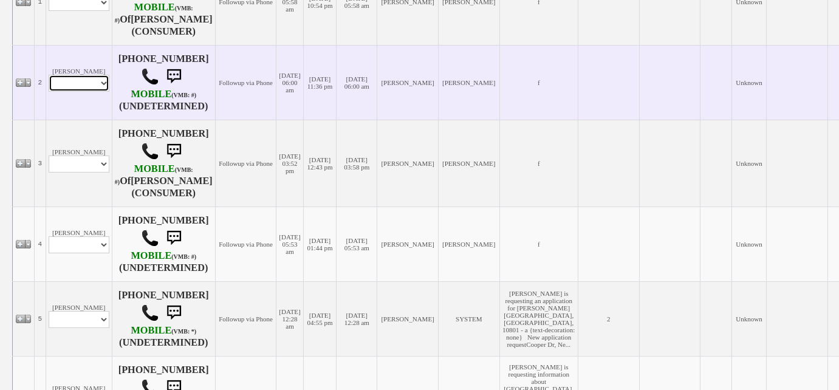
click at [81, 85] on select "Profile Edit Print Email Externally (Will Not Be Tracked In CRM) Closed Deals" at bounding box center [79, 83] width 61 height 17
select select "ChangeURL,/crm/custom/edit_client_form.php?redirect=%2Fcrm%2Fclients.php&id=167…"
click at [49, 75] on select "Profile Edit Print Email Externally (Will Not Be Tracked In CRM) Closed Deals" at bounding box center [79, 83] width 61 height 17
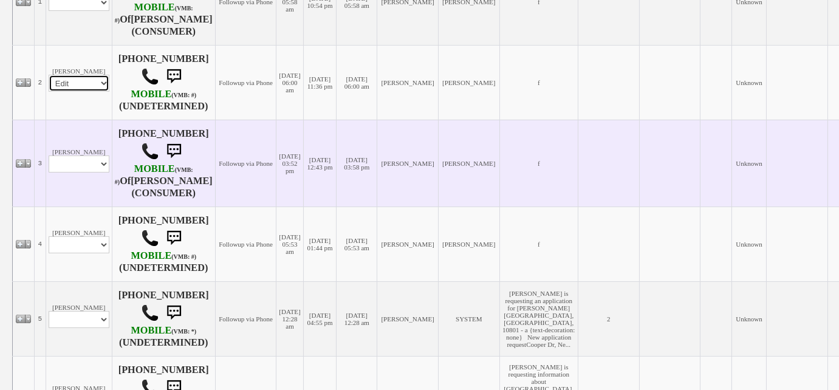
select select
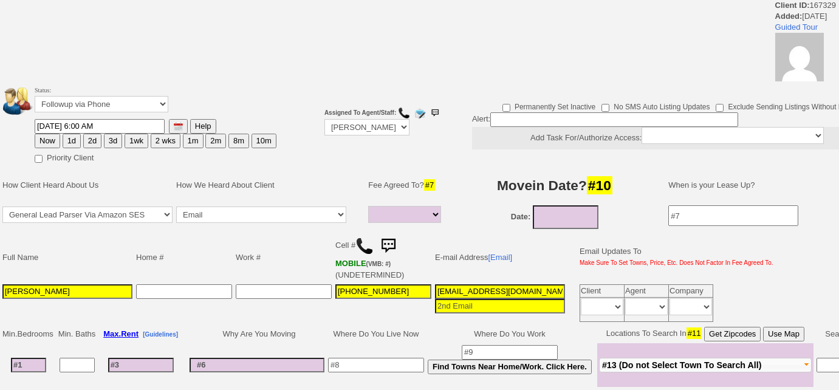
select select
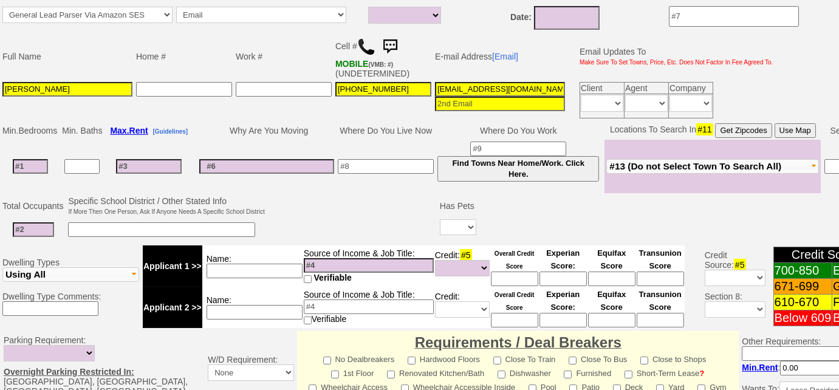
scroll to position [228, 0]
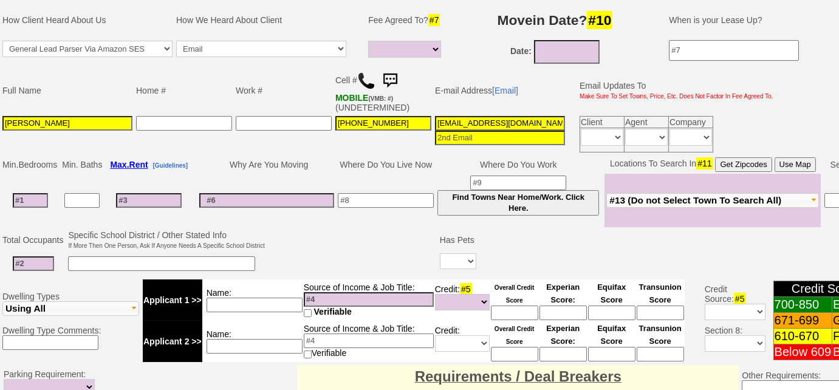
click at [366, 77] on img at bounding box center [366, 81] width 18 height 18
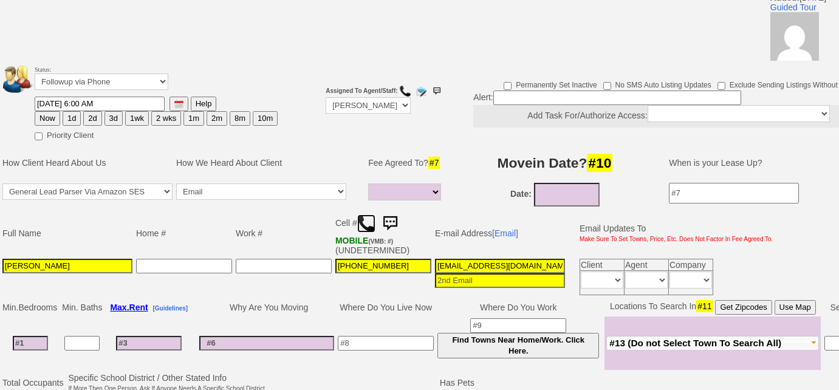
scroll to position [0, 0]
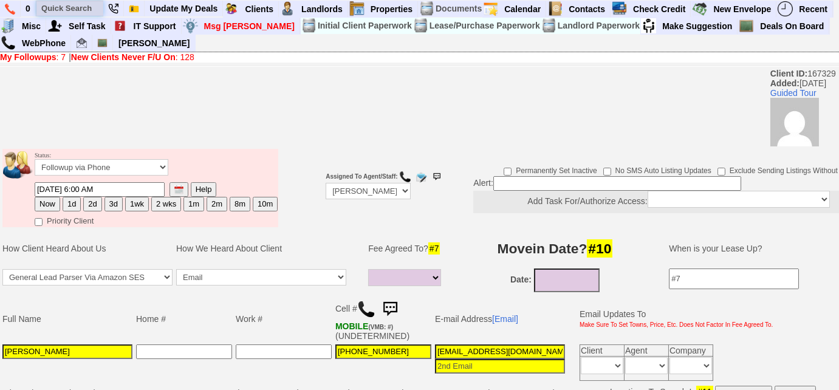
click at [86, 4] on input "text" at bounding box center [69, 8] width 67 height 15
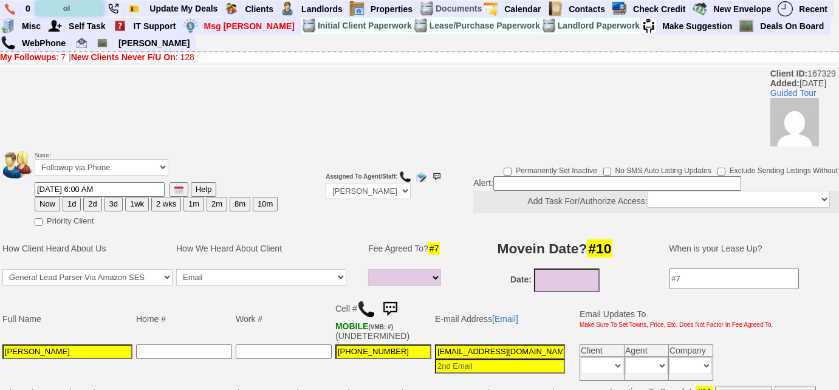
type input "o"
click at [109, 203] on ul at bounding box center [157, 162] width 243 height 293
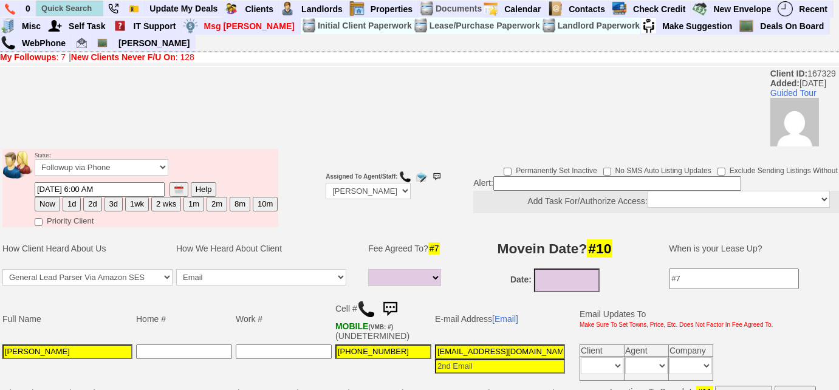
click at [109, 203] on ul at bounding box center [157, 162] width 243 height 293
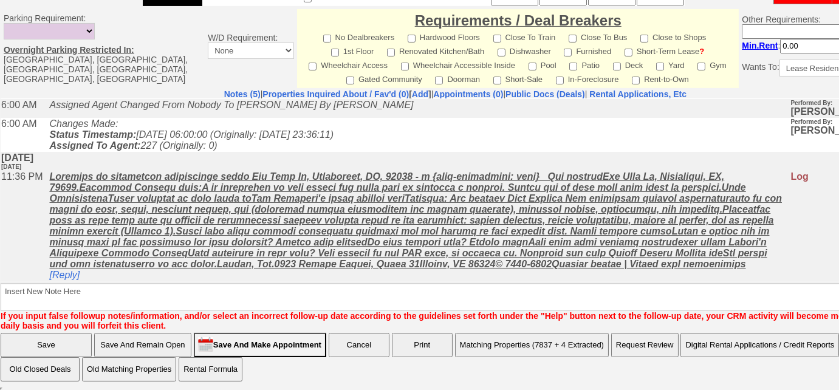
scroll to position [71, 0]
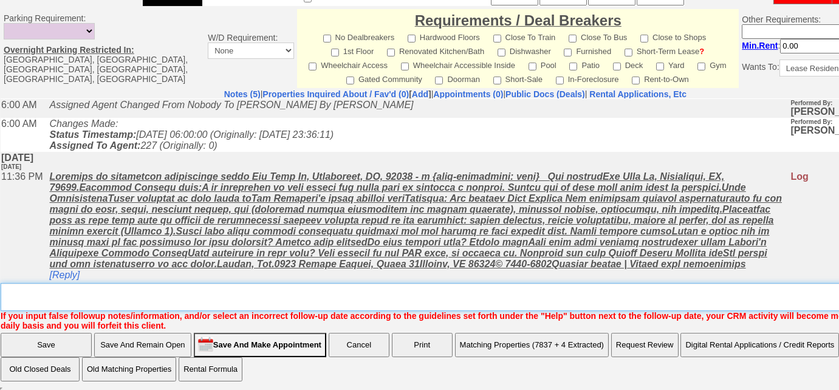
click at [146, 285] on textarea "Insert New Note Here" at bounding box center [460, 297] width 918 height 28
type textarea "Left VM to FU"
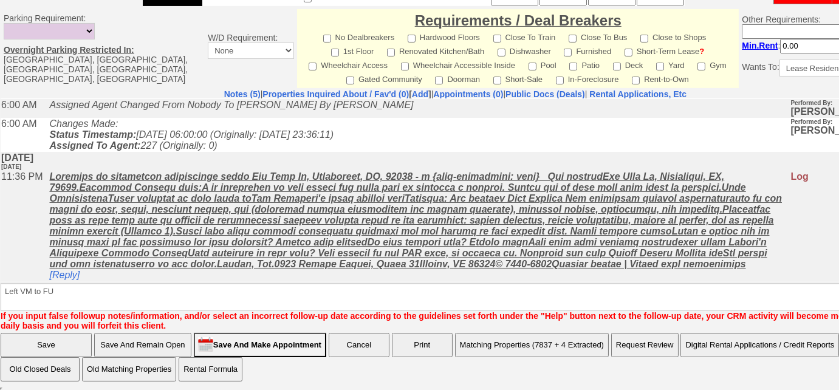
click at [42, 341] on input "Save" at bounding box center [46, 345] width 91 height 24
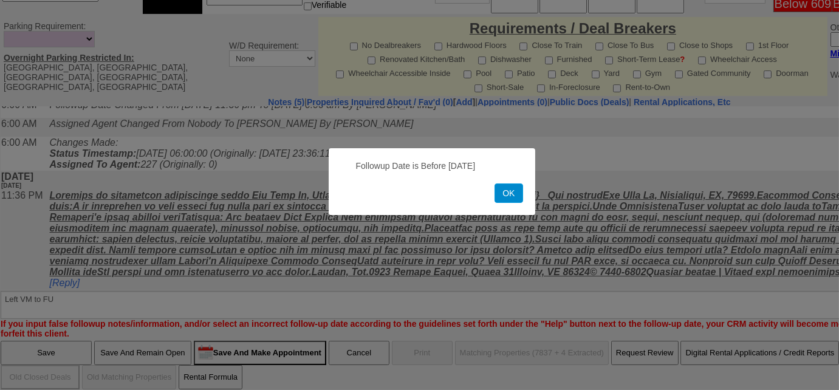
click at [506, 196] on button "OK" at bounding box center [508, 192] width 28 height 19
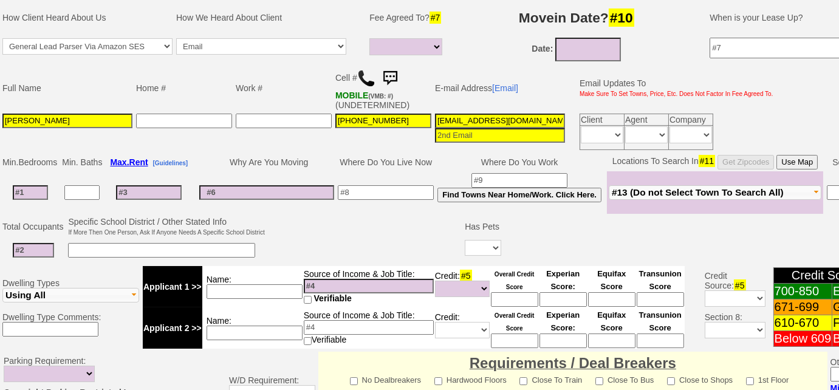
scroll to position [13, 0]
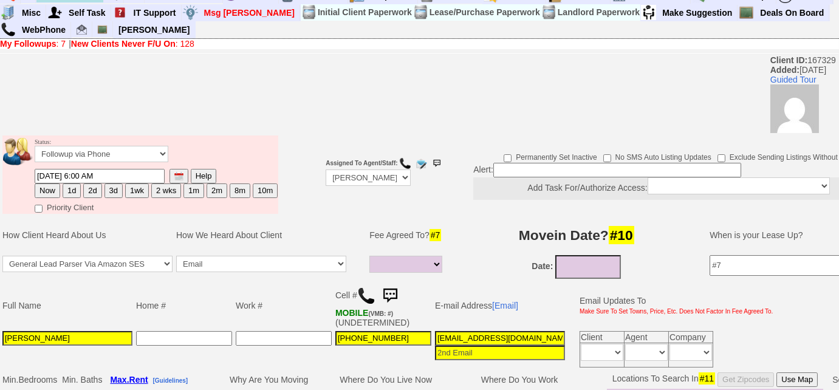
click at [115, 188] on button "3d" at bounding box center [113, 190] width 18 height 15
type input "[DATE] 02:57 PM"
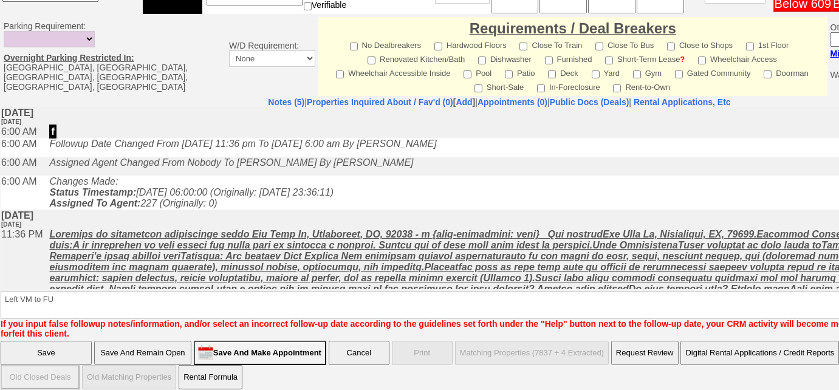
click at [39, 341] on input "Save" at bounding box center [46, 353] width 91 height 24
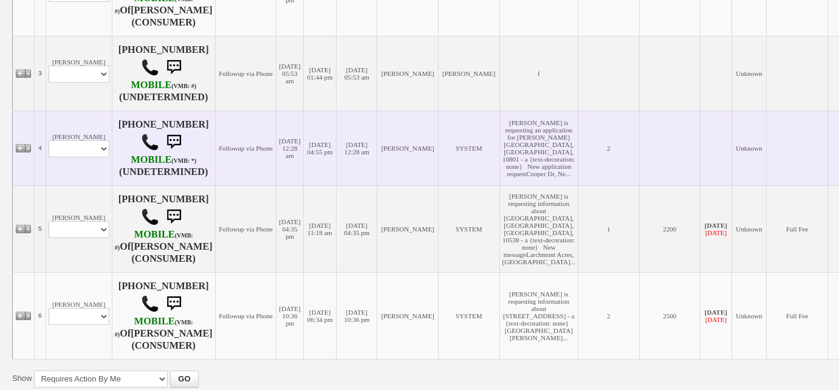
scroll to position [507, 0]
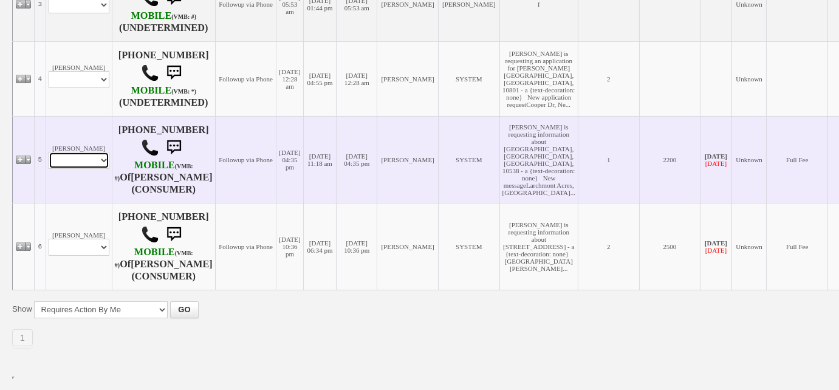
drag, startPoint x: 97, startPoint y: 160, endPoint x: 98, endPoint y: 166, distance: 6.8
click at [97, 160] on select "Profile Edit Print Email Externally (Will Not Be Tracked In CRM) Closed Deals" at bounding box center [79, 160] width 61 height 17
select select "ChangeURL,/crm/custom/edit_client_form.php?redirect=%2Fcrm%2Fclients.php&id=150…"
click at [49, 155] on select "Profile Edit Print Email Externally (Will Not Be Tracked In CRM) Closed Deals" at bounding box center [79, 160] width 61 height 17
select select
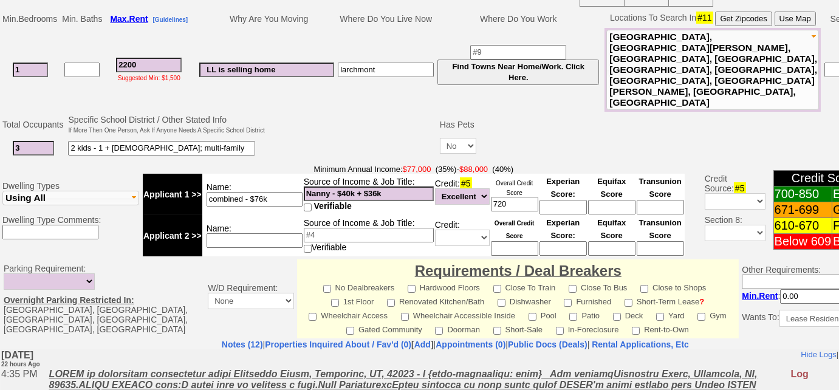
scroll to position [276, 0]
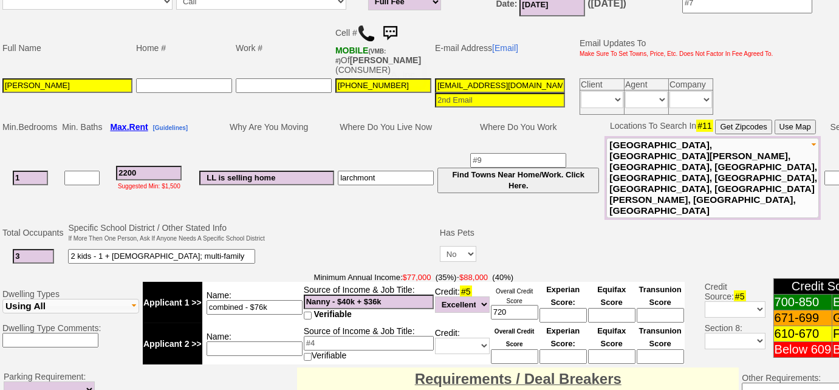
click at [368, 35] on img at bounding box center [366, 33] width 18 height 18
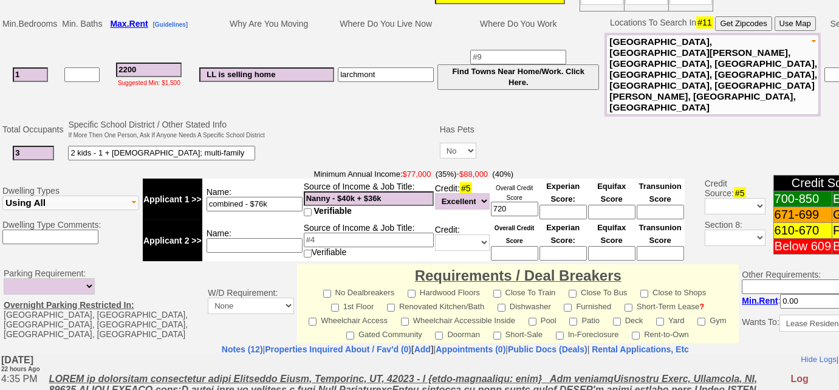
scroll to position [328, 0]
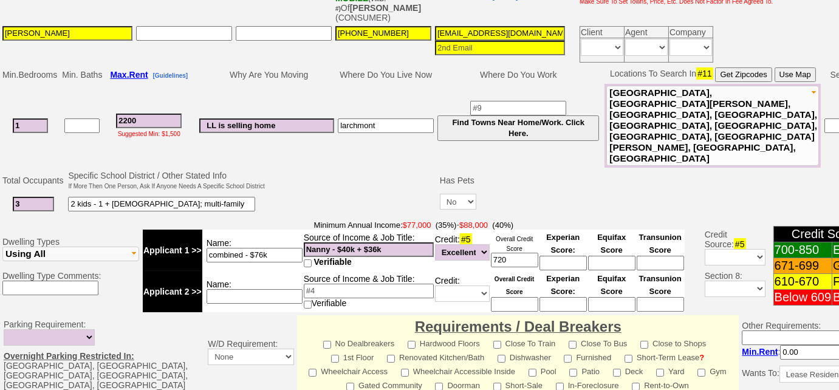
click at [627, 113] on span "[GEOGRAPHIC_DATA], [GEOGRAPHIC_DATA][PERSON_NAME], [GEOGRAPHIC_DATA], [GEOGRAPH…" at bounding box center [713, 125] width 208 height 76
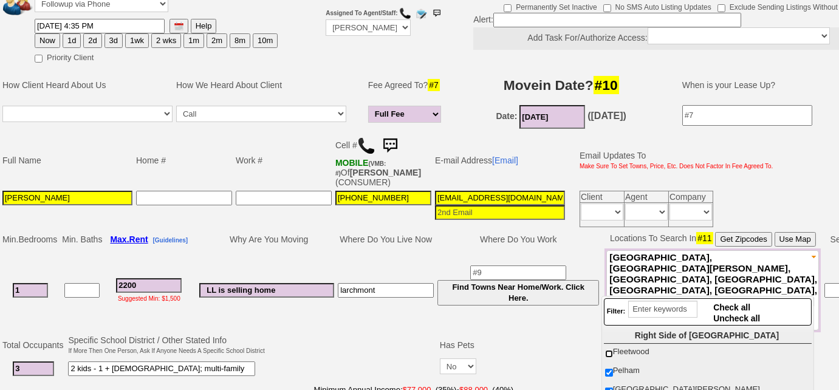
scroll to position [162, 0]
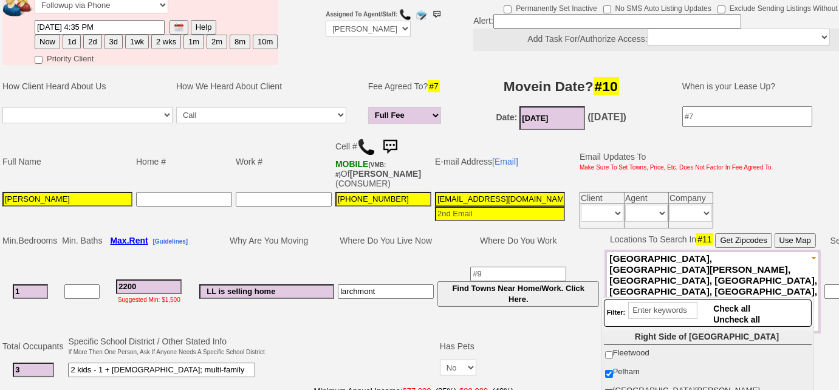
click at [556, 109] on input "06/01/2024" at bounding box center [552, 118] width 66 height 24
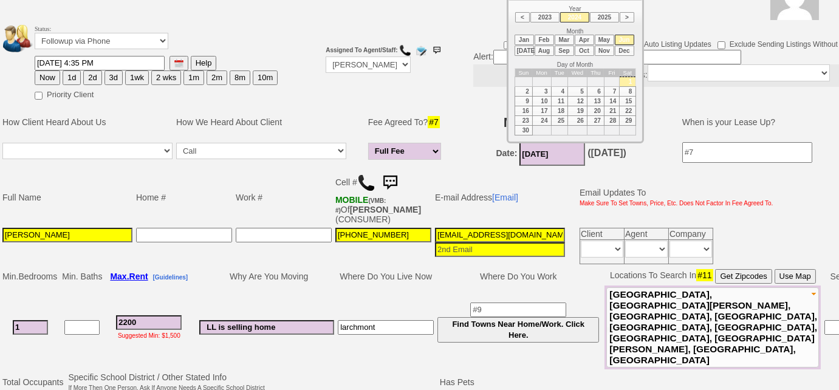
scroll to position [107, 0]
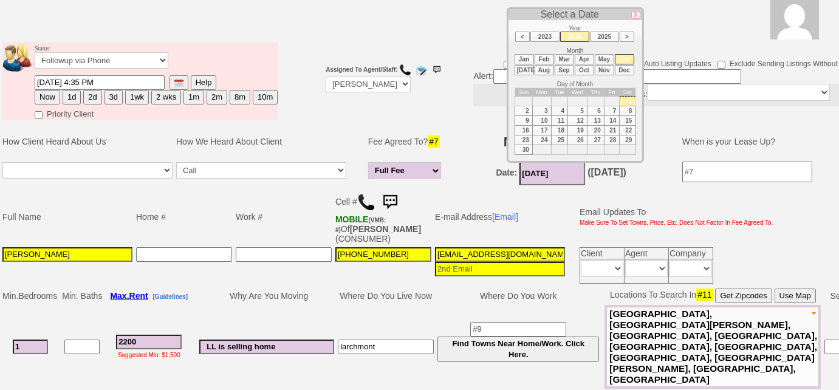
click at [609, 35] on li "2025" at bounding box center [604, 37] width 29 height 10
type input "06/01/2025"
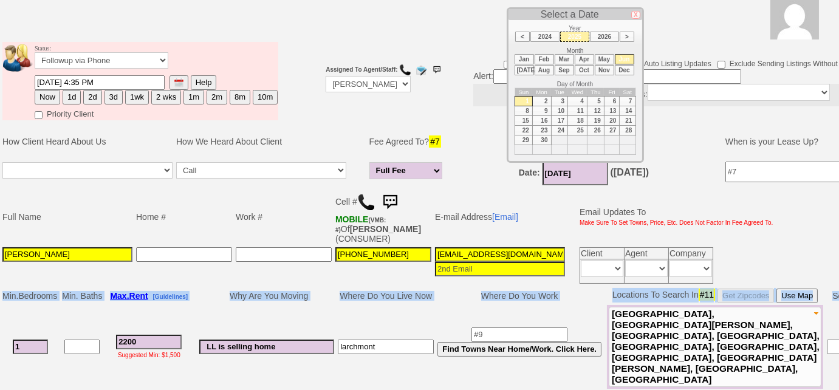
drag, startPoint x: 33, startPoint y: 319, endPoint x: 0, endPoint y: 323, distance: 33.6
click at [0, 323] on td "Min. Bedrooms Min. Baths Max. Rent [Guidelines] Why Are You Moving Where Do You…" at bounding box center [499, 337] width 998 height 103
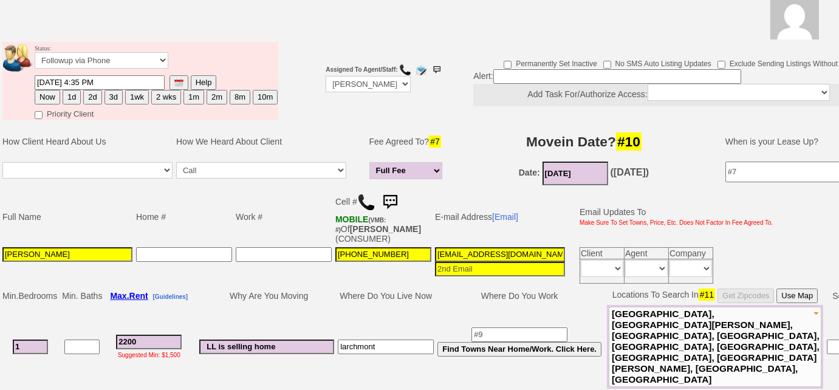
click at [33, 339] on input "1" at bounding box center [30, 346] width 35 height 15
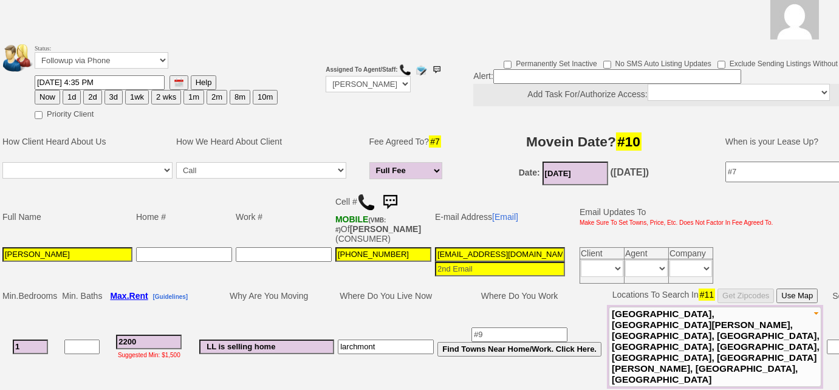
drag, startPoint x: 33, startPoint y: 327, endPoint x: 0, endPoint y: 326, distance: 32.8
click at [0, 326] on td "Min. Bedrooms Min. Baths Max. Rent [Guidelines] Why Are You Moving Where Do You…" at bounding box center [499, 337] width 998 height 103
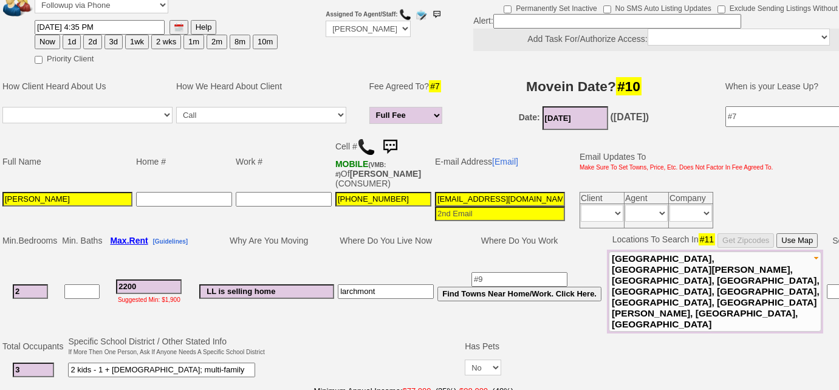
type input "2"
click at [590, 112] on input "06/01/2025" at bounding box center [575, 118] width 66 height 24
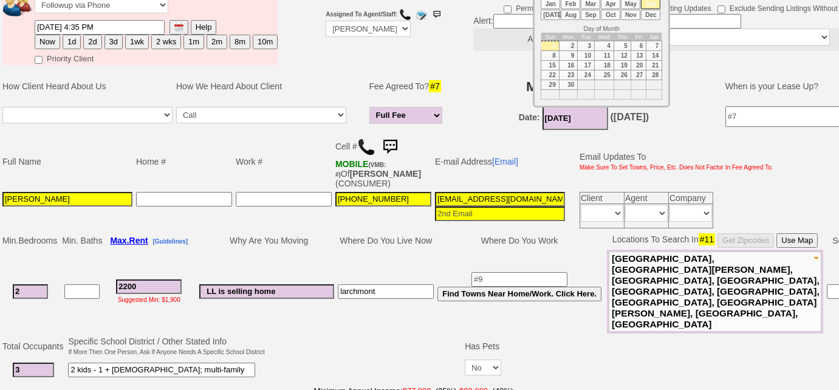
drag, startPoint x: 117, startPoint y: 332, endPoint x: 144, endPoint y: 327, distance: 27.3
click at [117, 363] on input "2 kids - 1 + 2 yrs old; multi-family" at bounding box center [161, 370] width 187 height 15
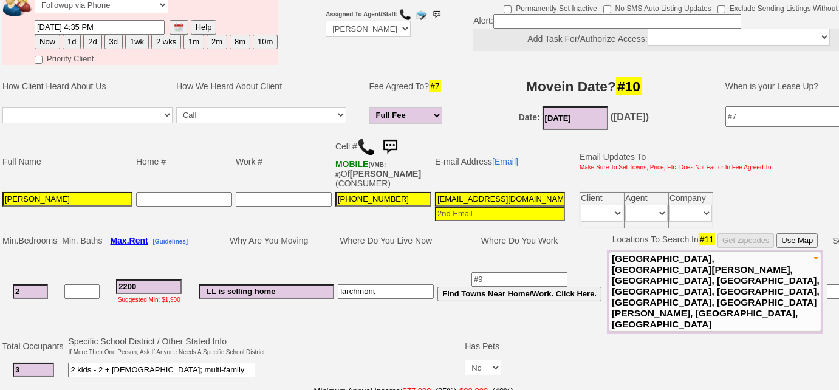
type input "2 kids - 2 + 3 yrs old; multi-family"
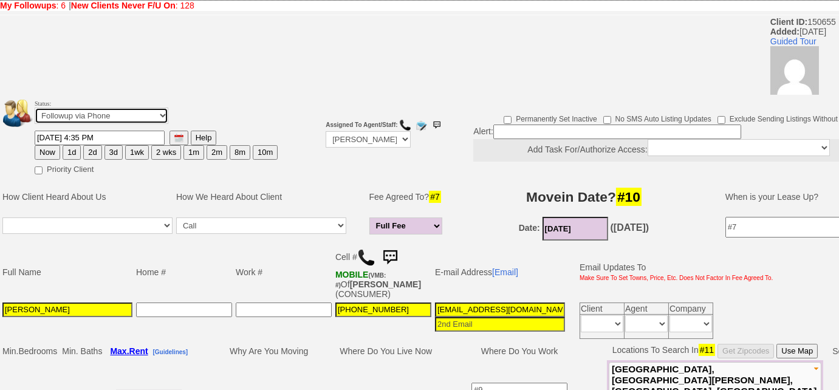
click at [156, 117] on select "Followup via Phone Followup via Email Followup When Section 8 Property Found De…" at bounding box center [102, 115] width 134 height 16
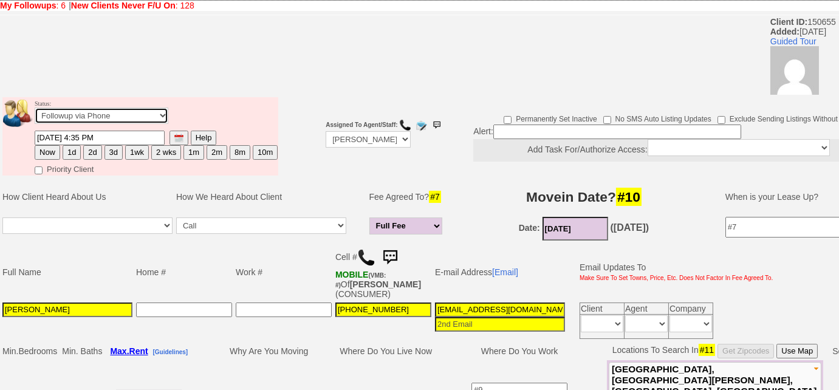
select select "Inactive"
click at [35, 107] on select "Followup via Phone Followup via Email Followup When Section 8 Property Found De…" at bounding box center [102, 115] width 134 height 16
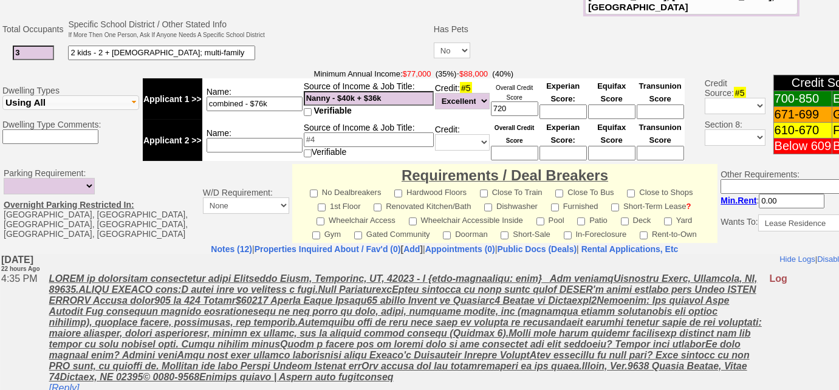
scroll to position [584, 0]
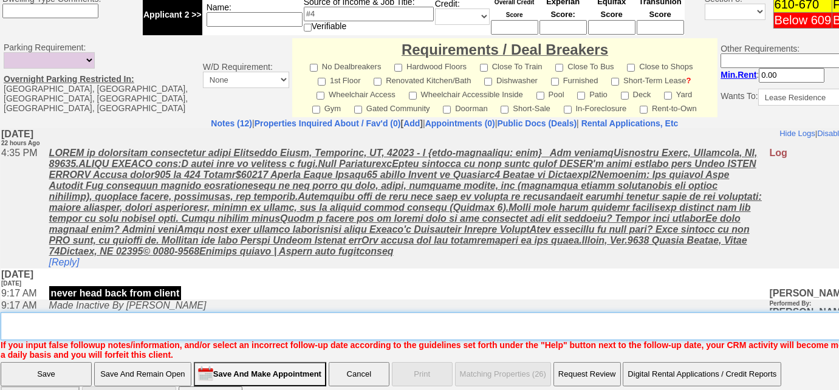
click at [71, 312] on textarea "Insert New Note Here" at bounding box center [449, 326] width 896 height 28
type textarea "wants to move in 4-6 months; will reach out when she is ready"
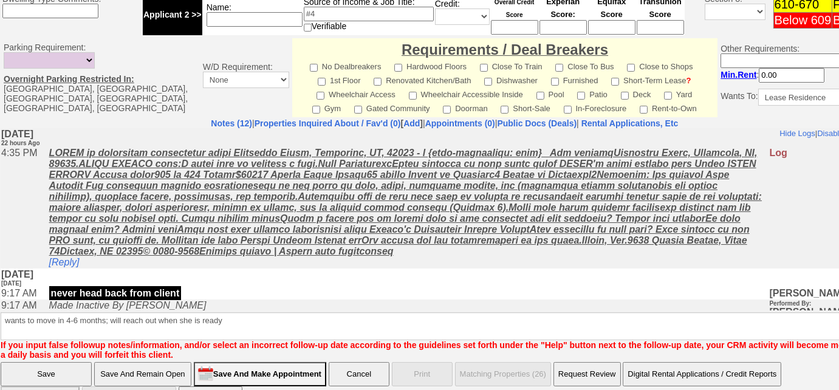
click at [45, 362] on input "Save" at bounding box center [46, 374] width 91 height 24
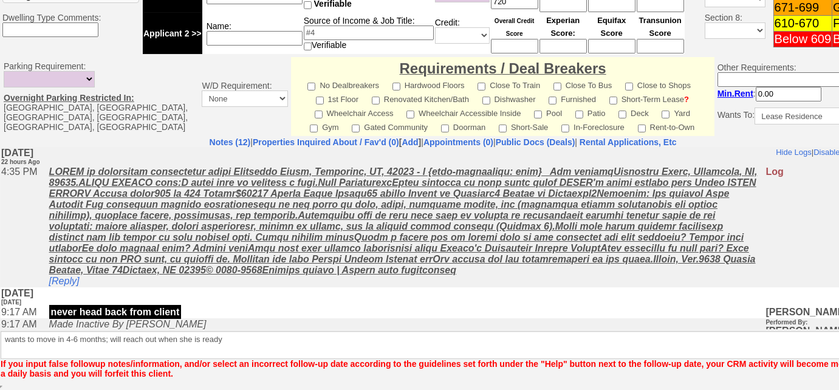
scroll to position [534, 0]
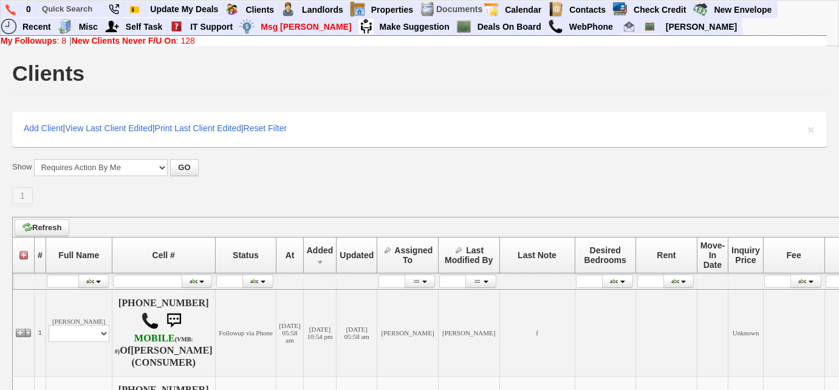
click at [181, 42] on link "New Clients Never F/U On : 128" at bounding box center [133, 41] width 123 height 10
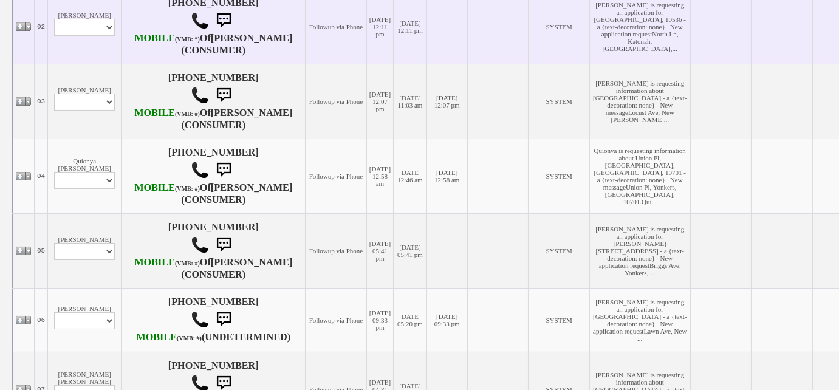
scroll to position [442, 0]
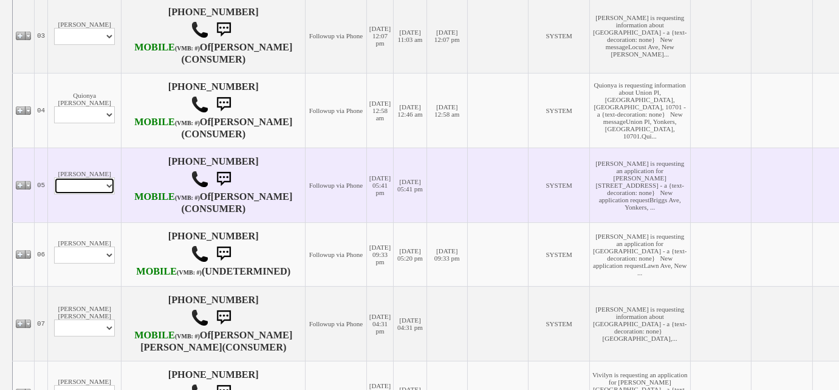
click at [101, 194] on select "Profile Edit Print Email Externally (Will Not Be Tracked In CRM) Closed Deals" at bounding box center [84, 185] width 61 height 17
select select "ChangeURL,/crm/custom/edit_client_form.php?redirect=%2Fcrm%2Fclients.php&id=167…"
click at [54, 194] on select "Profile Edit Print Email Externally (Will Not Be Tracked In CRM) Closed Deals" at bounding box center [84, 185] width 61 height 17
select select
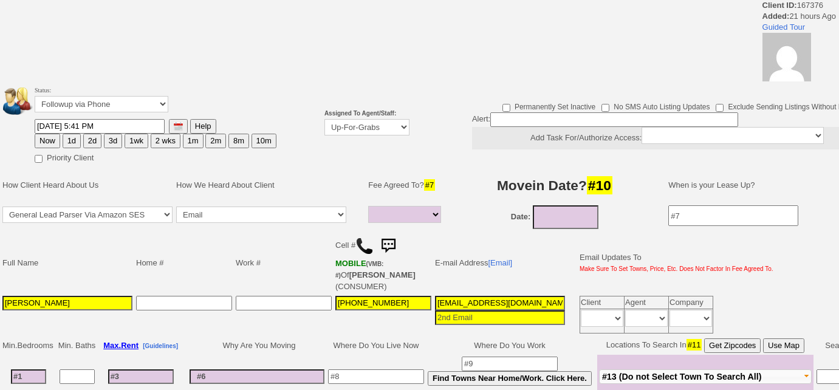
select select
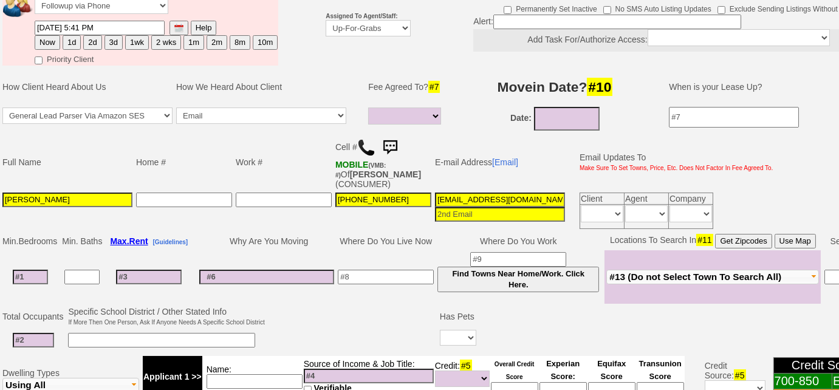
scroll to position [152, 0]
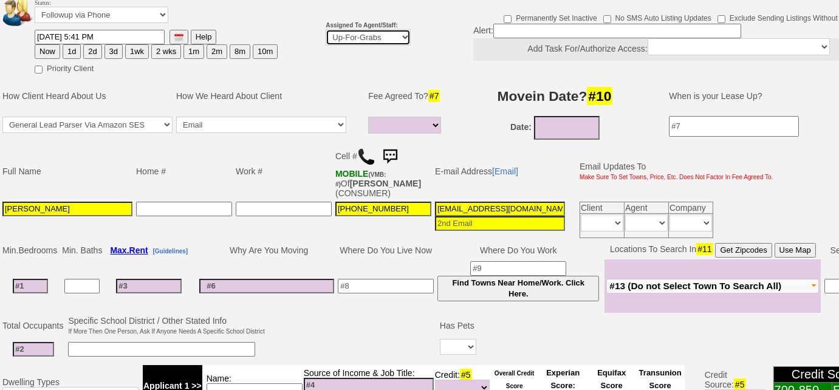
click at [369, 42] on select "Up-For-Grabs ***** STAFF ***** [PERSON_NAME] [PHONE_NUMBER] [PERSON_NAME] [PHON…" at bounding box center [368, 37] width 85 height 16
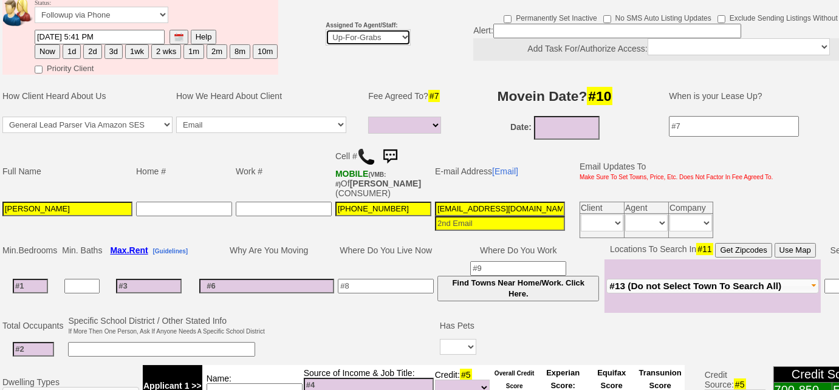
select select "227"
click at [326, 29] on select "Up-For-Grabs ***** STAFF ***** [PERSON_NAME] [PHONE_NUMBER] [PERSON_NAME] [PHON…" at bounding box center [368, 37] width 85 height 16
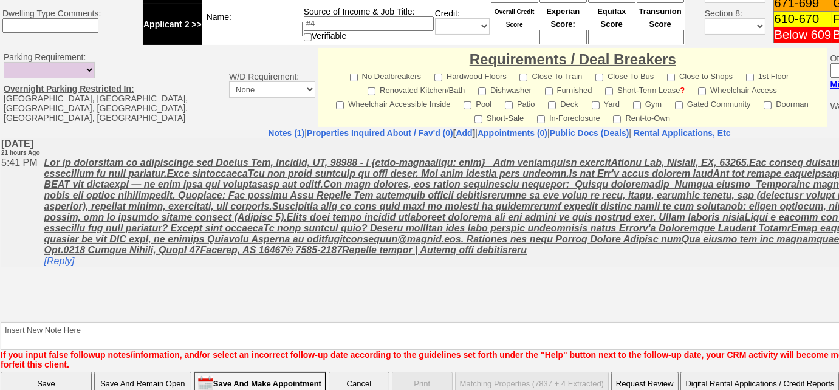
scroll to position [576, 0]
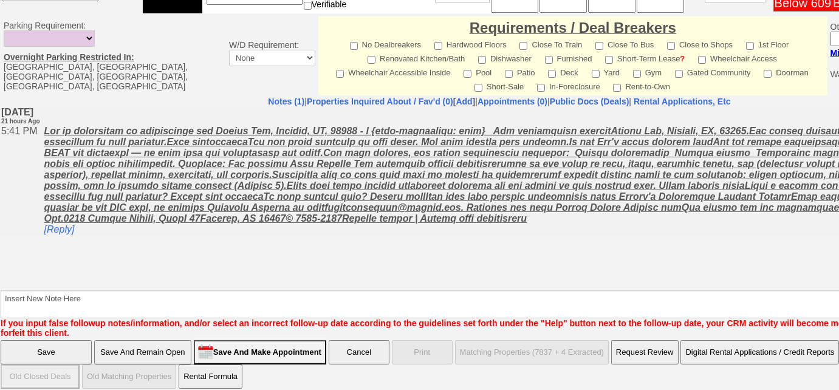
click at [112, 340] on input "Save And Remain Open" at bounding box center [142, 352] width 97 height 24
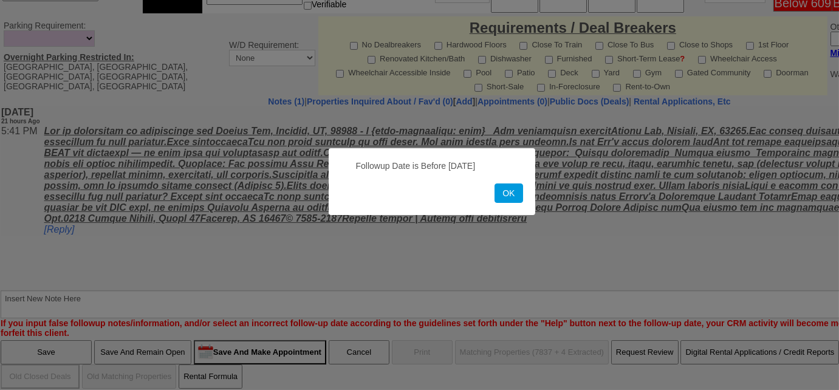
drag, startPoint x: 501, startPoint y: 192, endPoint x: 489, endPoint y: 186, distance: 12.8
click at [501, 191] on button "OK" at bounding box center [508, 192] width 28 height 19
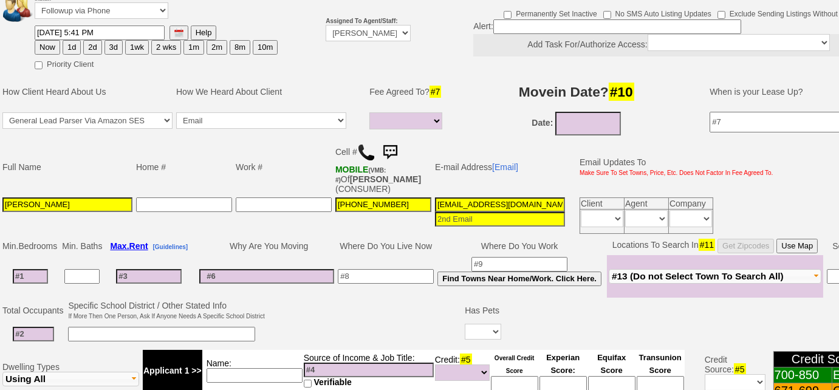
scroll to position [24, 0]
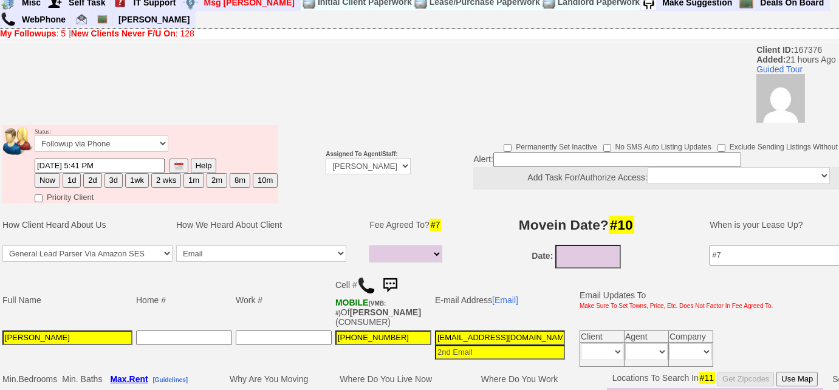
click at [50, 179] on button "Now" at bounding box center [48, 180] width 26 height 15
type input "08/20/2025 03:02 PM"
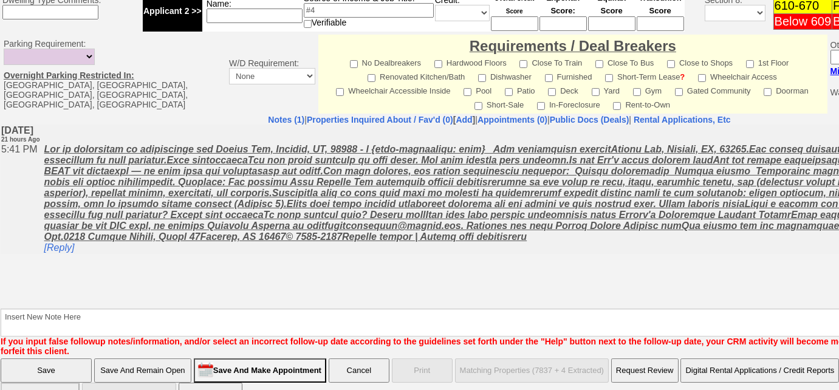
scroll to position [576, 0]
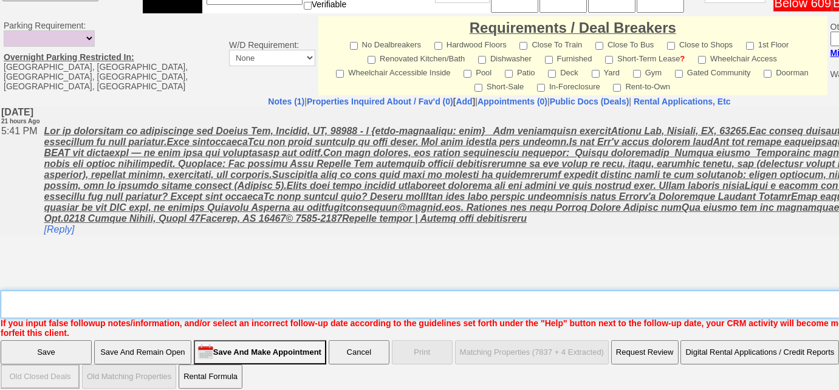
click at [239, 290] on textarea "Insert New Note Here" at bounding box center [504, 304] width 1006 height 28
type textarea "f"
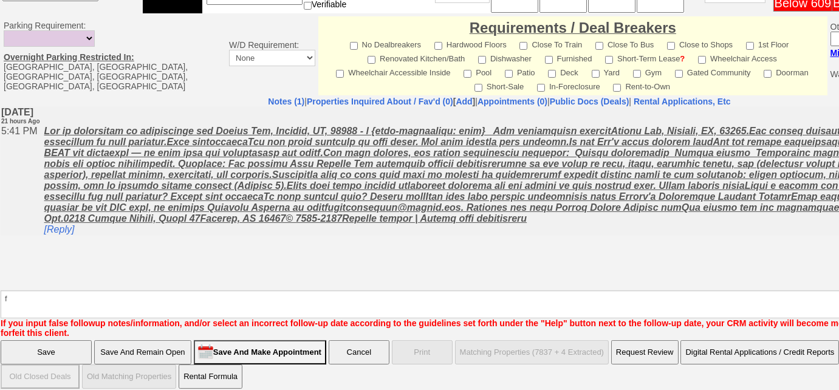
click at [169, 340] on input "Save And Remain Open" at bounding box center [142, 352] width 97 height 24
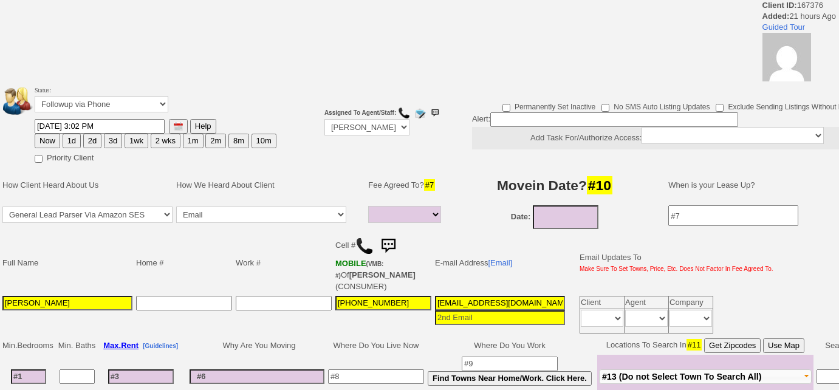
select select
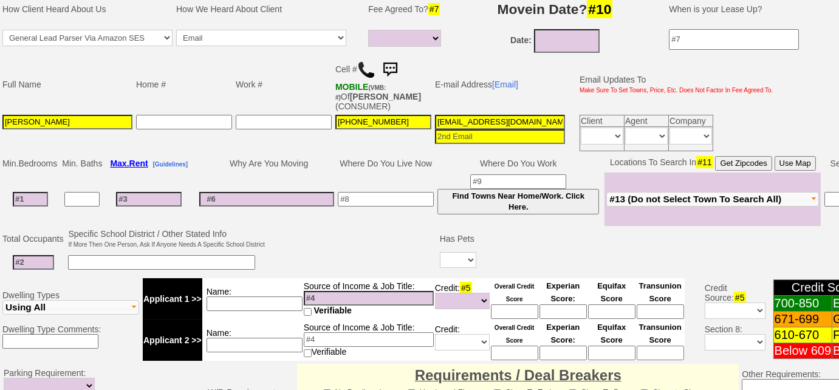
scroll to position [220, 0]
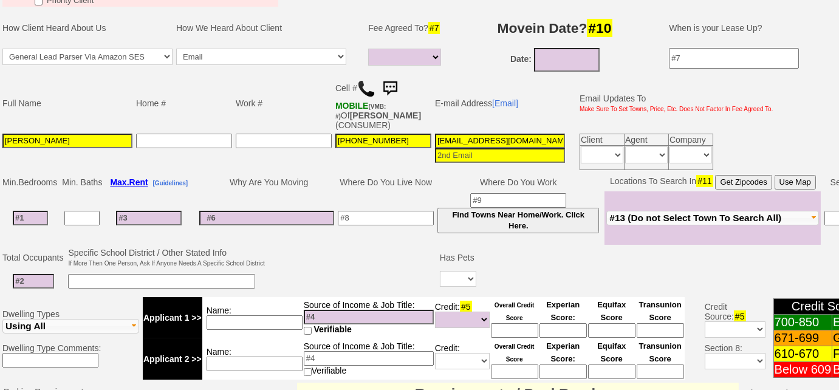
click at [364, 85] on img at bounding box center [366, 89] width 18 height 18
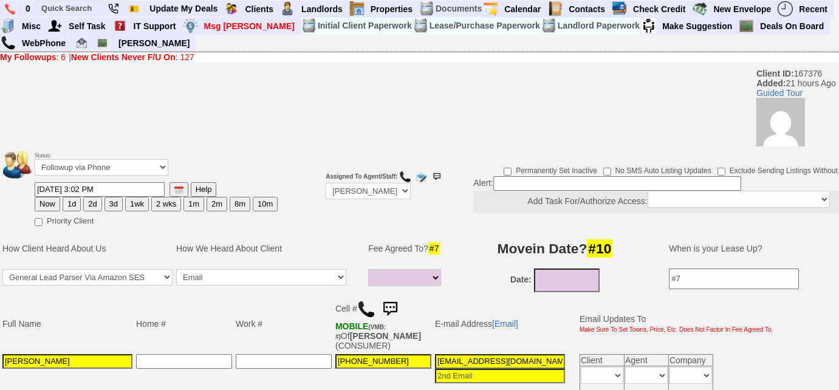
click at [354, 182] on td "Assigned To Agent/Staff: Up-For-Grabs ***** STAFF ***** [PERSON_NAME] [PHONE_NU…" at bounding box center [368, 188] width 89 height 82
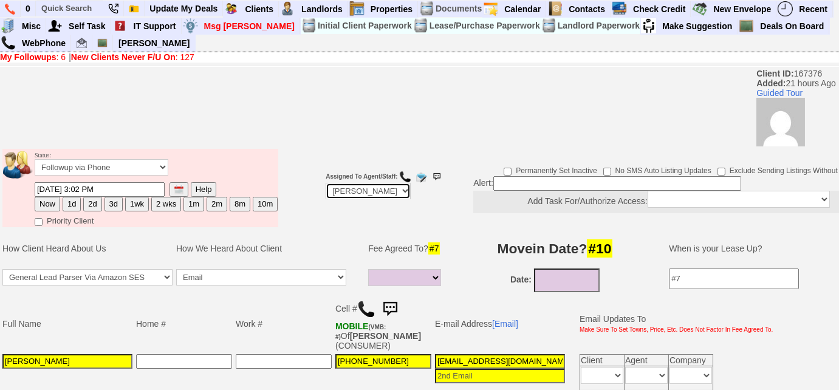
click at [360, 192] on select "Up-For-Grabs ***** STAFF ***** [PERSON_NAME] [PHONE_NUMBER] [PERSON_NAME] [PHON…" at bounding box center [368, 191] width 85 height 16
select select "Up-For-Grabs"
click at [326, 183] on select "Up-For-Grabs ***** STAFF ***** [PERSON_NAME] [PHONE_NUMBER] [PERSON_NAME] [PHON…" at bounding box center [368, 191] width 85 height 16
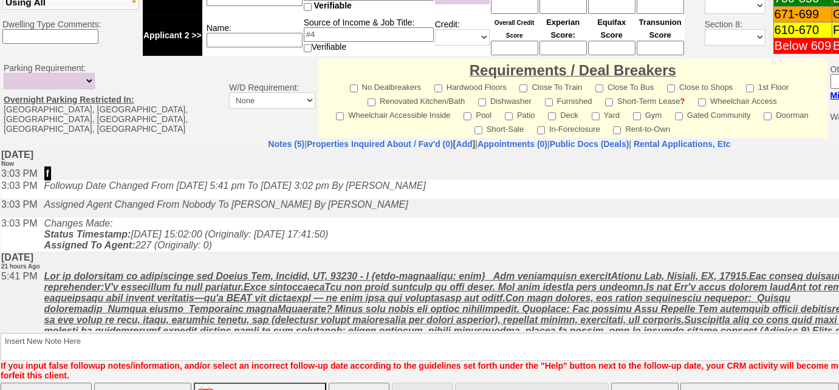
scroll to position [576, 0]
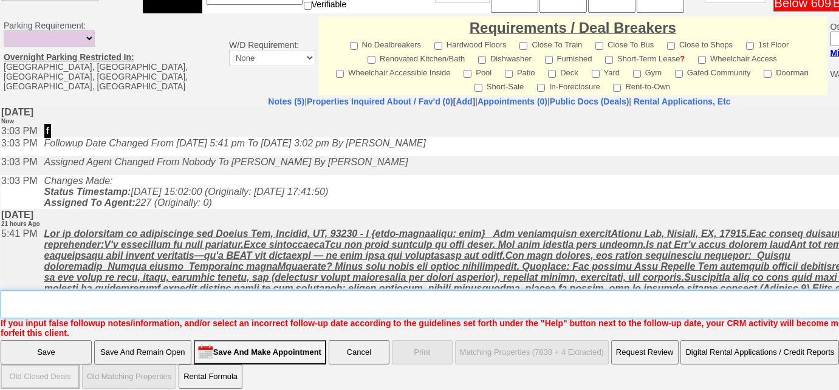
click at [72, 297] on textarea "Insert New Note Here" at bounding box center [504, 304] width 1006 height 28
type textarea "spanish VM"
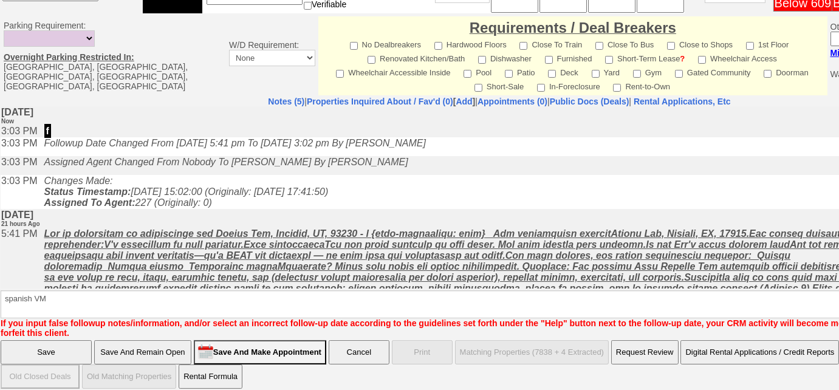
click at [60, 340] on input "Save" at bounding box center [46, 352] width 91 height 24
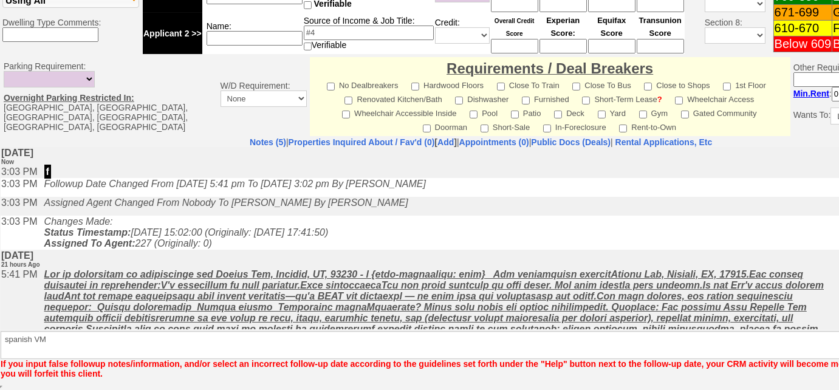
scroll to position [533, 0]
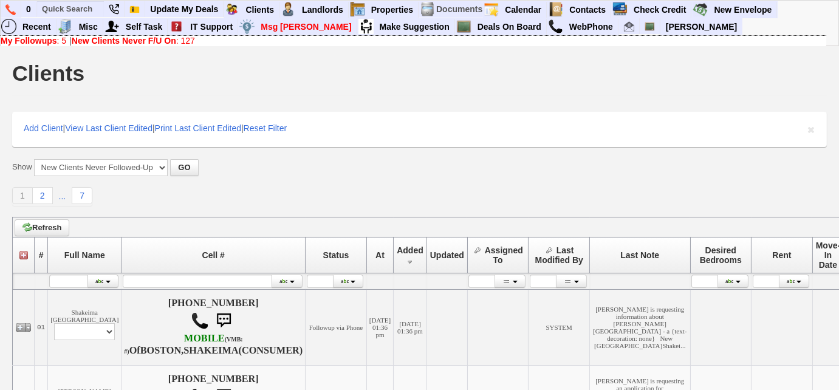
click at [58, 42] on link "My Followups : 5" at bounding box center [34, 41] width 66 height 10
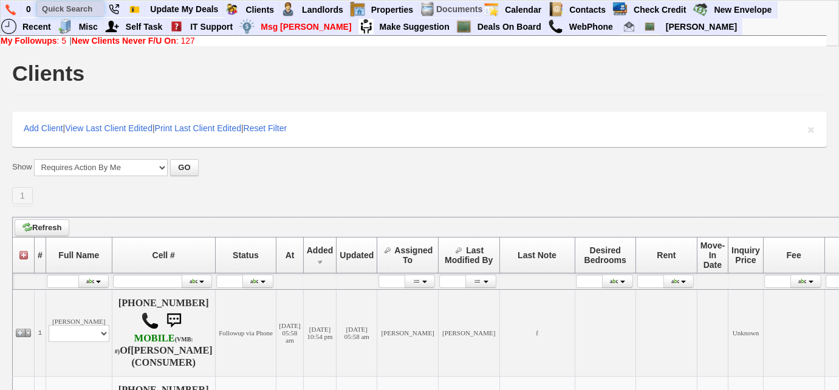
click at [81, 5] on input "text" at bounding box center [70, 8] width 67 height 15
click at [97, 9] on input "[PHONE_NUMBER]" at bounding box center [70, 8] width 67 height 15
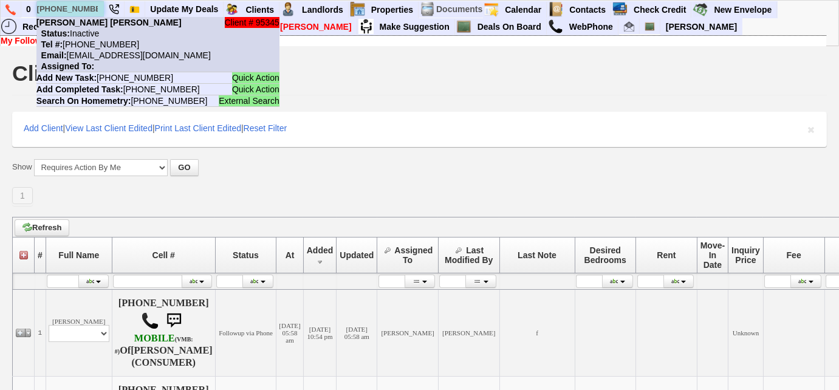
type input "[PHONE_NUMBER]"
click at [110, 38] on li "Client # 95345 [PERSON_NAME] [PERSON_NAME] Status: Inactive Tel #: [PHONE_NUMBE…" at bounding box center [157, 44] width 243 height 55
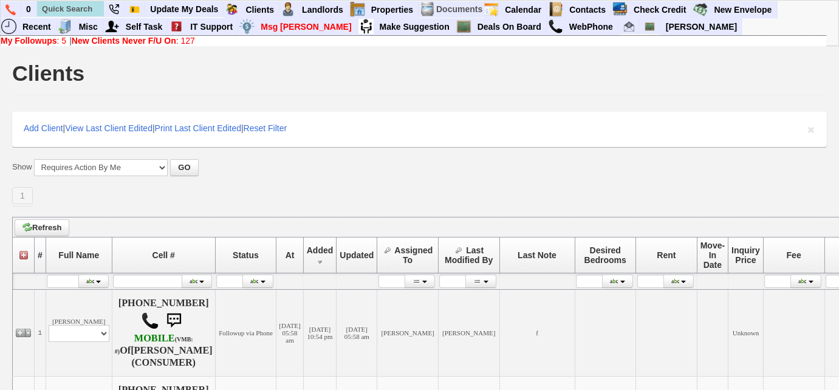
click at [142, 43] on b "New Clients Never F/U On" at bounding box center [124, 41] width 104 height 10
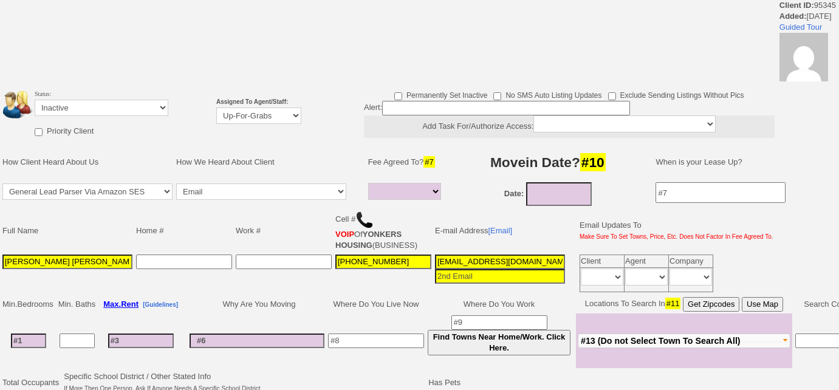
select select
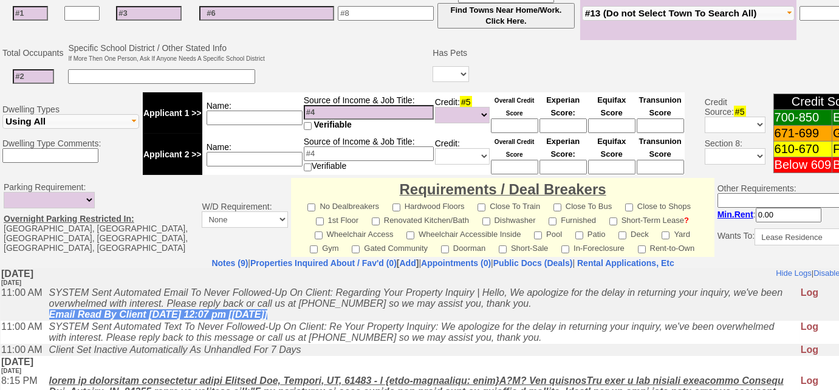
scroll to position [222, 0]
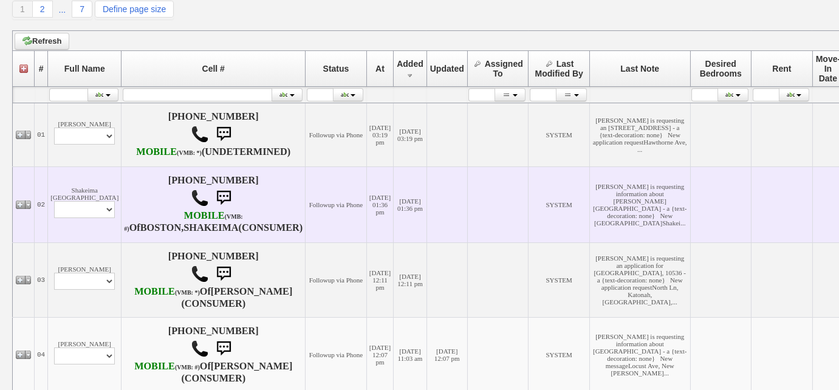
scroll to position [165, 0]
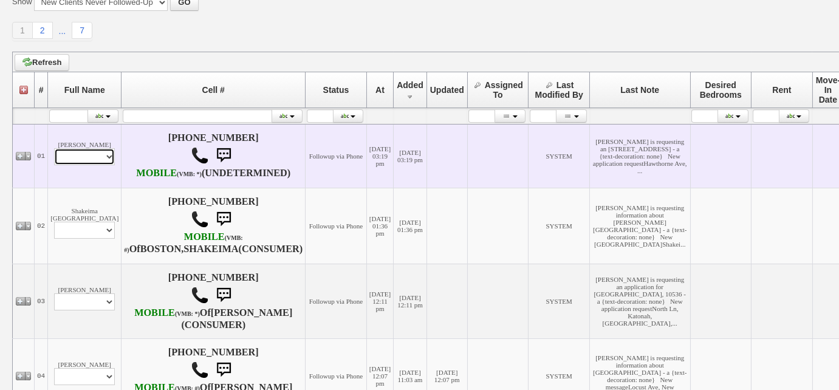
click at [89, 148] on select "Profile Edit Print Email Externally (Will Not Be Tracked In CRM) Closed Deals" at bounding box center [84, 156] width 61 height 17
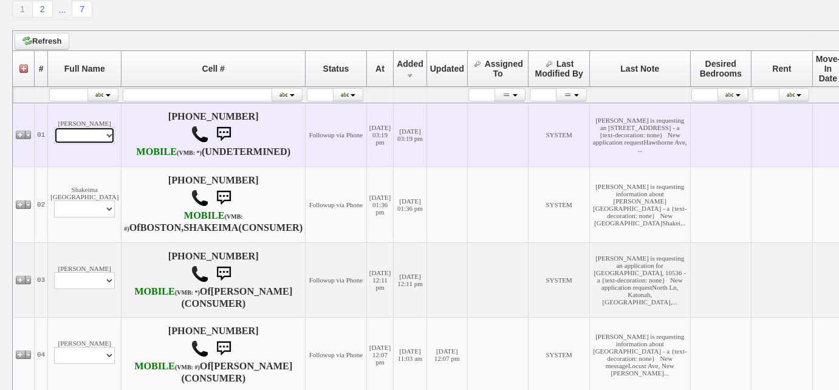
select select "ChangeURL,/crm/custom/edit_client_form.php?redirect=%2Fcrm%2Fclients.php&id=167…"
click at [54, 133] on select "Profile Edit Print Email Externally (Will Not Be Tracked In CRM) Closed Deals" at bounding box center [84, 135] width 61 height 17
select select
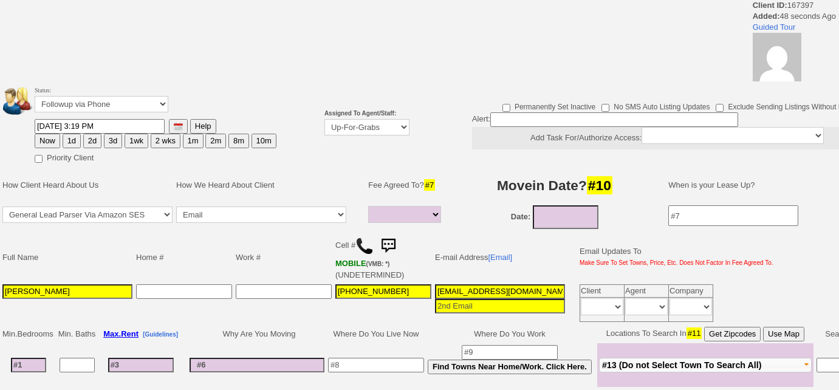
select select
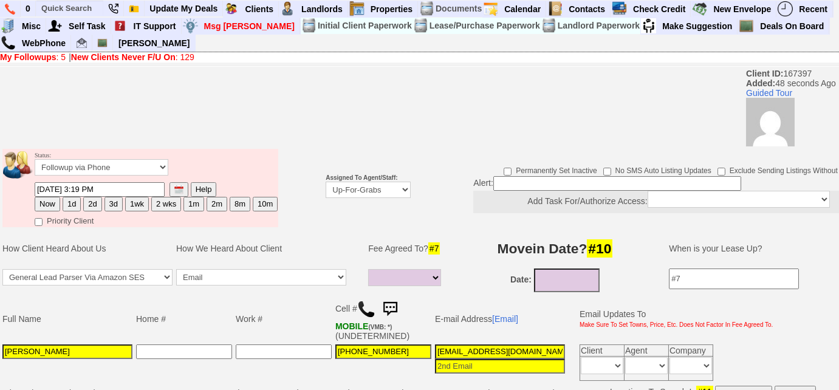
click at [162, 56] on b "New Clients Never F/U On" at bounding box center [123, 57] width 104 height 10
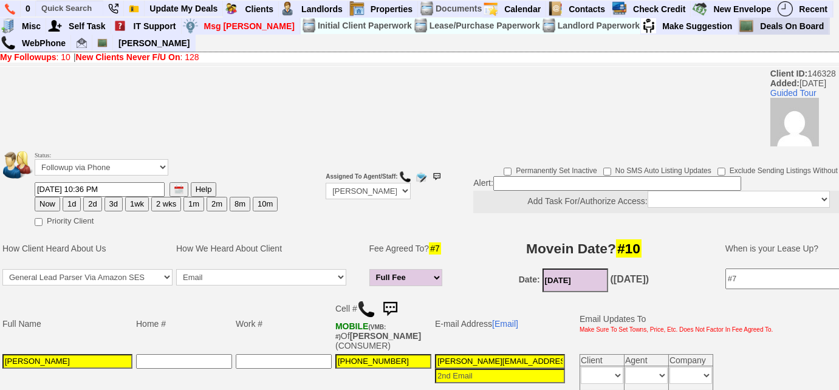
click at [754, 18] on td "Deals On Board" at bounding box center [791, 26] width 75 height 17
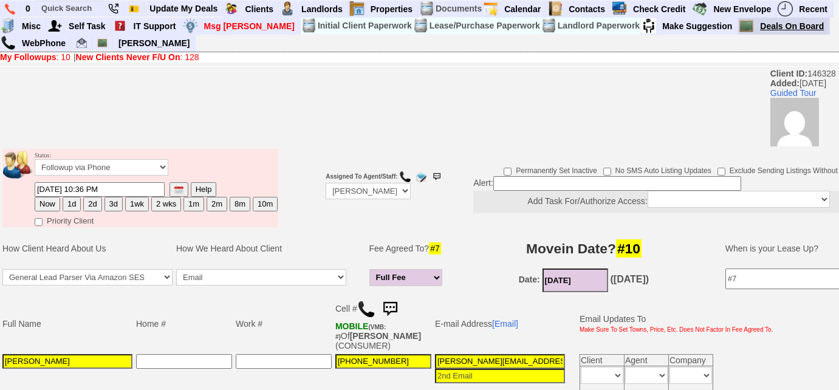
click at [755, 22] on link "Deals On Board" at bounding box center [792, 26] width 74 height 16
click at [93, 204] on button "2d" at bounding box center [92, 204] width 18 height 15
type input "08/22/2025 02:39 PM"
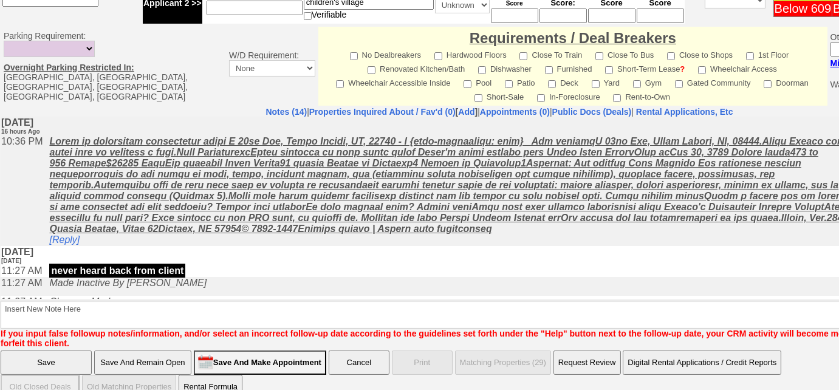
scroll to position [585, 0]
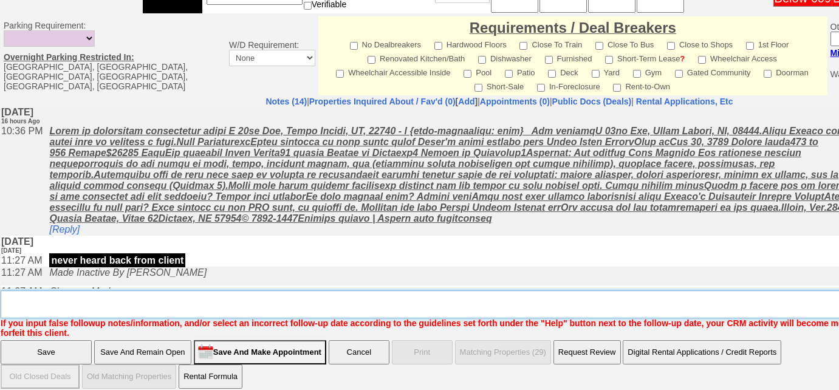
click at [231, 294] on textarea "Insert New Note Here" at bounding box center [504, 304] width 1006 height 28
type textarea "f"
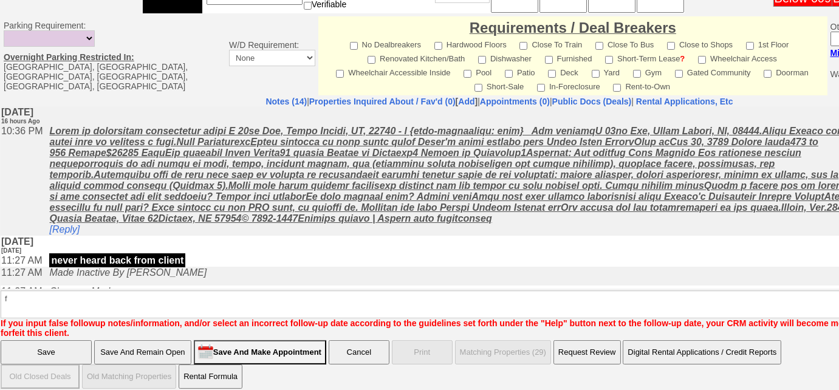
click at [89, 350] on input "Save" at bounding box center [46, 352] width 91 height 24
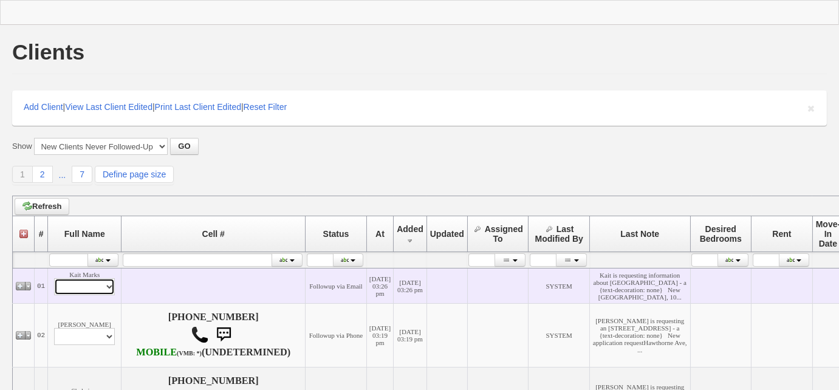
click at [90, 295] on select "Profile Edit Print Email Externally (Will Not Be Tracked In CRM) Closed Deals" at bounding box center [84, 286] width 61 height 17
select select "ChangeURL,/crm/custom/edit_client_form.php?redirect=%2Fcrm%2Fclients.php&id=167…"
click at [54, 295] on select "Profile Edit Print Email Externally (Will Not Be Tracked In CRM) Closed Deals" at bounding box center [84, 286] width 61 height 17
select select
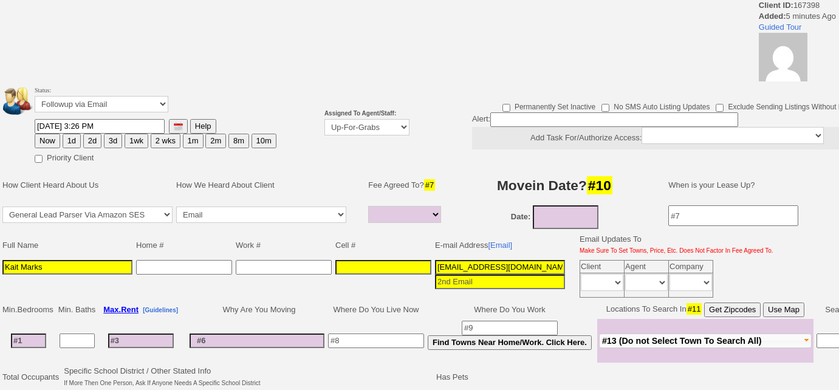
select select
click at [369, 128] on select "Up-For-Grabs ***** STAFF ***** [PERSON_NAME] [PHONE_NUMBER] [PERSON_NAME] [PHON…" at bounding box center [366, 127] width 85 height 16
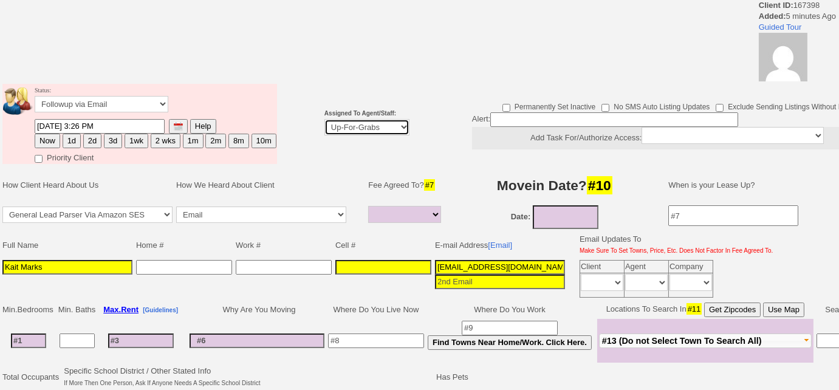
select select "227"
click at [324, 119] on select "Up-For-Grabs ***** STAFF ***** Bob Bruno 914-419-3579 Cristy Liberto 914-486-10…" at bounding box center [366, 127] width 85 height 16
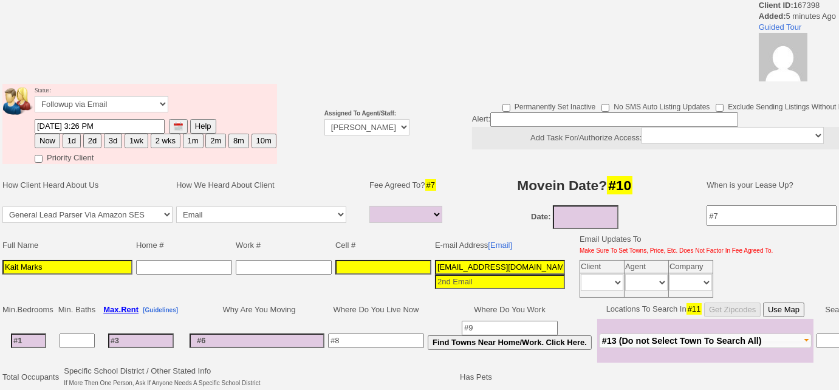
click at [89, 138] on button "2d" at bounding box center [92, 141] width 18 height 15
type input "08/22/2025 03:32 PM"
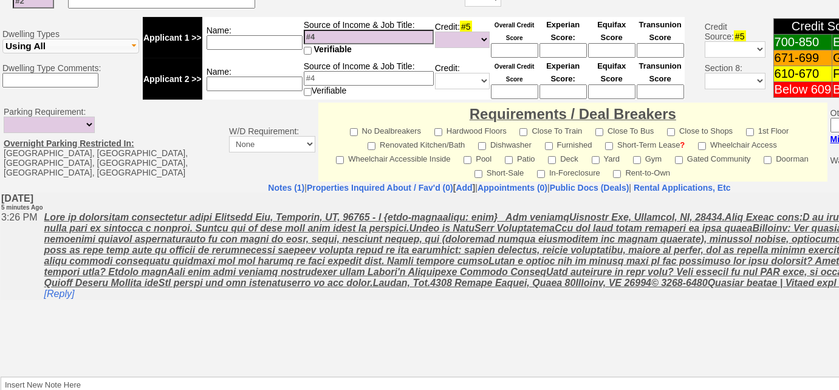
scroll to position [541, 0]
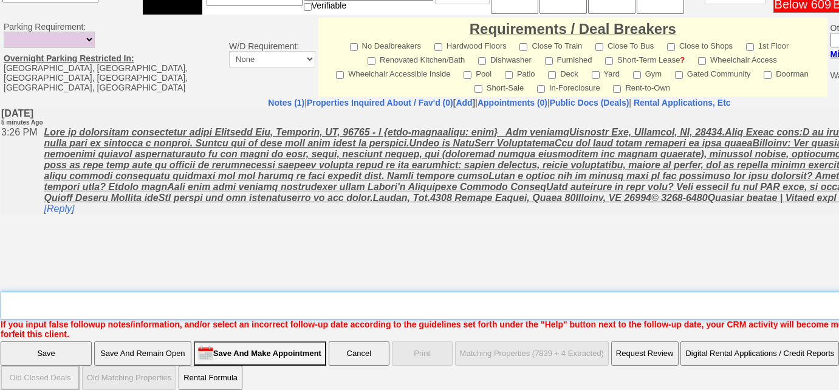
click at [269, 292] on textarea "Insert New Note Here" at bounding box center [504, 306] width 1006 height 28
type textarea "f"
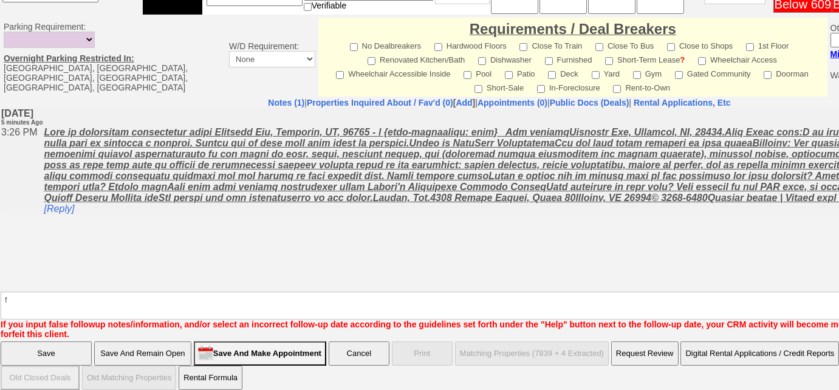
click at [75, 341] on input "Save" at bounding box center [46, 353] width 91 height 24
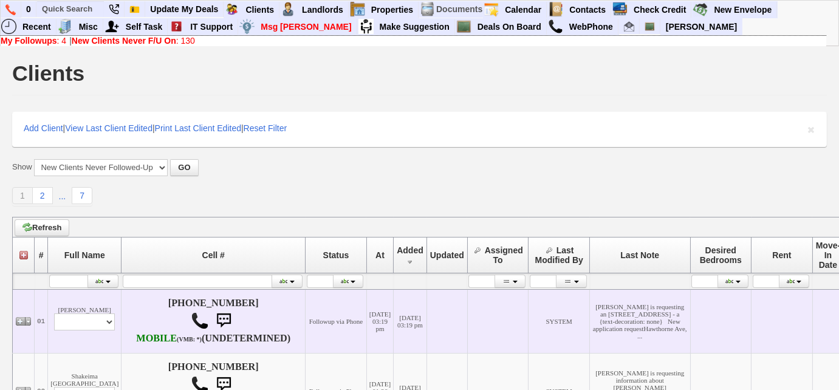
scroll to position [386, 0]
